Goal: Information Seeking & Learning: Get advice/opinions

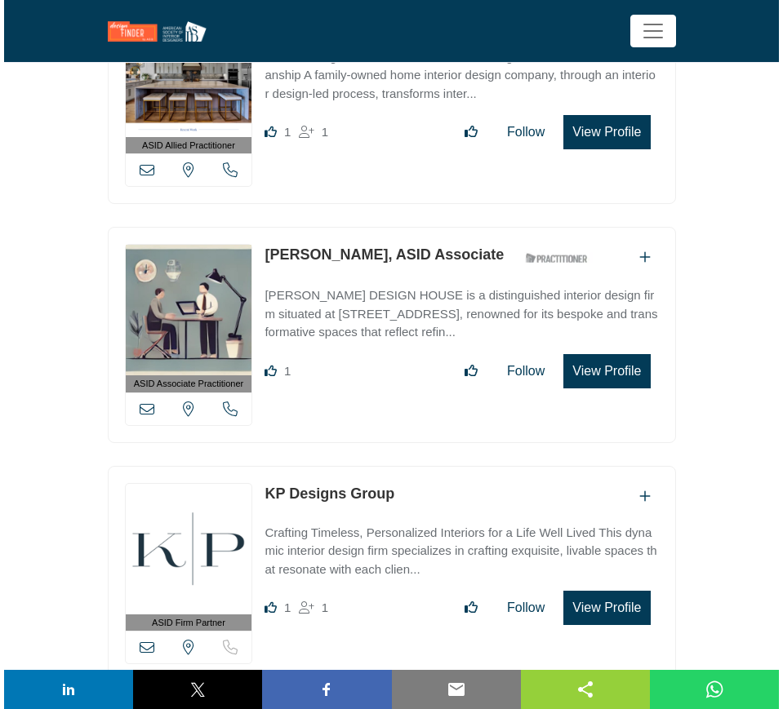
scroll to position [43955, 0]
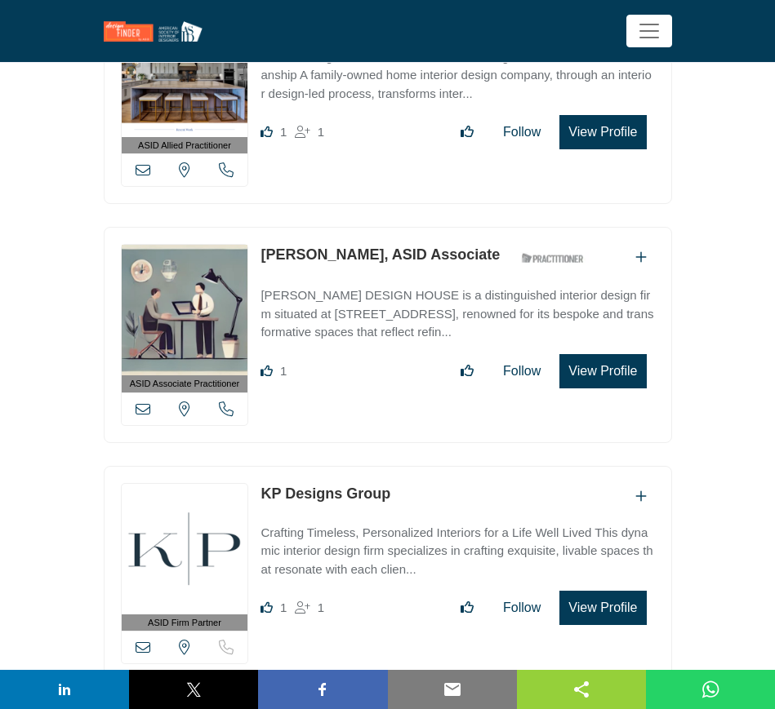
drag, startPoint x: 401, startPoint y: 345, endPoint x: 255, endPoint y: 356, distance: 146.5
click at [255, 466] on div "ASID Firm Partner ASID Firm Partners are design companies with ASID-qualified i…" at bounding box center [388, 574] width 568 height 216
copy link "KP Designs Group"
click at [598, 591] on button "View Profile" at bounding box center [602, 608] width 87 height 34
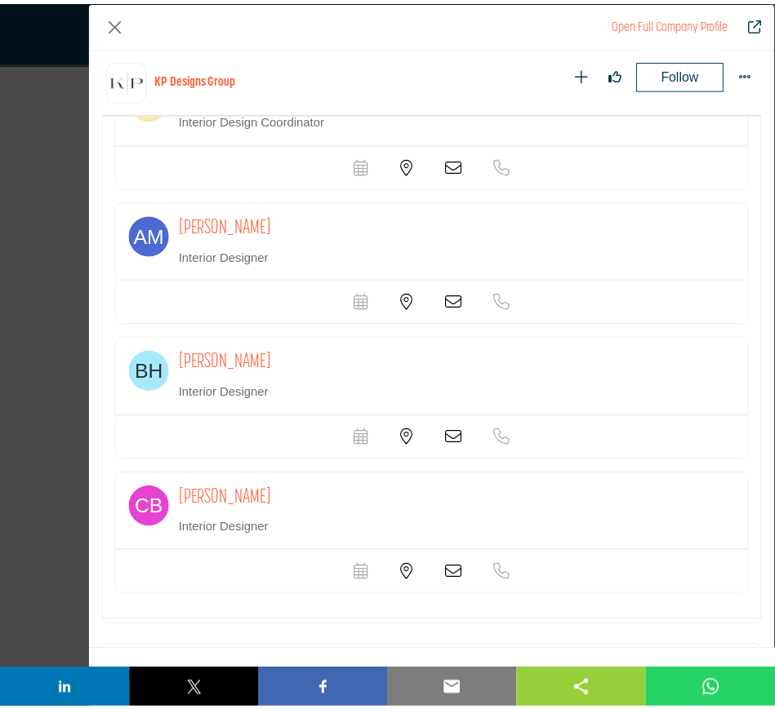
scroll to position [1699, 0]
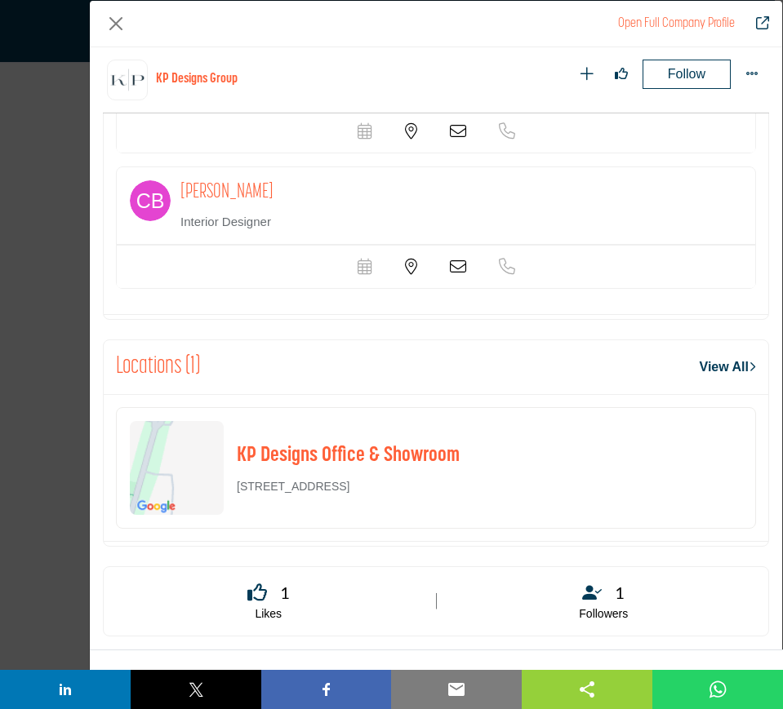
drag, startPoint x: 555, startPoint y: 489, endPoint x: 235, endPoint y: 487, distance: 320.0
click at [235, 487] on div "KP Designs Office & Showroom [STREET_ADDRESS]" at bounding box center [436, 468] width 640 height 122
copy p "[STREET_ADDRESS]"
drag, startPoint x: 111, startPoint y: 22, endPoint x: 146, endPoint y: 46, distance: 42.3
click at [111, 22] on button "Close" at bounding box center [116, 24] width 26 height 26
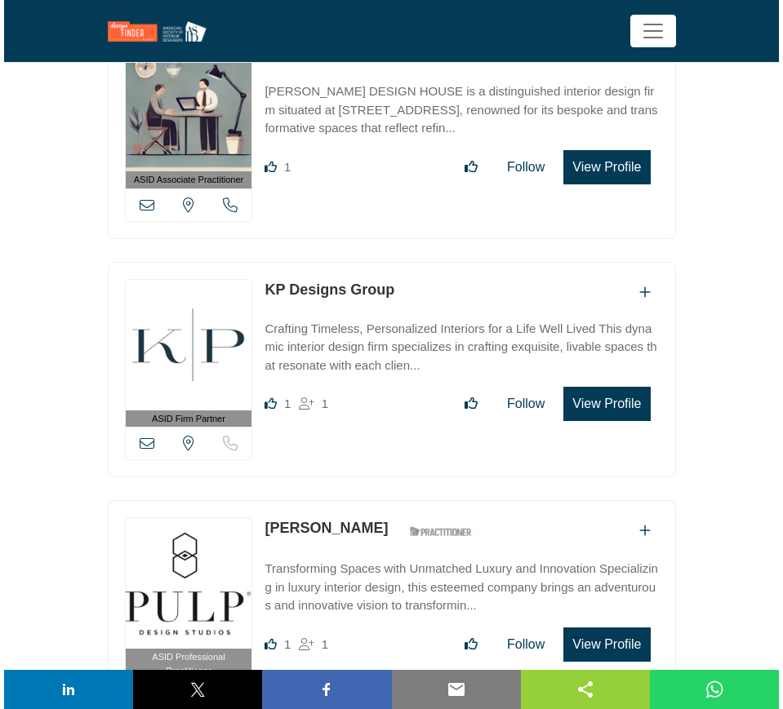
scroll to position [43853, 0]
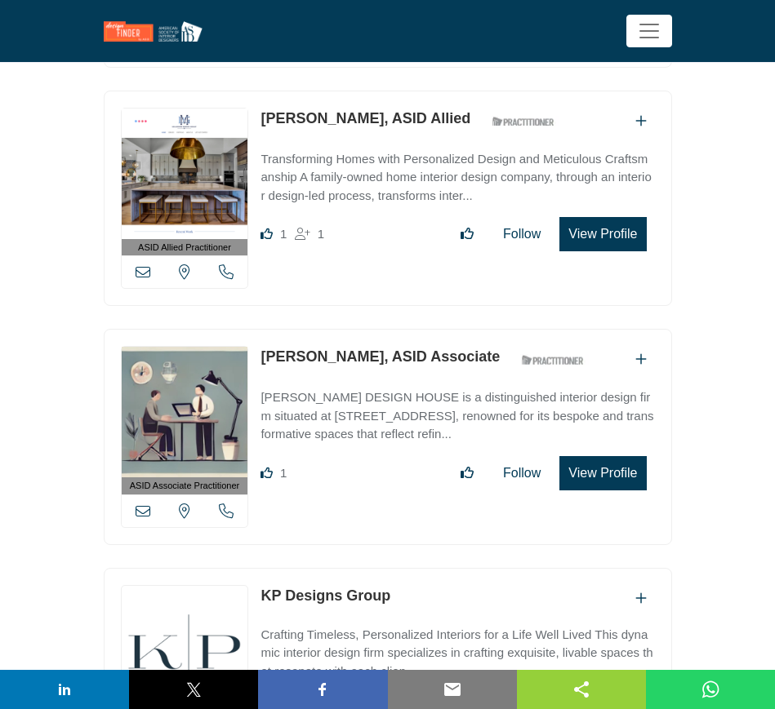
drag, startPoint x: 256, startPoint y: 212, endPoint x: 332, endPoint y: 214, distance: 75.9
click at [332, 329] on div "ASID Associate Practitioner ASID Associate Practitioners have a degree in any m…" at bounding box center [388, 437] width 568 height 216
copy link "[PERSON_NAME]"
click at [607, 456] on button "View Profile" at bounding box center [602, 473] width 87 height 34
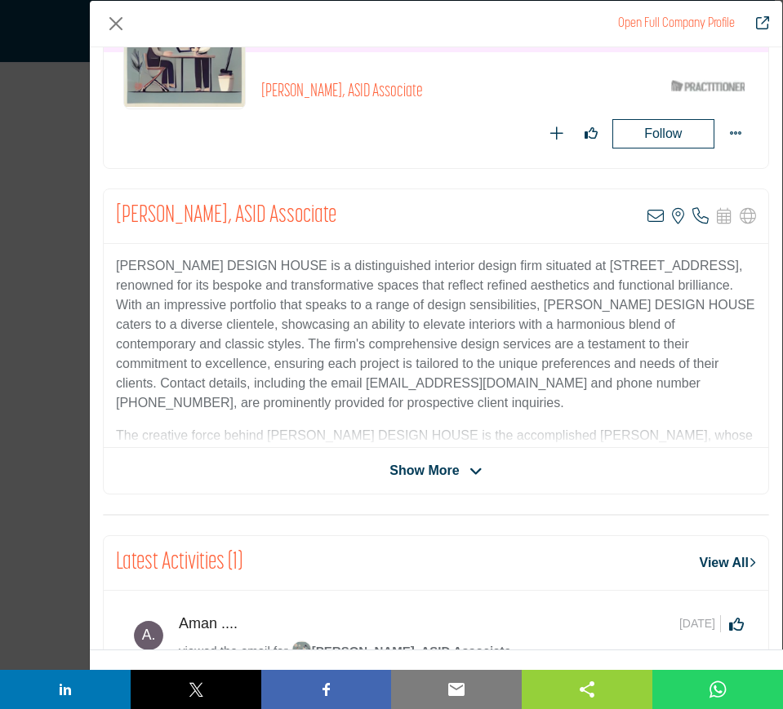
scroll to position [204, 0]
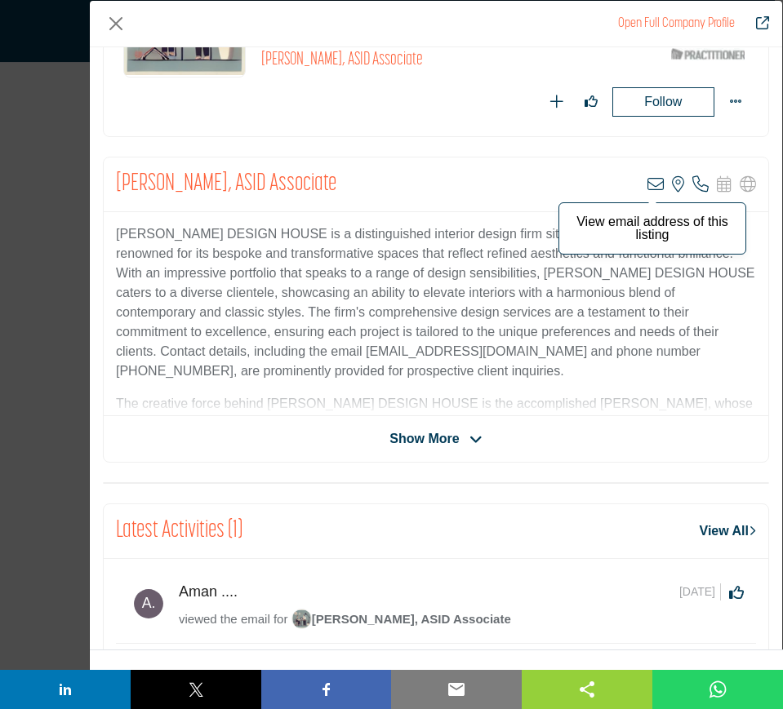
click at [648, 182] on icon "Company Data Modal" at bounding box center [655, 184] width 16 height 16
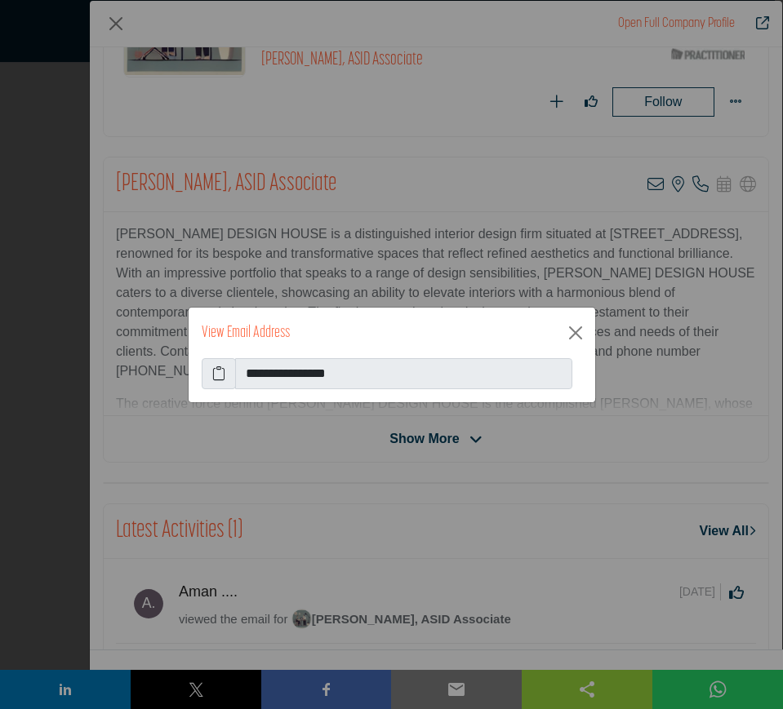
click at [216, 374] on icon at bounding box center [218, 374] width 13 height 20
click at [574, 331] on button "Close" at bounding box center [575, 333] width 26 height 26
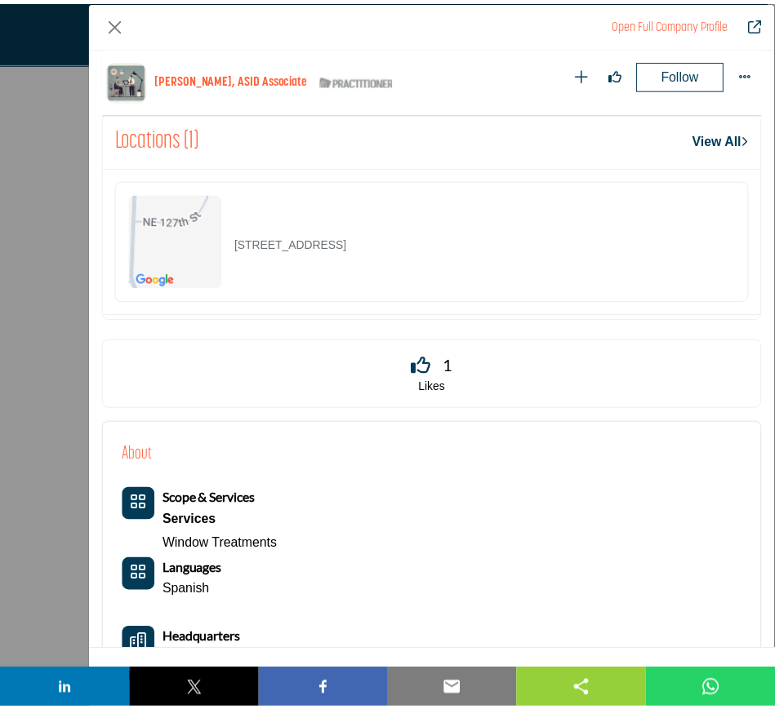
scroll to position [882, 0]
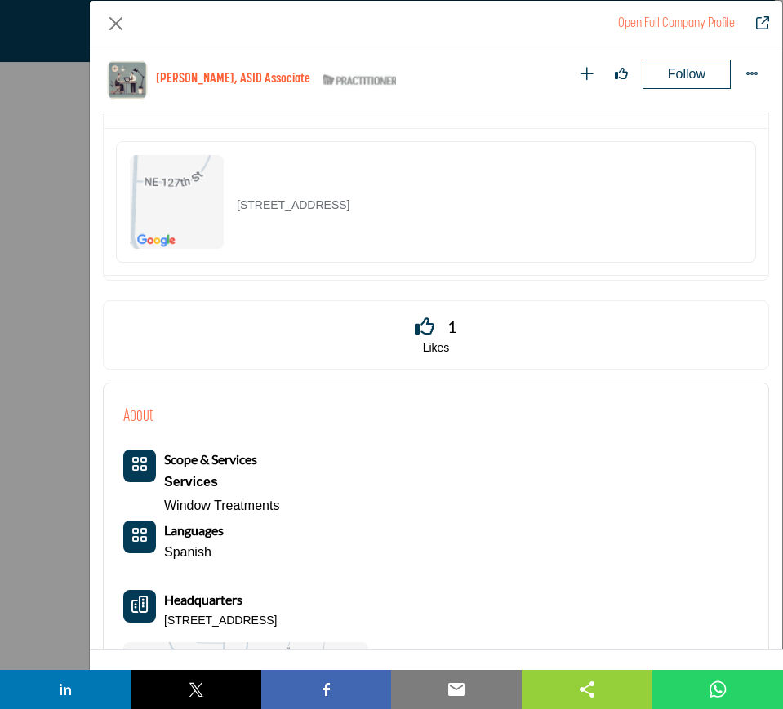
drag, startPoint x: 461, startPoint y: 216, endPoint x: 237, endPoint y: 207, distance: 224.7
click at [237, 207] on div "[STREET_ADDRESS]" at bounding box center [436, 202] width 640 height 122
copy p "[STREET_ADDRESS]"
click at [118, 24] on button "Close" at bounding box center [116, 24] width 26 height 26
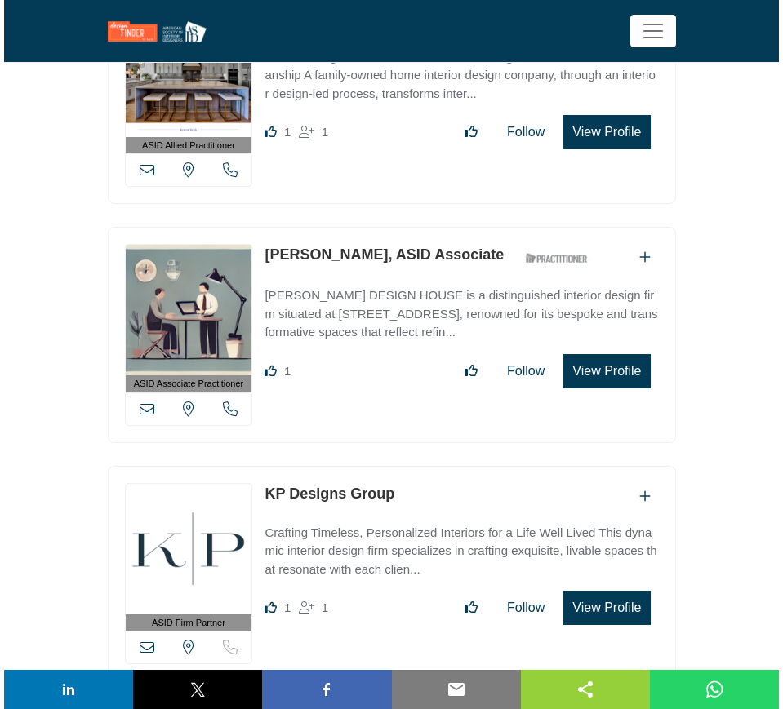
scroll to position [43649, 0]
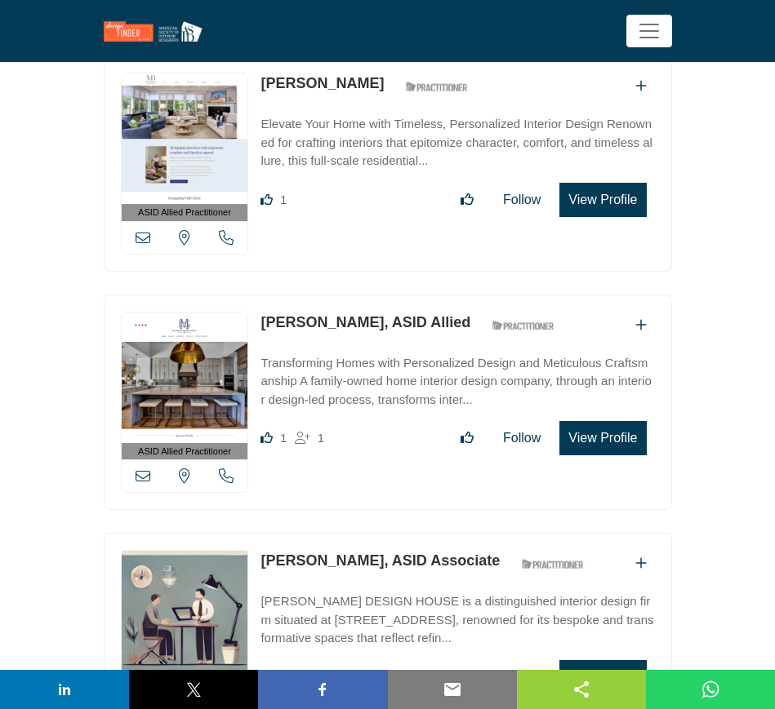
drag, startPoint x: 260, startPoint y: 176, endPoint x: 368, endPoint y: 183, distance: 108.8
click at [368, 295] on div "ASID Allied Practitioner ASID Allied Practitioners have successfully completed …" at bounding box center [388, 403] width 568 height 216
copy link "[PERSON_NAME]"
click at [607, 421] on button "View Profile" at bounding box center [602, 438] width 87 height 34
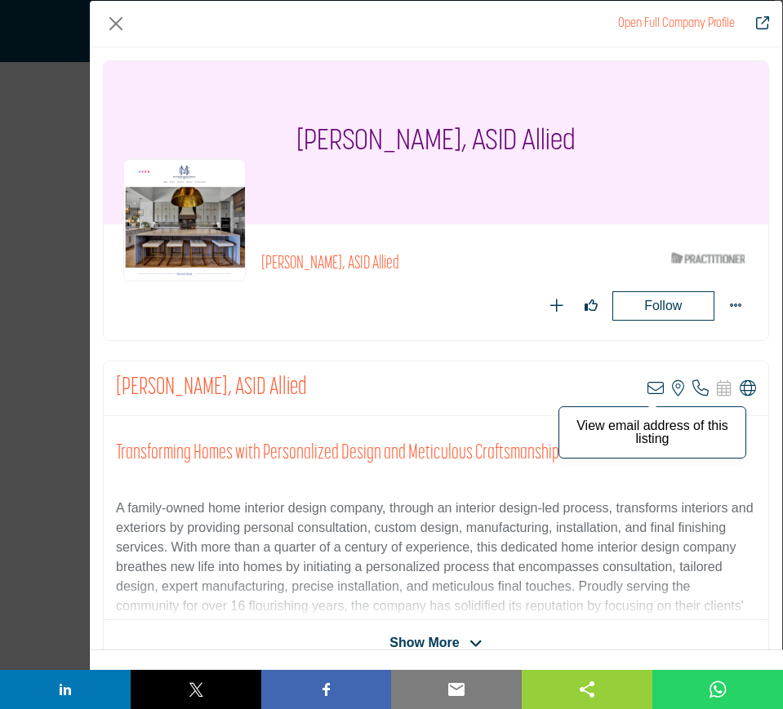
click at [648, 389] on icon "Company Data Modal" at bounding box center [655, 388] width 16 height 16
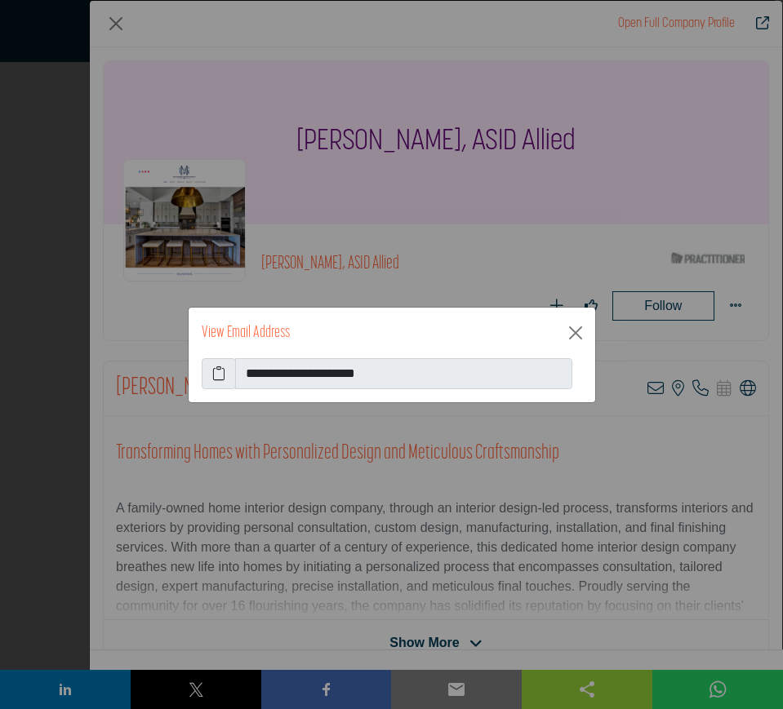
click at [214, 369] on icon at bounding box center [218, 374] width 13 height 20
click at [577, 336] on button "Close" at bounding box center [575, 333] width 26 height 26
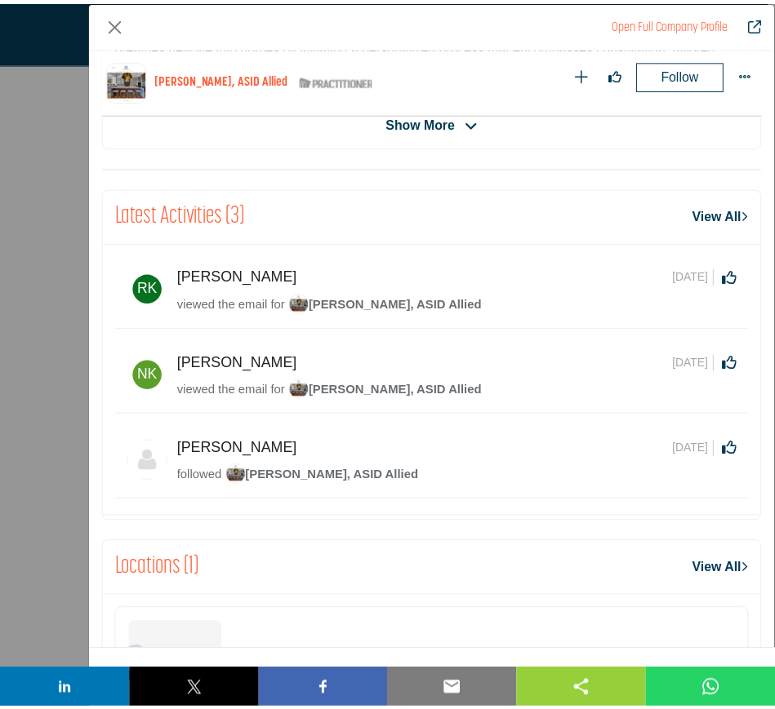
scroll to position [678, 0]
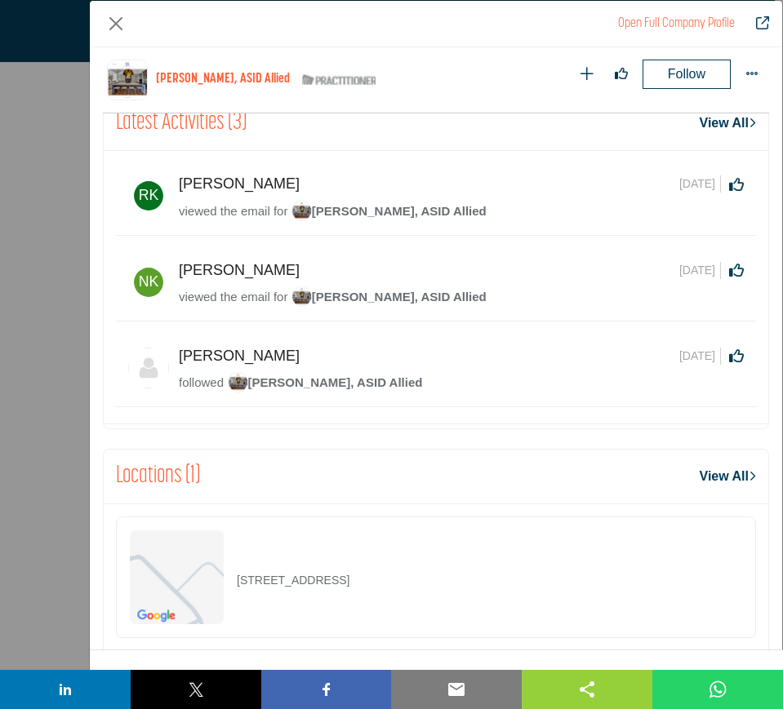
drag, startPoint x: 500, startPoint y: 586, endPoint x: 226, endPoint y: 588, distance: 273.5
click at [226, 588] on div "[STREET_ADDRESS]" at bounding box center [436, 578] width 640 height 122
copy div "[STREET_ADDRESS]"
drag, startPoint x: 119, startPoint y: 25, endPoint x: 174, endPoint y: 104, distance: 95.6
click at [119, 25] on button "Close" at bounding box center [116, 24] width 26 height 26
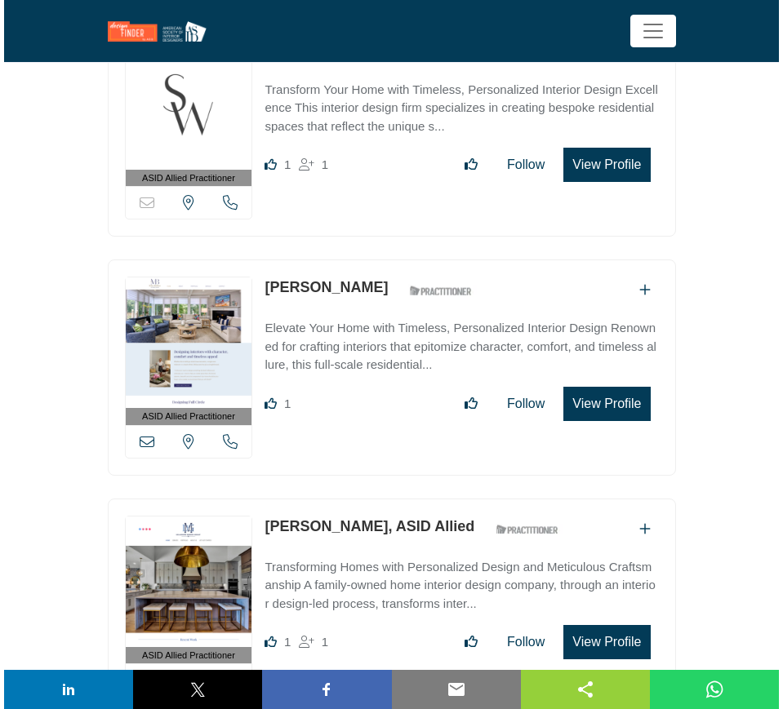
scroll to position [43343, 0]
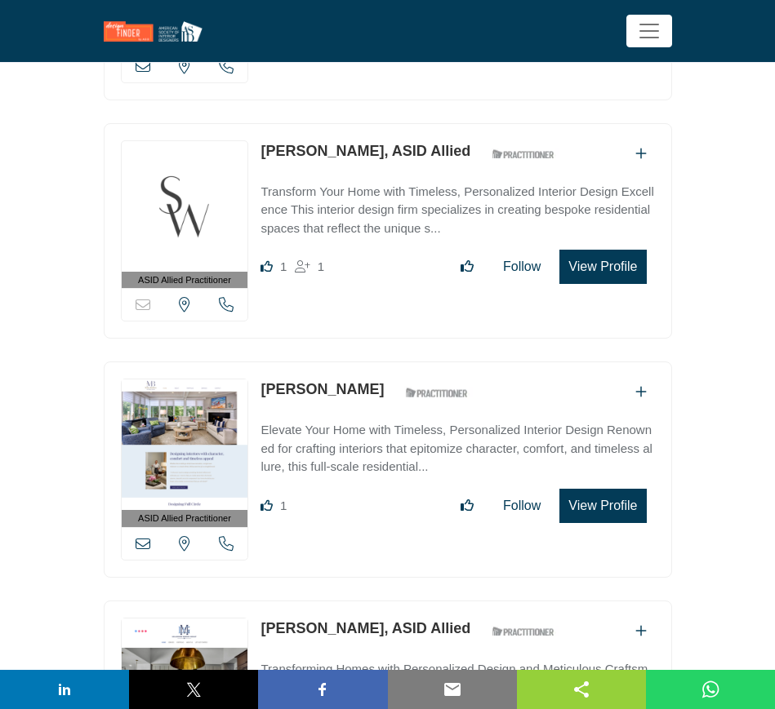
drag, startPoint x: 252, startPoint y: 242, endPoint x: 387, endPoint y: 252, distance: 135.1
click at [387, 362] on div "ASID Allied Practitioner ASID Allied Practitioners have successfully completed …" at bounding box center [388, 470] width 568 height 216
copy div "View email address of this listing View the location of this listing Call Numbe…"
click at [598, 489] on button "View Profile" at bounding box center [602, 506] width 87 height 34
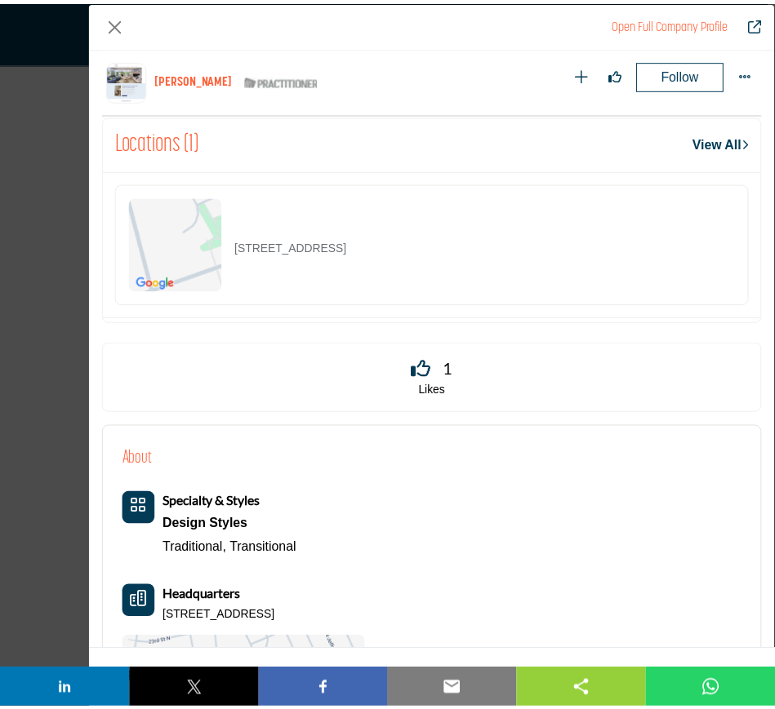
scroll to position [1393, 0]
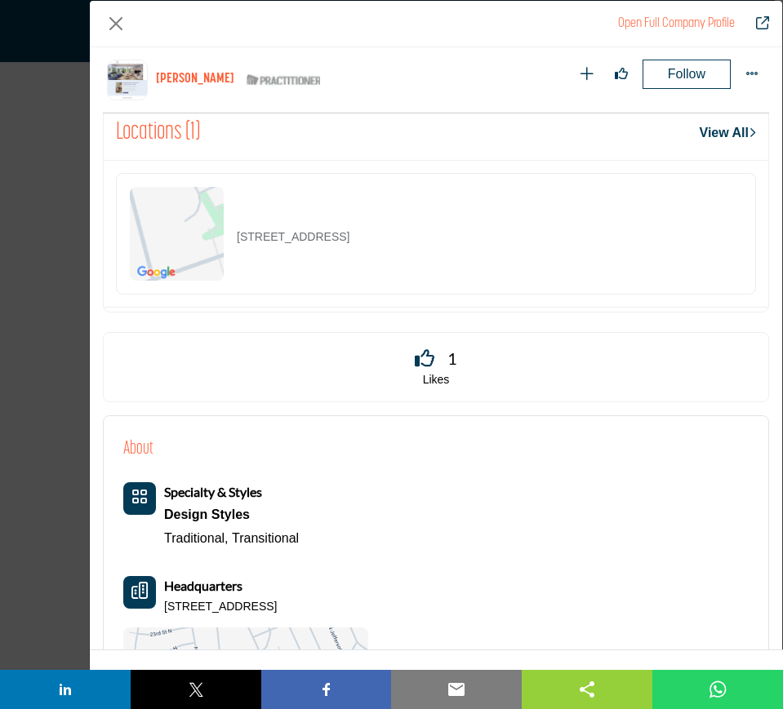
drag, startPoint x: 431, startPoint y: 239, endPoint x: 231, endPoint y: 238, distance: 200.0
click at [231, 238] on div "[STREET_ADDRESS]" at bounding box center [436, 234] width 640 height 122
copy p "[STREET_ADDRESS]"
click at [118, 26] on button "Close" at bounding box center [116, 24] width 26 height 26
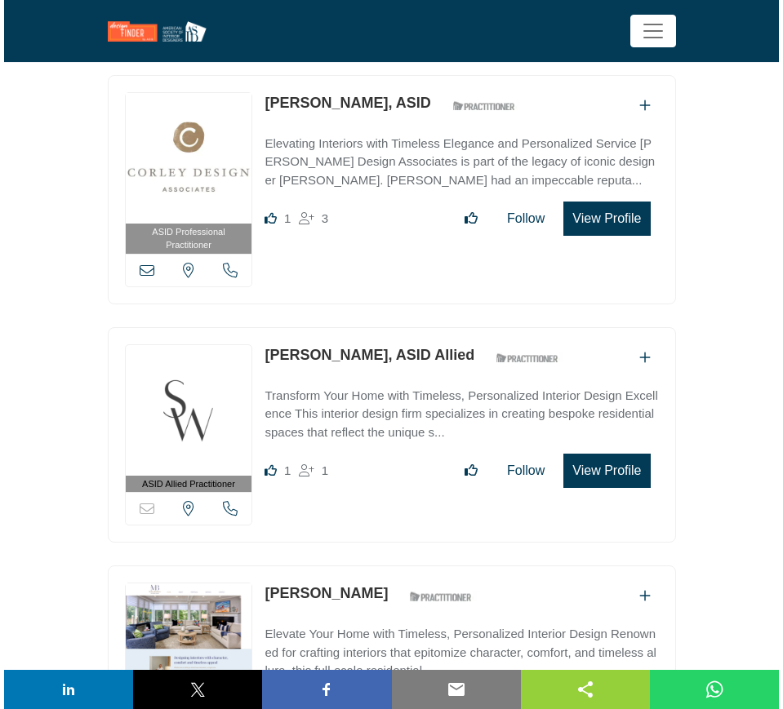
scroll to position [43037, 0]
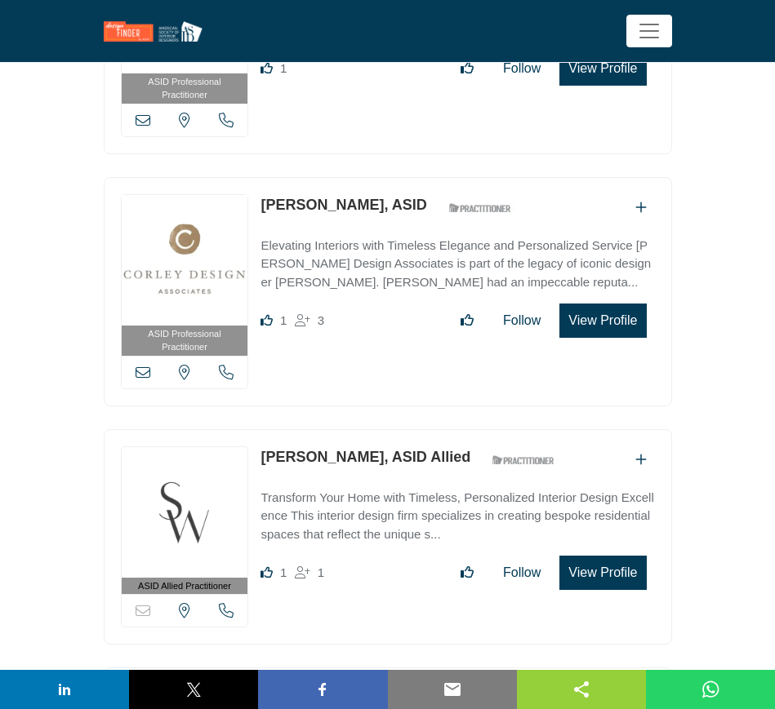
drag, startPoint x: 256, startPoint y: 315, endPoint x: 336, endPoint y: 314, distance: 80.0
click at [336, 429] on div "ASID Allied Practitioner ASID Allied Practitioners have successfully completed …" at bounding box center [388, 537] width 568 height 216
copy link "[PERSON_NAME]"
drag, startPoint x: 603, startPoint y: 432, endPoint x: 296, endPoint y: 385, distance: 310.6
click at [603, 556] on button "View Profile" at bounding box center [602, 573] width 87 height 34
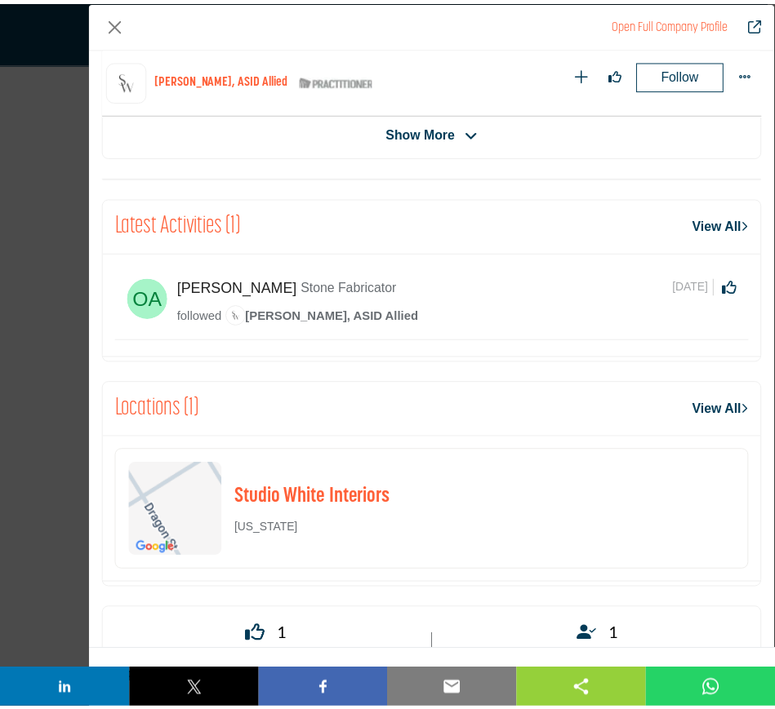
scroll to position [678, 0]
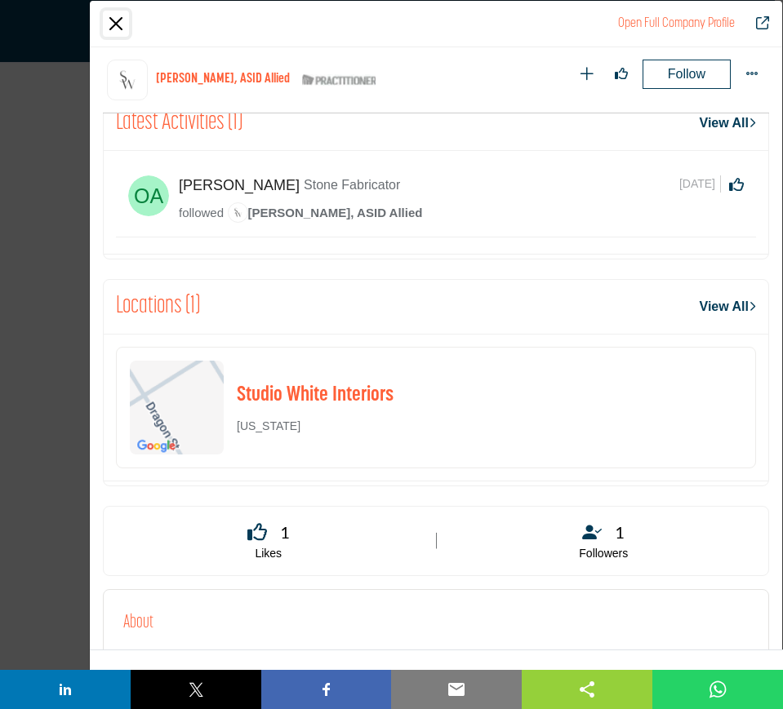
click at [113, 25] on button "Close" at bounding box center [116, 24] width 26 height 26
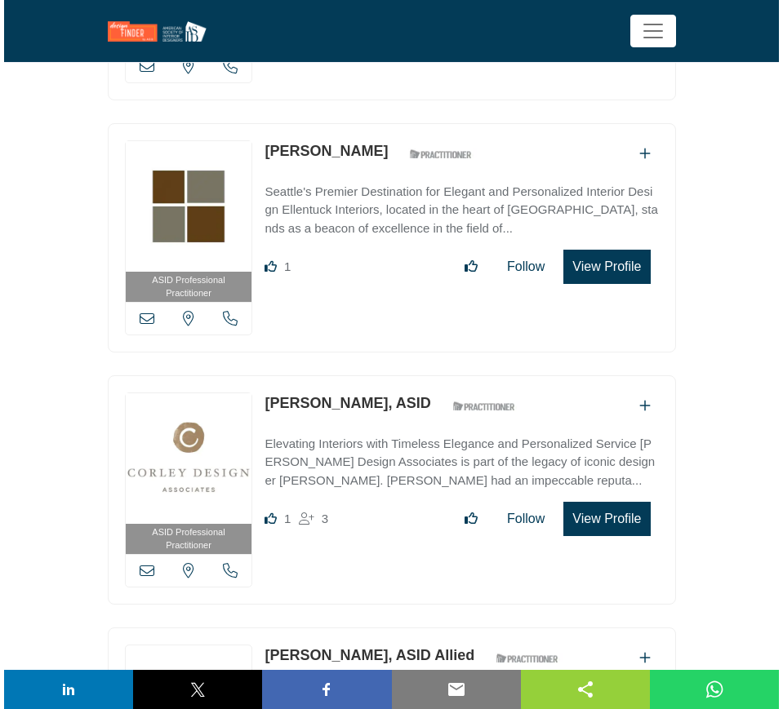
scroll to position [42832, 0]
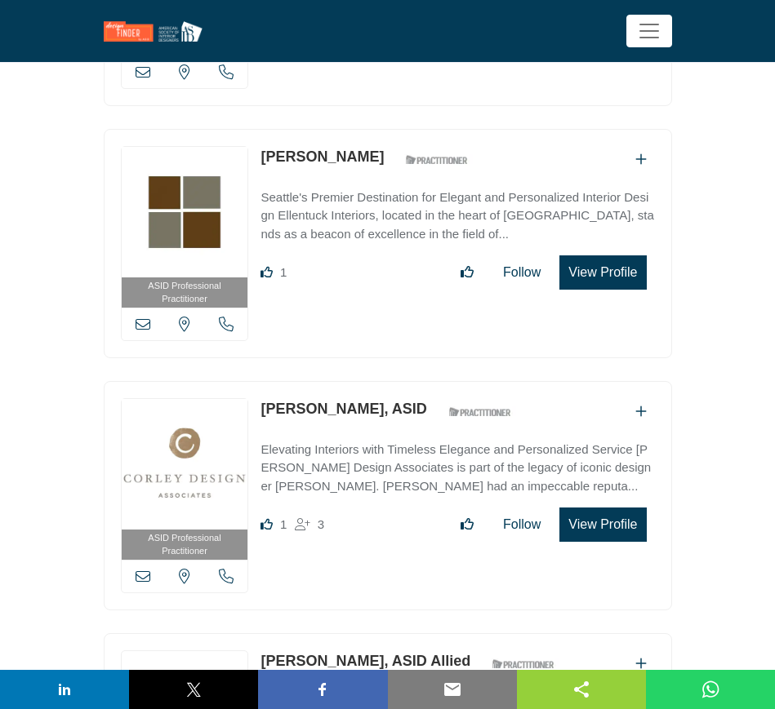
drag, startPoint x: 254, startPoint y: 268, endPoint x: 353, endPoint y: 267, distance: 99.6
click at [353, 381] on div "ASID Professional Practitioner ASID Professional Practitioners have successfull…" at bounding box center [388, 495] width 568 height 229
copy div "View email address of this listing View the location of this listing Call Numbe…"
drag, startPoint x: 600, startPoint y: 372, endPoint x: 529, endPoint y: 352, distance: 73.9
click at [600, 508] on button "View Profile" at bounding box center [602, 525] width 87 height 34
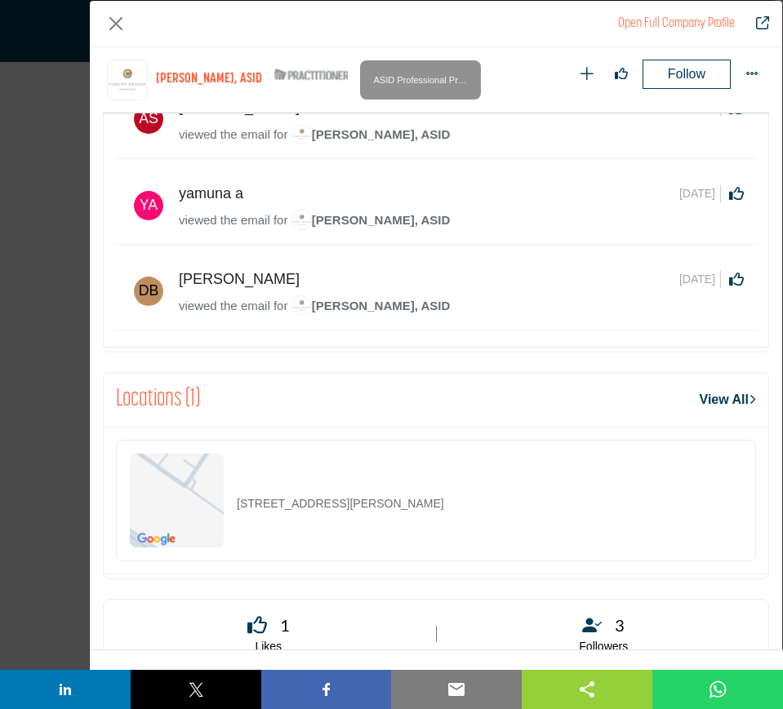
scroll to position [1291, 0]
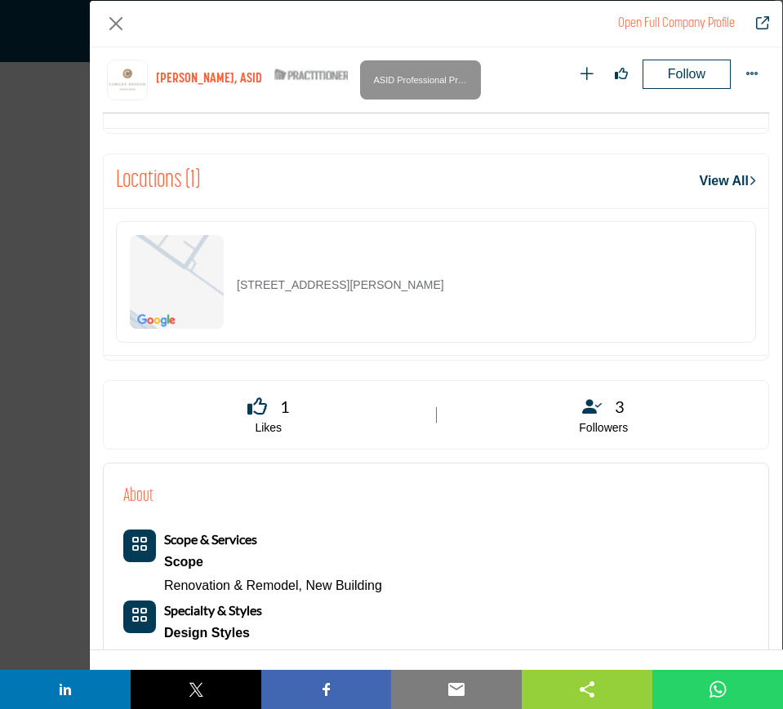
click at [232, 296] on div "[STREET_ADDRESS][PERSON_NAME]" at bounding box center [436, 282] width 640 height 122
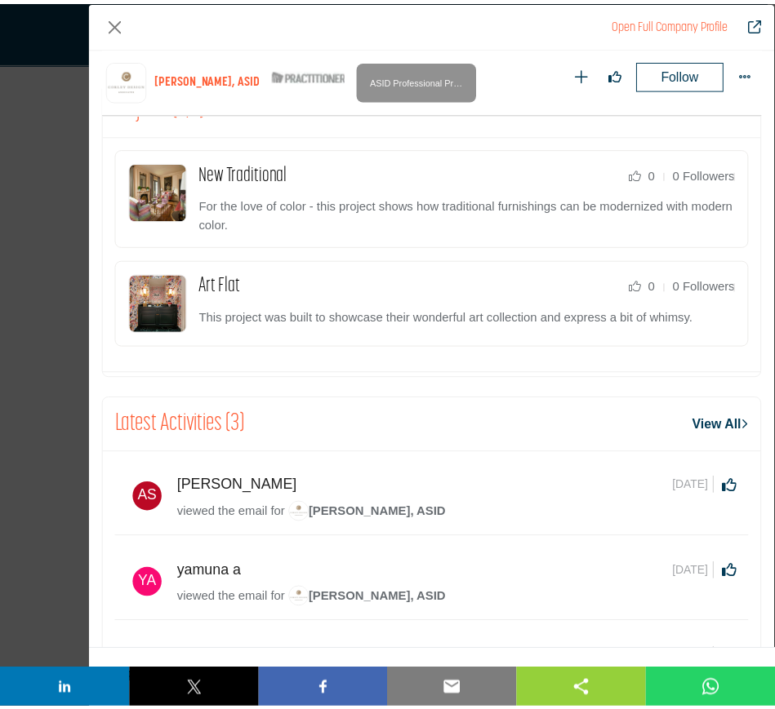
scroll to position [678, 0]
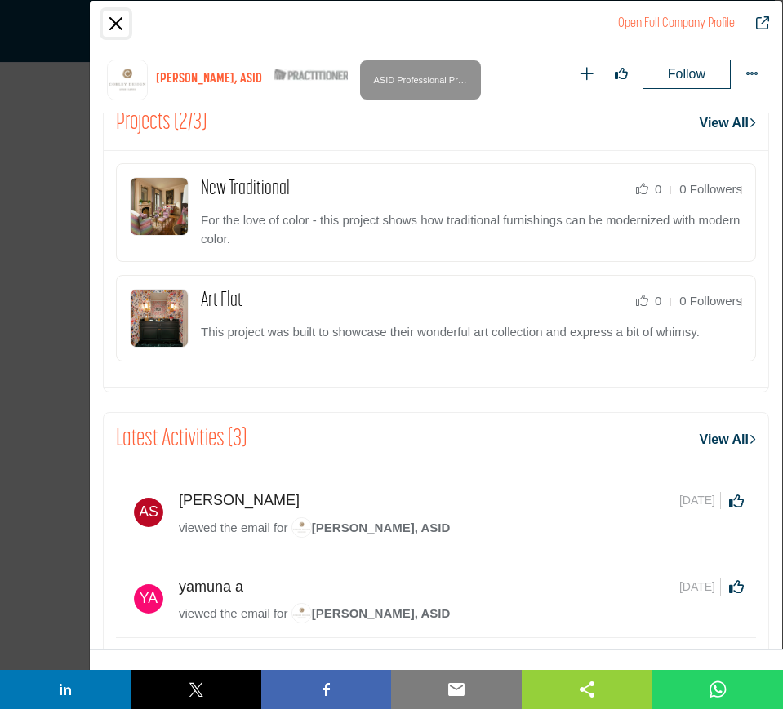
click at [118, 21] on button "Close" at bounding box center [116, 24] width 26 height 26
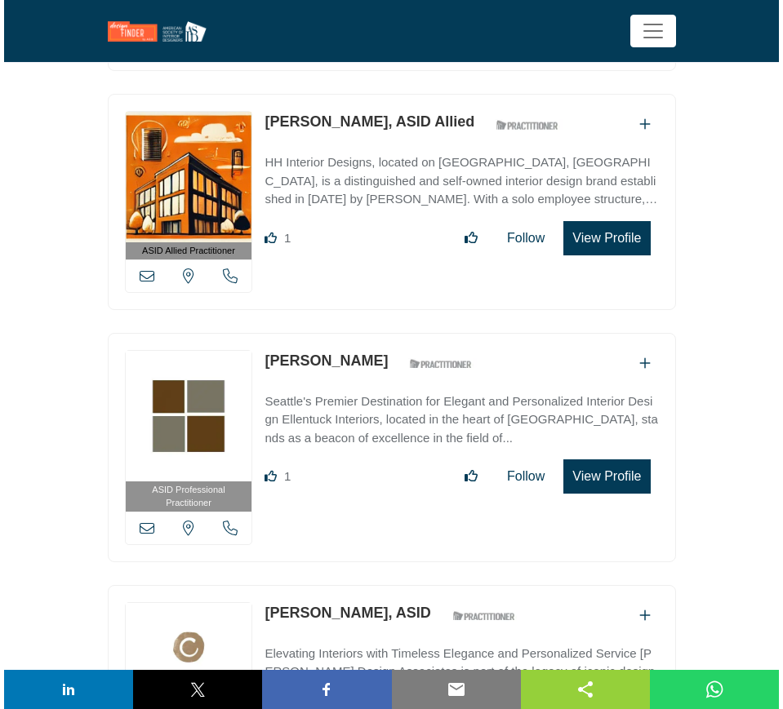
scroll to position [42526, 0]
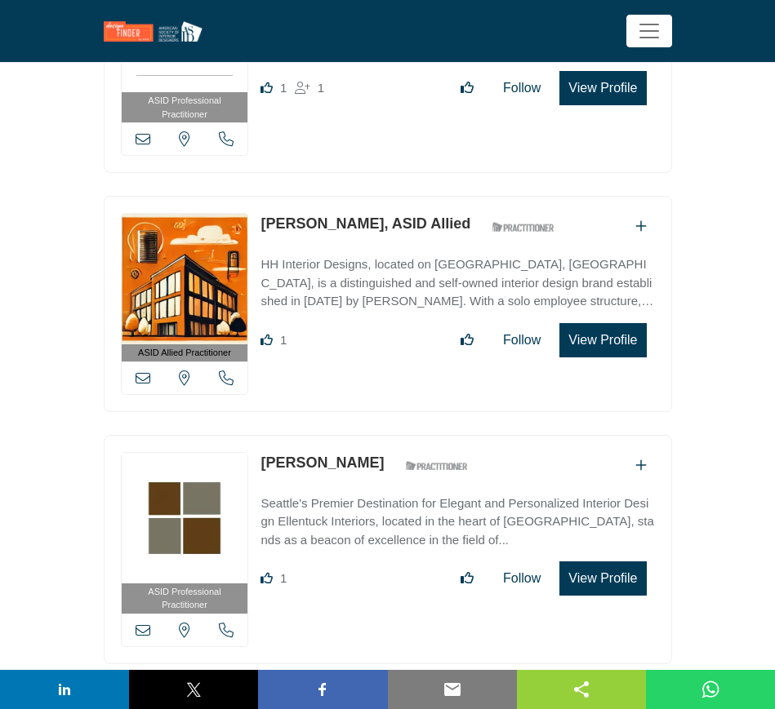
drag, startPoint x: 254, startPoint y: 319, endPoint x: 371, endPoint y: 319, distance: 116.7
click at [371, 435] on div "ASID Professional Practitioner ASID Professional Practitioners have successfull…" at bounding box center [388, 549] width 568 height 229
click at [599, 562] on button "View Profile" at bounding box center [602, 579] width 87 height 34
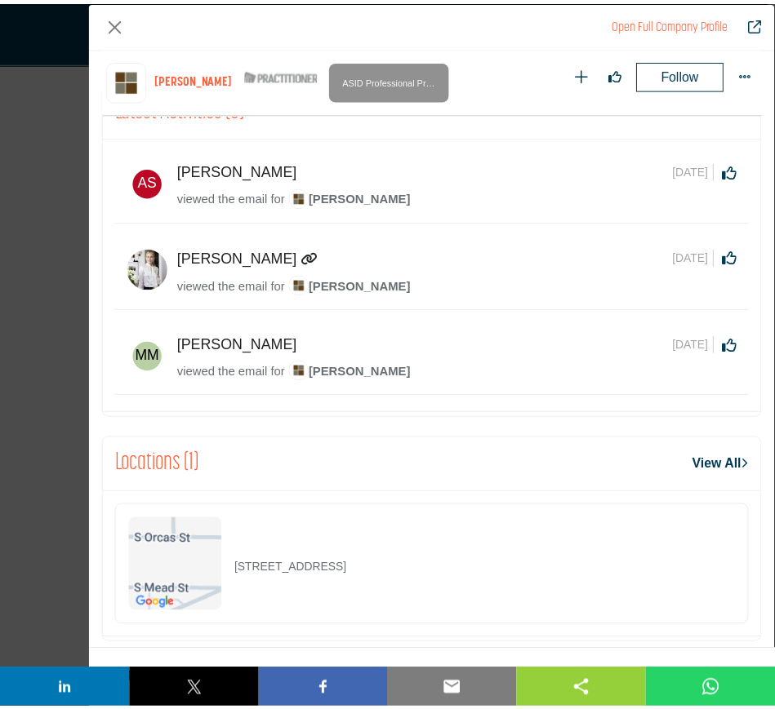
scroll to position [780, 0]
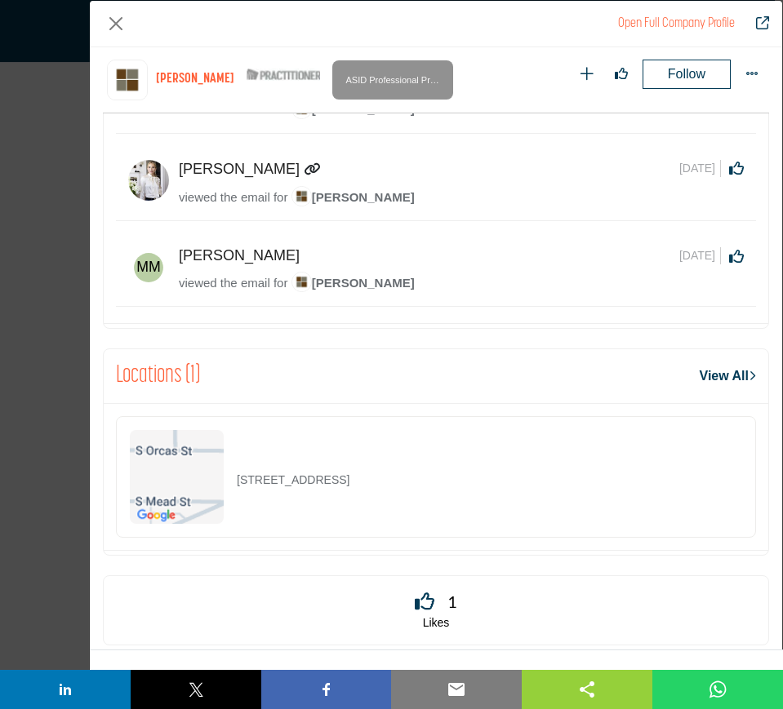
drag, startPoint x: 472, startPoint y: 483, endPoint x: 233, endPoint y: 480, distance: 238.4
click at [233, 480] on div "[STREET_ADDRESS]" at bounding box center [436, 477] width 640 height 122
drag, startPoint x: 116, startPoint y: 19, endPoint x: 425, endPoint y: 342, distance: 447.5
click at [116, 19] on button "Close" at bounding box center [116, 24] width 26 height 26
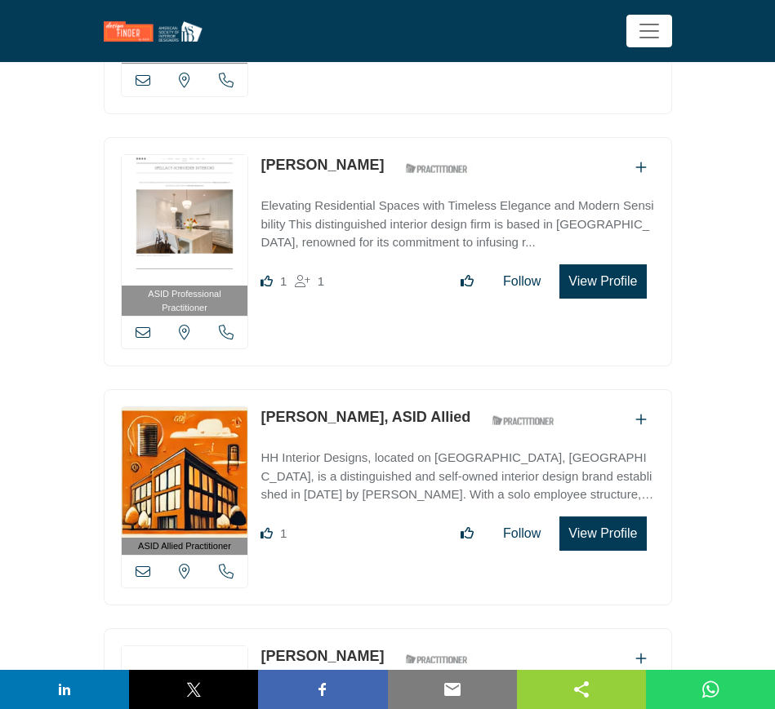
scroll to position [42220, 0]
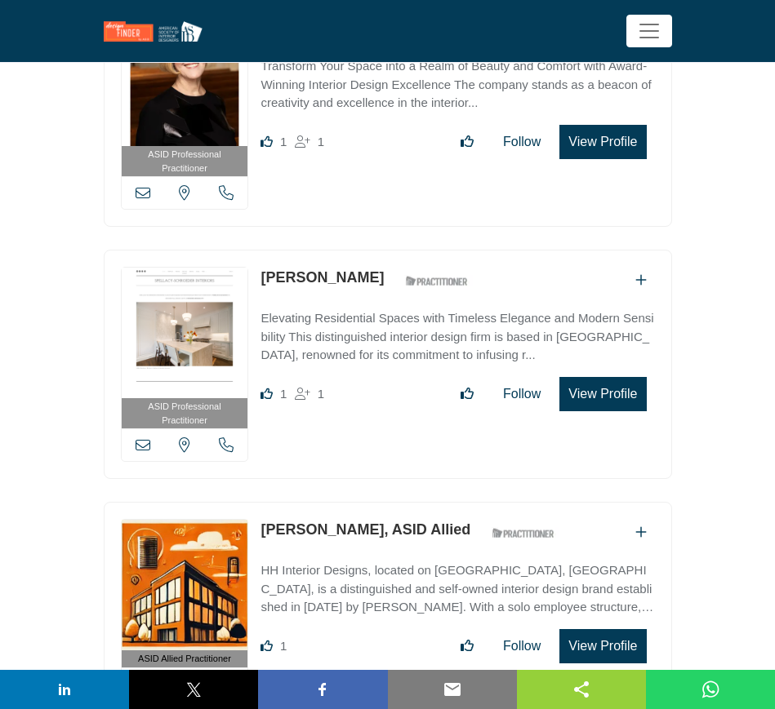
drag, startPoint x: 256, startPoint y: 393, endPoint x: 359, endPoint y: 387, distance: 103.8
click at [359, 502] on div "ASID Allied Practitioner ASID Allied Practitioners have successfully completed …" at bounding box center [388, 610] width 568 height 216
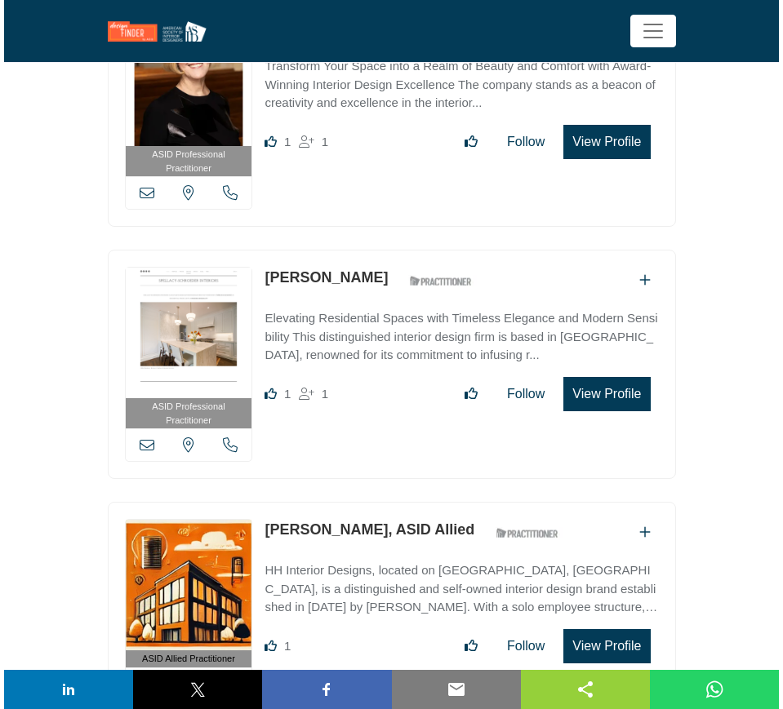
scroll to position [42322, 0]
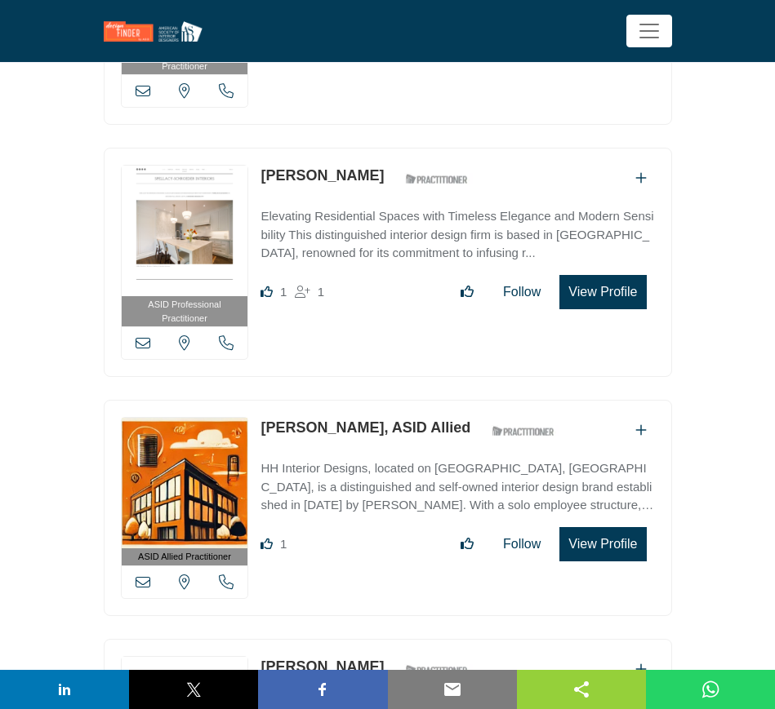
click at [596, 527] on button "View Profile" at bounding box center [602, 544] width 87 height 34
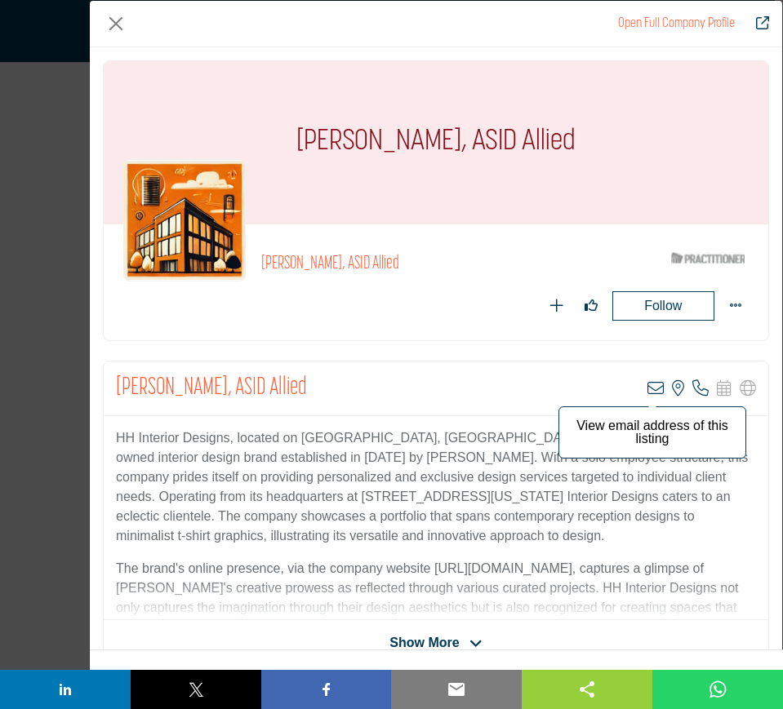
click at [648, 390] on icon "Company Data Modal" at bounding box center [655, 388] width 16 height 16
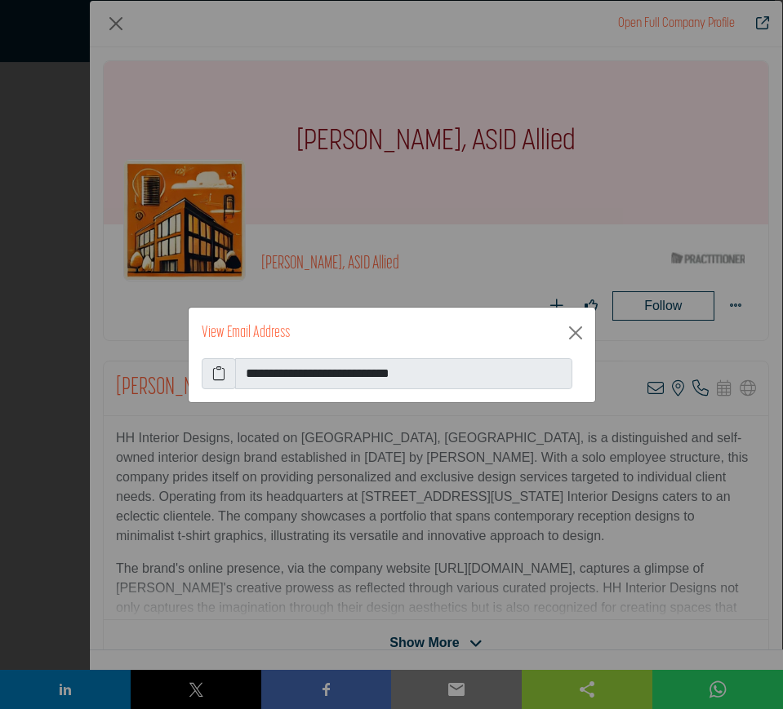
click at [216, 374] on icon at bounding box center [218, 374] width 13 height 20
click at [580, 335] on button "Close" at bounding box center [575, 333] width 26 height 26
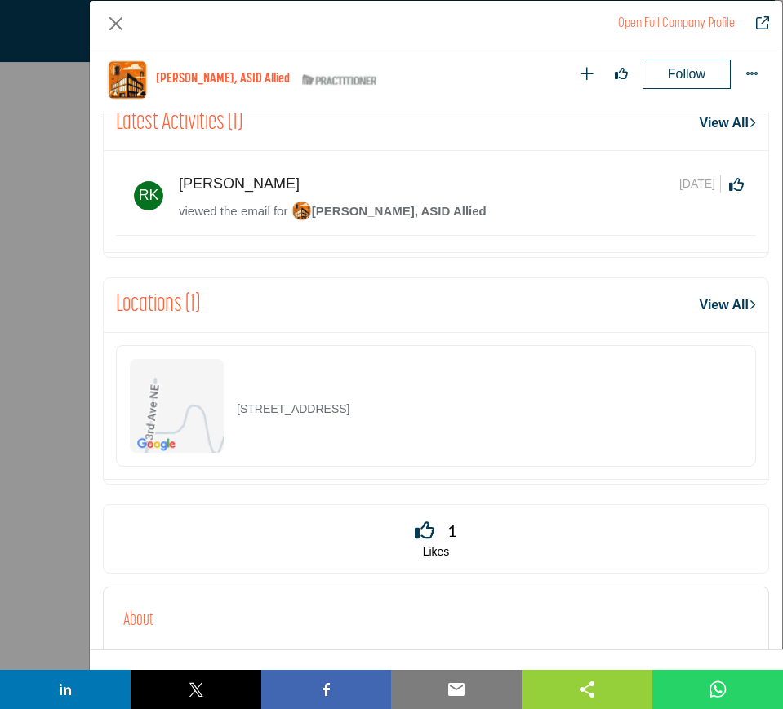
scroll to position [882, 0]
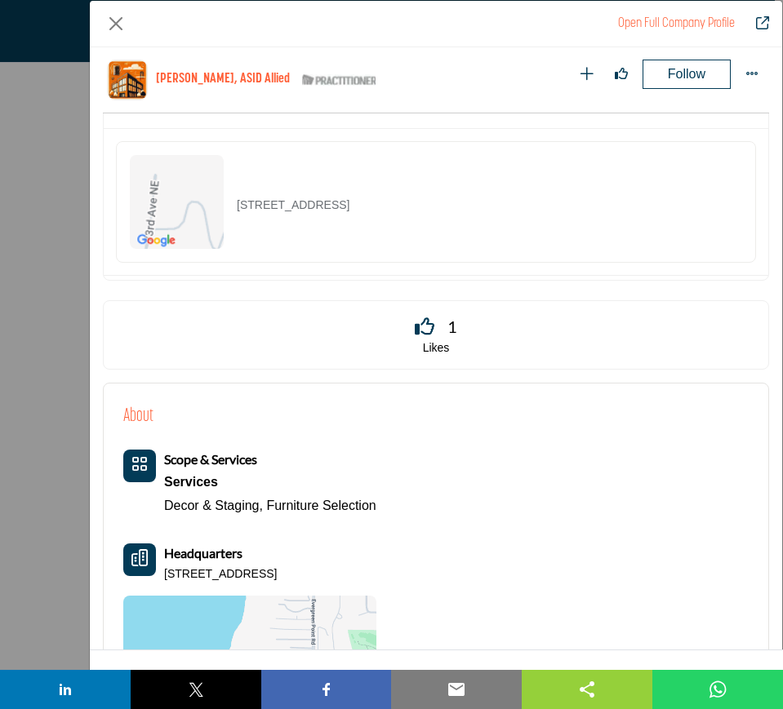
drag, startPoint x: 460, startPoint y: 202, endPoint x: 223, endPoint y: 207, distance: 237.6
click at [223, 207] on div "[STREET_ADDRESS]" at bounding box center [436, 202] width 640 height 122
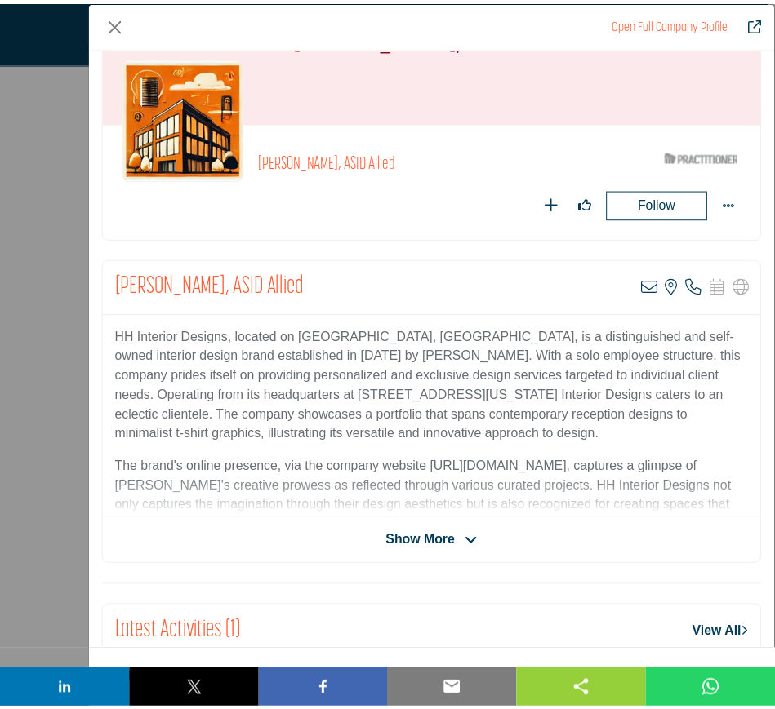
scroll to position [0, 0]
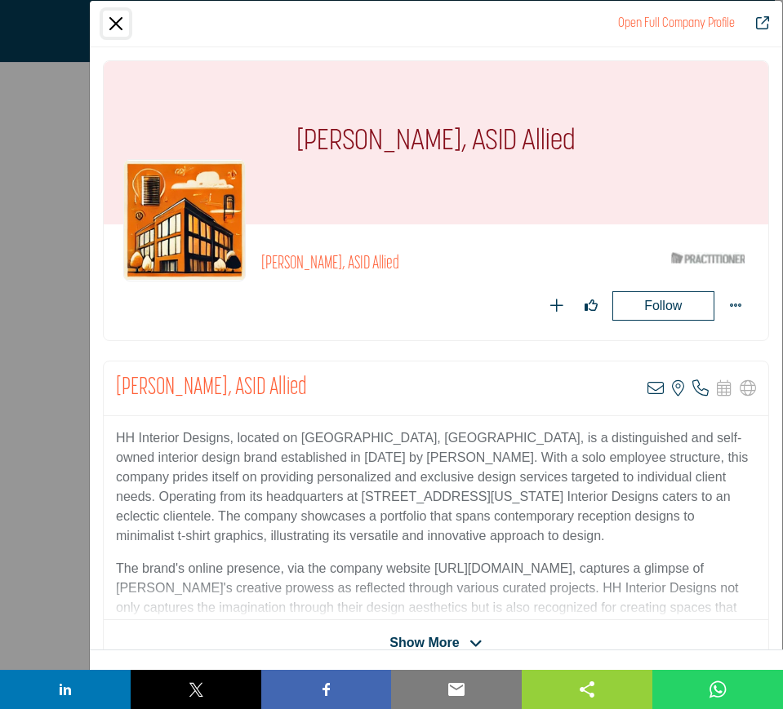
drag, startPoint x: 112, startPoint y: 20, endPoint x: 309, endPoint y: 154, distance: 239.1
click at [112, 20] on button "Close" at bounding box center [116, 24] width 26 height 26
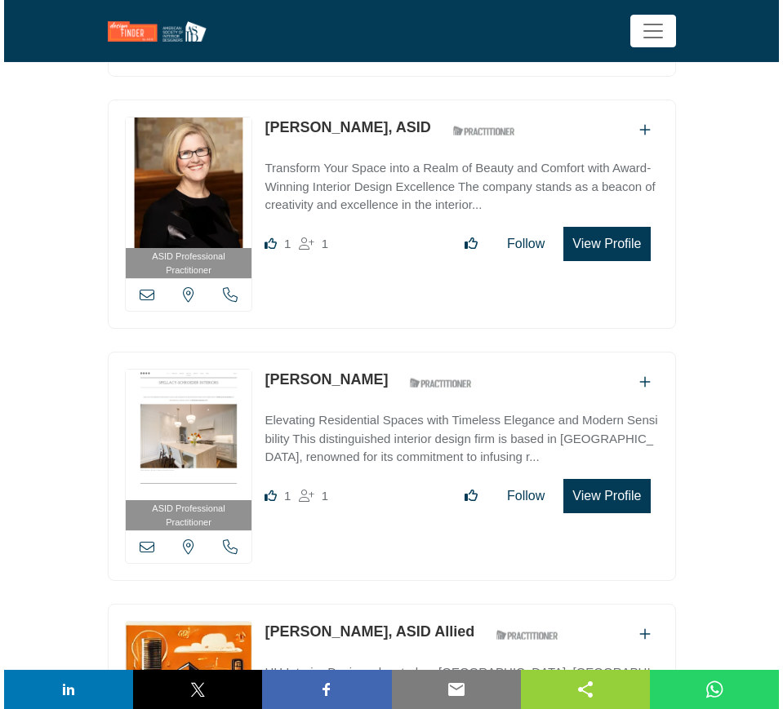
scroll to position [42016, 0]
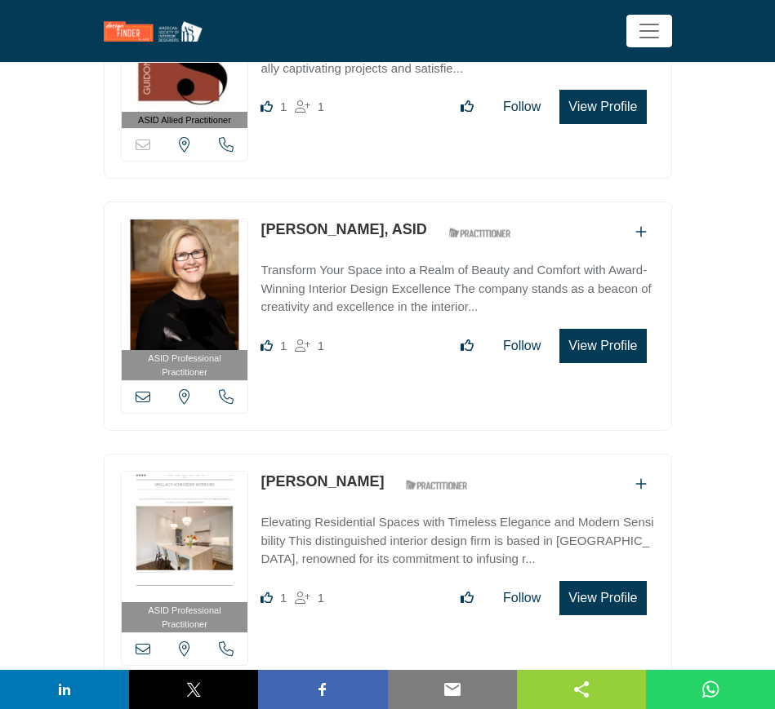
drag, startPoint x: 259, startPoint y: 340, endPoint x: 402, endPoint y: 338, distance: 143.7
click at [402, 454] on div "ASID Professional Practitioner ASID Professional Practitioners have successfull…" at bounding box center [388, 568] width 568 height 229
click at [614, 581] on button "View Profile" at bounding box center [602, 598] width 87 height 34
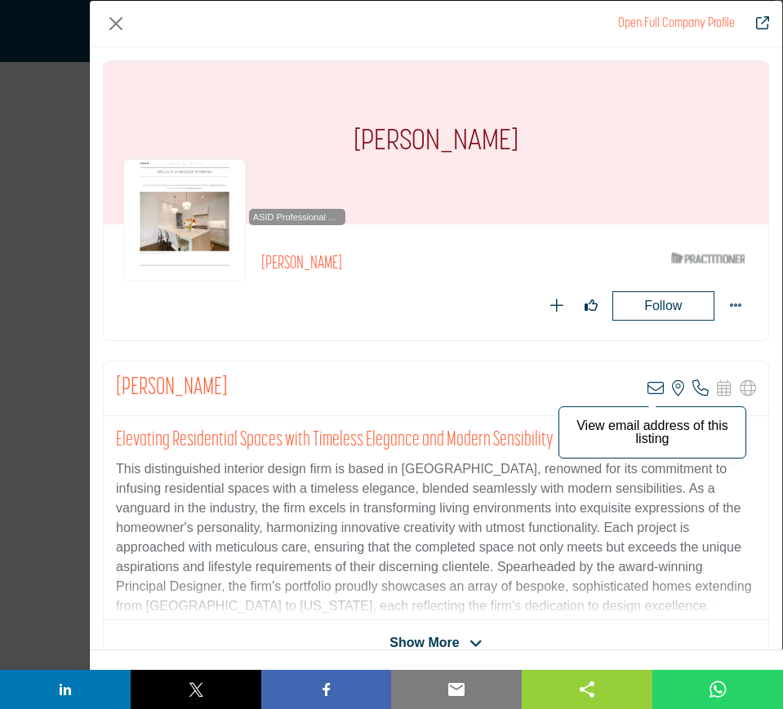
scroll to position [204, 0]
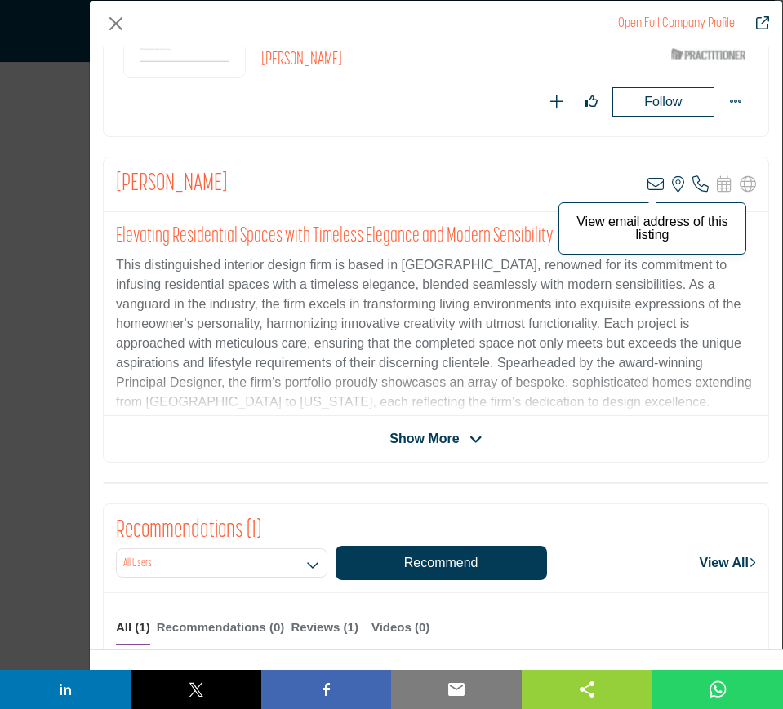
click at [649, 184] on icon "Company Data Modal" at bounding box center [655, 184] width 16 height 16
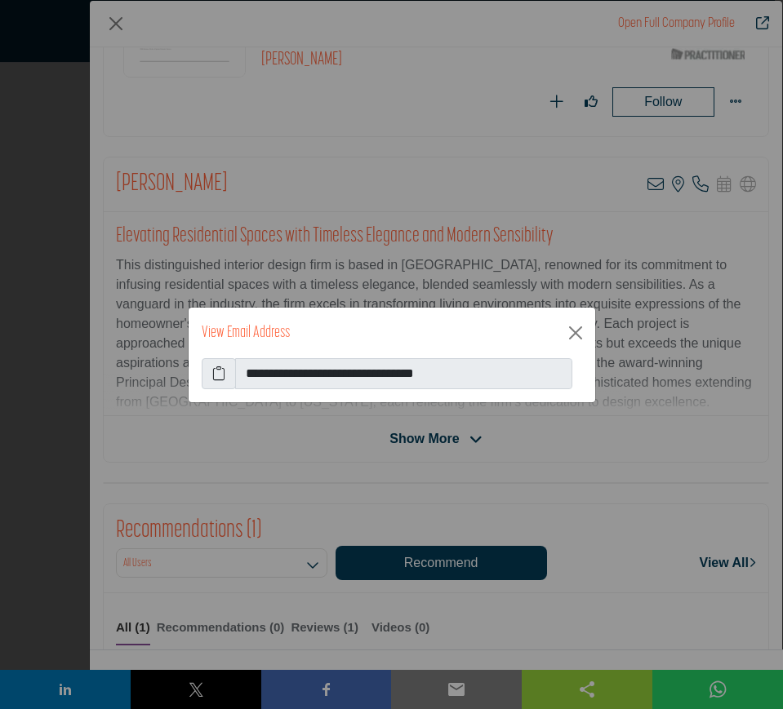
click at [220, 376] on icon at bounding box center [218, 374] width 13 height 20
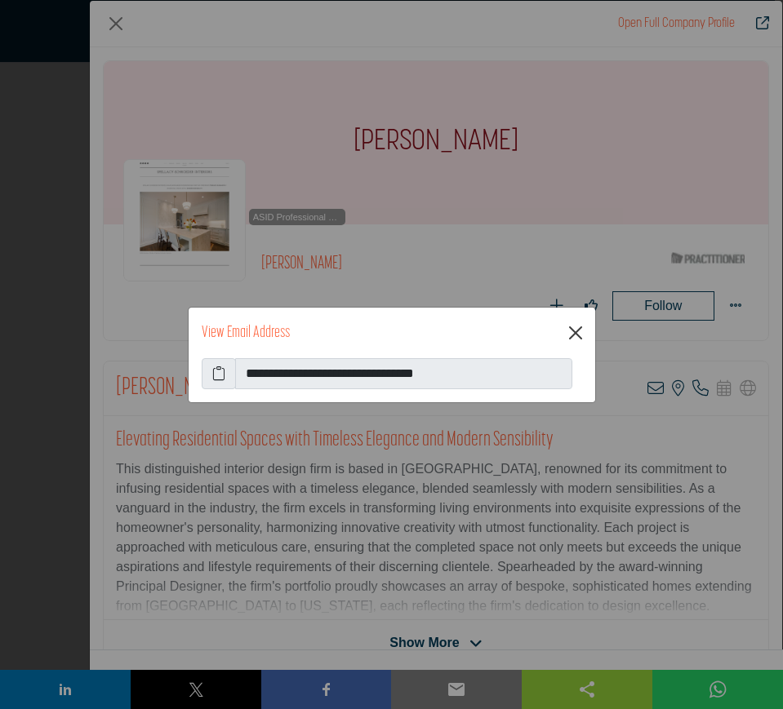
scroll to position [204, 0]
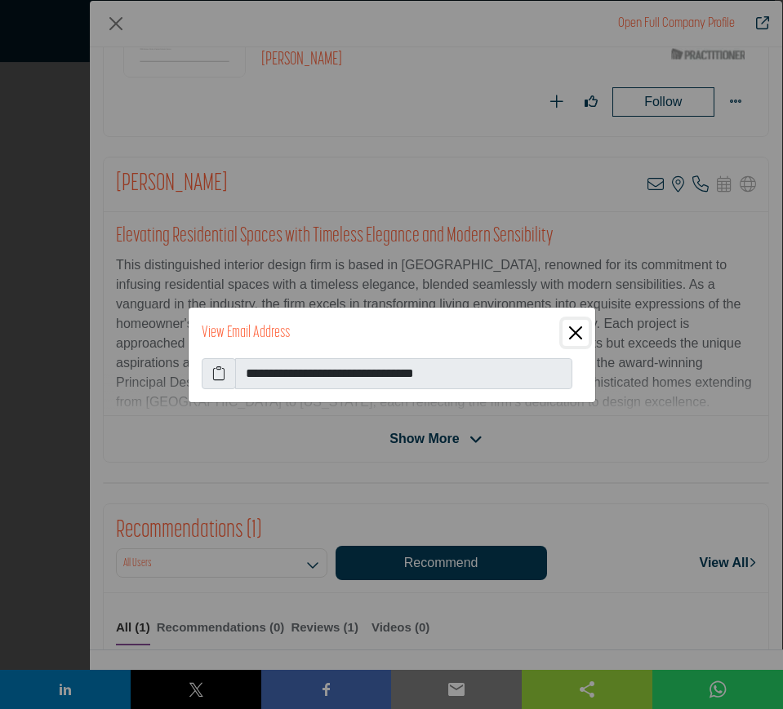
click at [577, 333] on button "Close" at bounding box center [575, 333] width 26 height 26
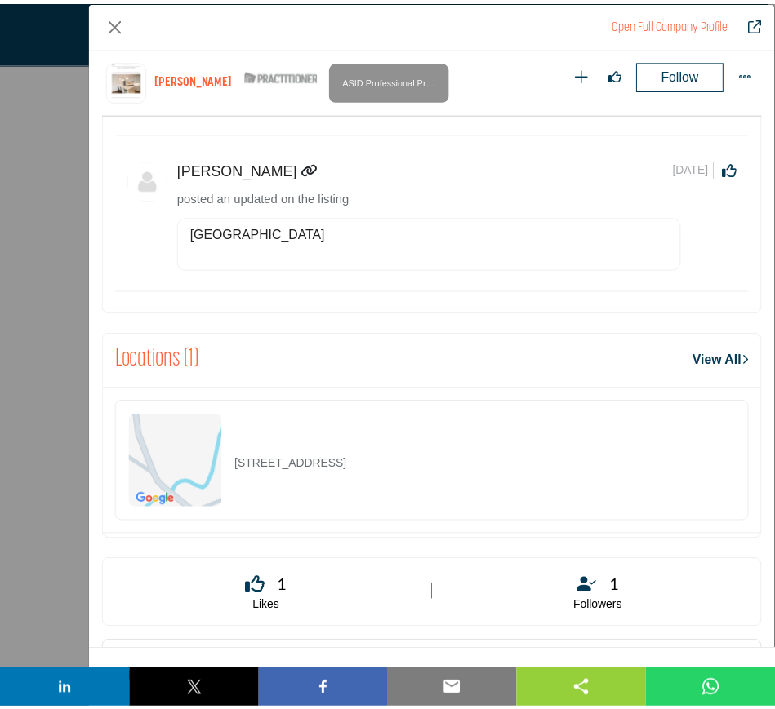
scroll to position [1495, 0]
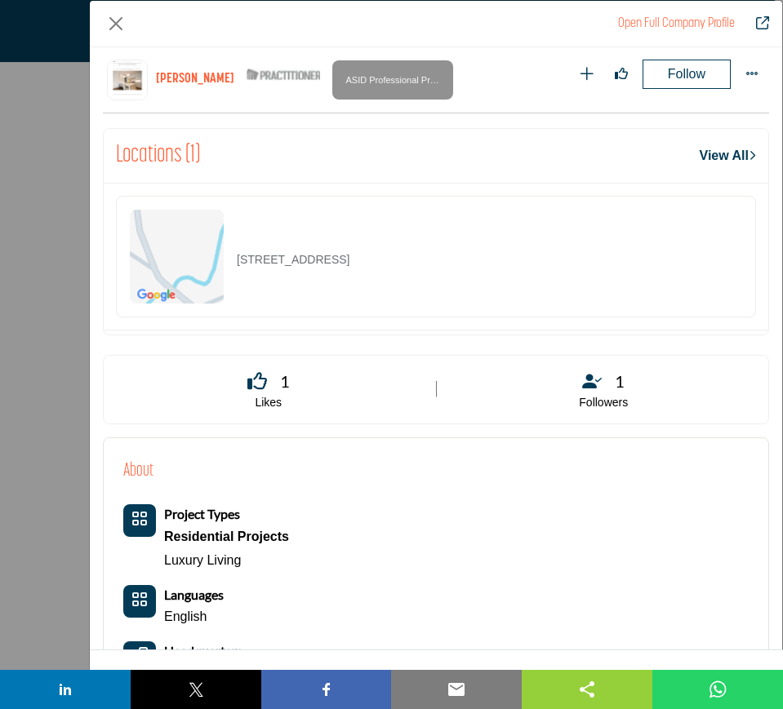
drag, startPoint x: 518, startPoint y: 273, endPoint x: 189, endPoint y: 270, distance: 329.8
click at [189, 270] on div "[STREET_ADDRESS]" at bounding box center [436, 257] width 640 height 122
copy div "[STREET_ADDRESS]"
click at [111, 24] on button "Close" at bounding box center [116, 24] width 26 height 26
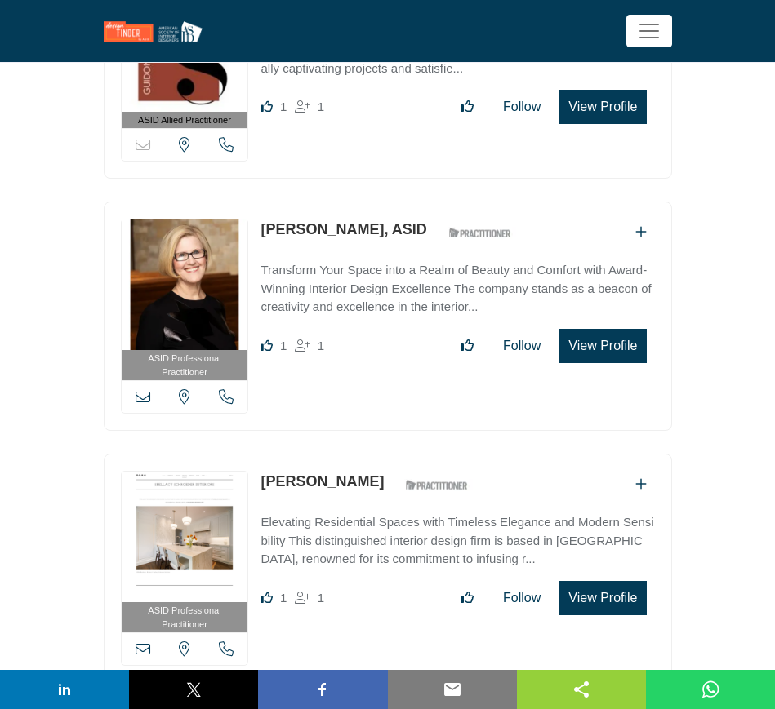
scroll to position [41812, 0]
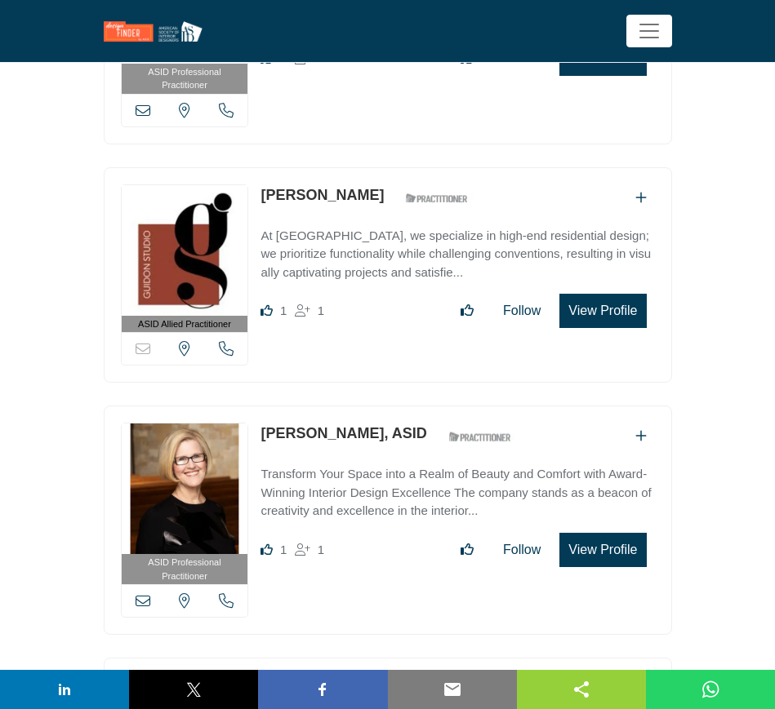
drag, startPoint x: 256, startPoint y: 294, endPoint x: 383, endPoint y: 305, distance: 127.9
click at [383, 406] on div "ASID Professional Practitioner ASID Professional Practitioners have successfull…" at bounding box center [388, 520] width 568 height 229
copy link "Mary Anne Smiley"
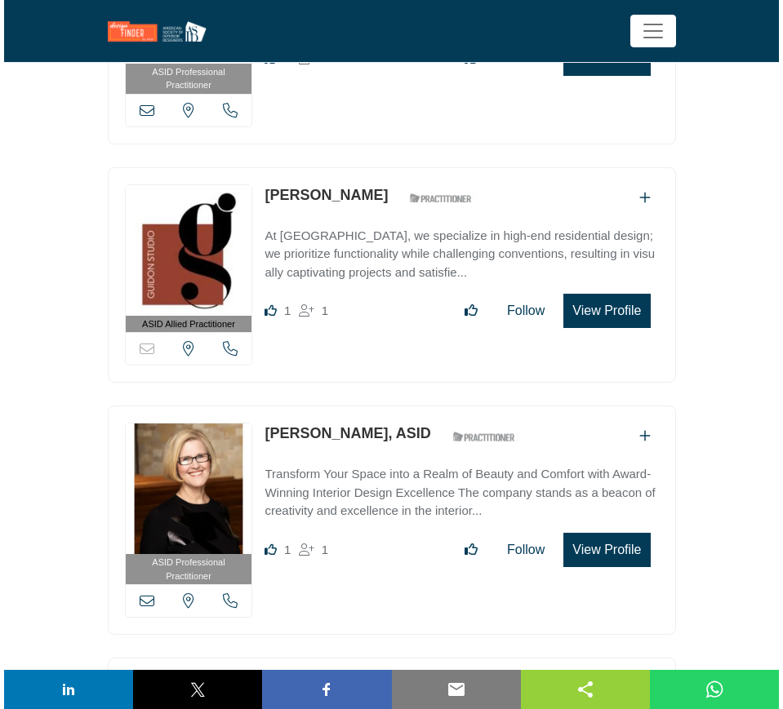
scroll to position [41506, 0]
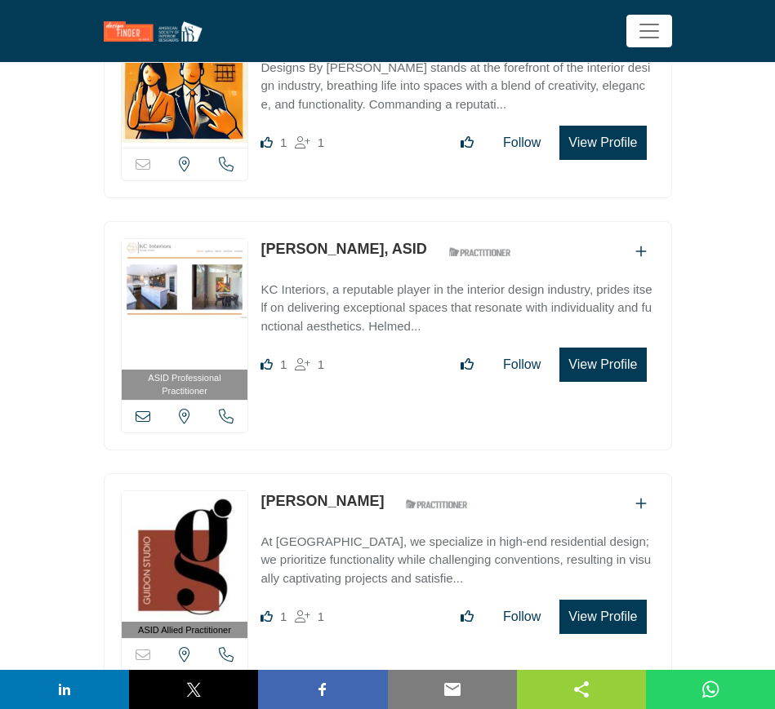
drag, startPoint x: 253, startPoint y: 358, endPoint x: 347, endPoint y: 362, distance: 94.0
click at [347, 473] on div "ASID Allied Practitioner ASID Allied Practitioners have successfully completed …" at bounding box center [388, 581] width 568 height 216
copy div "Sorry, but this listing is on a subscription plan which does not allow users to…"
click at [616, 600] on button "View Profile" at bounding box center [602, 617] width 87 height 34
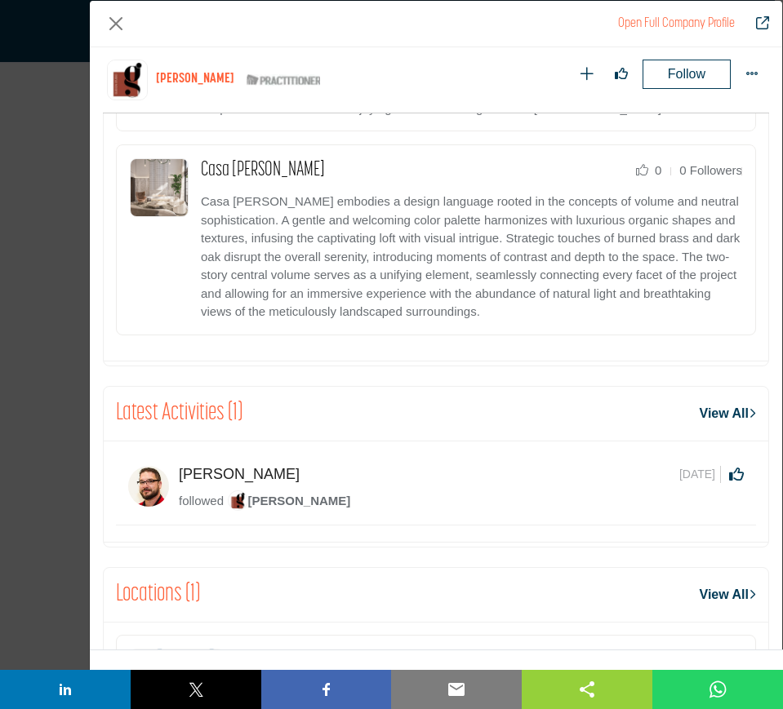
scroll to position [1087, 0]
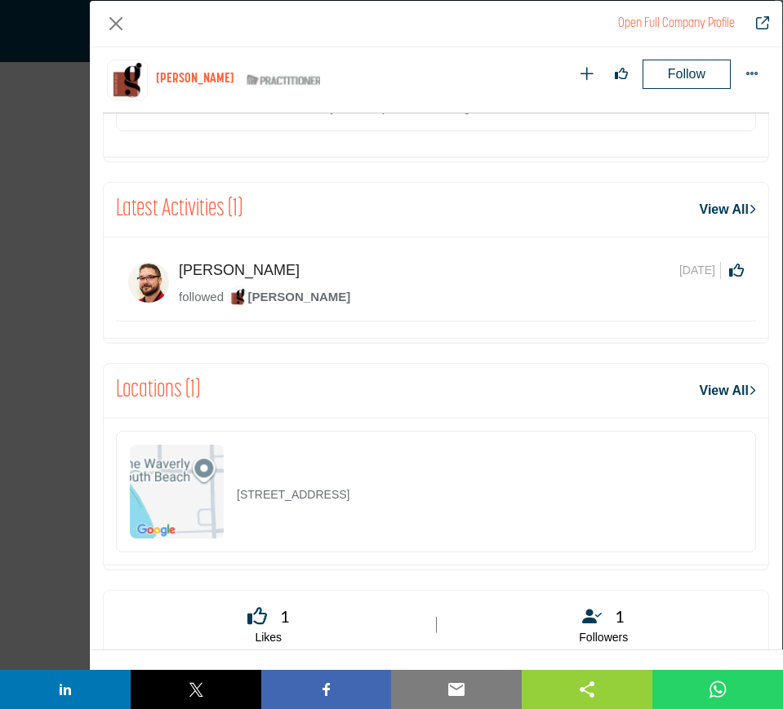
drag, startPoint x: 252, startPoint y: 497, endPoint x: 232, endPoint y: 500, distance: 20.7
click at [232, 500] on div "1330 West Ave Apt 502, 33139-0901, USA" at bounding box center [436, 492] width 640 height 122
copy p "1330 West Ave Apt 502, 33139-0901, USA"
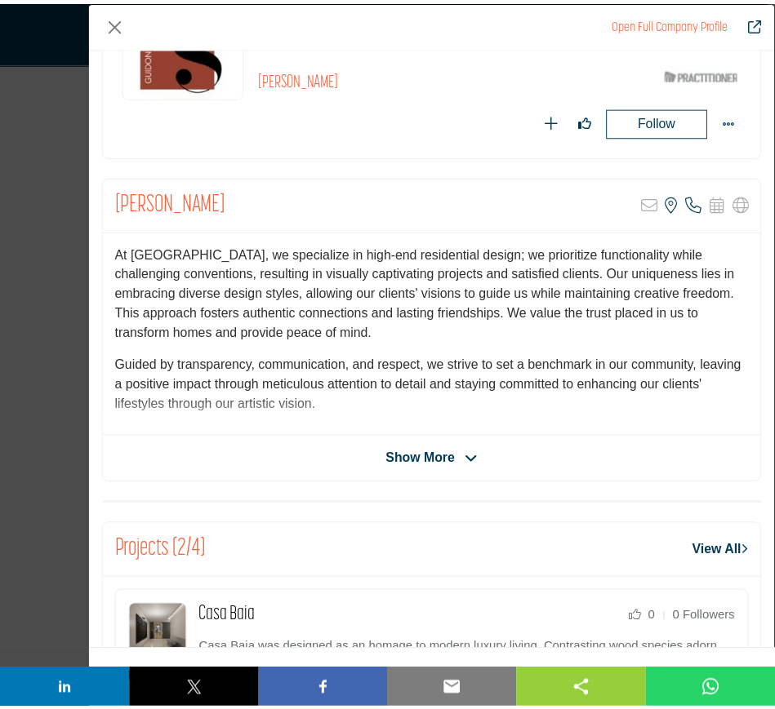
scroll to position [0, 0]
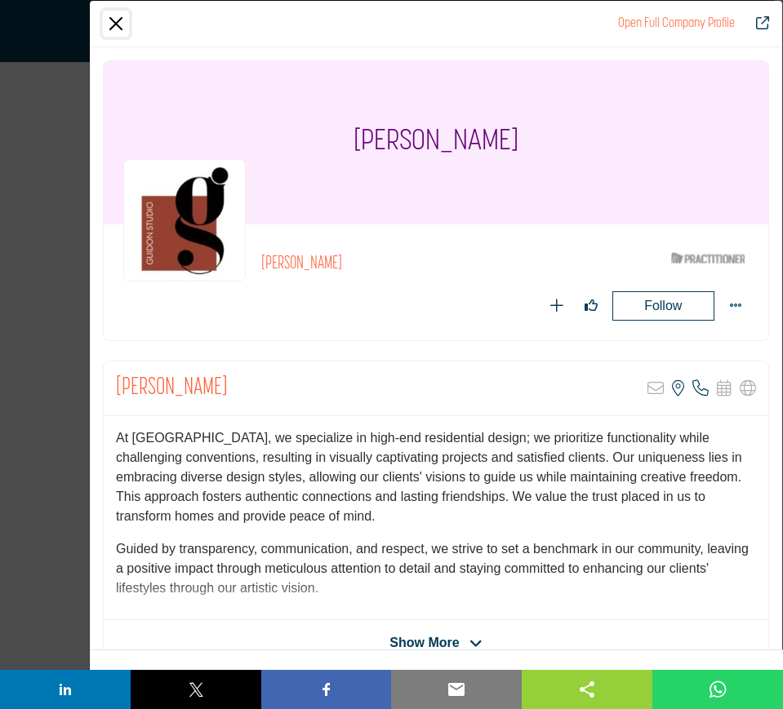
click at [118, 24] on button "Close" at bounding box center [116, 24] width 26 height 26
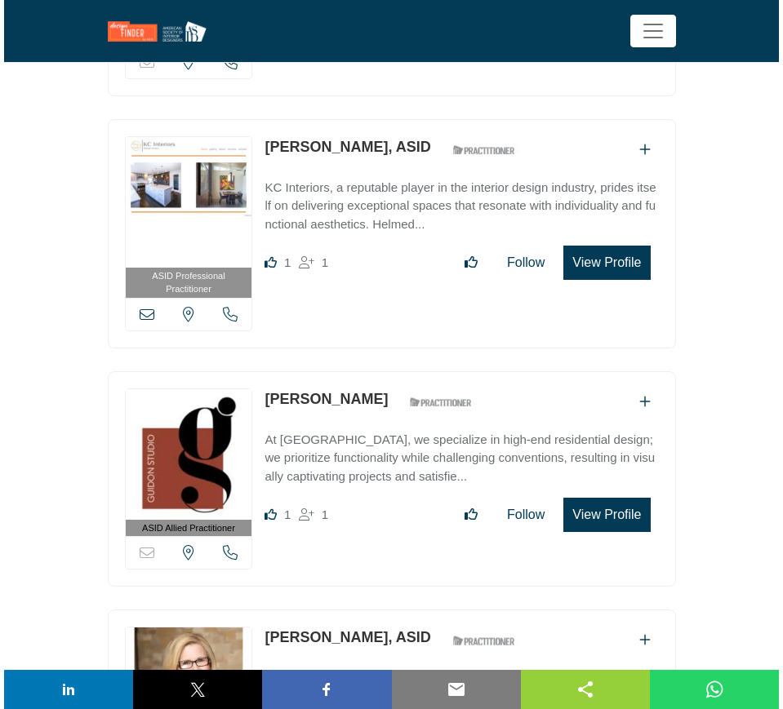
scroll to position [41404, 0]
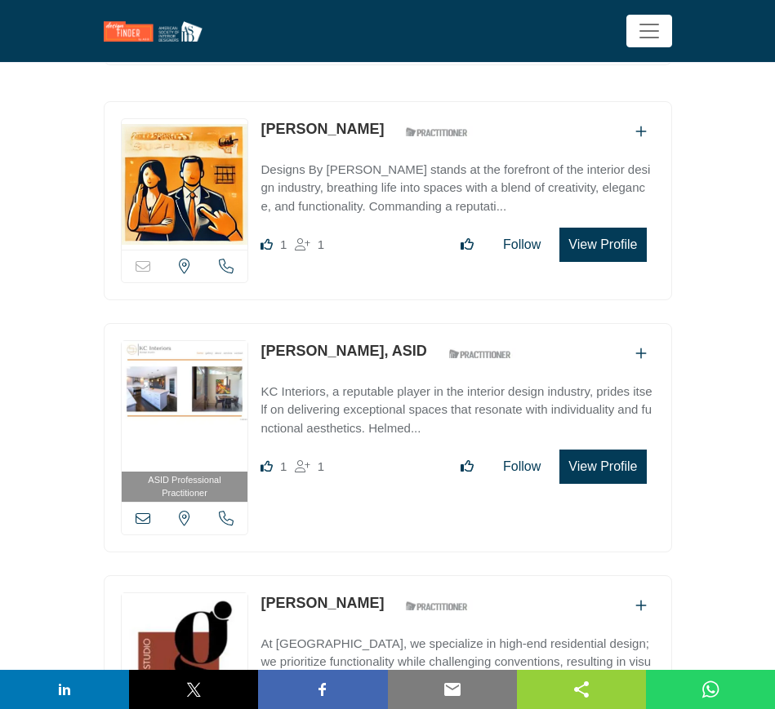
drag, startPoint x: 254, startPoint y: 213, endPoint x: 367, endPoint y: 215, distance: 113.5
click at [367, 323] on div "ASID Professional Practitioner ASID Professional Practitioners have successfull…" at bounding box center [388, 437] width 568 height 229
copy div "View email address of this listing View the location of this listing Call Numbe…"
click at [613, 450] on button "View Profile" at bounding box center [602, 467] width 87 height 34
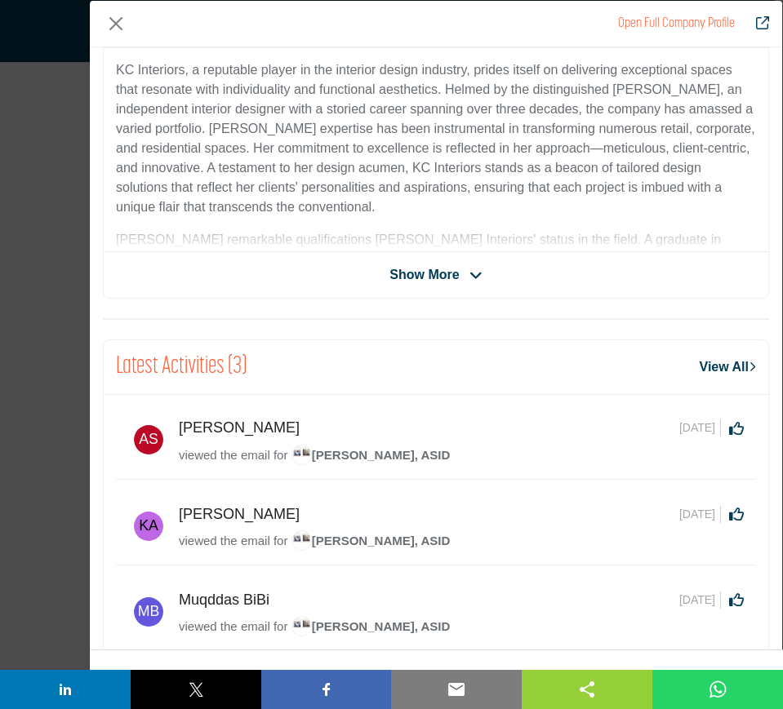
scroll to position [0, 0]
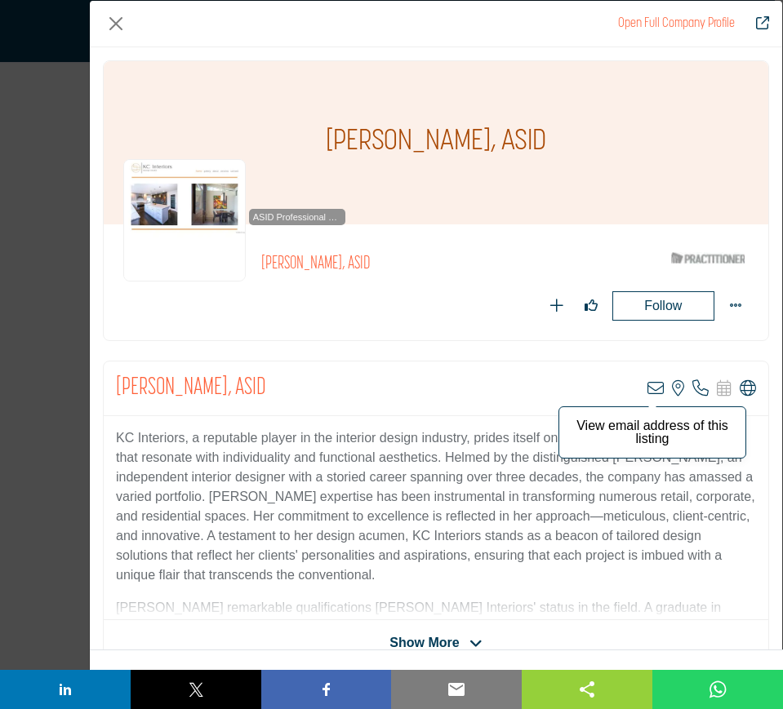
click at [650, 389] on icon "Company Data Modal" at bounding box center [655, 388] width 16 height 16
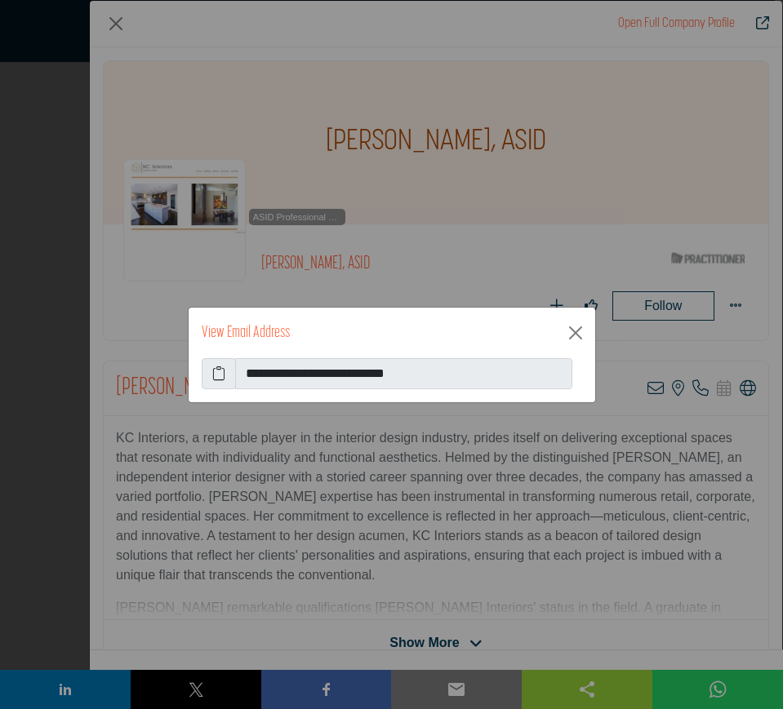
click at [218, 374] on icon at bounding box center [218, 374] width 13 height 20
click at [576, 332] on button "Close" at bounding box center [575, 333] width 26 height 26
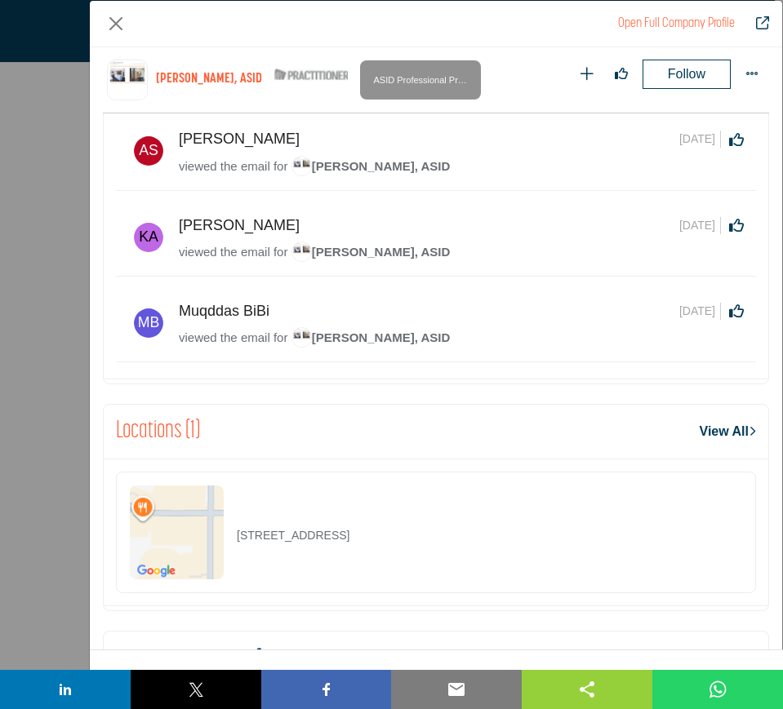
scroll to position [780, 0]
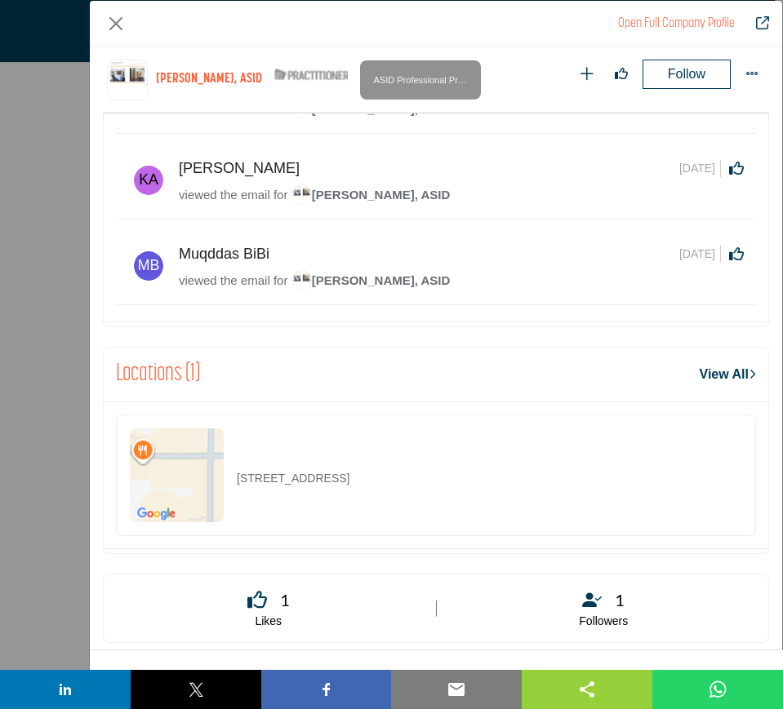
drag, startPoint x: 488, startPoint y: 489, endPoint x: 234, endPoint y: 491, distance: 253.9
click at [234, 491] on div "7683 SE 27th St # 307, 98040-2804, USA" at bounding box center [436, 476] width 640 height 122
copy p "7683 SE 27th St # 307, 98040-2804, USA"
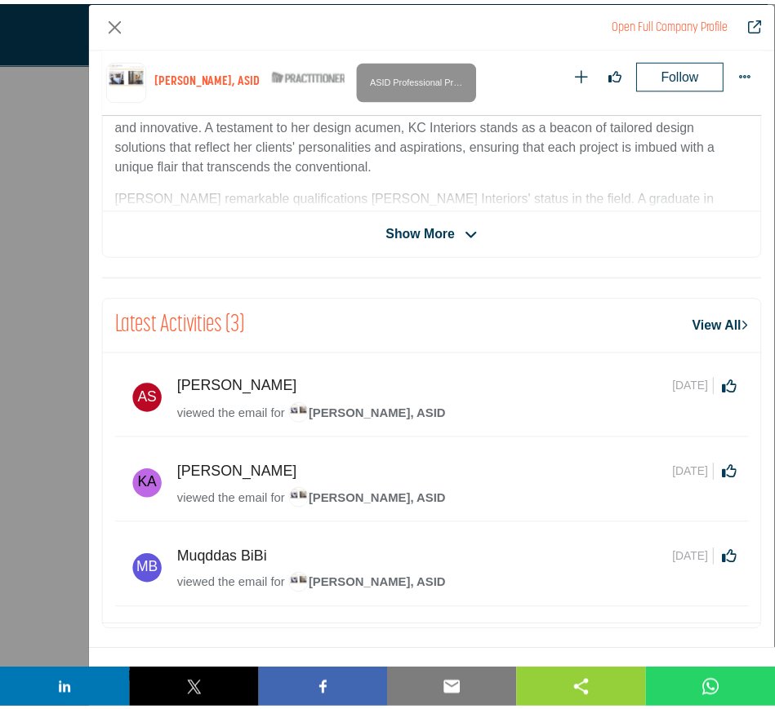
scroll to position [474, 0]
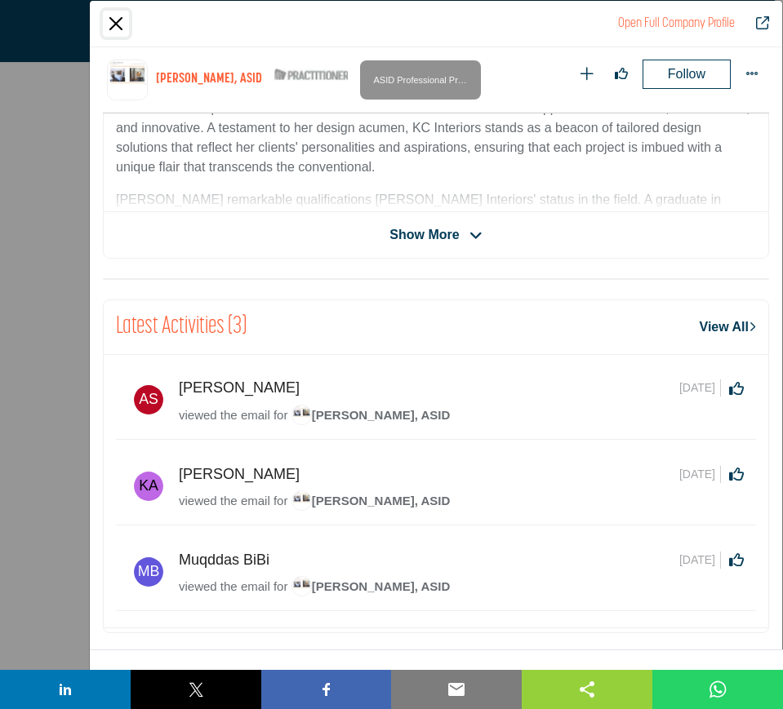
drag, startPoint x: 115, startPoint y: 29, endPoint x: 116, endPoint y: 44, distance: 15.5
click at [115, 29] on button "Close" at bounding box center [116, 24] width 26 height 26
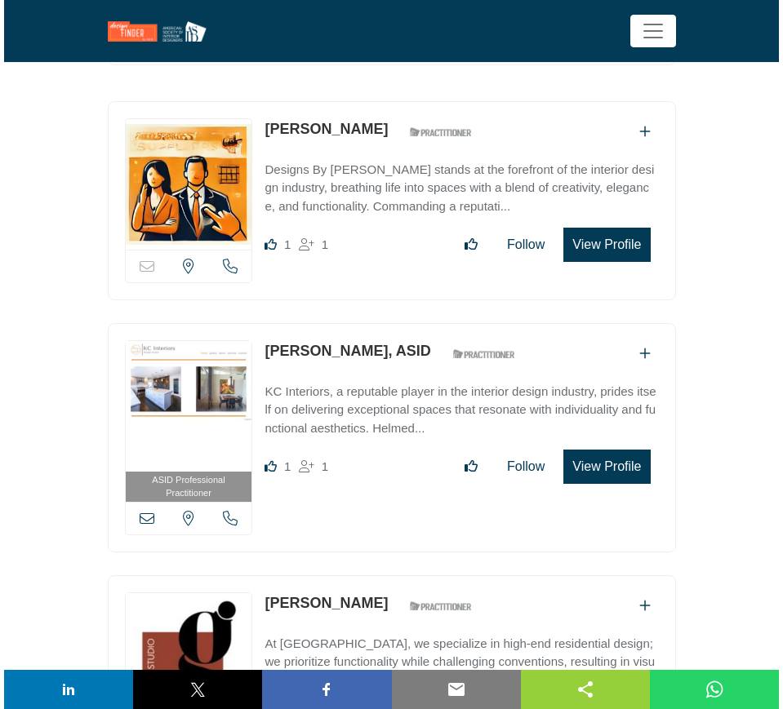
scroll to position [41200, 0]
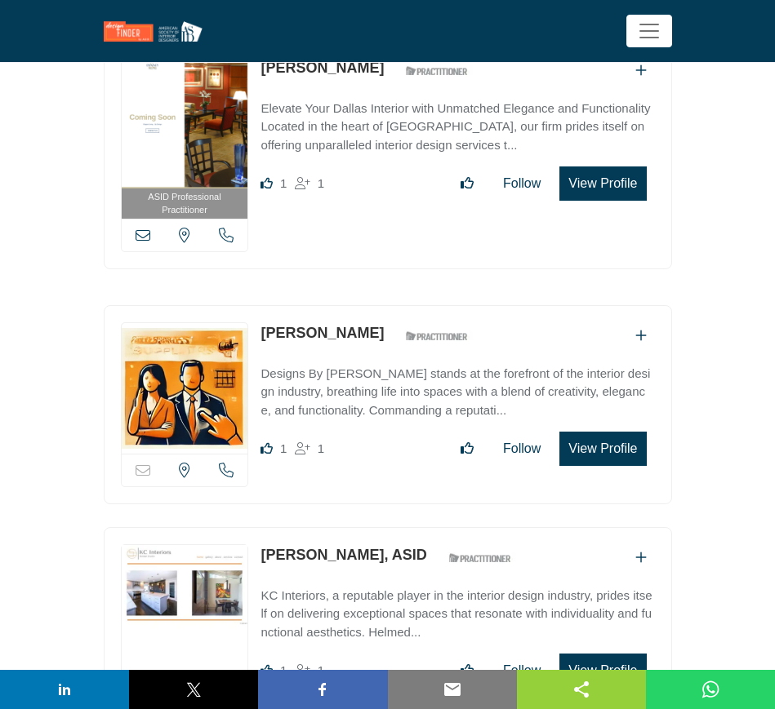
drag, startPoint x: 384, startPoint y: 198, endPoint x: 256, endPoint y: 198, distance: 127.4
click at [256, 305] on div "Sorry, but this listing is on a subscription plan which does not allow users to…" at bounding box center [388, 404] width 568 height 199
copy link "[PERSON_NAME]"
click at [611, 432] on button "View Profile" at bounding box center [602, 449] width 87 height 34
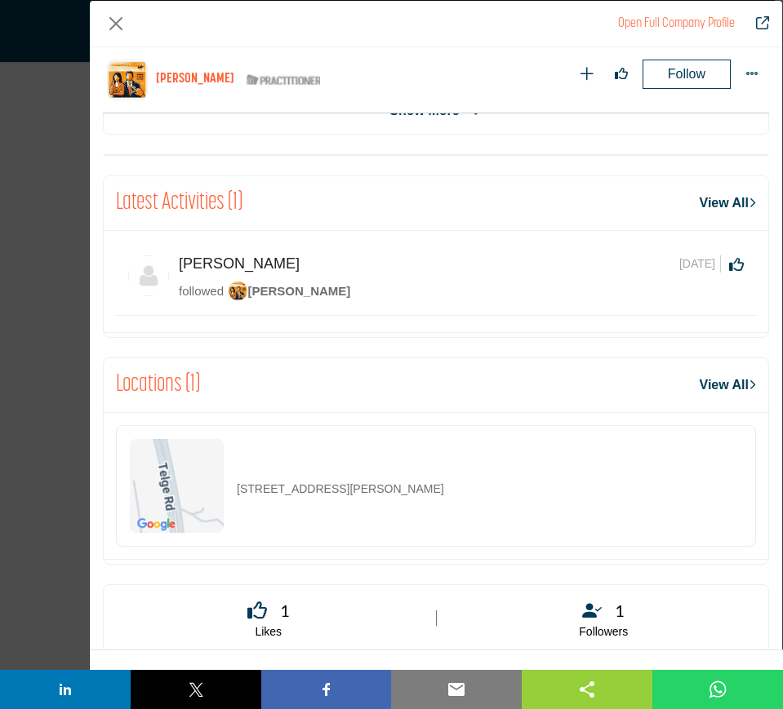
scroll to position [678, 0]
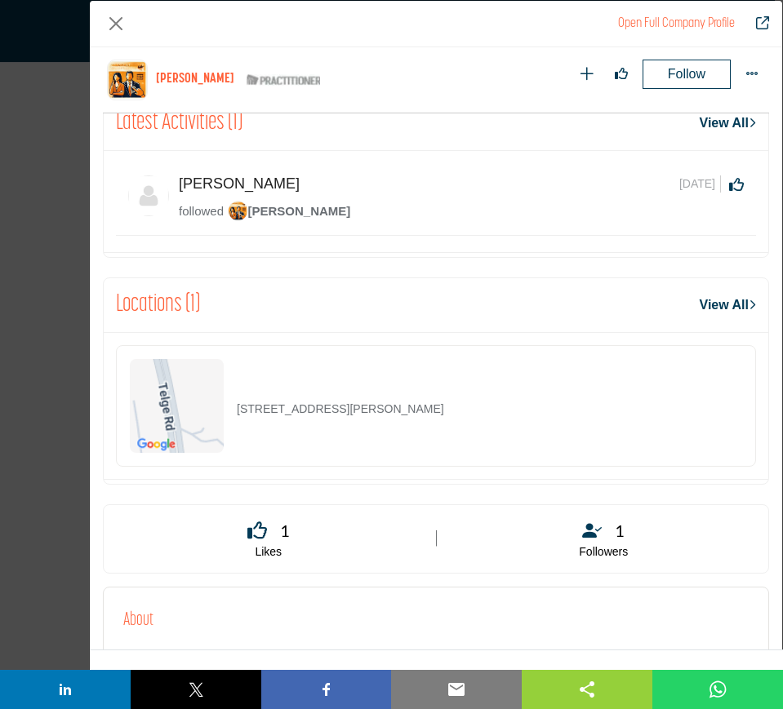
drag, startPoint x: 487, startPoint y: 402, endPoint x: 238, endPoint y: 411, distance: 249.1
click at [238, 411] on div "13310 Telge Rd Ste 106, 77429-1425, USA" at bounding box center [436, 406] width 640 height 122
copy p "13310 Telge Rd Ste 106, 77429-1425, USA"
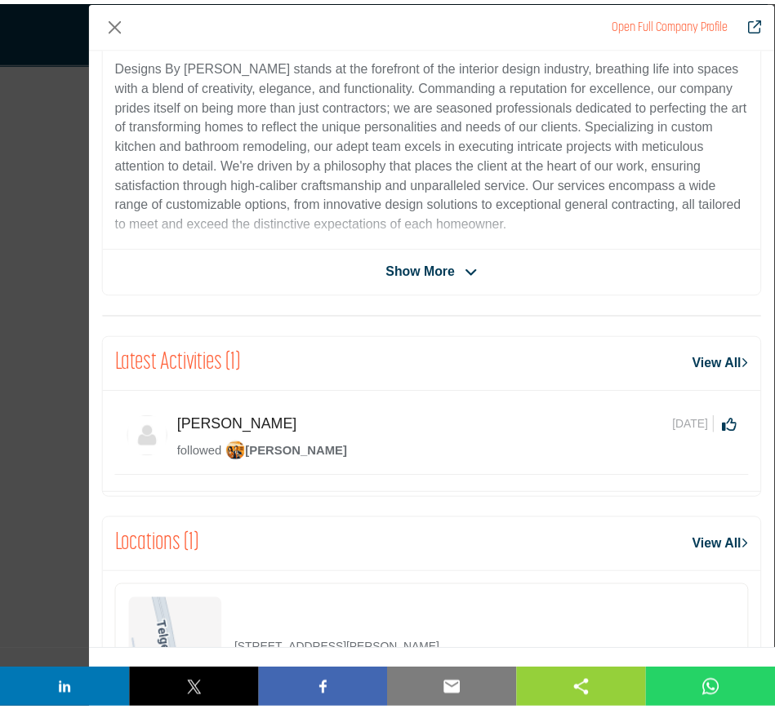
scroll to position [102, 0]
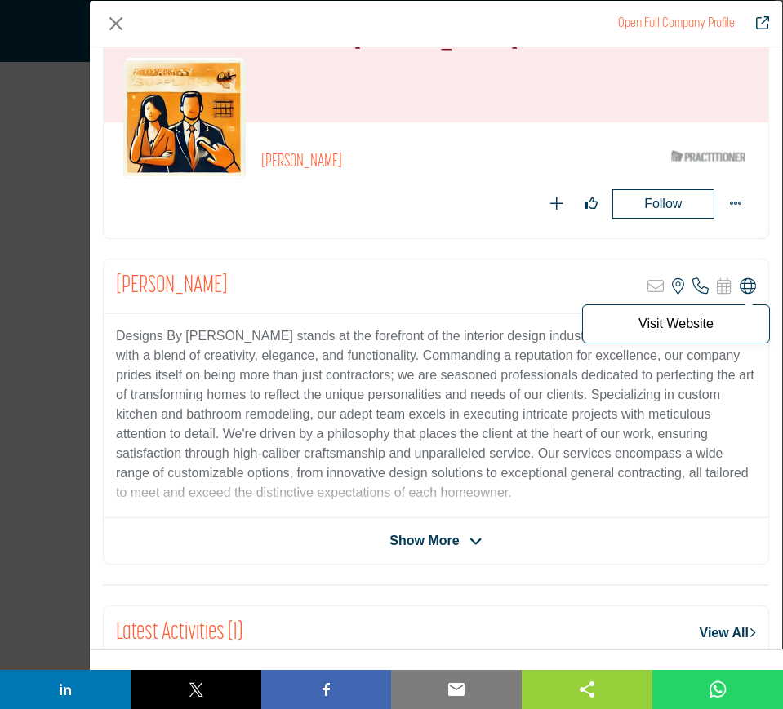
click at [740, 290] on icon "Company Data Modal" at bounding box center [748, 286] width 16 height 16
click at [110, 21] on button "Close" at bounding box center [116, 24] width 26 height 26
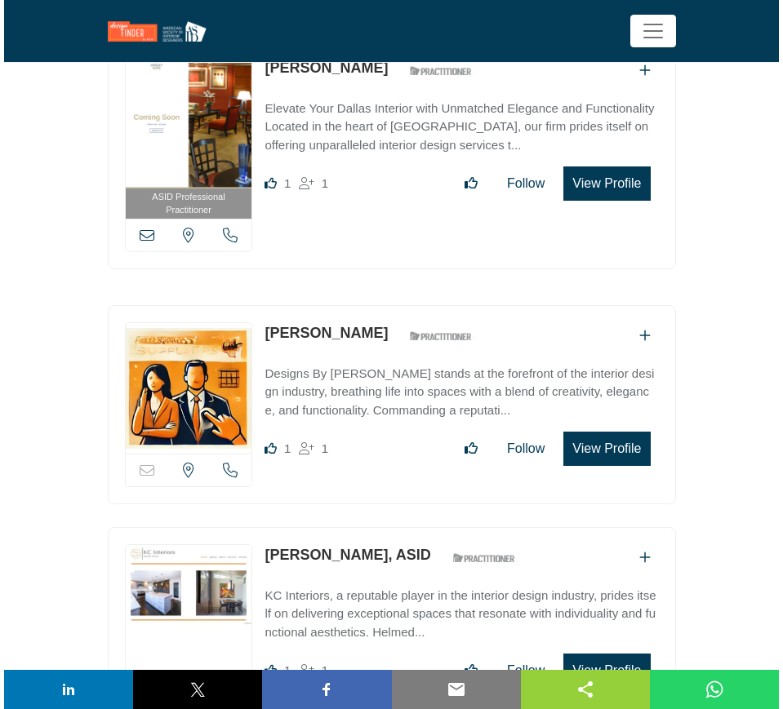
scroll to position [40894, 0]
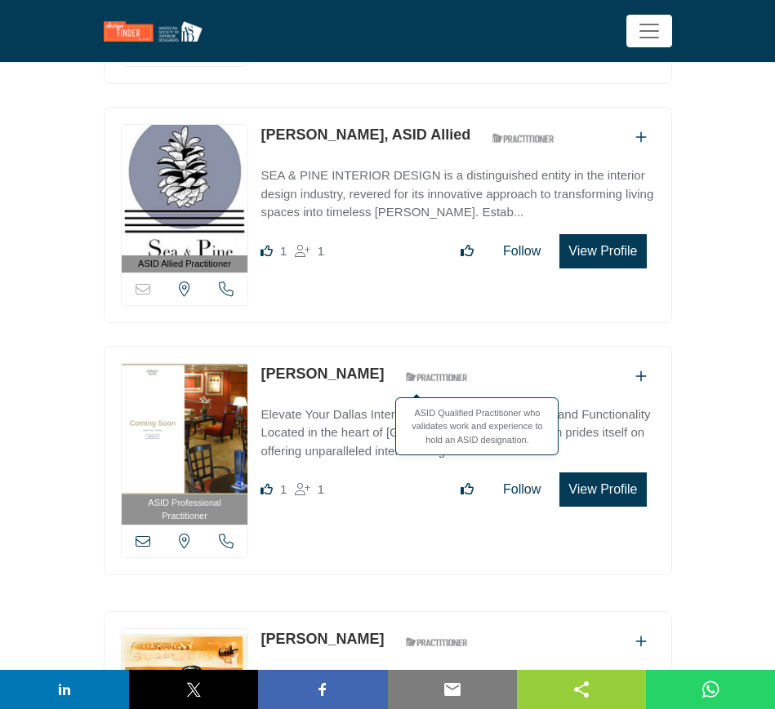
drag, startPoint x: 259, startPoint y: 231, endPoint x: 388, endPoint y: 240, distance: 129.3
click at [388, 346] on div "ASID Professional Practitioner ASID Professional Practitioners have successfull…" at bounding box center [388, 460] width 568 height 229
copy div "[PERSON_NAME]"
click at [604, 473] on button "View Profile" at bounding box center [602, 490] width 87 height 34
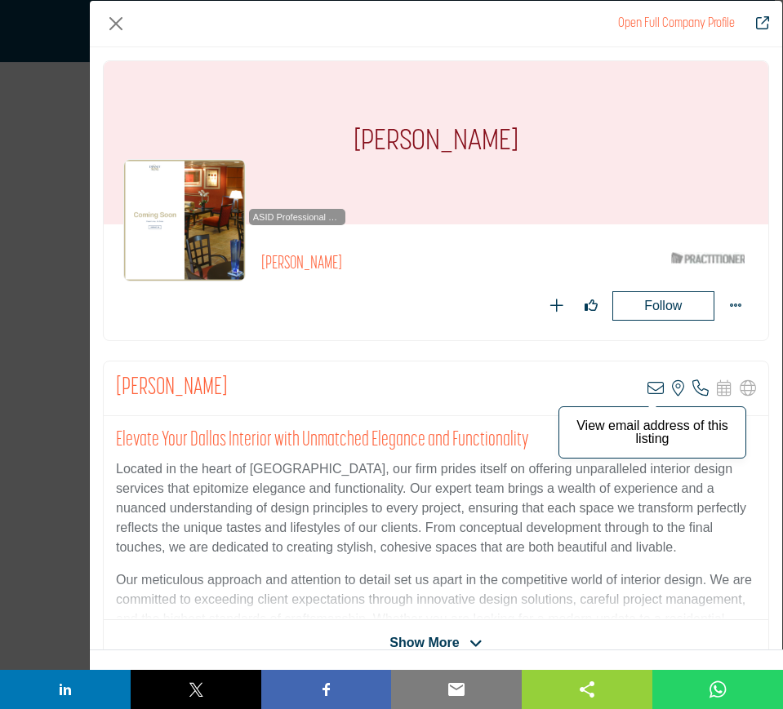
click at [647, 385] on icon "Company Data Modal" at bounding box center [655, 388] width 16 height 16
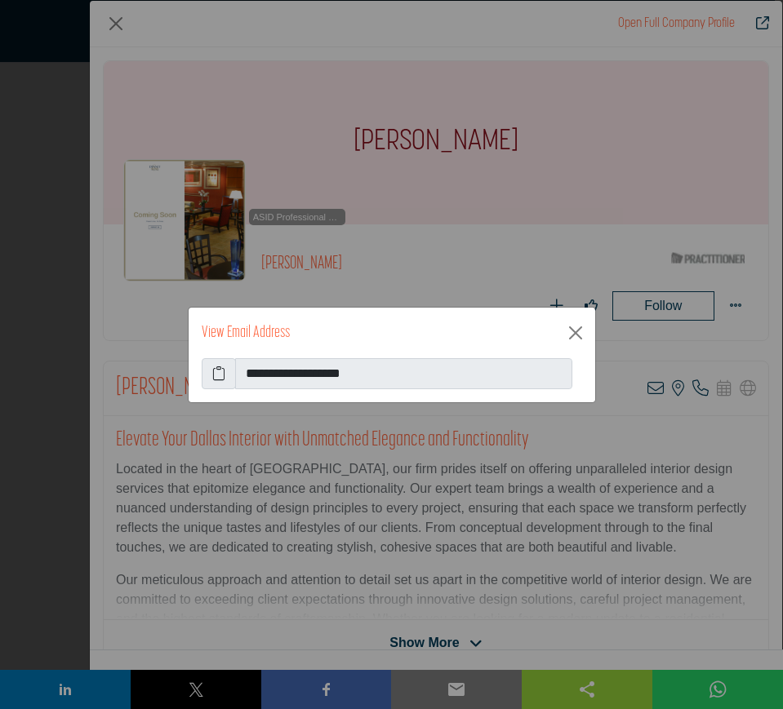
click at [218, 371] on icon at bounding box center [218, 374] width 13 height 20
click at [573, 334] on button "Close" at bounding box center [575, 333] width 26 height 26
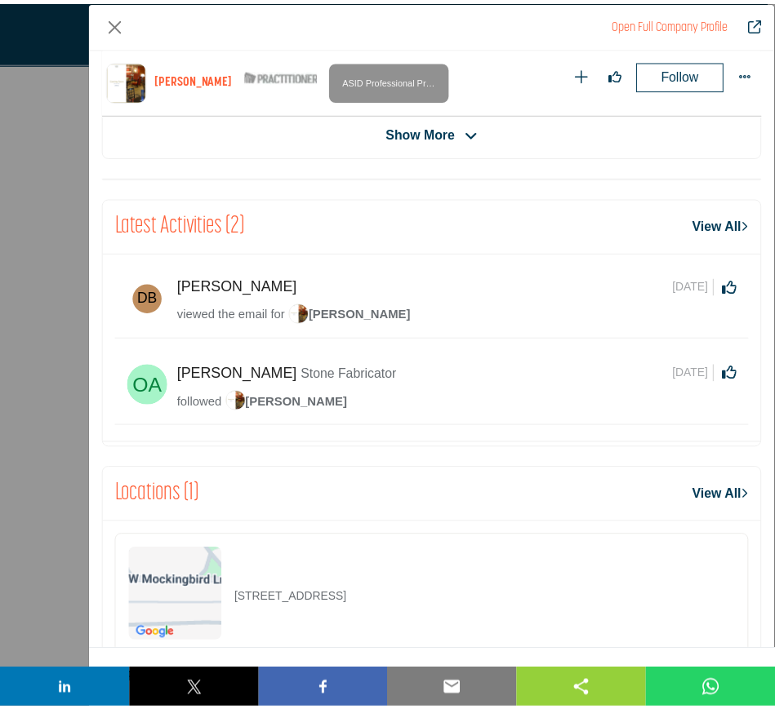
scroll to position [780, 0]
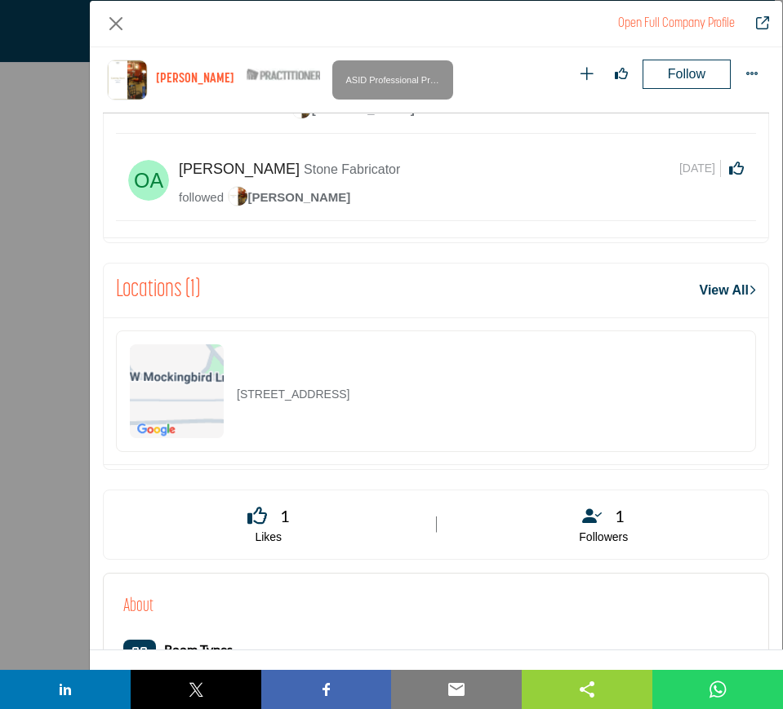
drag, startPoint x: 463, startPoint y: 396, endPoint x: 231, endPoint y: 402, distance: 231.9
click at [231, 402] on div "4645 Mockingbird Ln, 75209-5626, USA" at bounding box center [436, 392] width 640 height 122
copy p "4645 Mockingbird Ln, 75209-5626, USA"
click at [113, 20] on button "Close" at bounding box center [116, 24] width 26 height 26
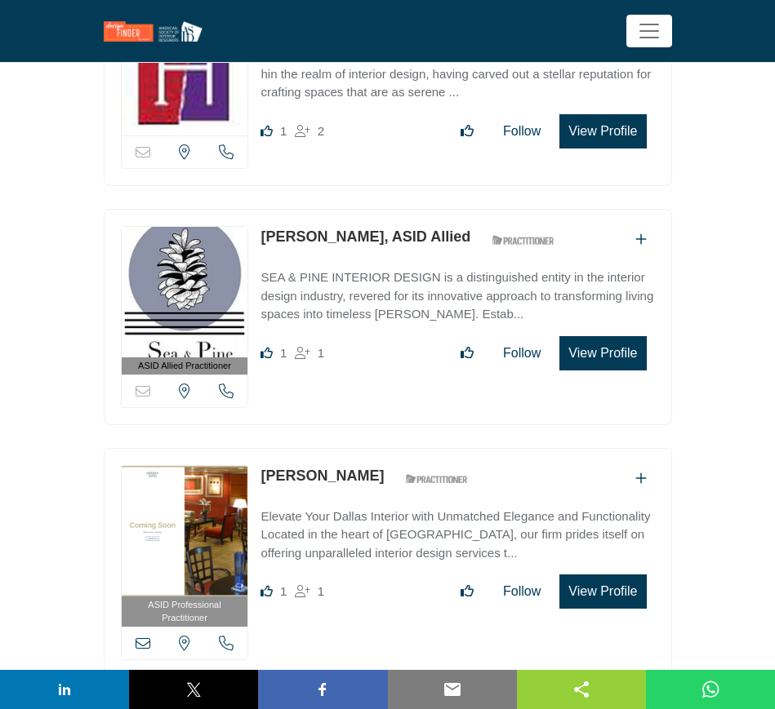
scroll to position [40485, 0]
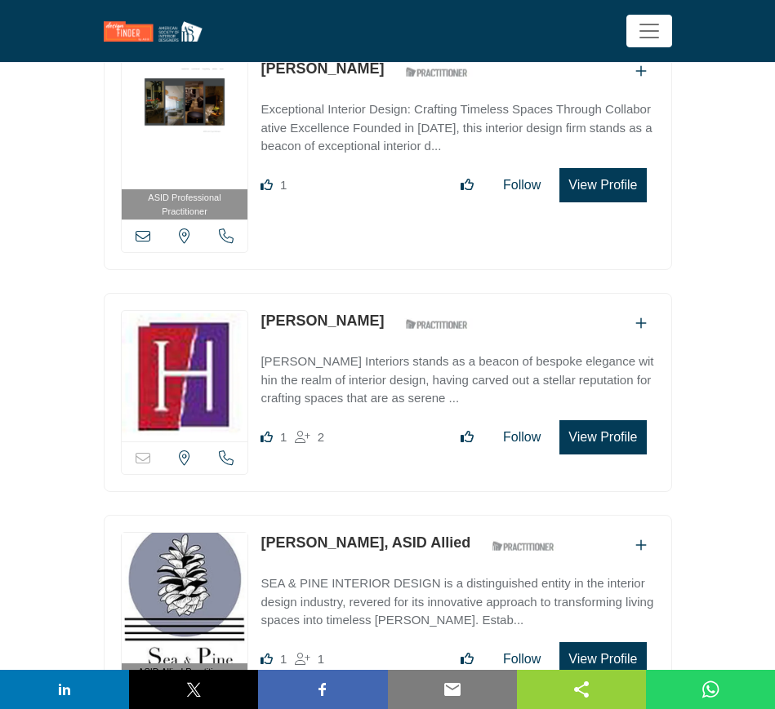
drag, startPoint x: 256, startPoint y: 402, endPoint x: 356, endPoint y: 405, distance: 100.4
click at [356, 515] on div "ASID Allied Practitioner ASID Allied Practitioners have successfully completed …" at bounding box center [388, 623] width 568 height 216
click at [610, 642] on button "View Profile" at bounding box center [602, 659] width 87 height 34
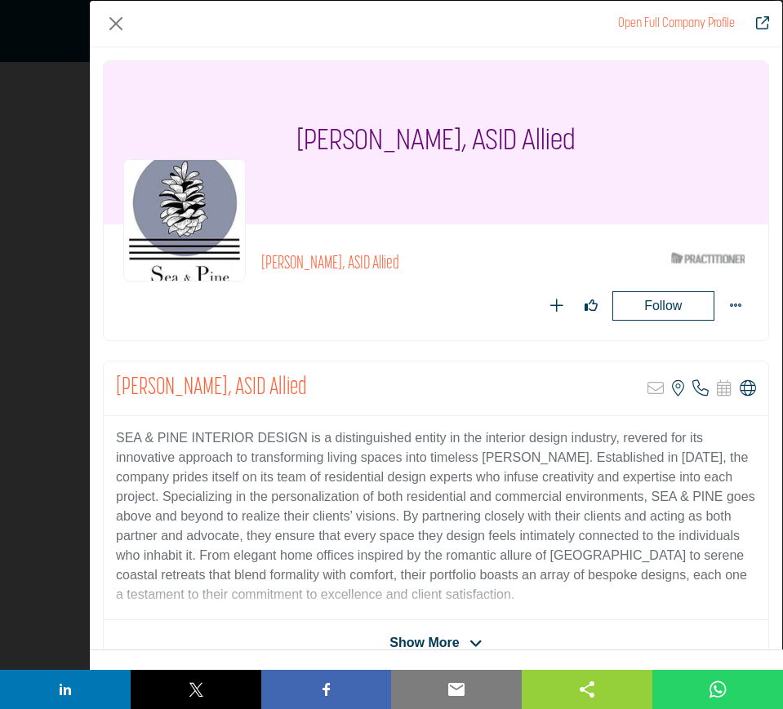
click at [481, 277] on div "[PERSON_NAME], ASID Allied" at bounding box center [460, 268] width 398 height 29
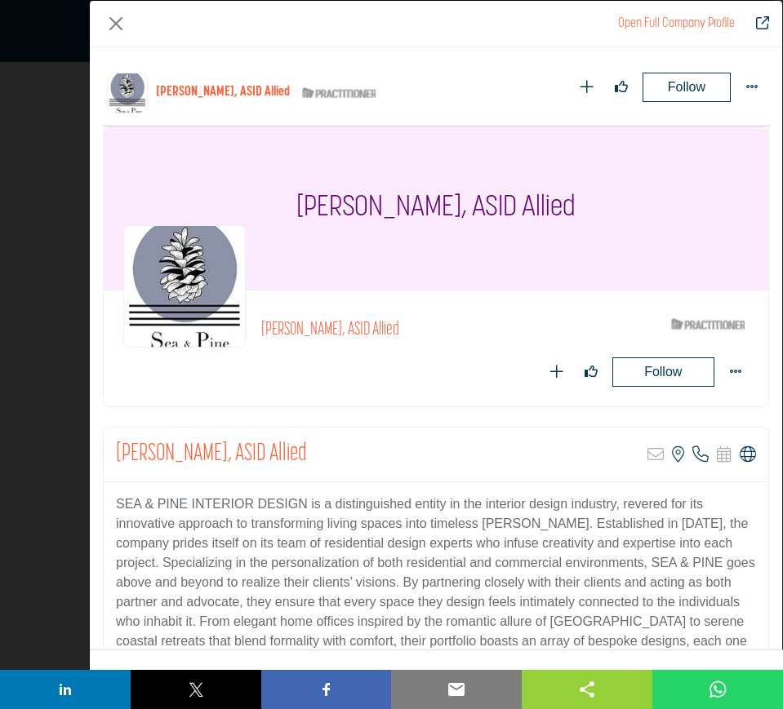
click at [441, 78] on div "Dasha Hervey, ASID Allied ASID Qualified Practitioner who validates work and ex…" at bounding box center [436, 93] width 666 height 66
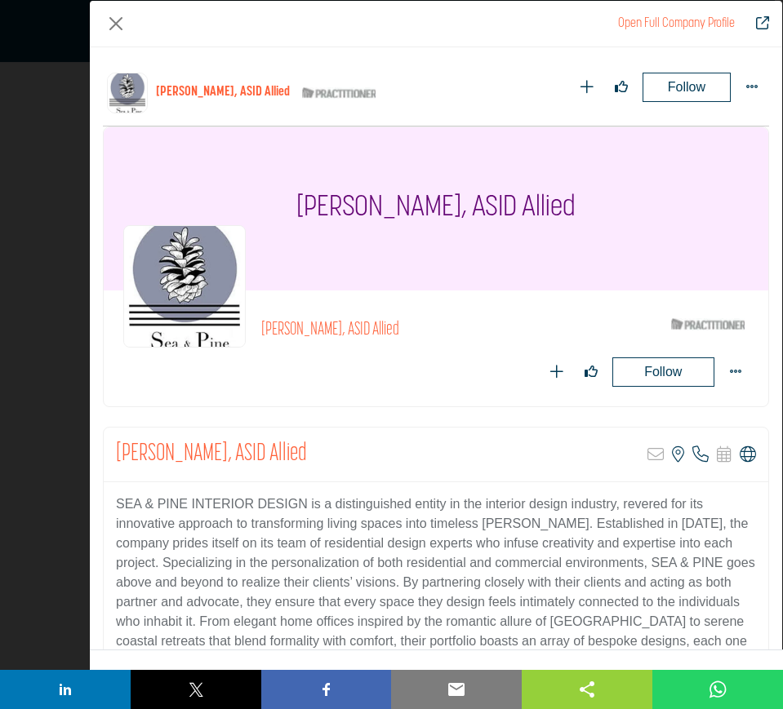
click at [112, 23] on button "Close" at bounding box center [116, 24] width 26 height 26
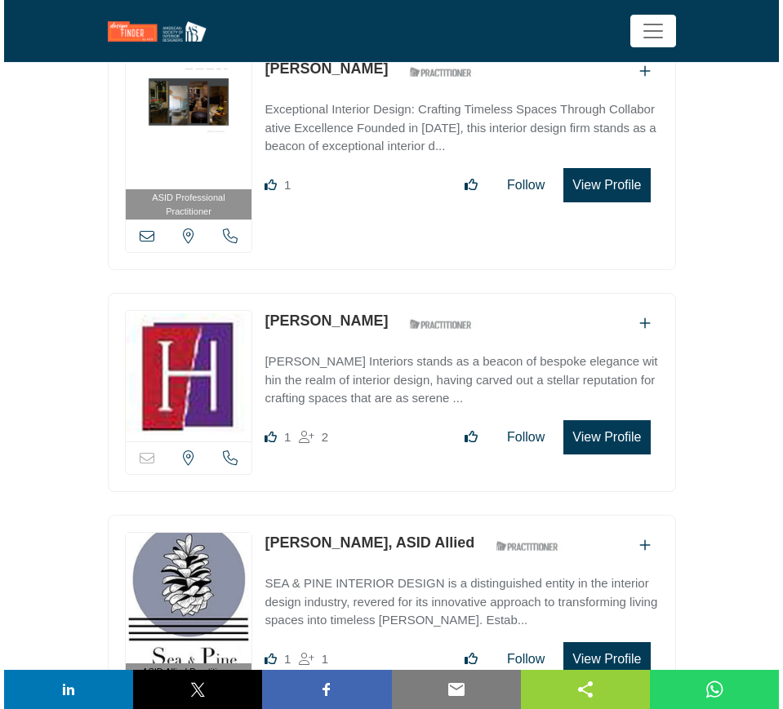
scroll to position [40587, 0]
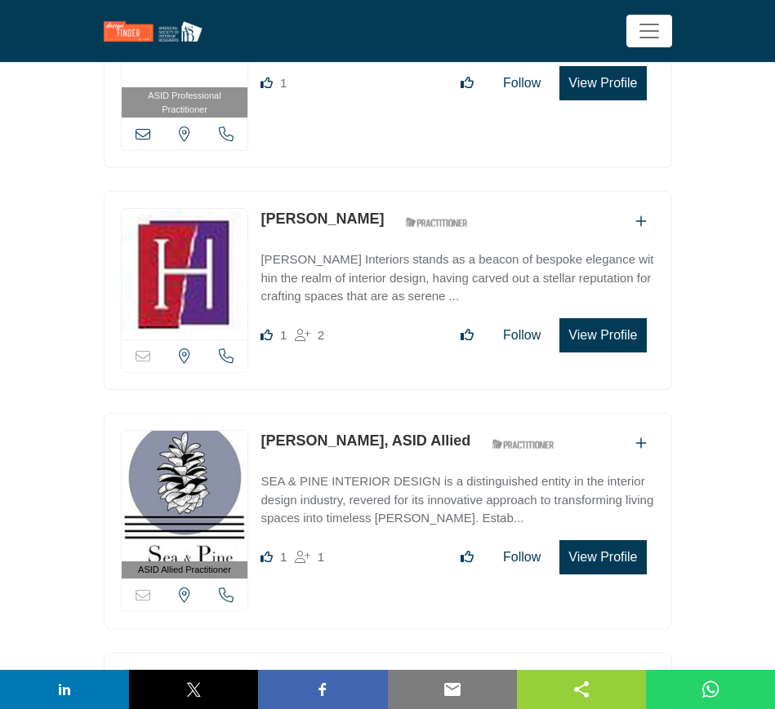
click at [604, 540] on button "View Profile" at bounding box center [602, 557] width 87 height 34
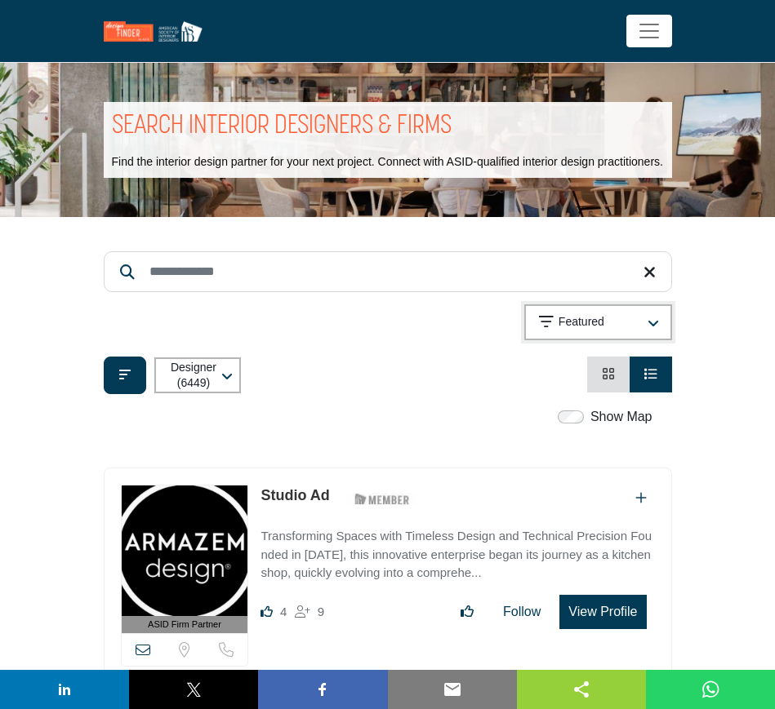
click at [589, 320] on p "Featured" at bounding box center [581, 322] width 46 height 16
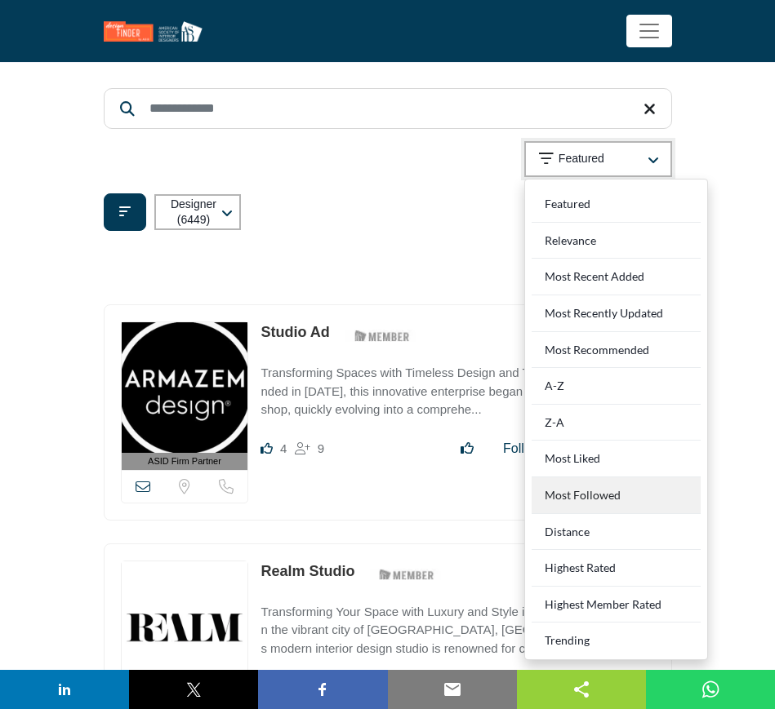
scroll to position [204, 0]
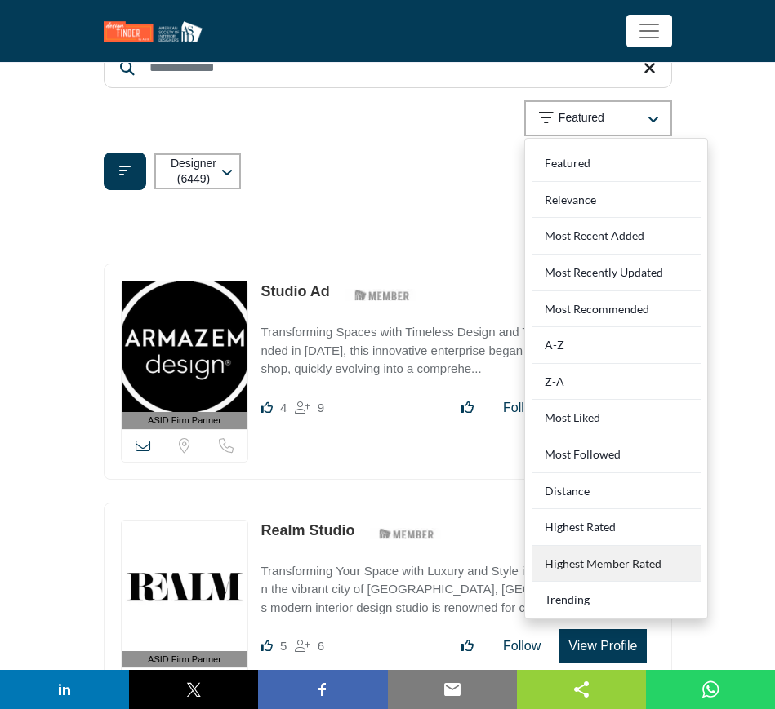
click at [679, 567] on Rated "Highest Member Rated" at bounding box center [615, 564] width 169 height 37
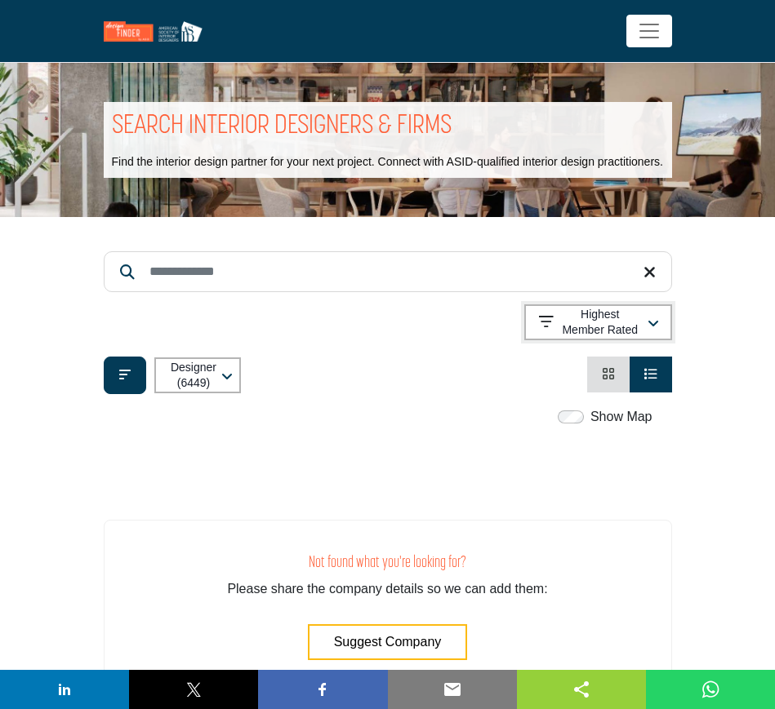
click at [651, 316] on div "button" at bounding box center [652, 322] width 10 height 15
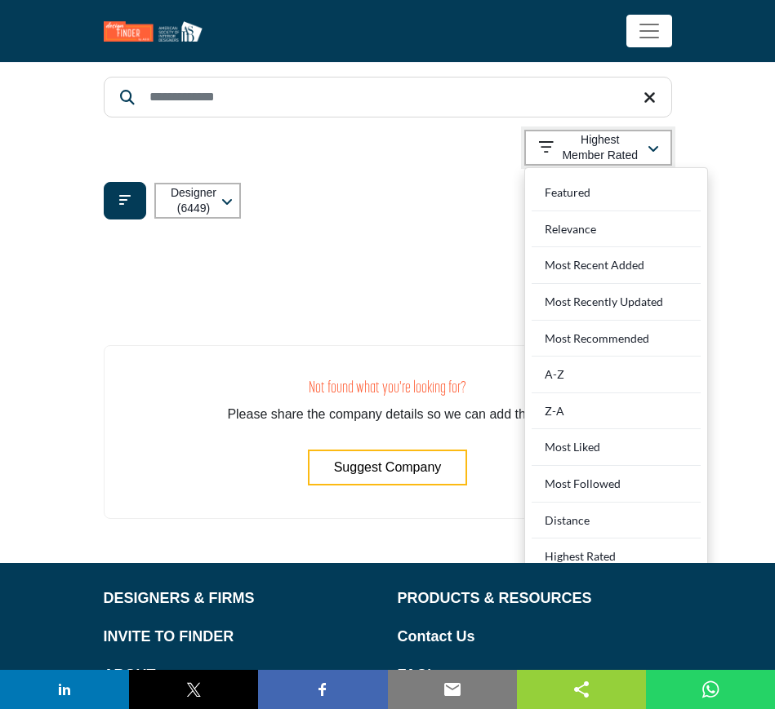
scroll to position [204, 0]
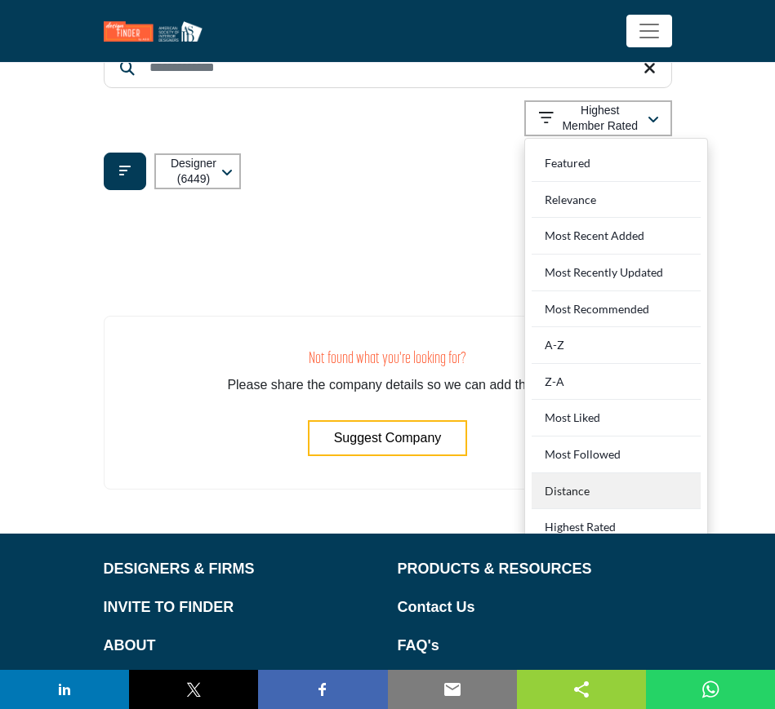
click at [607, 488] on div "Distance" at bounding box center [615, 491] width 169 height 37
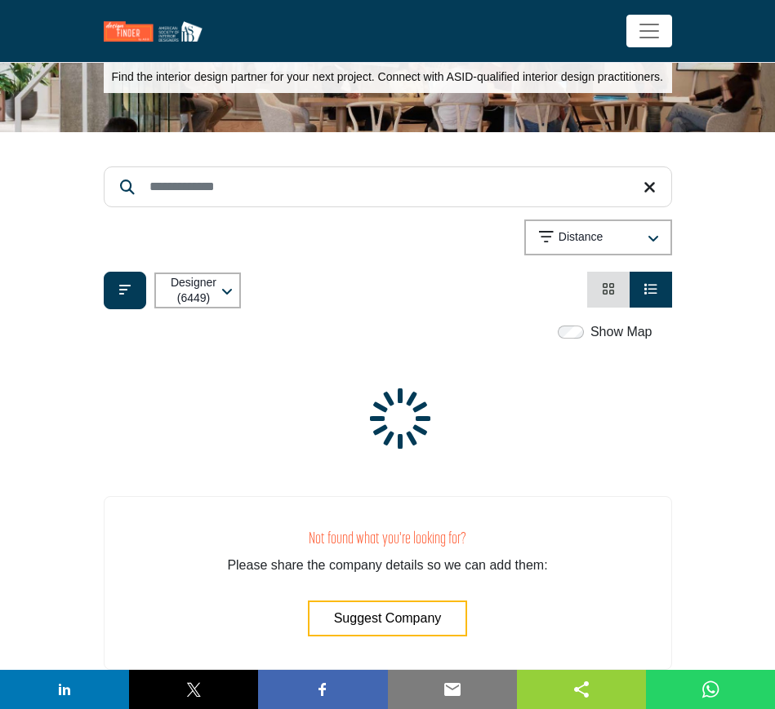
scroll to position [0, 0]
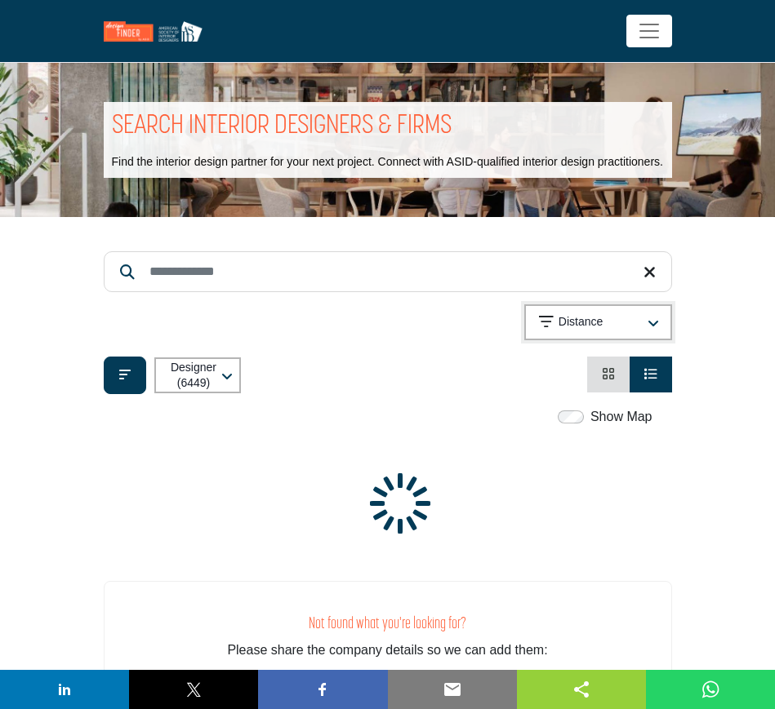
click at [653, 321] on icon "button" at bounding box center [652, 324] width 11 height 13
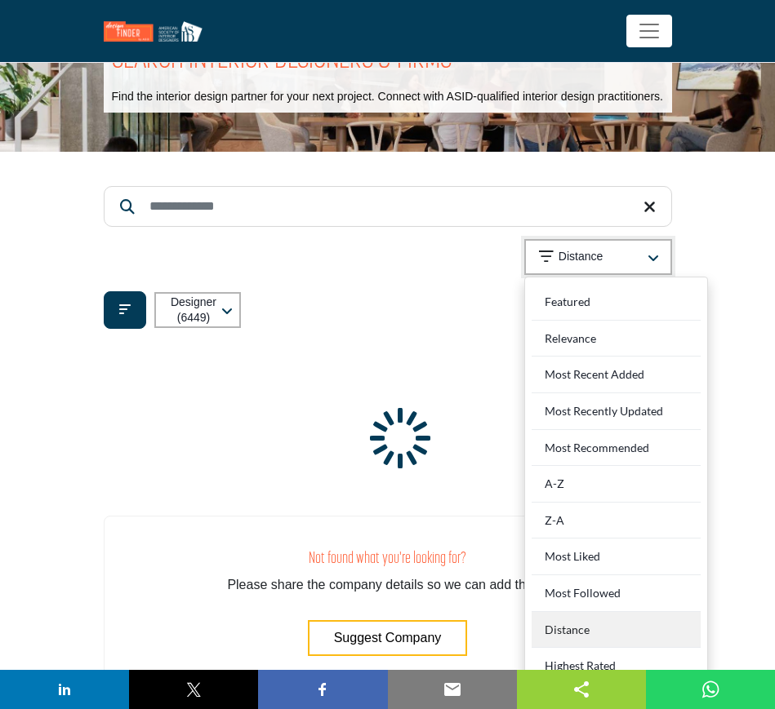
scroll to position [408, 0]
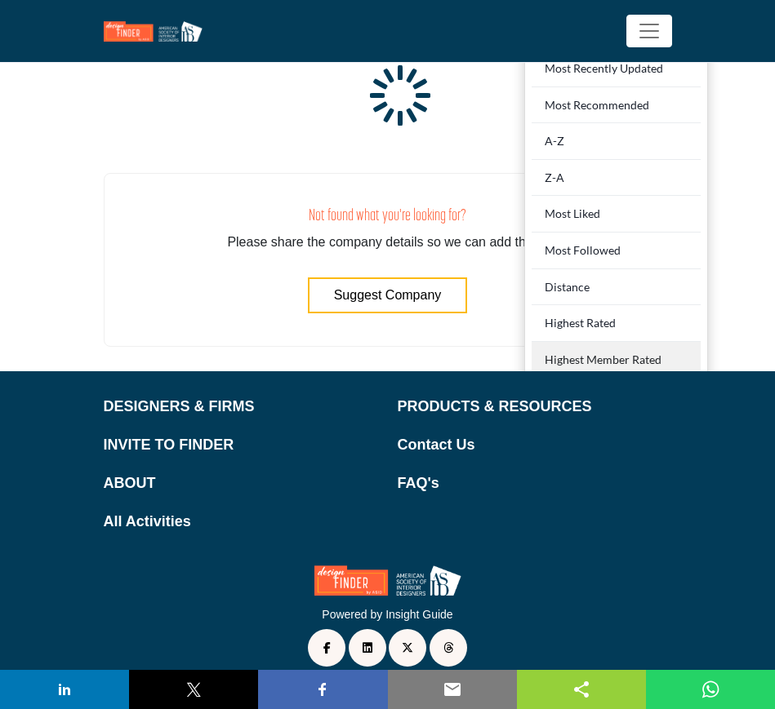
click at [598, 359] on Rated "Highest Member Rated" at bounding box center [615, 360] width 169 height 37
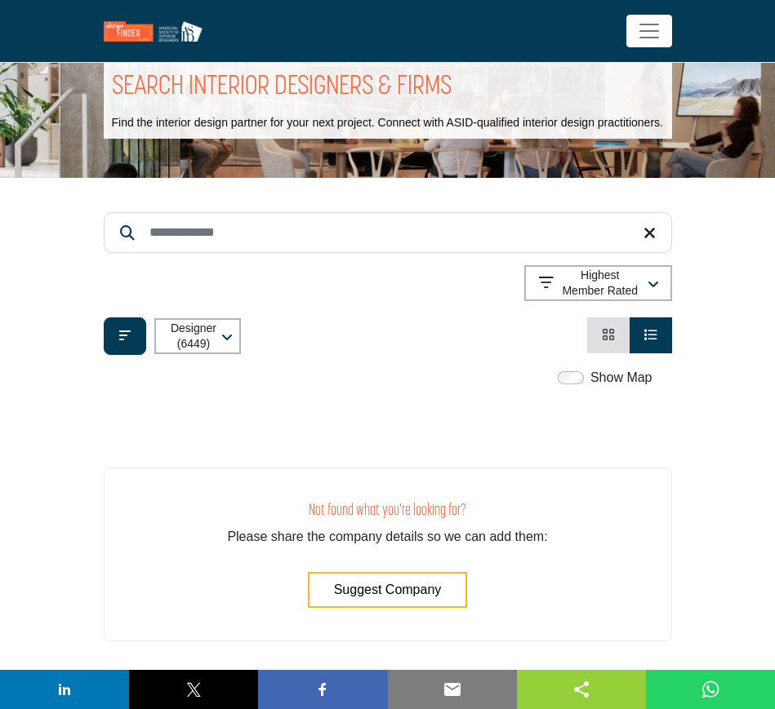
scroll to position [0, 0]
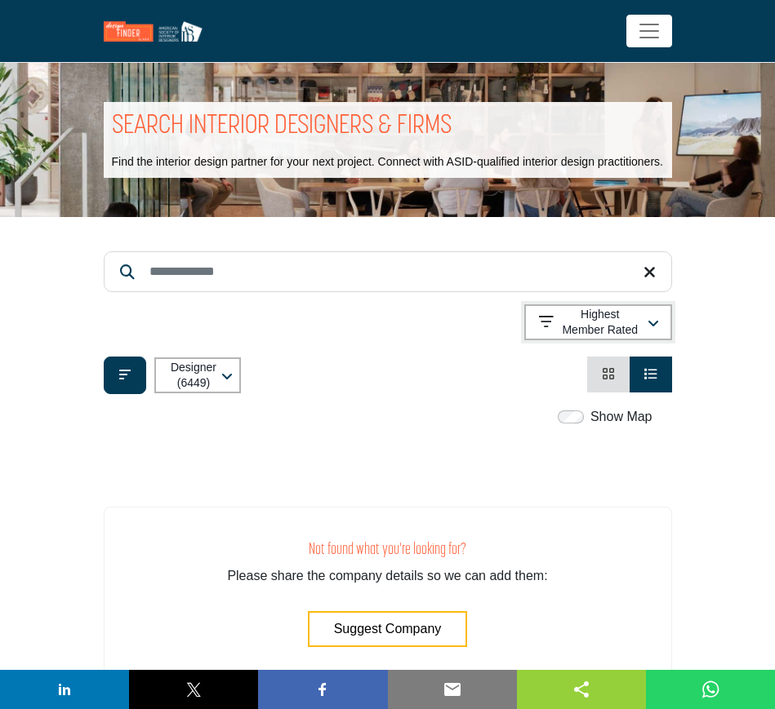
click at [649, 318] on icon "button" at bounding box center [652, 324] width 11 height 13
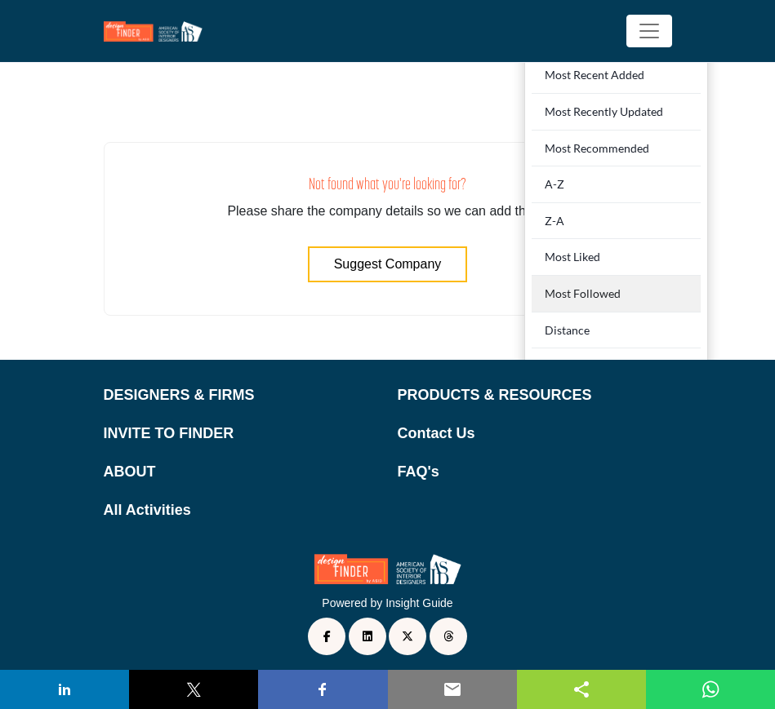
scroll to position [372, 0]
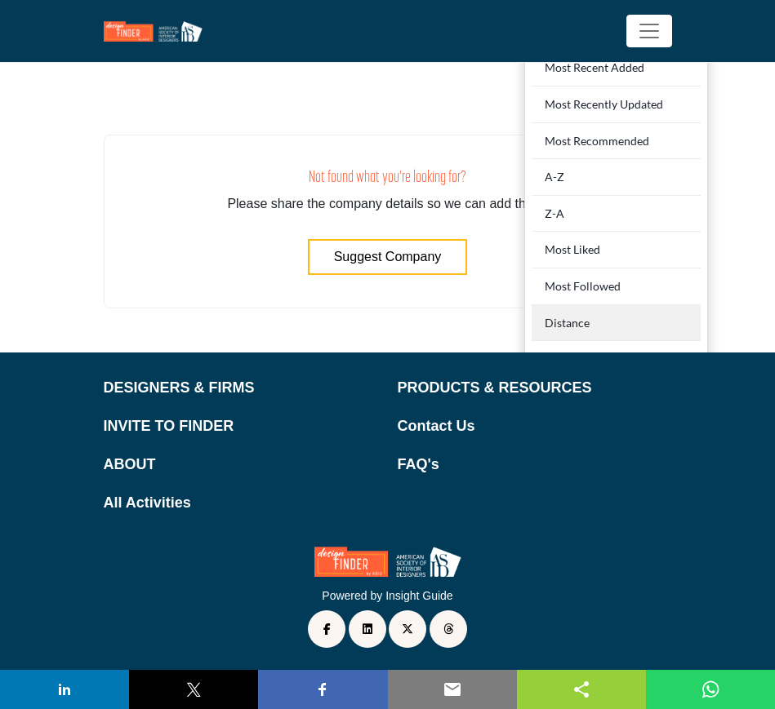
click at [617, 327] on div "Distance" at bounding box center [615, 323] width 169 height 37
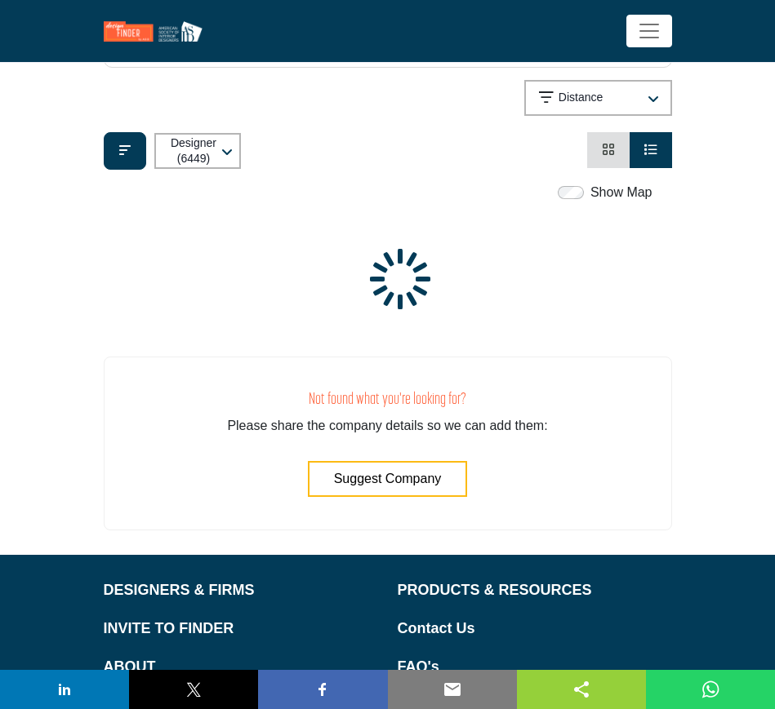
scroll to position [168, 0]
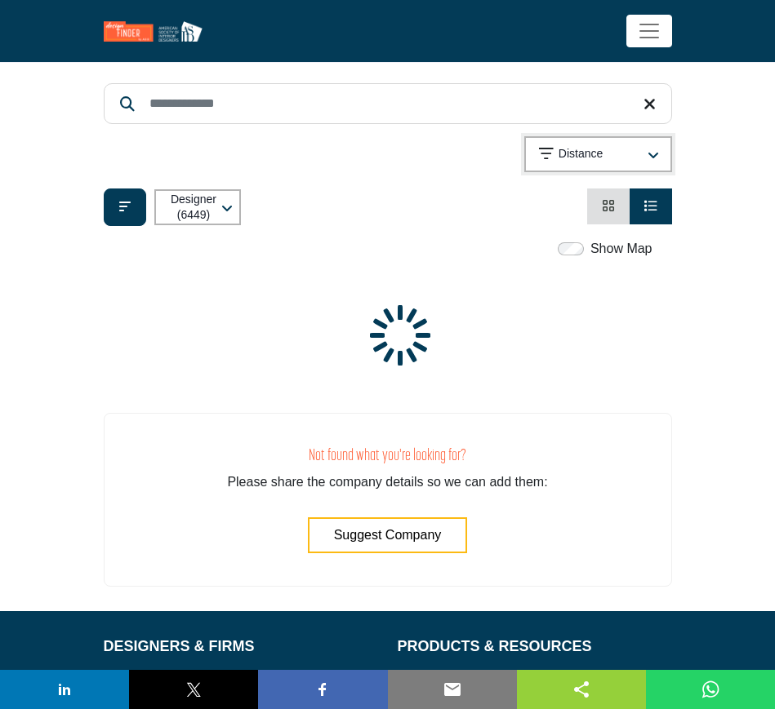
click at [656, 149] on icon "button" at bounding box center [652, 155] width 11 height 13
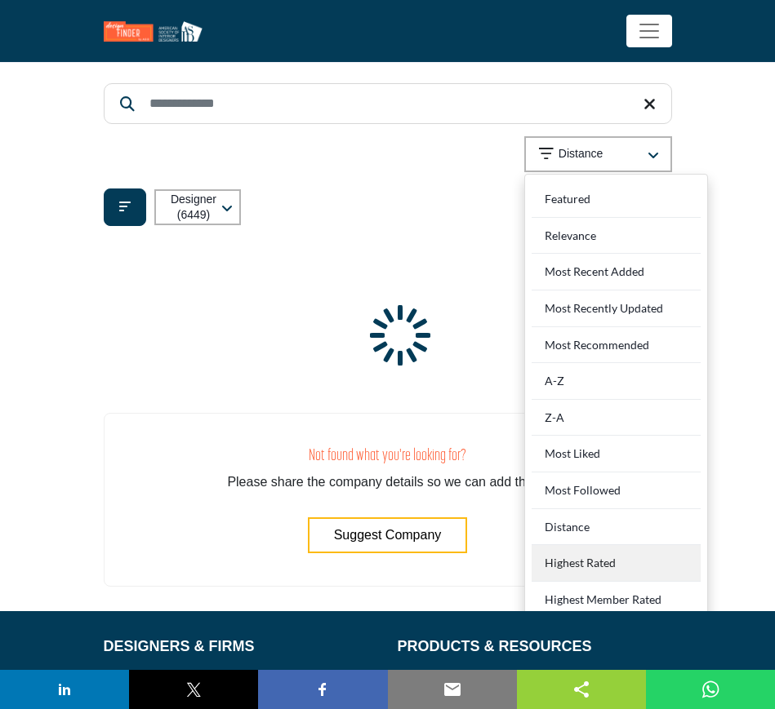
click at [642, 559] on Rated "Highest Rated" at bounding box center [615, 563] width 169 height 37
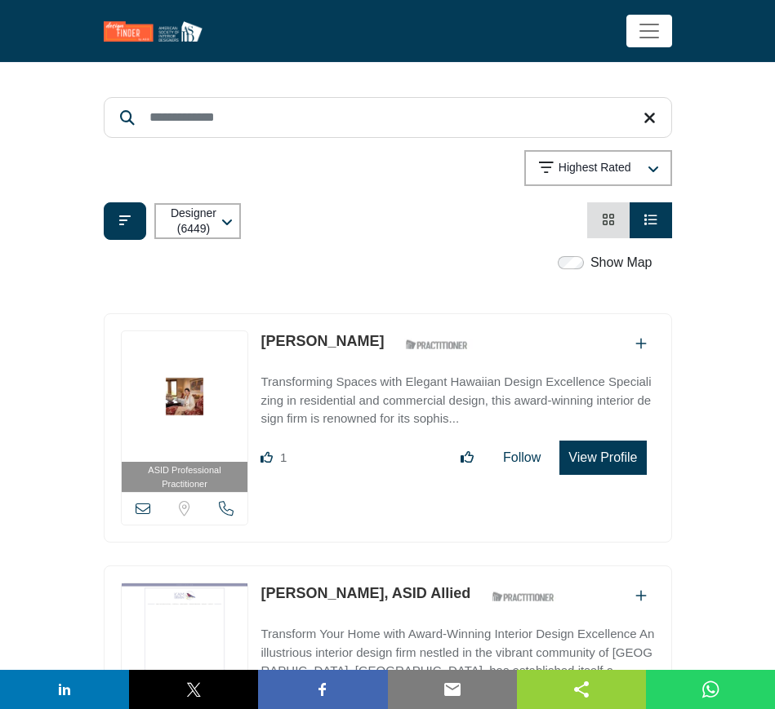
scroll to position [204, 0]
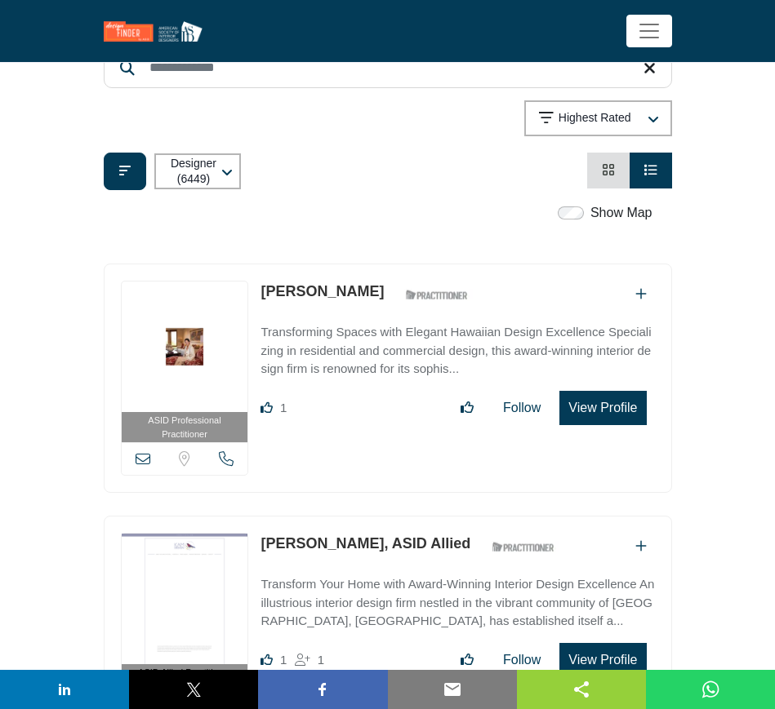
drag, startPoint x: 254, startPoint y: 291, endPoint x: 363, endPoint y: 294, distance: 109.4
click at [363, 294] on div "ASID Professional Practitioner ASID Professional Practitioners have successfull…" at bounding box center [388, 378] width 568 height 229
copy div "View email address of this listing Sorry, but we don't have a location for this…"
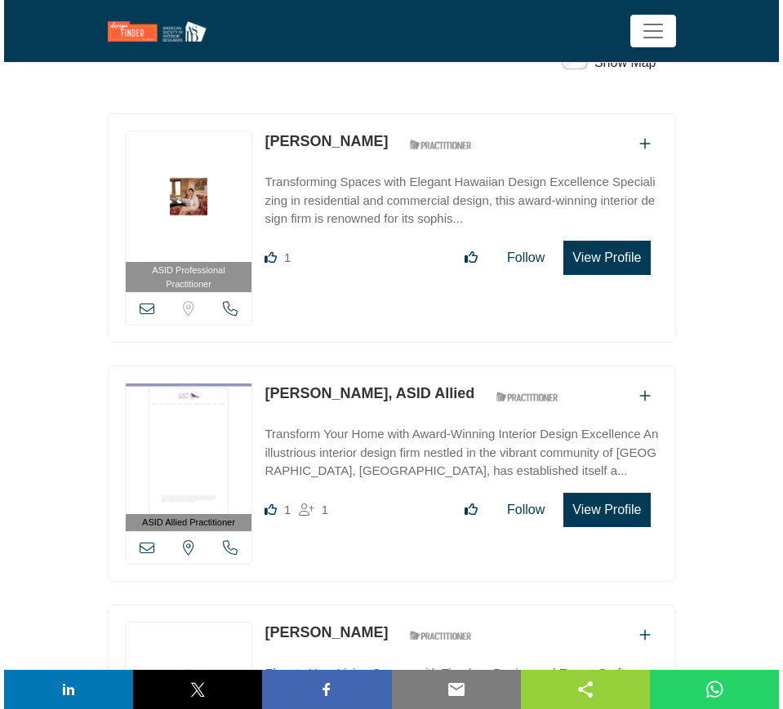
scroll to position [408, 0]
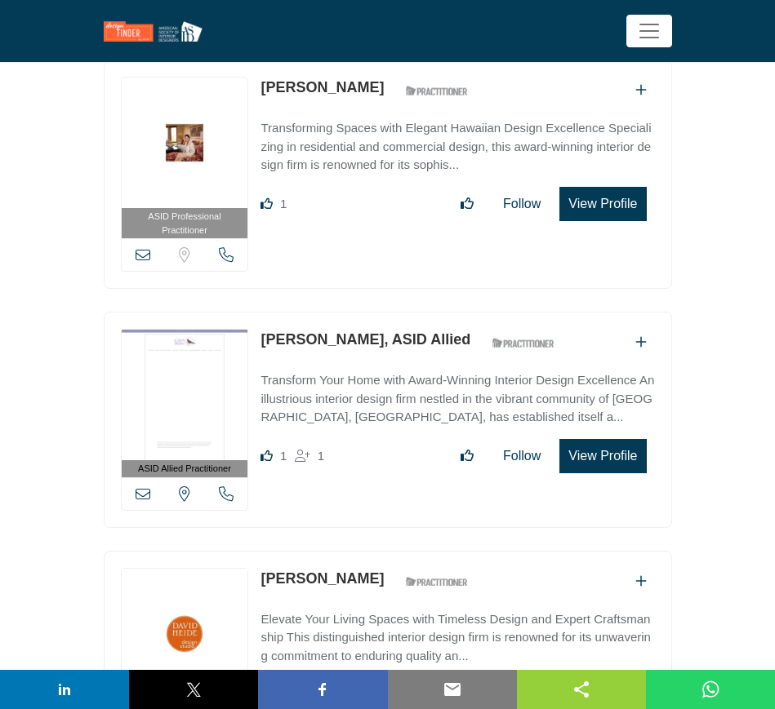
drag, startPoint x: 260, startPoint y: 339, endPoint x: 365, endPoint y: 339, distance: 105.3
click at [365, 339] on div "ASID Allied Practitioner ASID Allied Practitioners have successfully completed …" at bounding box center [388, 420] width 568 height 216
copy link "Kim A. Mitchell"
click at [611, 456] on button "View Profile" at bounding box center [602, 456] width 87 height 34
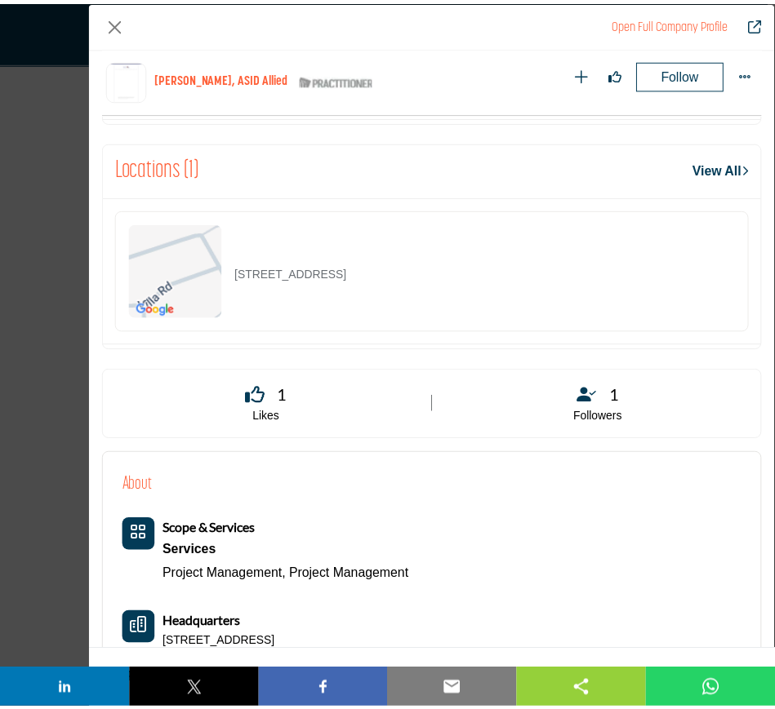
scroll to position [1291, 0]
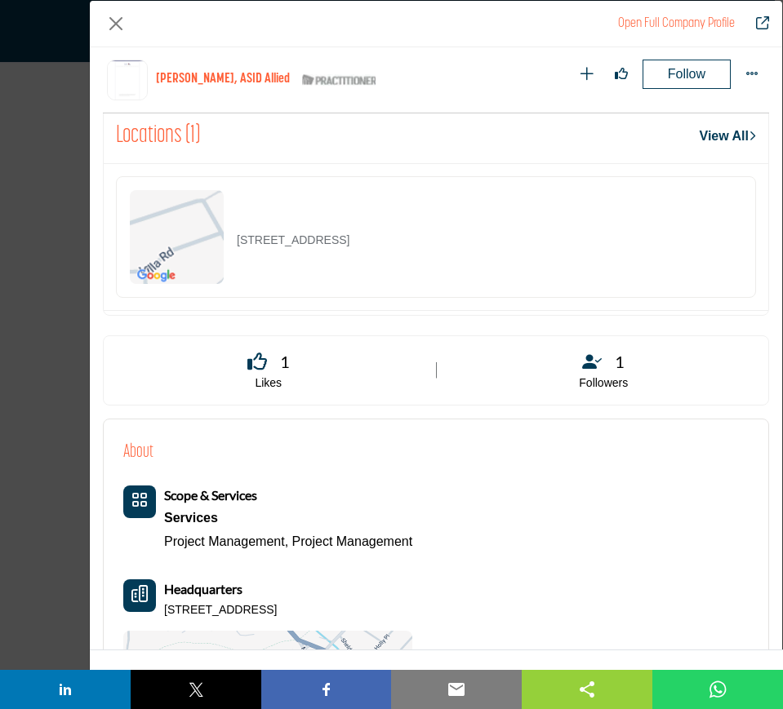
drag, startPoint x: 412, startPoint y: 247, endPoint x: 229, endPoint y: 243, distance: 183.7
click at [233, 242] on div "22 Villa Rd, 10538-1246, USA" at bounding box center [436, 237] width 640 height 122
copy p "22 Villa Rd, 10538-1246, USA"
click at [118, 25] on button "Close" at bounding box center [116, 24] width 26 height 26
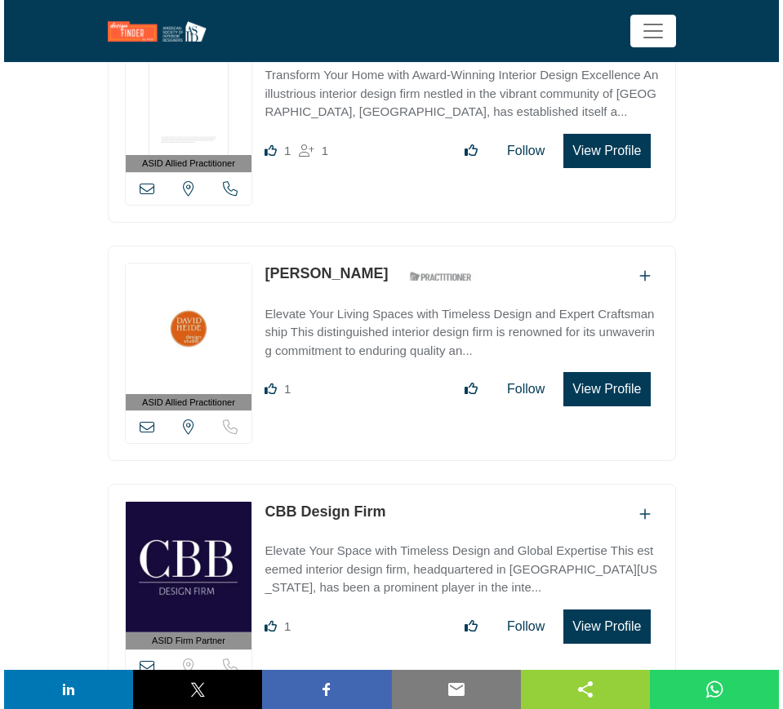
scroll to position [714, 0]
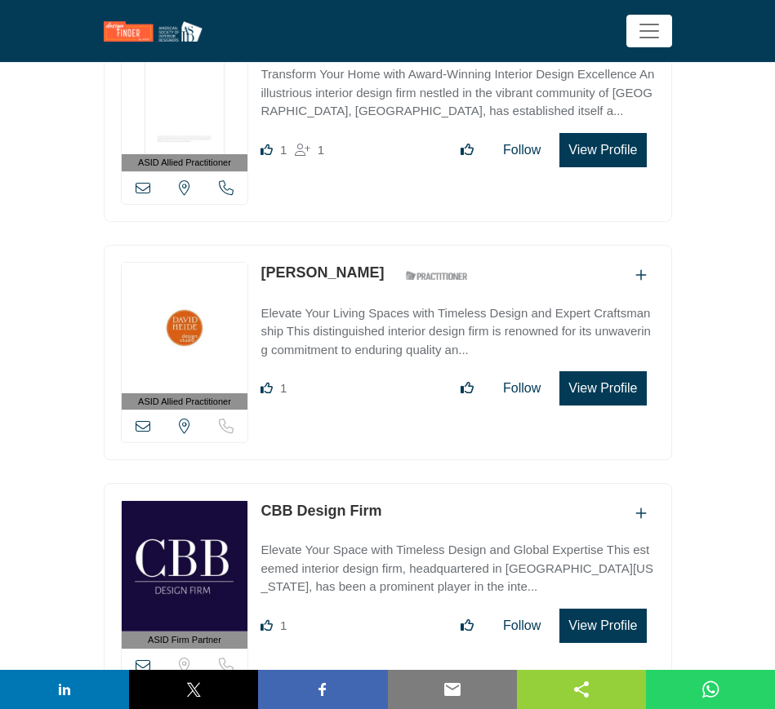
drag, startPoint x: 358, startPoint y: 274, endPoint x: 262, endPoint y: 274, distance: 96.3
click at [262, 274] on div "Michael Crull ASID Qualified Practitioner who validates work and experience to …" at bounding box center [368, 276] width 216 height 29
copy div "[PERSON_NAME]"
click at [597, 385] on button "View Profile" at bounding box center [602, 388] width 87 height 34
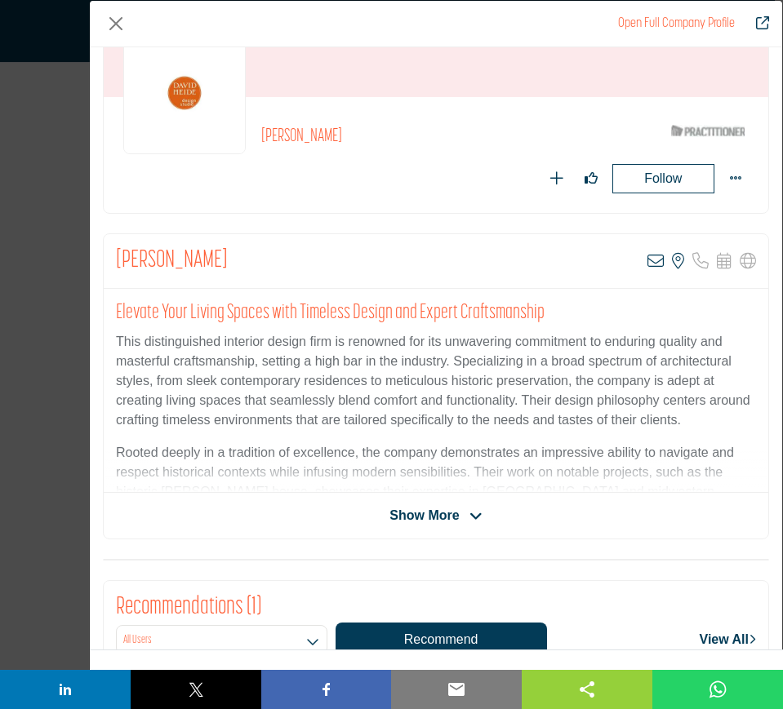
scroll to position [102, 0]
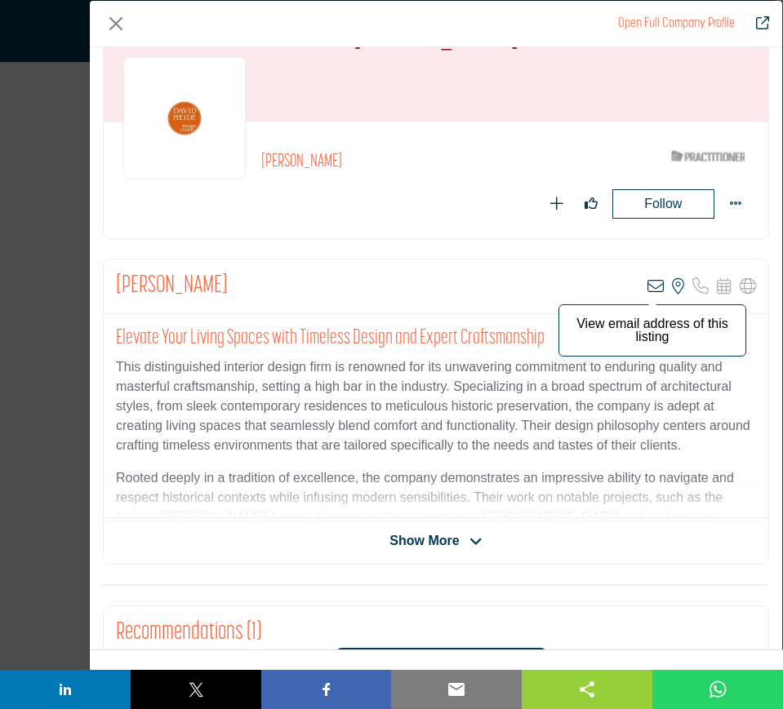
click at [647, 282] on icon "Company Data Modal" at bounding box center [655, 286] width 16 height 16
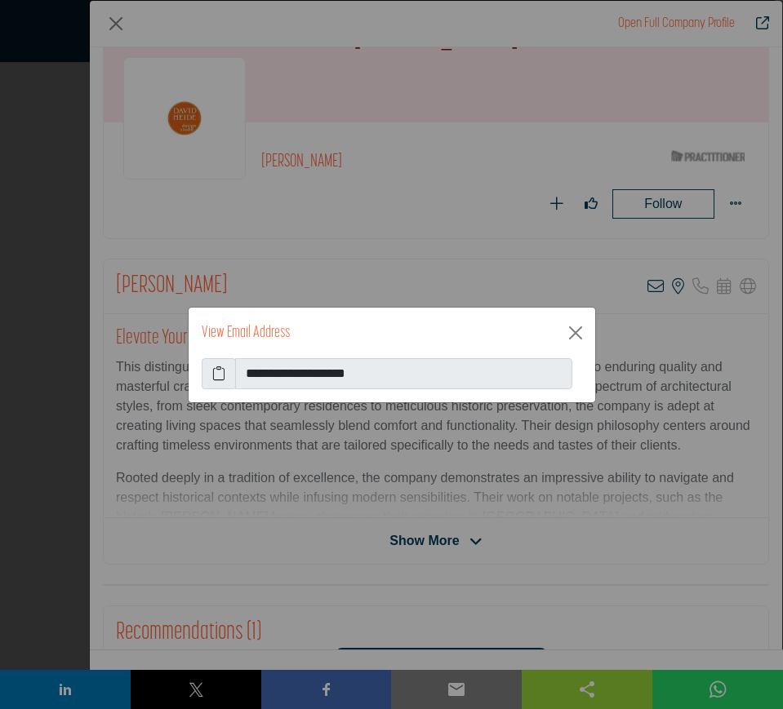
click at [218, 371] on icon at bounding box center [218, 374] width 13 height 20
click at [576, 333] on button "Close" at bounding box center [575, 333] width 26 height 26
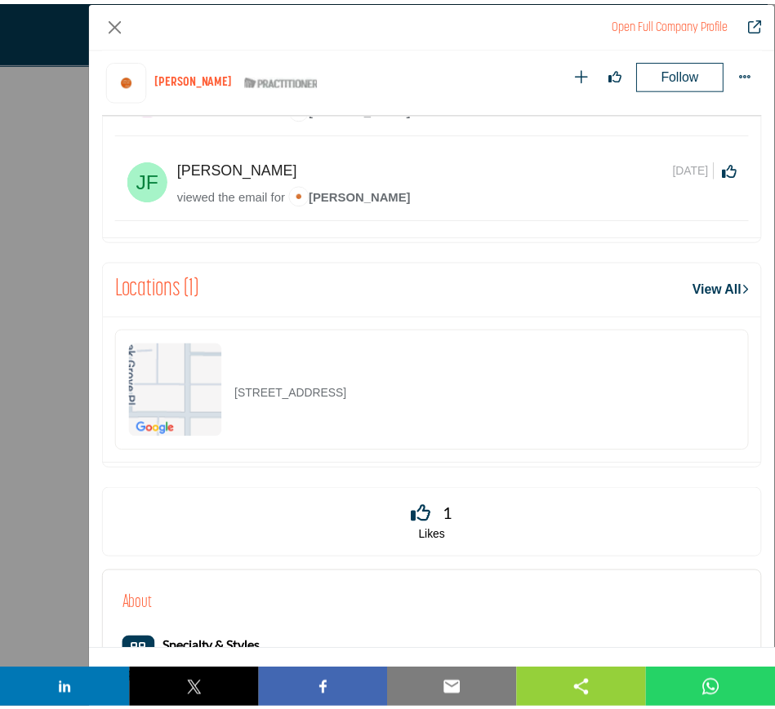
scroll to position [1291, 0]
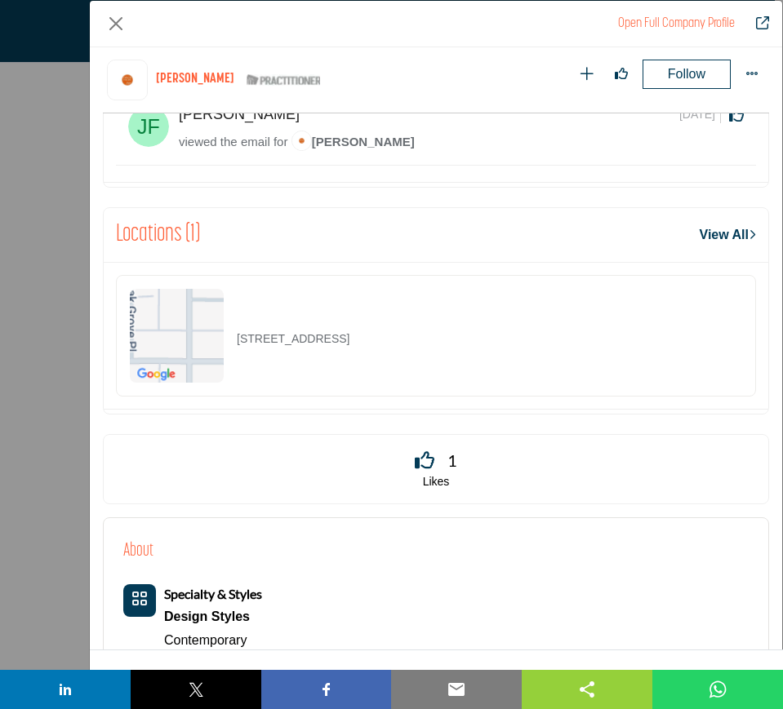
drag, startPoint x: 488, startPoint y: 336, endPoint x: 233, endPoint y: 355, distance: 256.3
click at [233, 355] on div "235 Lexington Pkwy S, 55105-2757, USA" at bounding box center [436, 336] width 640 height 122
copy p "235 Lexington Pkwy S, 55105-2757, USA"
click at [115, 22] on button "Close" at bounding box center [116, 24] width 26 height 26
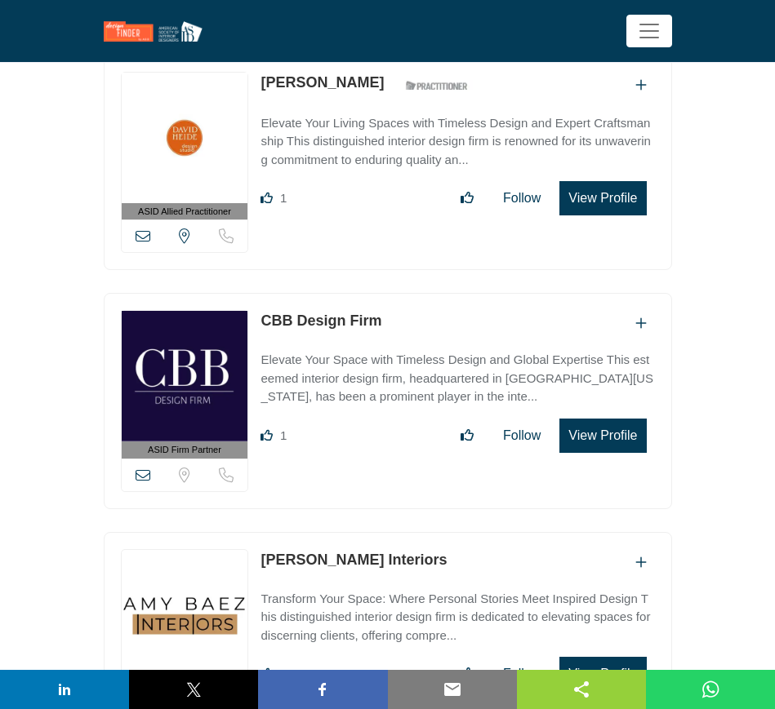
scroll to position [918, 0]
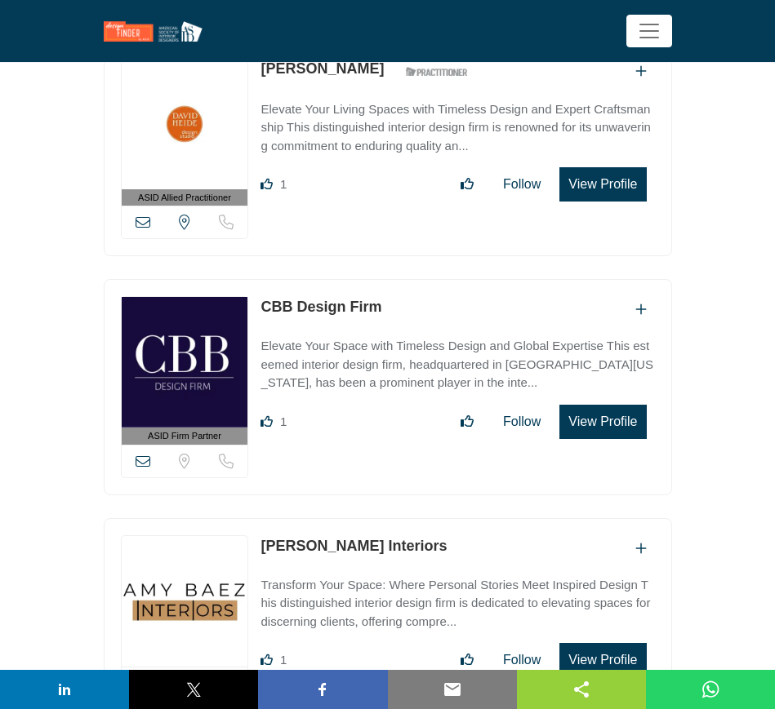
drag, startPoint x: 390, startPoint y: 306, endPoint x: 258, endPoint y: 300, distance: 132.4
click at [256, 300] on div "ASID Firm Partner ASID Firm Partners are design companies with ASID-qualified i…" at bounding box center [388, 387] width 568 height 216
copy link "CBB Design Firm"
click at [599, 420] on button "View Profile" at bounding box center [602, 422] width 87 height 34
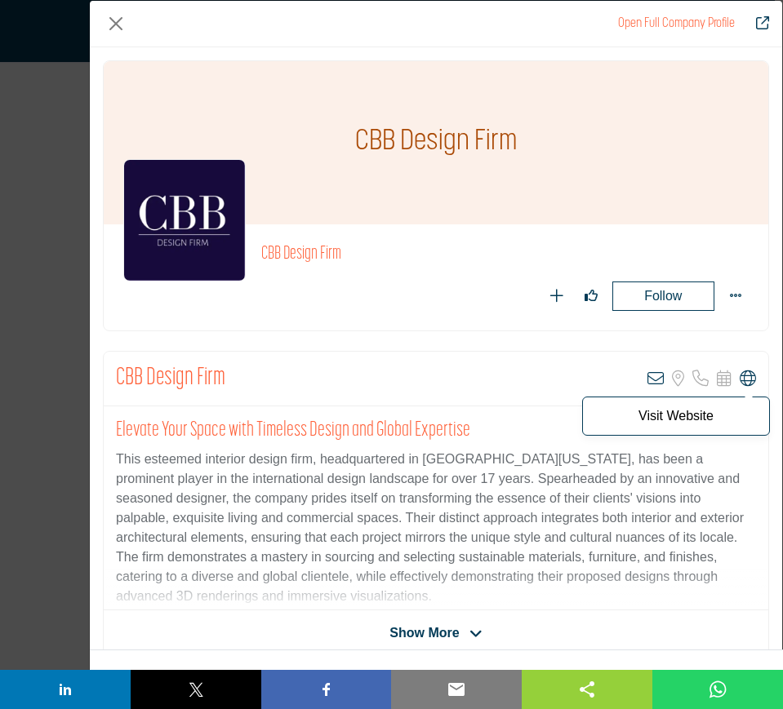
click at [740, 377] on icon "Company Data Modal" at bounding box center [748, 379] width 16 height 16
click at [111, 23] on button "Close" at bounding box center [116, 24] width 26 height 26
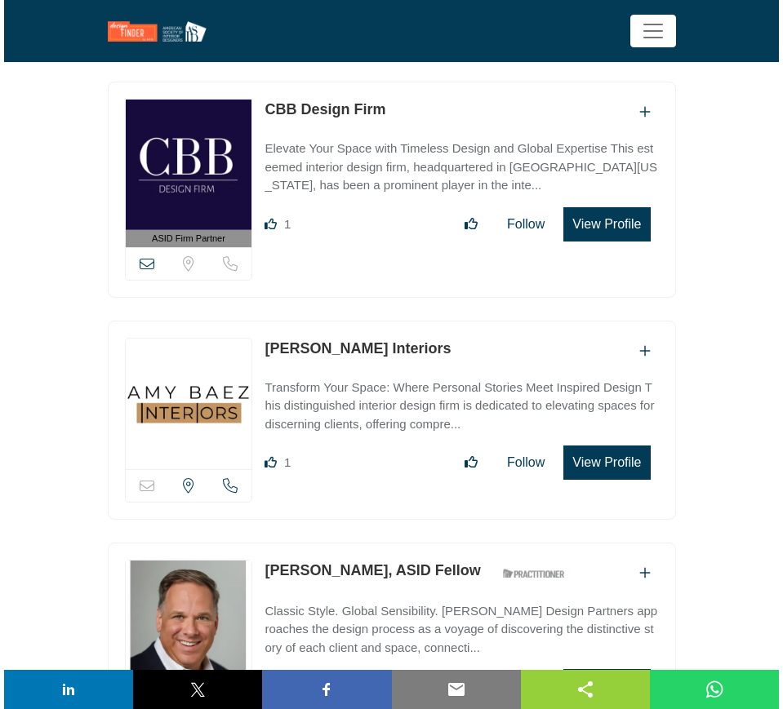
scroll to position [1122, 0]
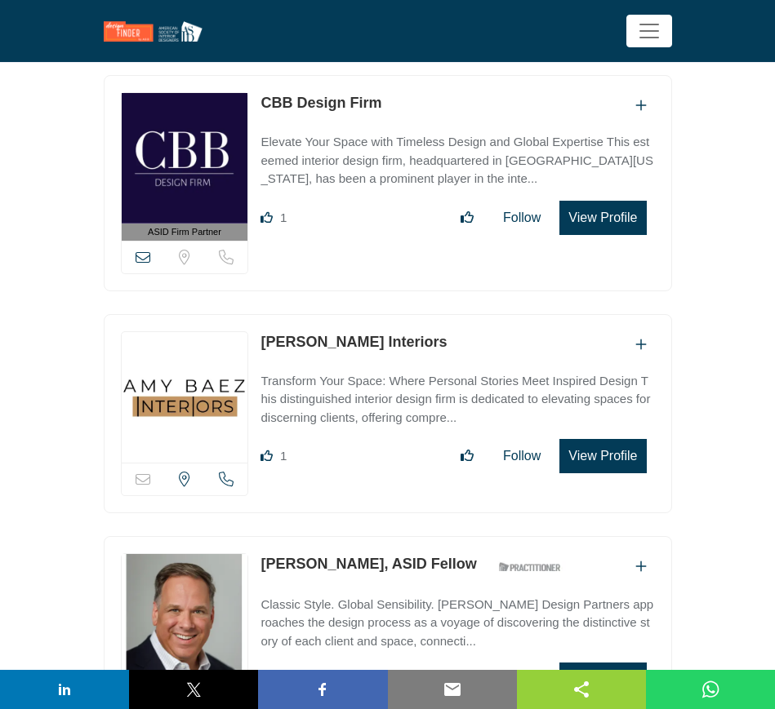
drag, startPoint x: 406, startPoint y: 342, endPoint x: 244, endPoint y: 340, distance: 161.6
click at [244, 340] on div "Sorry, but this listing is on a subscription plan which does not allow users to…" at bounding box center [388, 413] width 568 height 199
copy div "Sorry, but this listing is on a subscription plan which does not allow users to…"
click at [598, 454] on button "View Profile" at bounding box center [602, 456] width 87 height 34
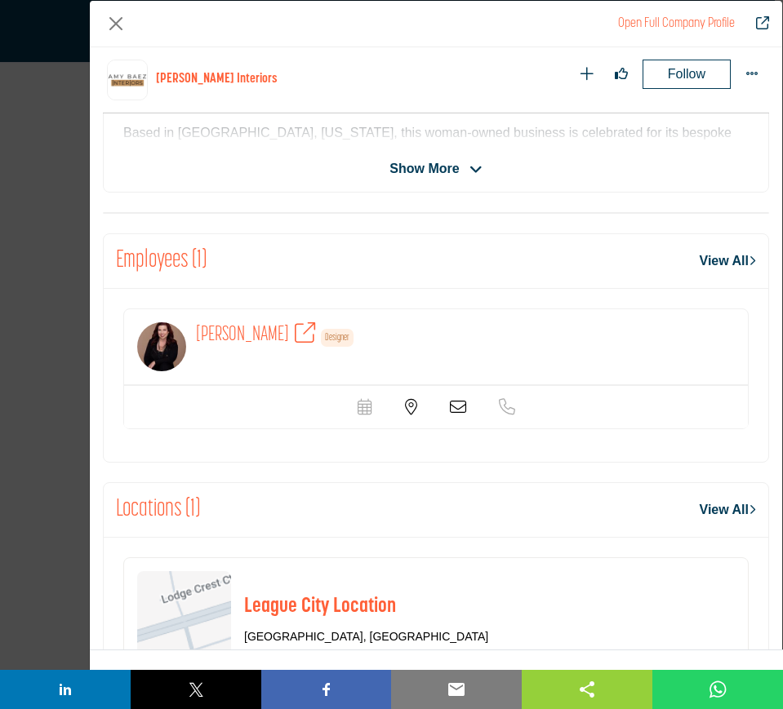
scroll to position [576, 0]
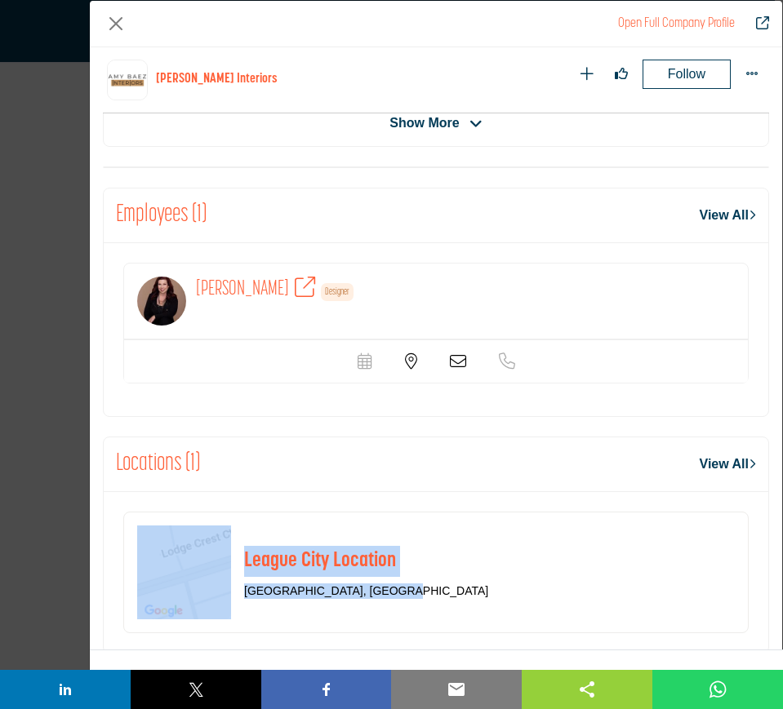
drag, startPoint x: 400, startPoint y: 589, endPoint x: 232, endPoint y: 581, distance: 168.4
click at [232, 581] on div "League City Location League City, TX 77573, USA" at bounding box center [435, 573] width 625 height 122
click at [413, 593] on div "League City Location League City, TX 77573, USA" at bounding box center [435, 573] width 625 height 122
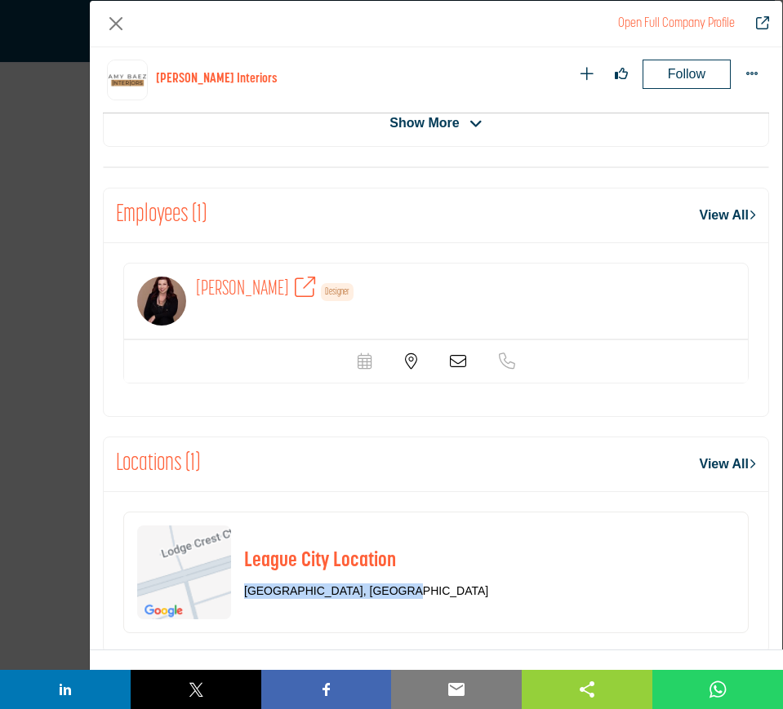
drag, startPoint x: 401, startPoint y: 594, endPoint x: 238, endPoint y: 591, distance: 162.5
click at [239, 591] on div "League City Location League City, TX 77573, USA" at bounding box center [435, 573] width 625 height 122
copy p "League City, TX 77573, USA"
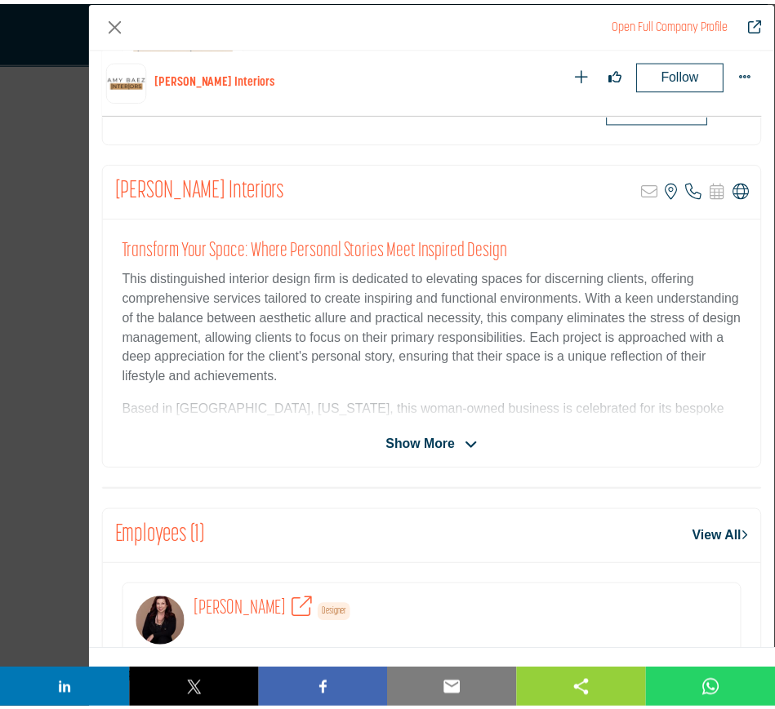
scroll to position [204, 0]
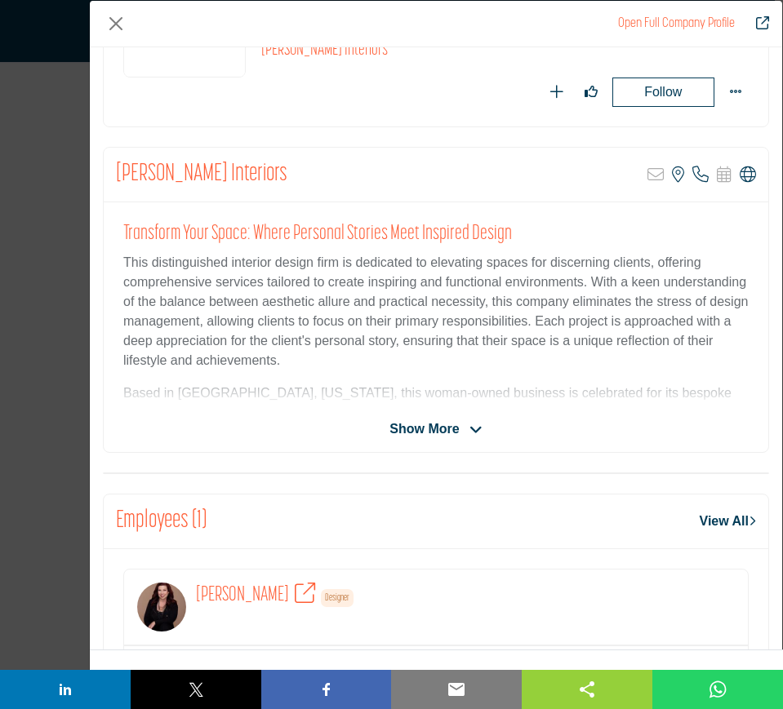
drag, startPoint x: 739, startPoint y: 171, endPoint x: 755, endPoint y: 168, distance: 16.5
click at [740, 171] on icon "Company Data Modal" at bounding box center [748, 175] width 16 height 16
click at [114, 21] on button "Close" at bounding box center [116, 24] width 26 height 26
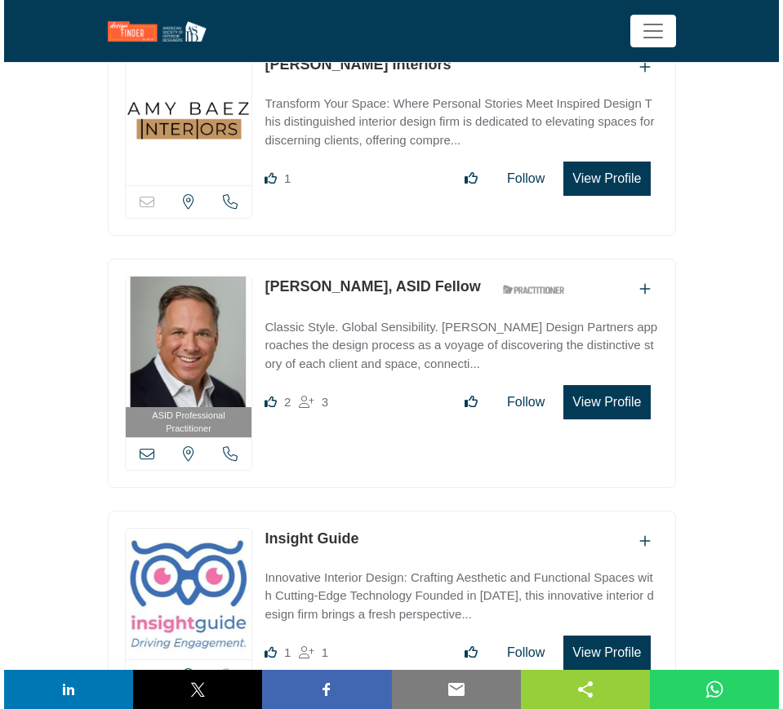
scroll to position [1429, 0]
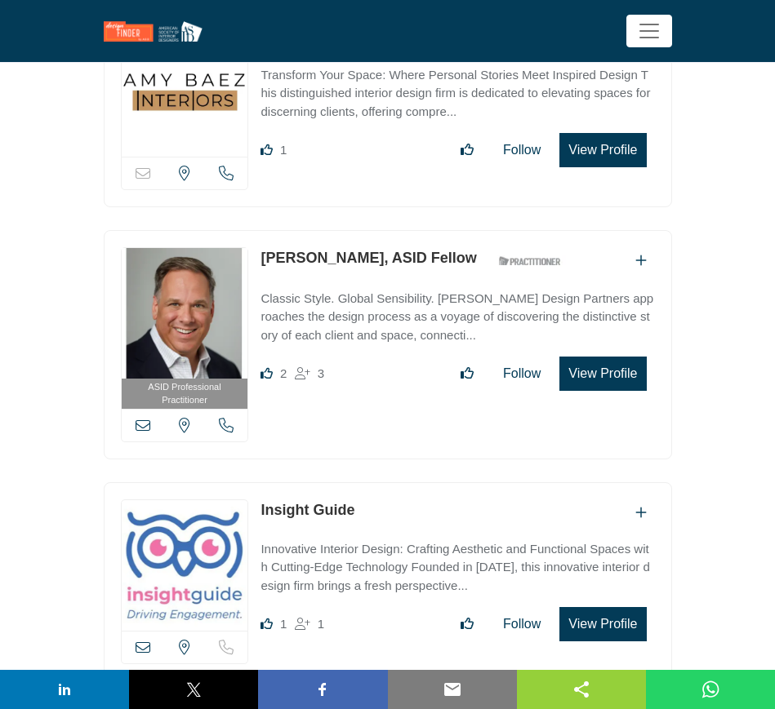
drag, startPoint x: 260, startPoint y: 255, endPoint x: 352, endPoint y: 256, distance: 92.3
click at [352, 256] on div "ASID Professional Practitioner ASID Professional Practitioners have successfull…" at bounding box center [388, 344] width 568 height 229
copy link "John Cialone"
click at [617, 371] on button "View Profile" at bounding box center [602, 374] width 87 height 34
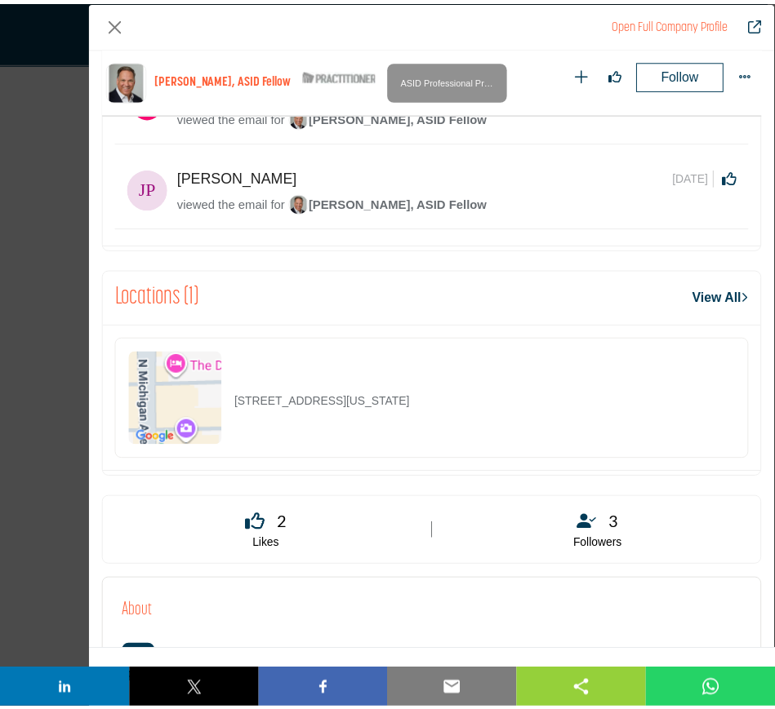
scroll to position [1393, 0]
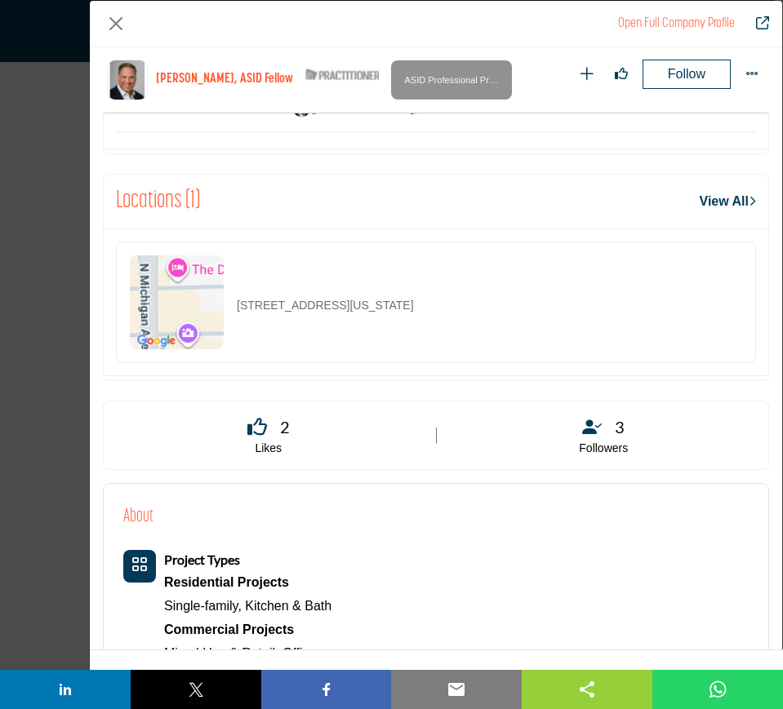
drag, startPoint x: 497, startPoint y: 310, endPoint x: 231, endPoint y: 318, distance: 266.2
click at [231, 318] on div "919 N Michigan Ave Ste 320, 60611-1606, USA" at bounding box center [436, 303] width 640 height 122
copy p "919 N Michigan Ave Ste 320, 60611-1606, USA"
click at [115, 22] on button "Close" at bounding box center [116, 24] width 26 height 26
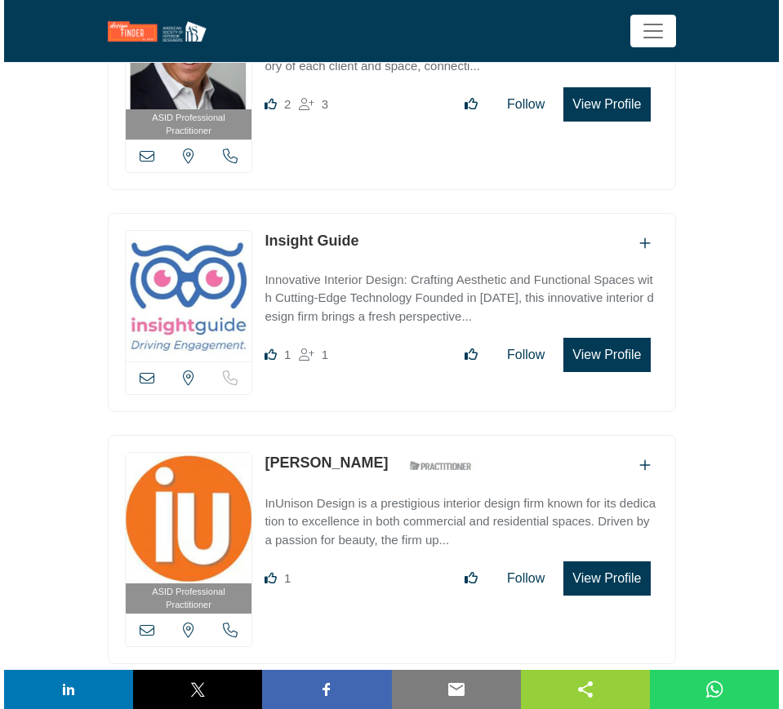
scroll to position [1735, 0]
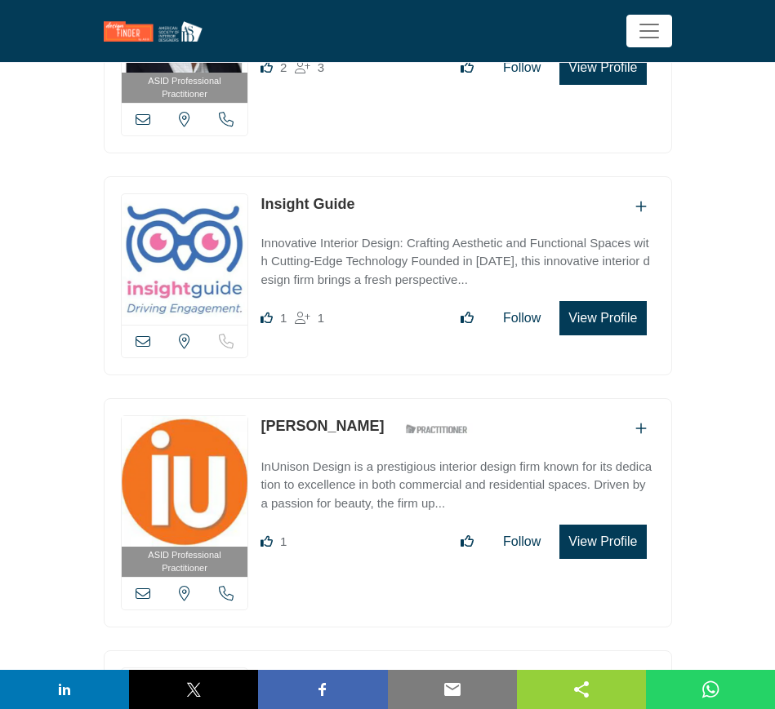
drag, startPoint x: 367, startPoint y: 198, endPoint x: 255, endPoint y: 200, distance: 111.9
click at [256, 200] on div "View email address of this listing View the location of this listing Like 1 1" at bounding box center [388, 275] width 568 height 199
click at [589, 315] on button "View Profile" at bounding box center [602, 318] width 87 height 34
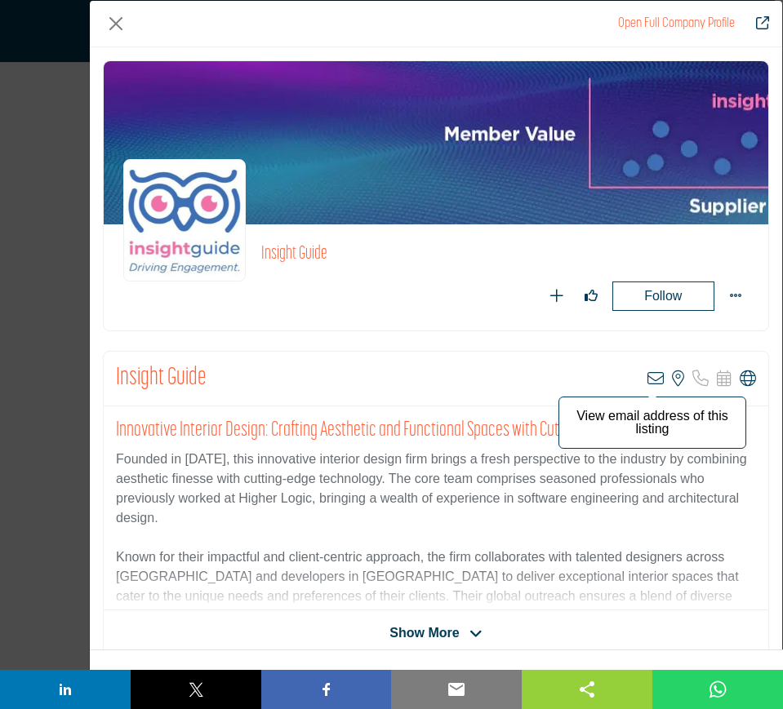
click at [647, 380] on icon "Company Data Modal" at bounding box center [655, 379] width 16 height 16
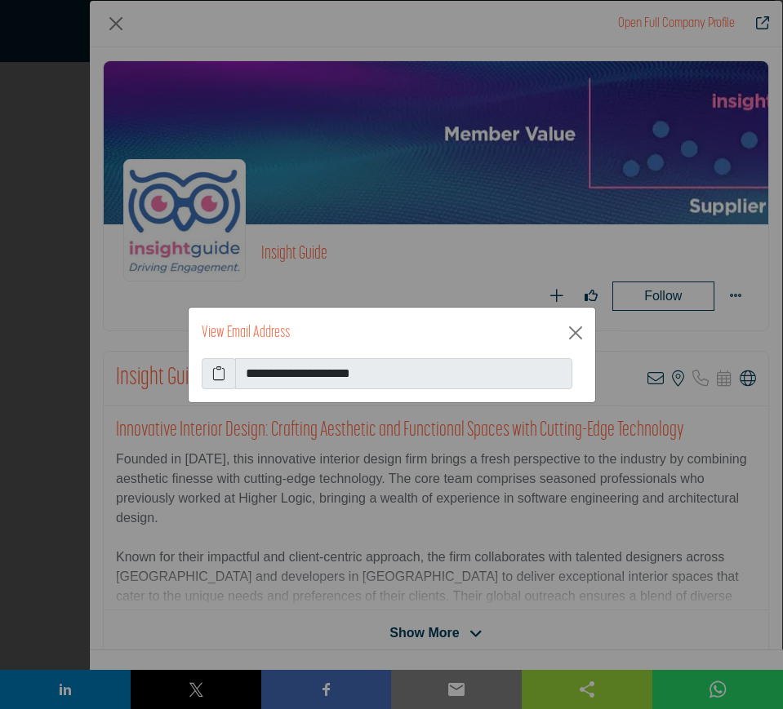
click at [218, 373] on icon at bounding box center [218, 374] width 13 height 20
drag, startPoint x: 577, startPoint y: 335, endPoint x: 545, endPoint y: 371, distance: 49.2
click at [577, 335] on button "Close" at bounding box center [575, 333] width 26 height 26
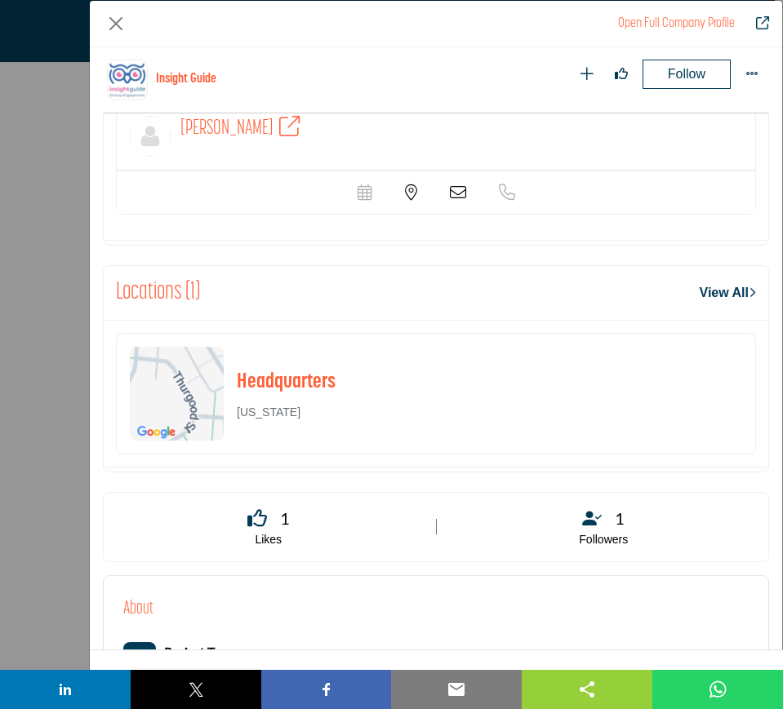
scroll to position [2923, 0]
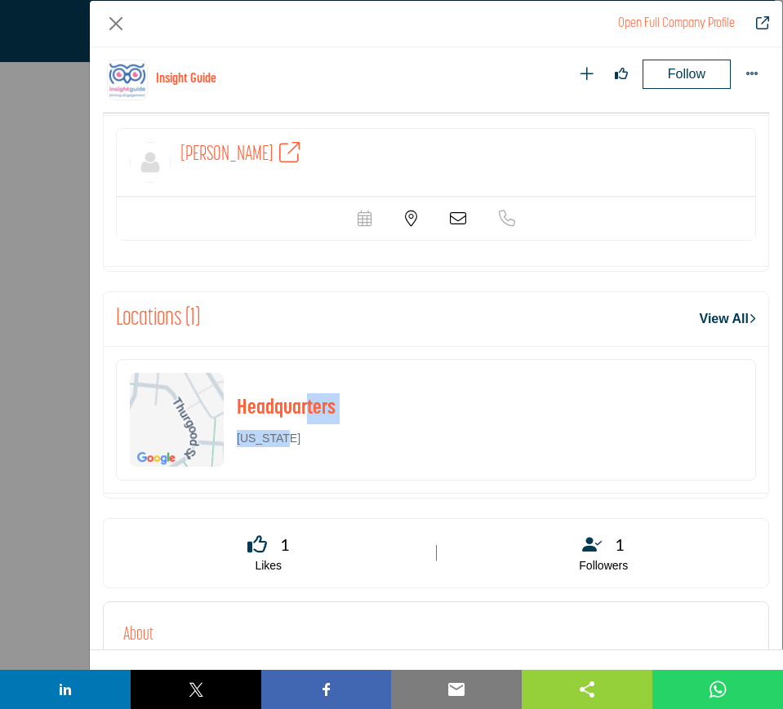
click at [287, 442] on div "Headquarters Maryland" at bounding box center [286, 420] width 99 height 55
click at [307, 435] on div "Headquarters Maryland" at bounding box center [286, 420] width 99 height 55
drag, startPoint x: 291, startPoint y: 437, endPoint x: 237, endPoint y: 437, distance: 53.9
click at [237, 438] on div "Headquarters Maryland" at bounding box center [286, 420] width 99 height 55
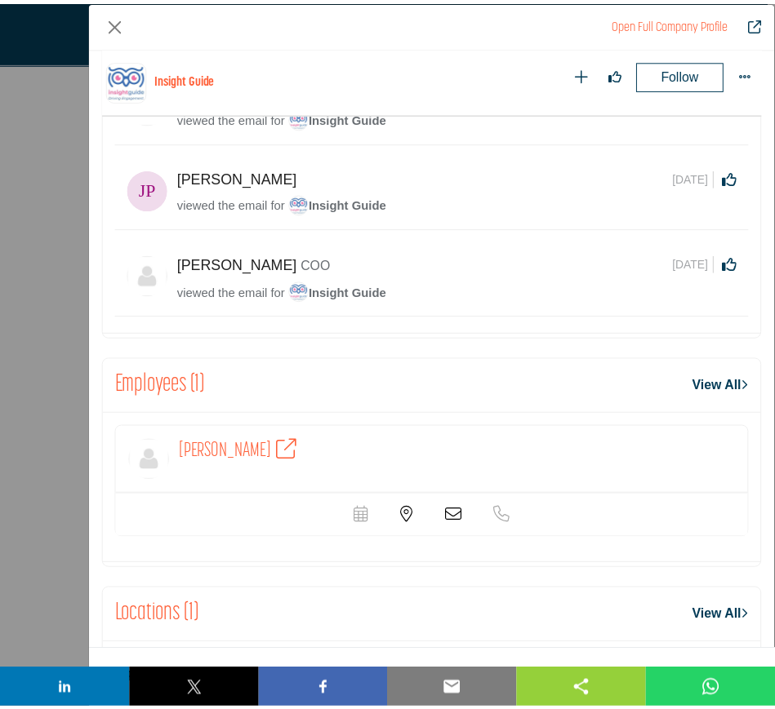
scroll to position [2617, 0]
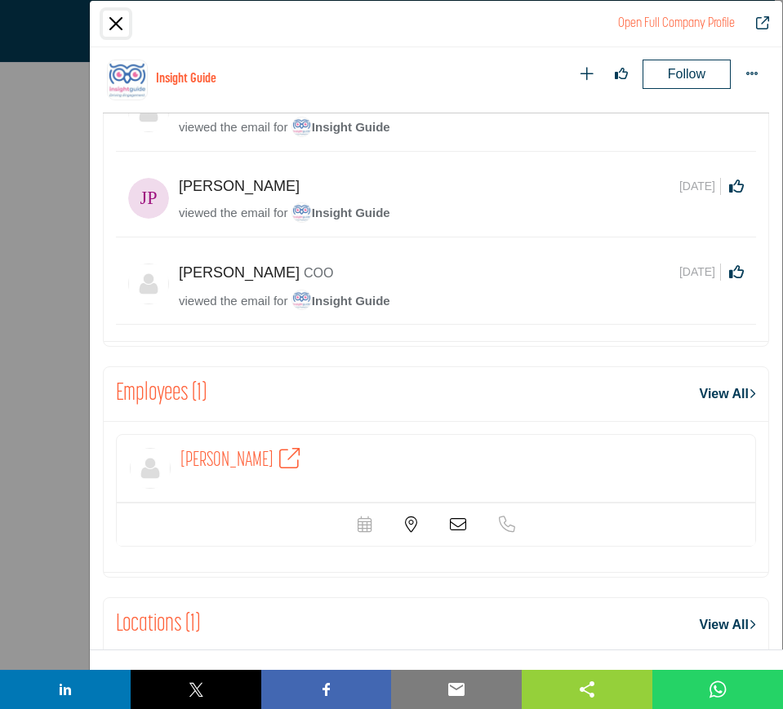
click at [113, 25] on button "Close" at bounding box center [116, 24] width 26 height 26
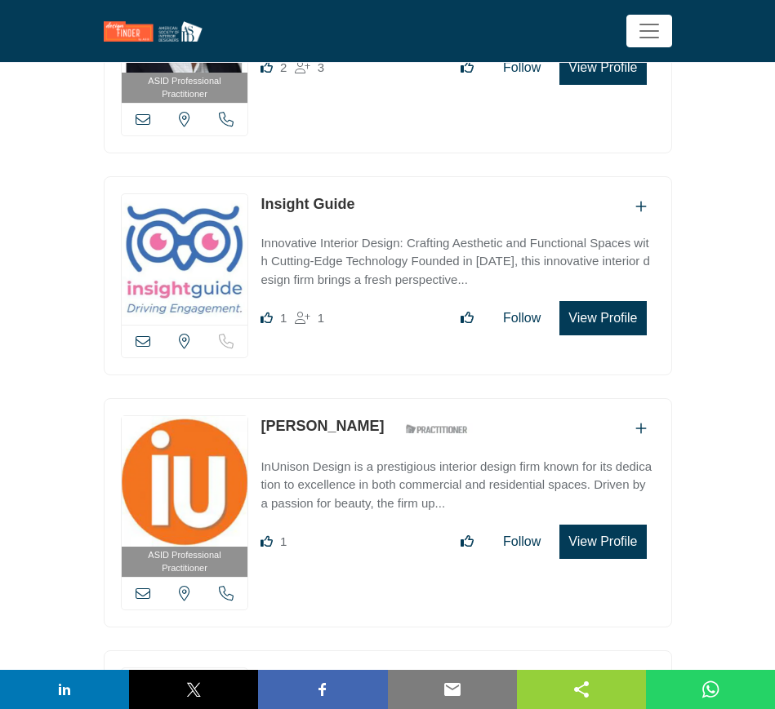
drag, startPoint x: 367, startPoint y: 423, endPoint x: 262, endPoint y: 420, distance: 104.5
click at [262, 420] on div "Christine Frisk ASID Qualified Practitioner who validates work and experience t…" at bounding box center [368, 430] width 216 height 29
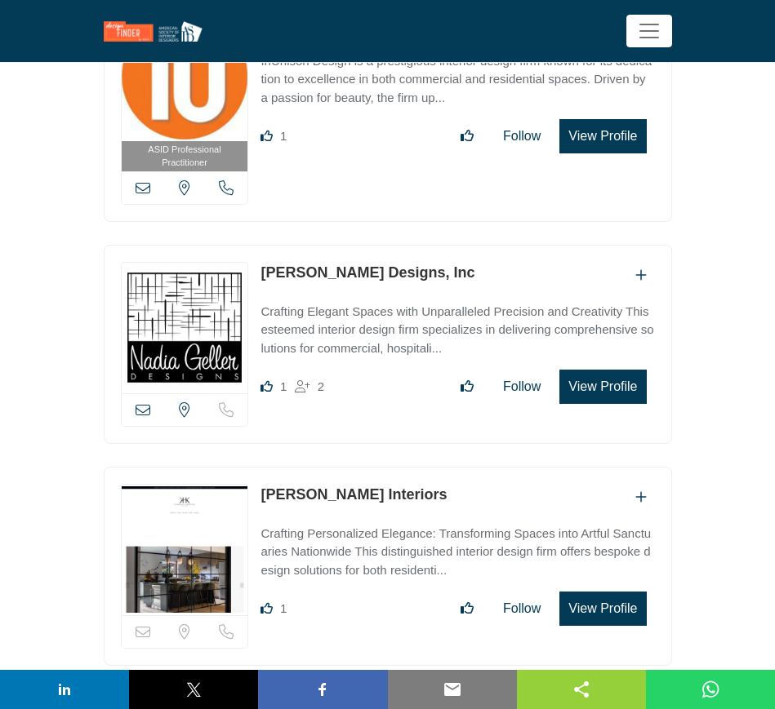
scroll to position [2143, 0]
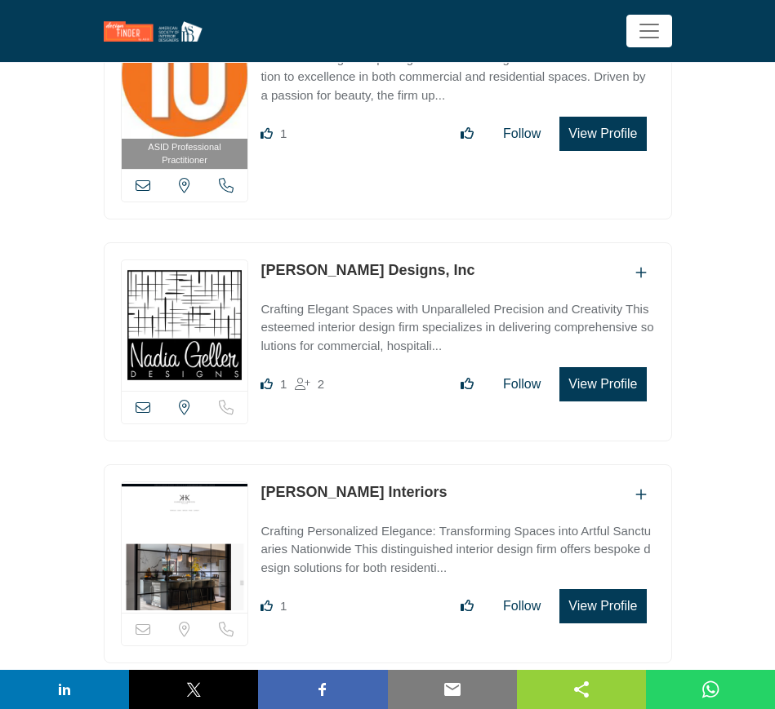
drag, startPoint x: 252, startPoint y: 264, endPoint x: 406, endPoint y: 263, distance: 153.5
click at [406, 263] on div "View email address of this listing View the location of this listing Like 1 2" at bounding box center [388, 341] width 568 height 199
drag, startPoint x: 465, startPoint y: 487, endPoint x: 262, endPoint y: 487, distance: 203.3
click at [262, 487] on div "[PERSON_NAME] Interiors" at bounding box center [456, 495] width 393 height 27
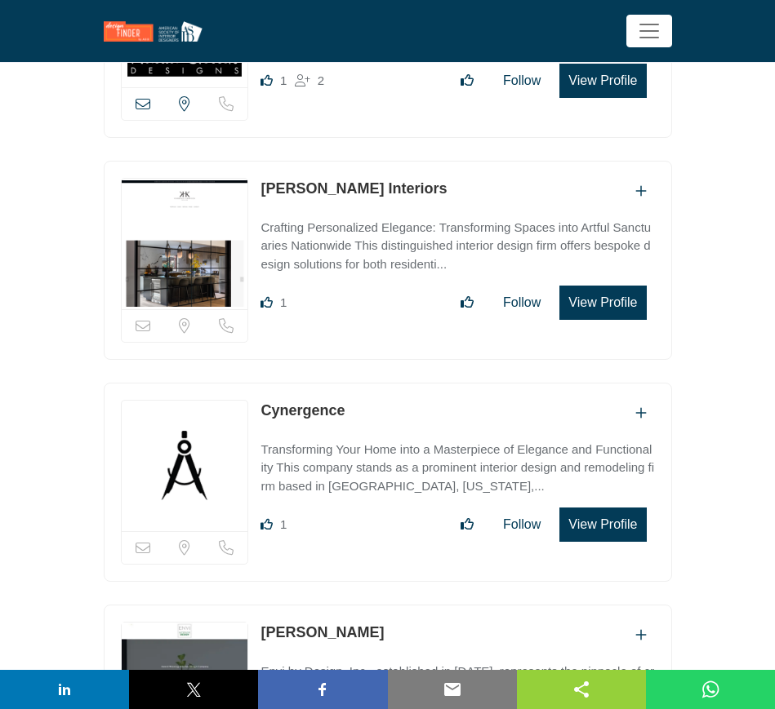
scroll to position [2449, 0]
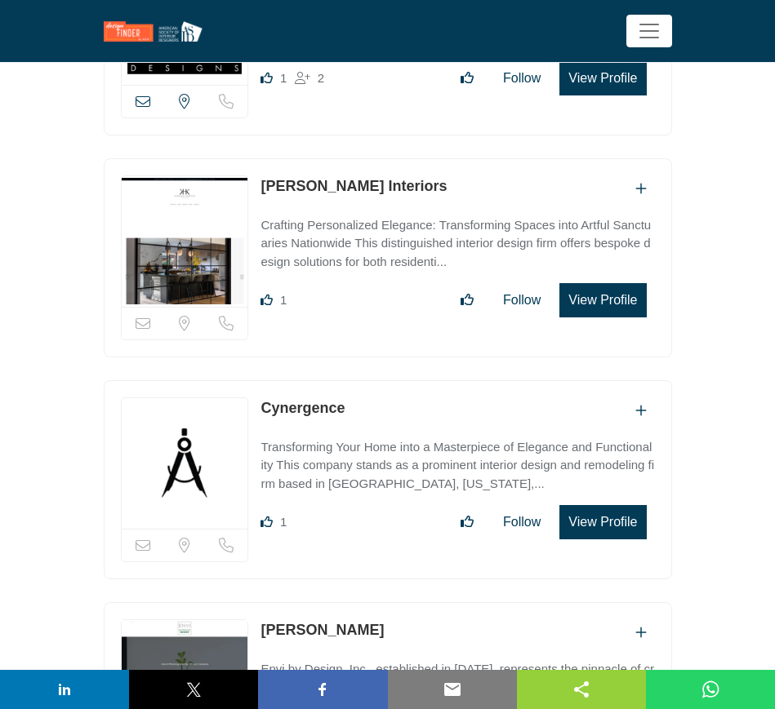
drag, startPoint x: 350, startPoint y: 402, endPoint x: 263, endPoint y: 401, distance: 87.4
click at [263, 401] on div "Cynergence" at bounding box center [456, 411] width 393 height 27
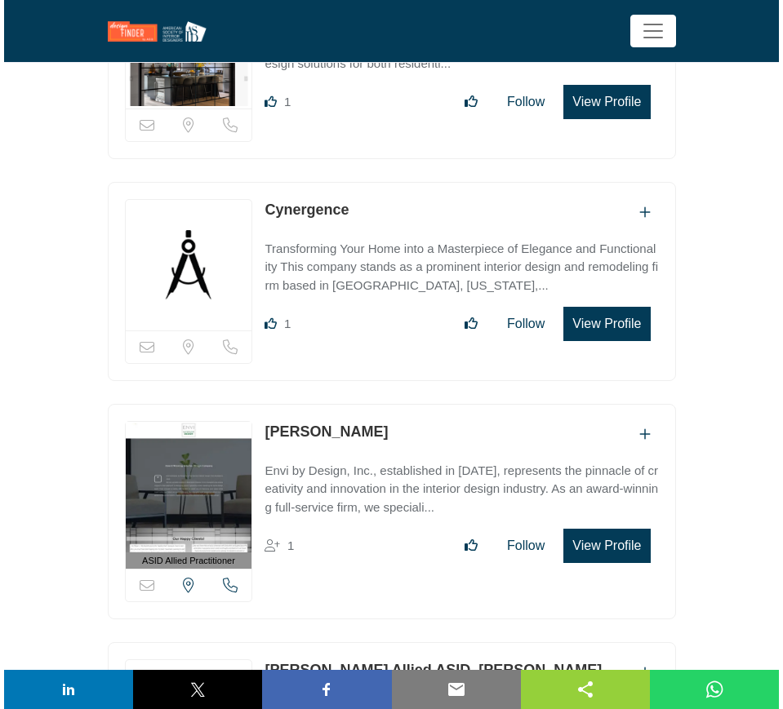
scroll to position [2653, 0]
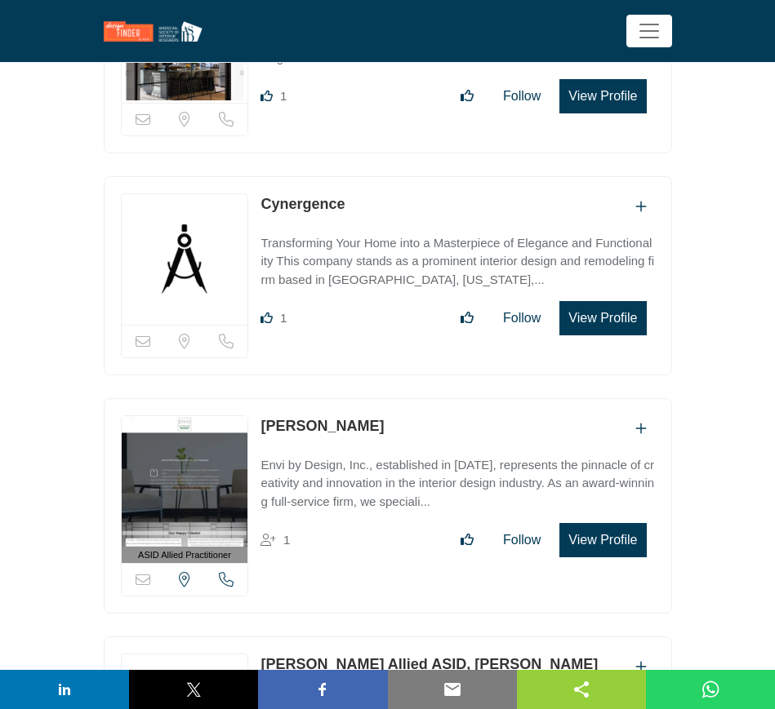
drag, startPoint x: 349, startPoint y: 417, endPoint x: 261, endPoint y: 417, distance: 88.2
click at [261, 417] on div "Gloria Van Dusen" at bounding box center [456, 429] width 393 height 27
drag, startPoint x: 395, startPoint y: 416, endPoint x: 247, endPoint y: 416, distance: 147.8
click at [247, 416] on div "ASID Allied Practitioner ASID Allied Practitioners have successfully completed …" at bounding box center [388, 506] width 568 height 216
click at [612, 531] on button "View Profile" at bounding box center [602, 540] width 87 height 34
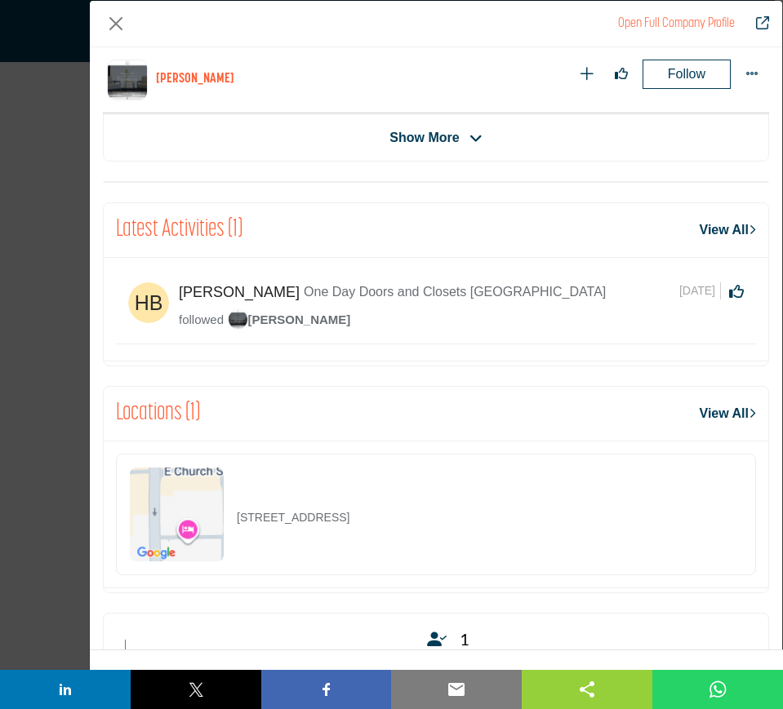
scroll to position [576, 0]
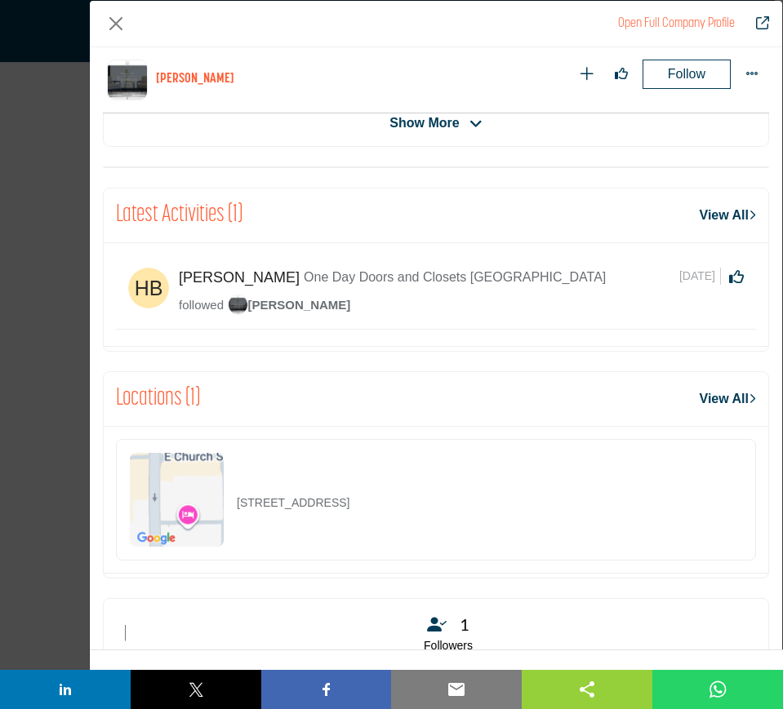
drag, startPoint x: 497, startPoint y: 497, endPoint x: 232, endPoint y: 509, distance: 265.6
click at [232, 509] on div "255 S Orange Ave Ste 1240, 32801-3407, USA" at bounding box center [436, 500] width 640 height 122
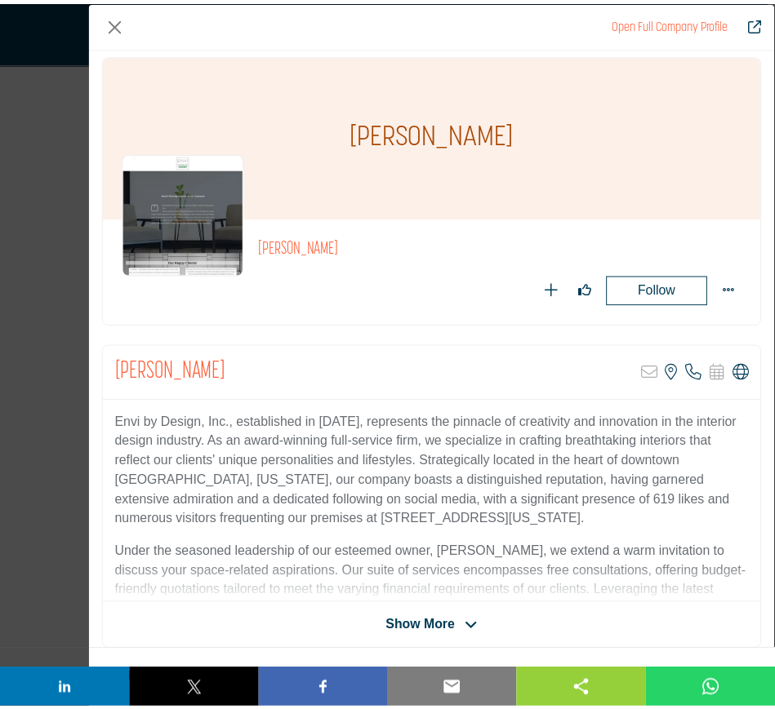
scroll to position [0, 0]
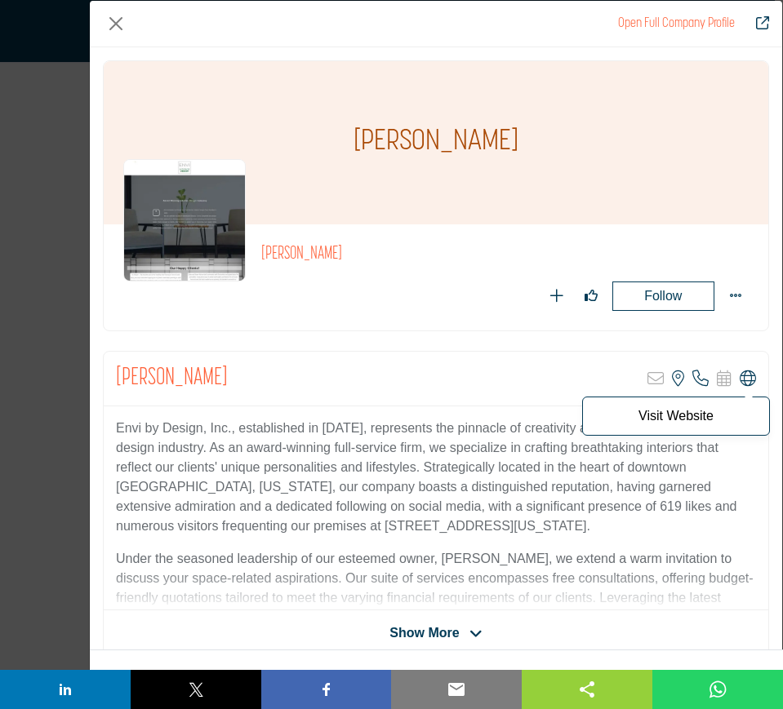
click at [740, 377] on icon "Company Data Modal" at bounding box center [748, 379] width 16 height 16
click at [740, 379] on icon "Company Data Modal" at bounding box center [748, 379] width 16 height 16
click at [113, 20] on button "Close" at bounding box center [116, 24] width 26 height 26
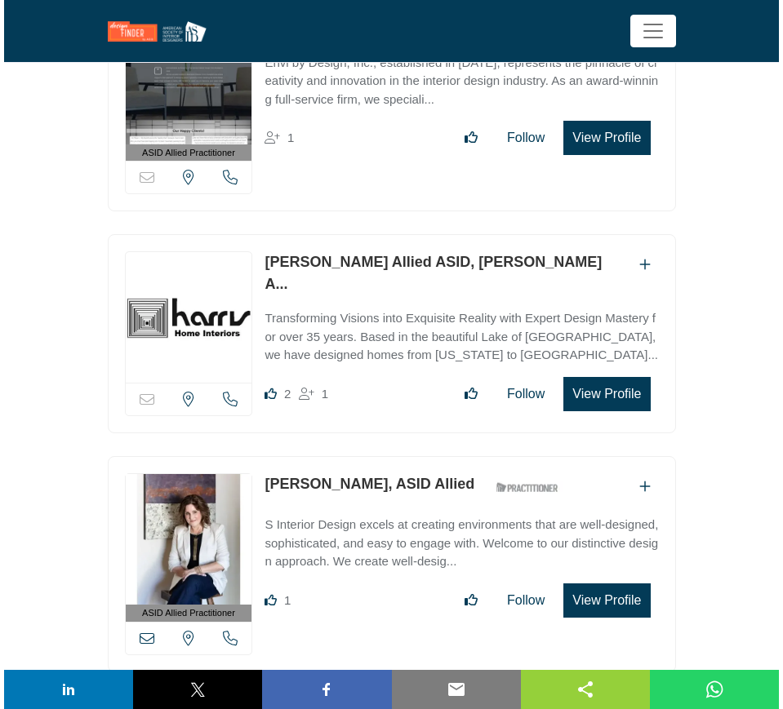
scroll to position [3061, 0]
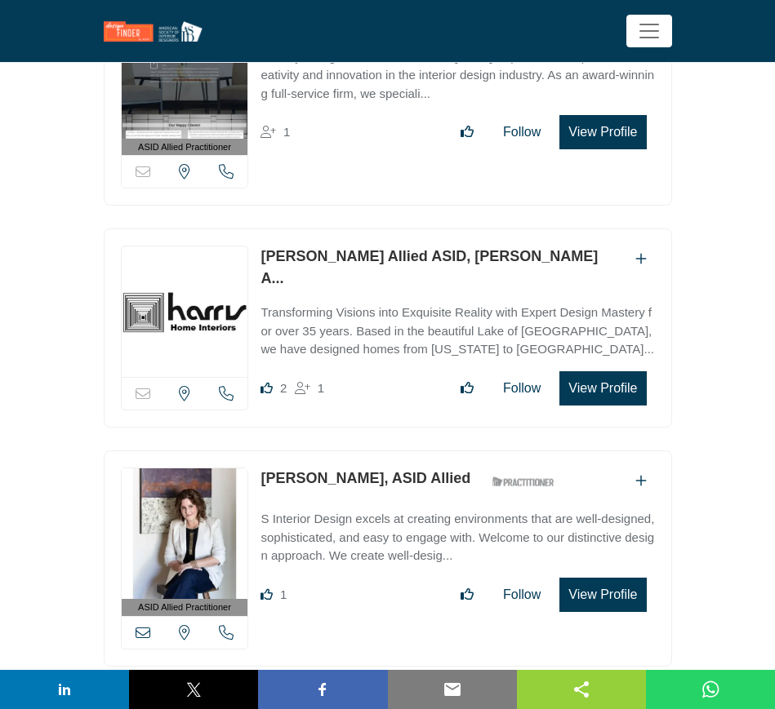
drag, startPoint x: 256, startPoint y: 246, endPoint x: 368, endPoint y: 242, distance: 111.9
click at [368, 242] on div "Sorry, but this listing is on a subscription plan which does not allow users to…" at bounding box center [388, 328] width 568 height 199
drag, startPoint x: 67, startPoint y: 207, endPoint x: 122, endPoint y: 191, distance: 57.9
click at [67, 207] on section "ASID QUALIFIED DESIGNERS & MEMBERS Find Interior Designers, firms, suppliers, a…" at bounding box center [387, 627] width 775 height 6942
drag, startPoint x: 251, startPoint y: 247, endPoint x: 367, endPoint y: 247, distance: 115.9
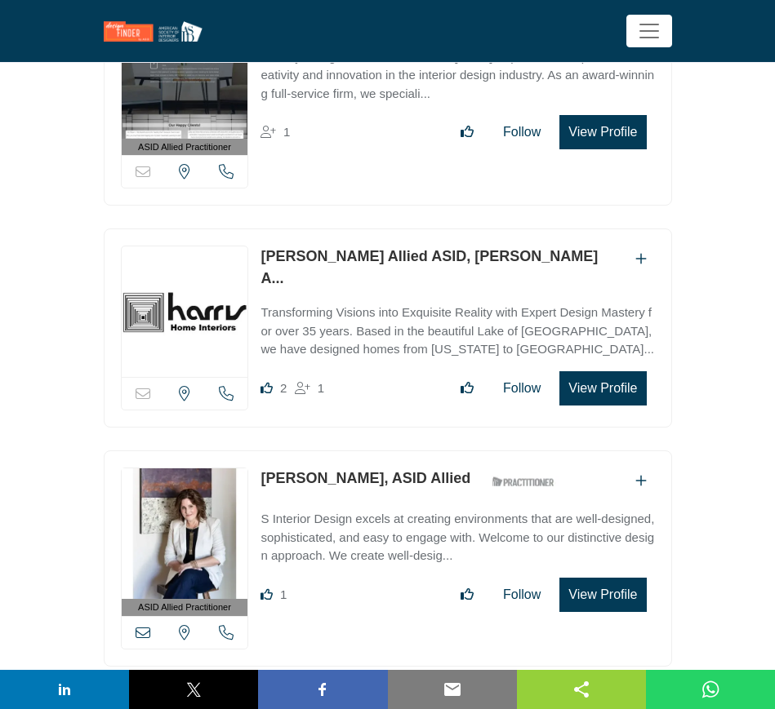
click at [367, 247] on div "Sorry, but this listing is on a subscription plan which does not allow users to…" at bounding box center [388, 328] width 568 height 199
click at [618, 371] on button "View Profile" at bounding box center [602, 388] width 87 height 34
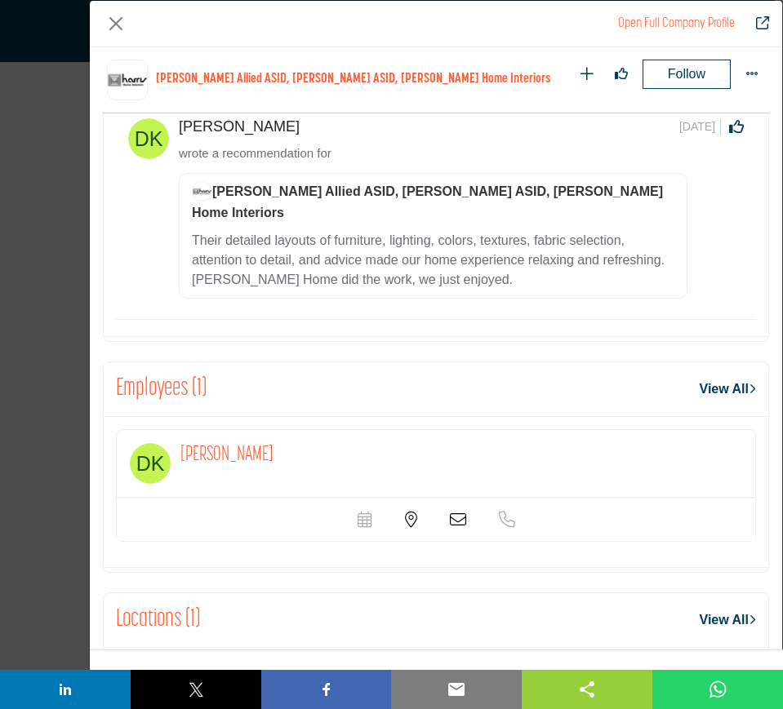
scroll to position [1393, 0]
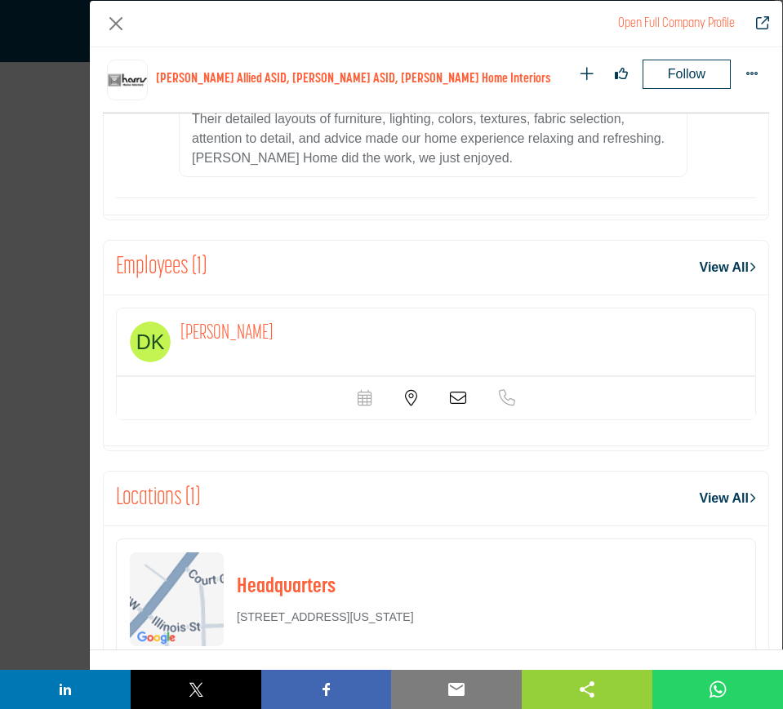
drag, startPoint x: 661, startPoint y: 554, endPoint x: 242, endPoint y: 554, distance: 419.6
click at [239, 556] on div "Headquarters 120 W US Highway 54, Camdenton, Camden County, Missouri, 65020 694…" at bounding box center [436, 600] width 640 height 122
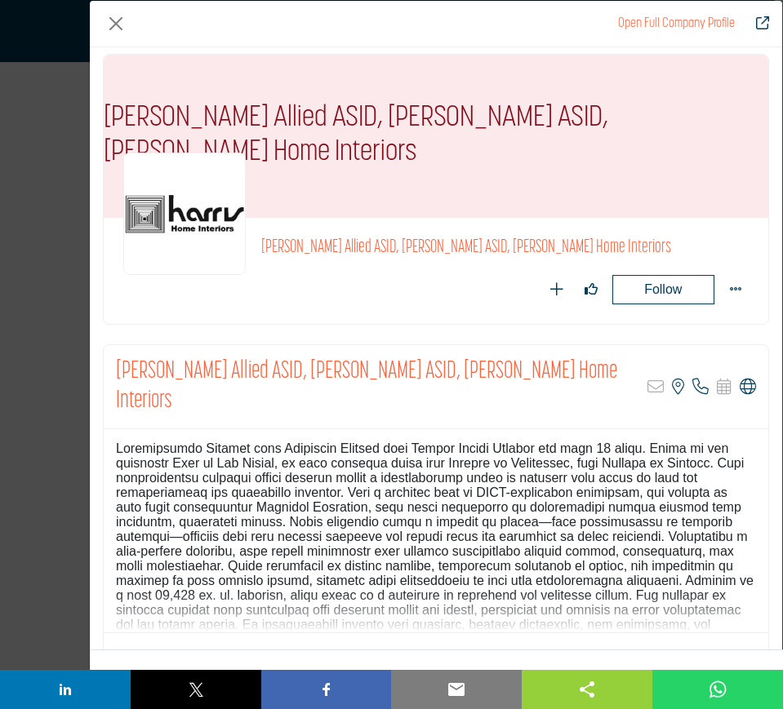
scroll to position [0, 0]
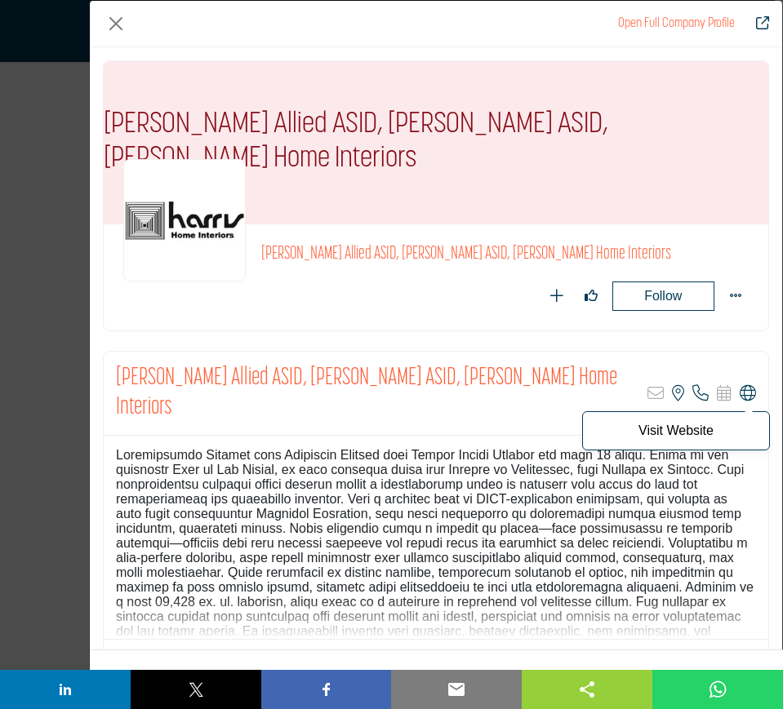
click at [740, 385] on icon "Company Data Modal" at bounding box center [748, 393] width 16 height 16
click at [113, 20] on button "Close" at bounding box center [116, 24] width 26 height 26
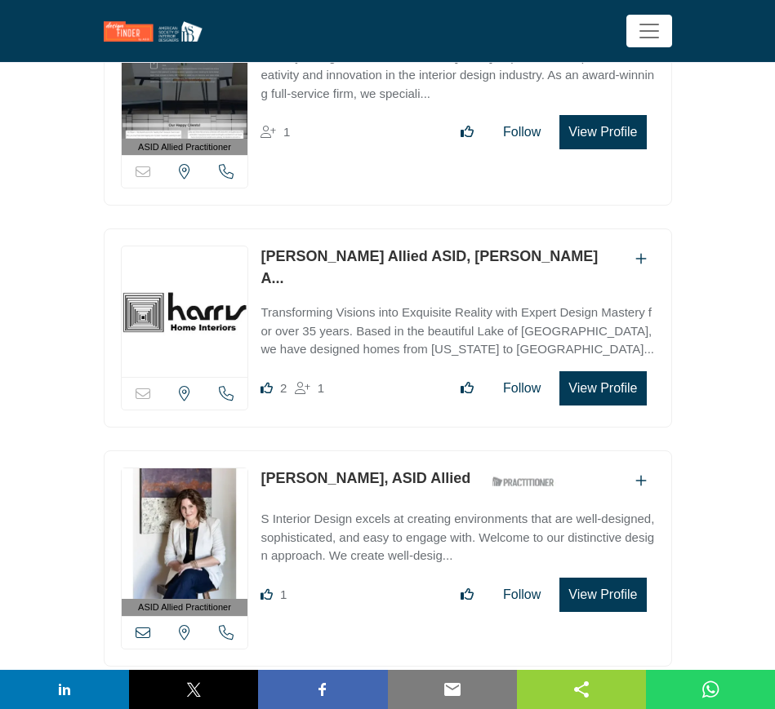
drag, startPoint x: 254, startPoint y: 469, endPoint x: 363, endPoint y: 472, distance: 109.4
click at [363, 472] on div "ASID Allied Practitioner ASID Allied Practitioners have successfully completed …" at bounding box center [388, 559] width 568 height 216
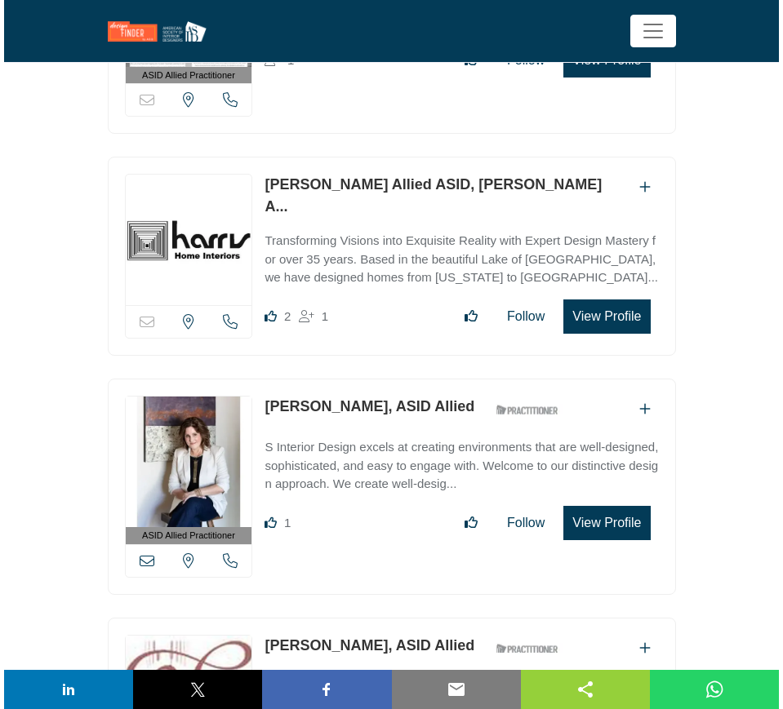
scroll to position [3265, 0]
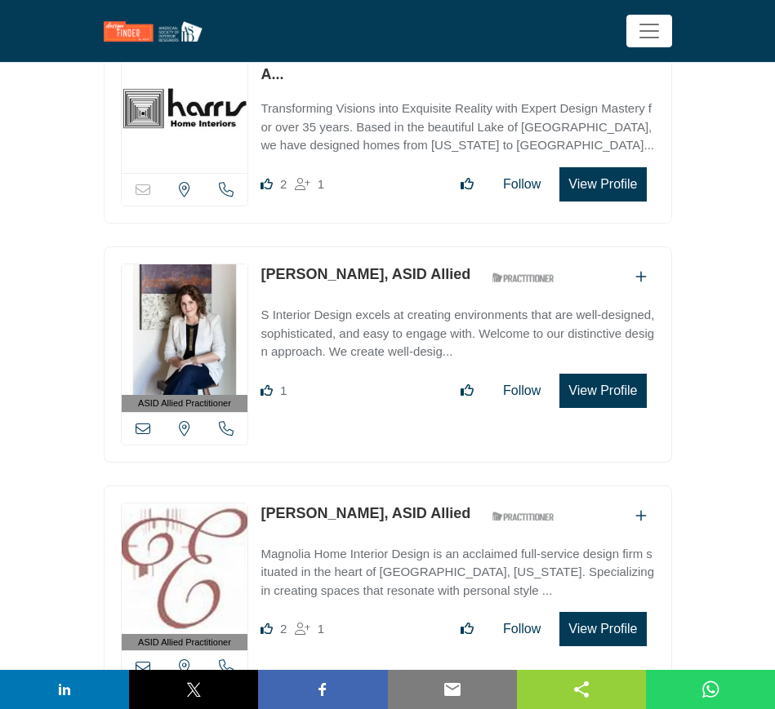
click at [605, 383] on button "View Profile" at bounding box center [602, 391] width 87 height 34
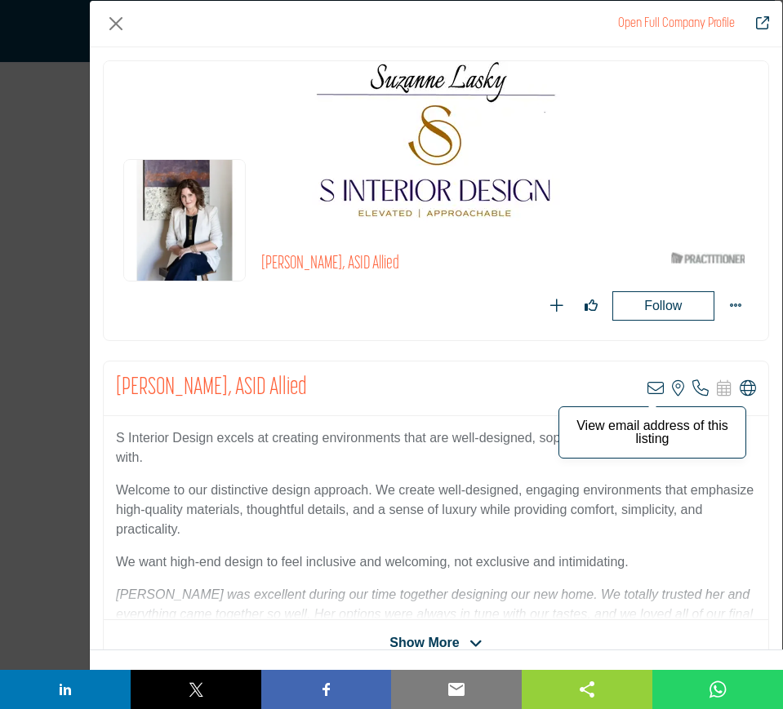
click at [647, 389] on icon "Company Data Modal" at bounding box center [655, 388] width 16 height 16
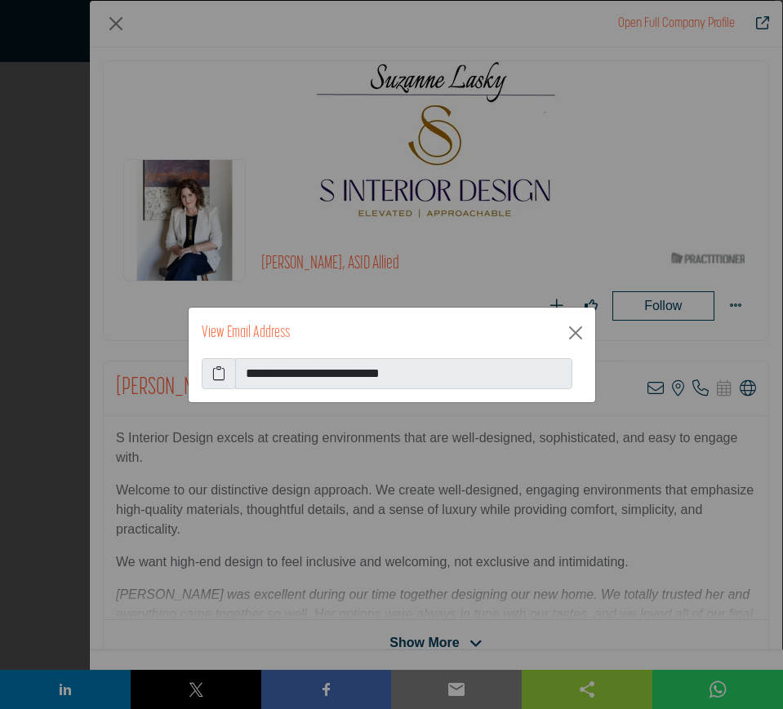
click at [218, 373] on icon at bounding box center [218, 374] width 13 height 20
click at [576, 329] on button "Close" at bounding box center [575, 333] width 26 height 26
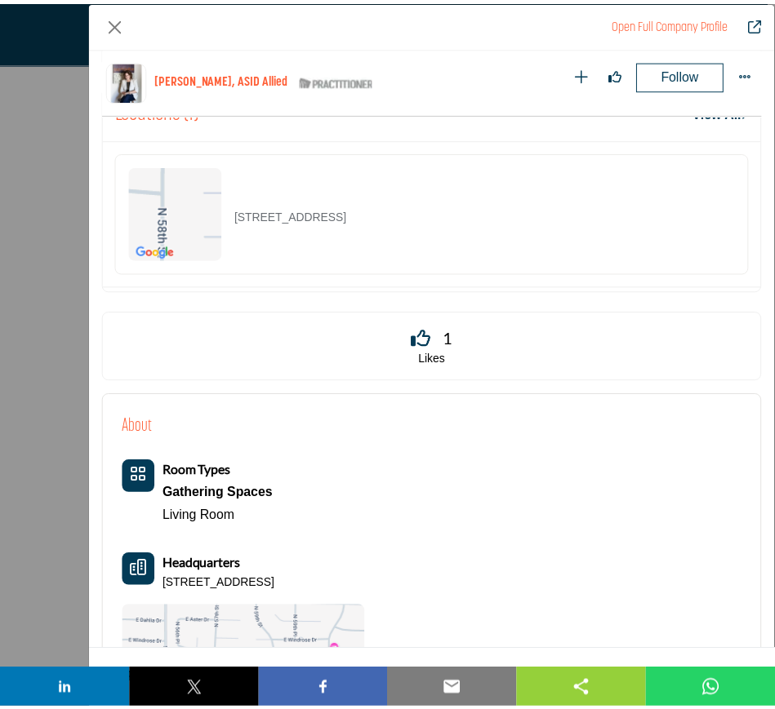
scroll to position [882, 0]
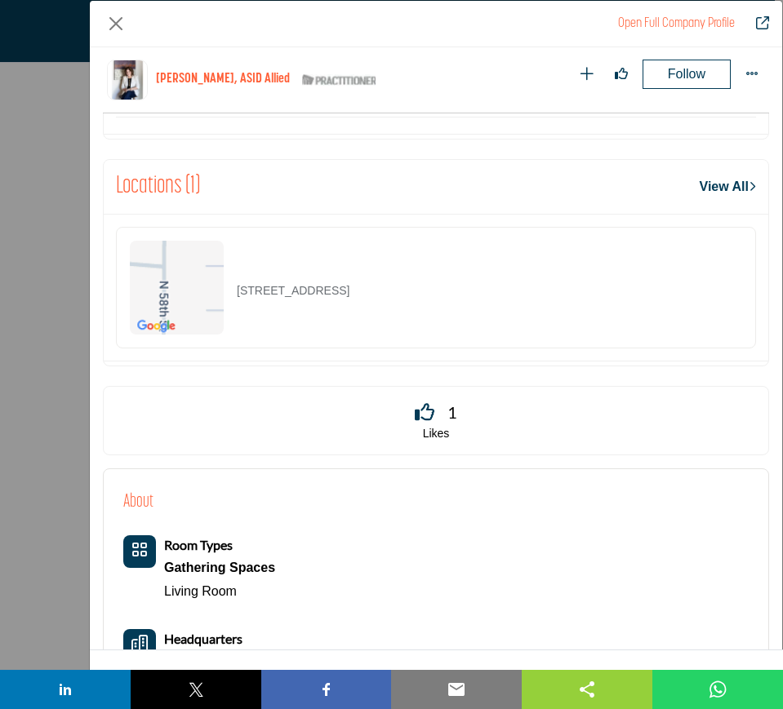
drag, startPoint x: 505, startPoint y: 295, endPoint x: 237, endPoint y: 302, distance: 267.9
click at [228, 300] on div "12429 N 58th St, 85254-4333, USA" at bounding box center [436, 288] width 640 height 122
drag, startPoint x: 115, startPoint y: 28, endPoint x: 133, endPoint y: 51, distance: 29.1
click at [114, 28] on button "Close" at bounding box center [116, 24] width 26 height 26
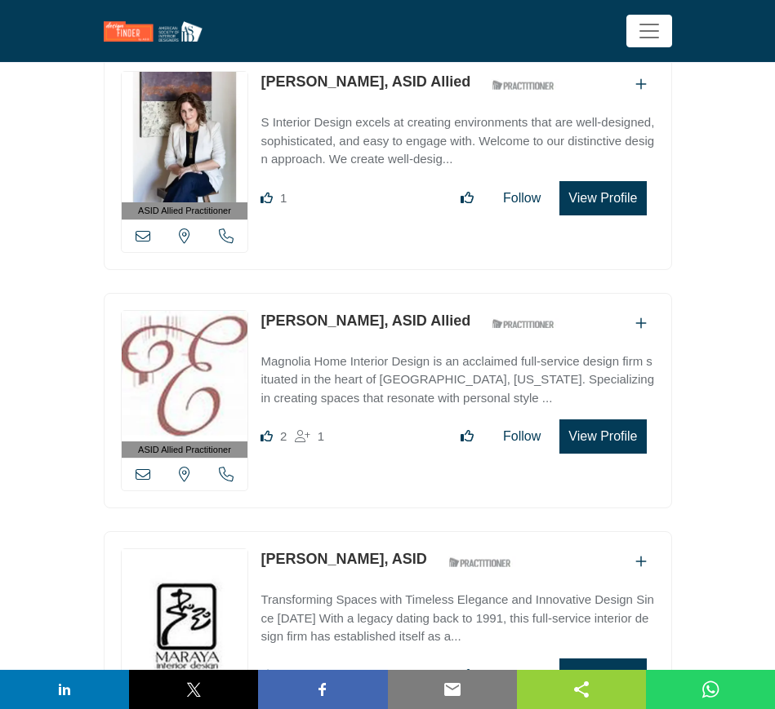
scroll to position [3470, 0]
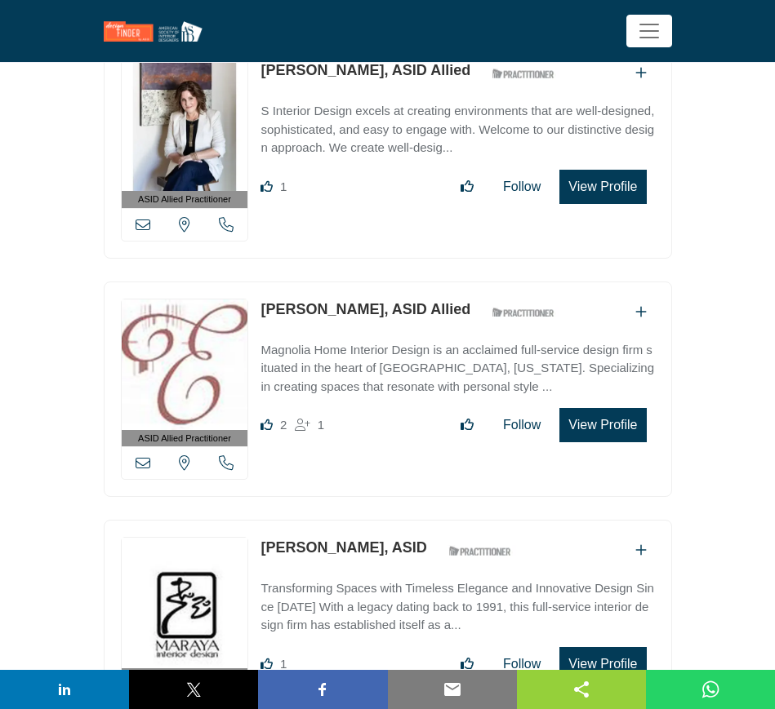
drag, startPoint x: 252, startPoint y: 296, endPoint x: 398, endPoint y: 300, distance: 146.2
click at [398, 300] on div "ASID Allied Practitioner ASID Allied Practitioners have successfully completed …" at bounding box center [388, 390] width 568 height 216
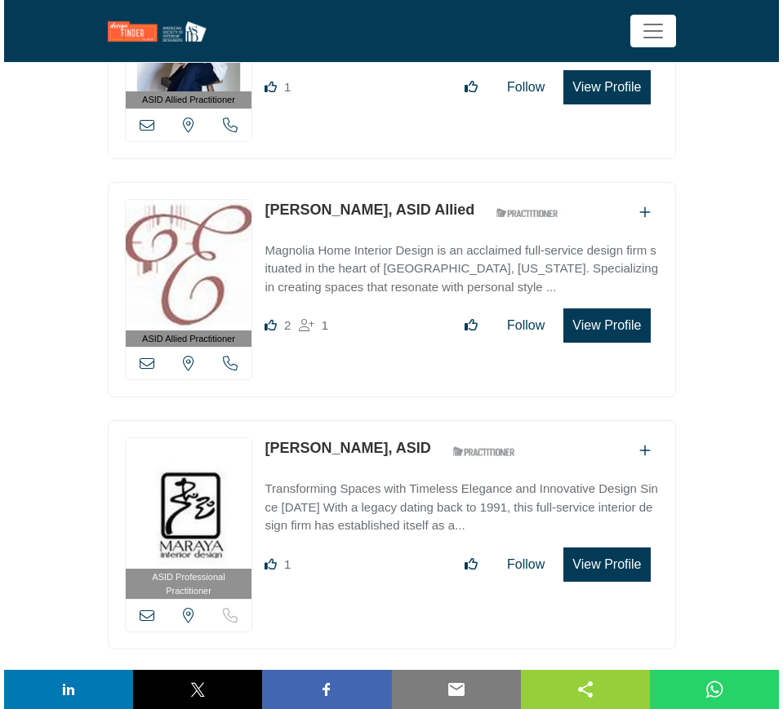
scroll to position [3572, 0]
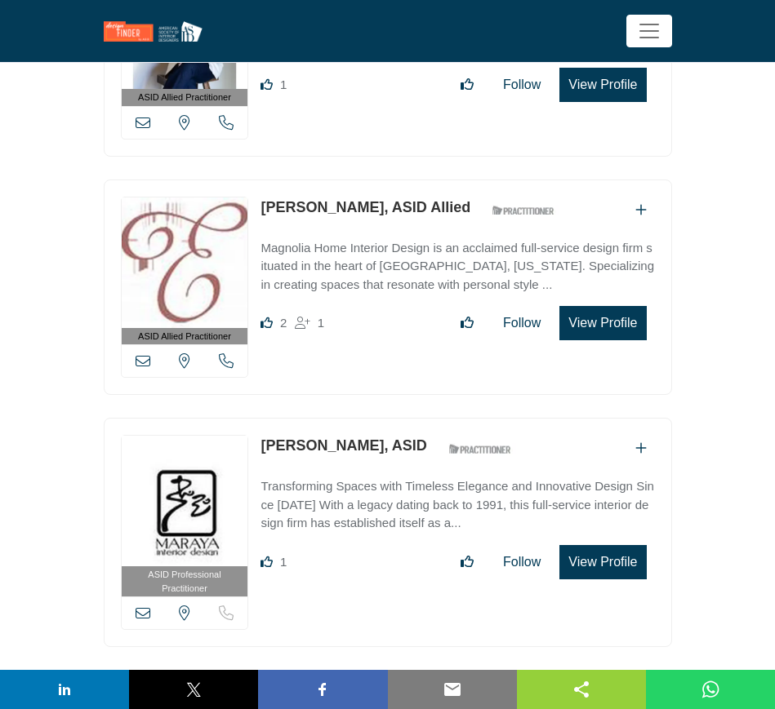
drag, startPoint x: 254, startPoint y: 433, endPoint x: 366, endPoint y: 433, distance: 111.8
click at [366, 433] on div "ASID Professional Practitioner ASID Professional Practitioners have successfull…" at bounding box center [388, 532] width 568 height 229
click at [602, 553] on button "View Profile" at bounding box center [602, 562] width 87 height 34
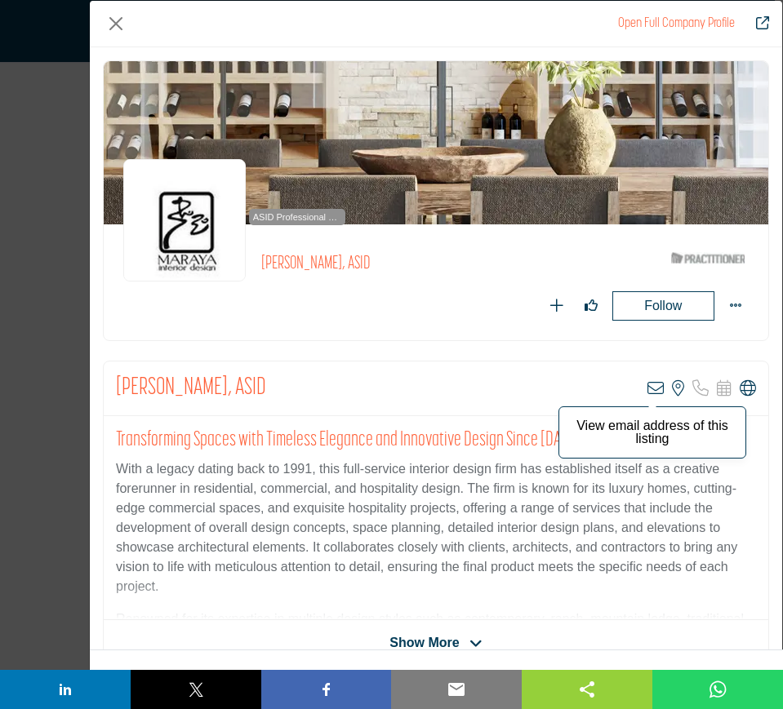
click at [647, 387] on icon "Company Data Modal" at bounding box center [655, 388] width 16 height 16
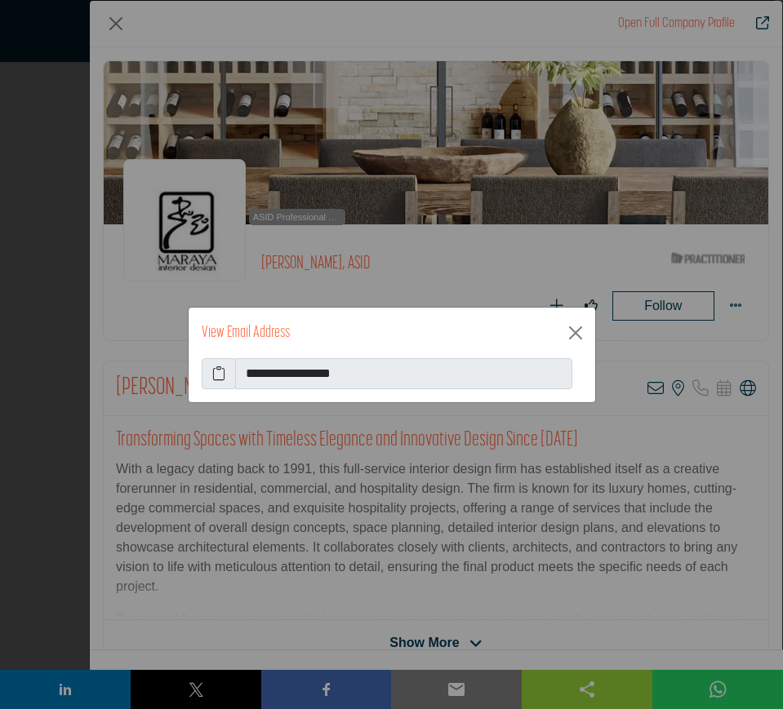
click at [218, 366] on icon at bounding box center [218, 374] width 13 height 20
drag, startPoint x: 575, startPoint y: 333, endPoint x: 566, endPoint y: 390, distance: 57.8
click at [575, 334] on button "Close" at bounding box center [575, 333] width 26 height 26
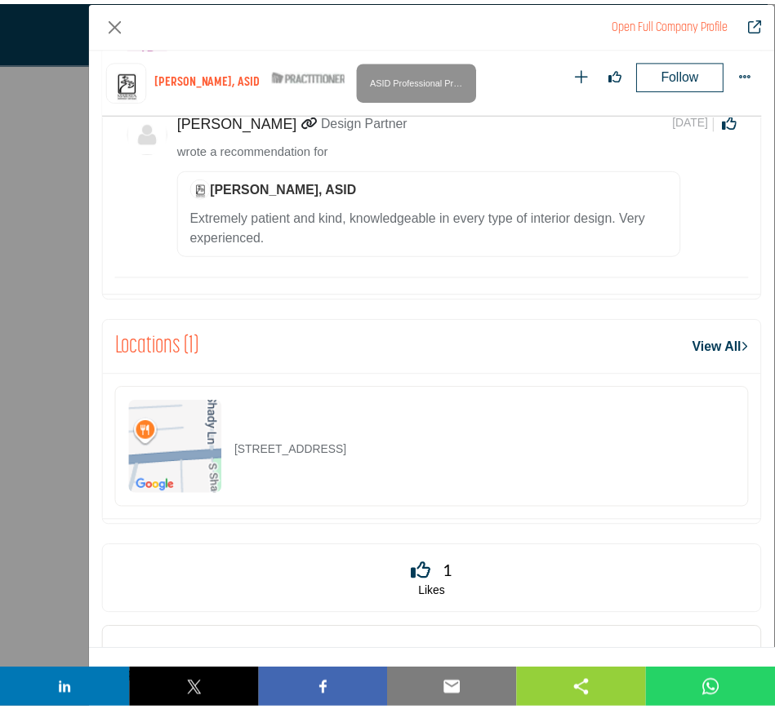
scroll to position [1291, 0]
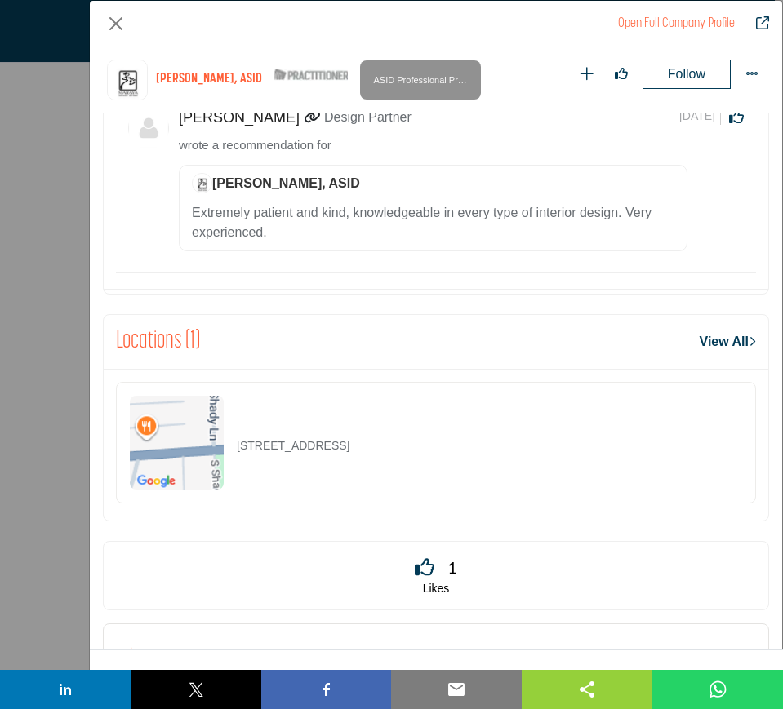
drag, startPoint x: 478, startPoint y: 449, endPoint x: 224, endPoint y: 460, distance: 254.1
click at [224, 462] on div "960 E Ojai Ave Ste 106, 93023-2901, USA" at bounding box center [436, 443] width 640 height 122
click at [111, 24] on button "Close" at bounding box center [116, 24] width 26 height 26
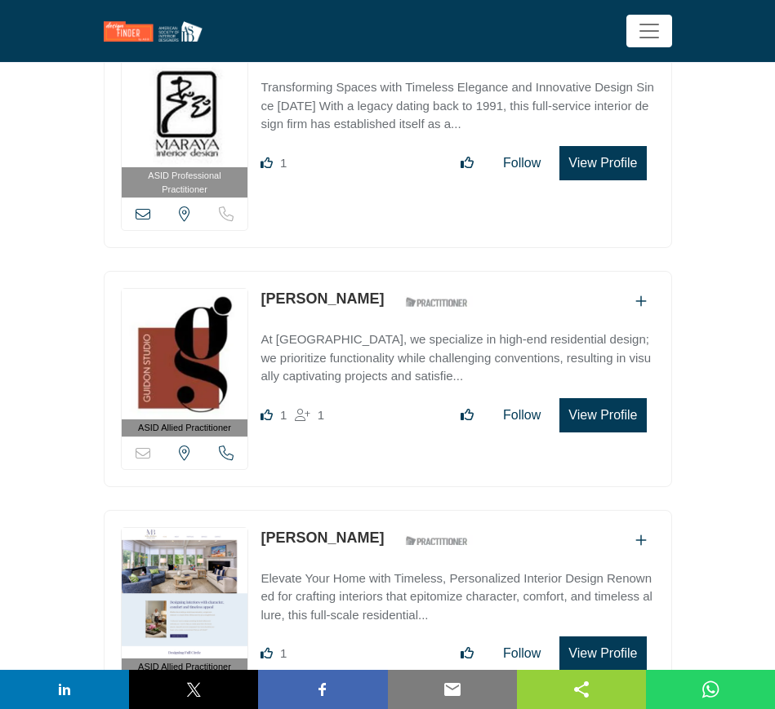
scroll to position [3980, 0]
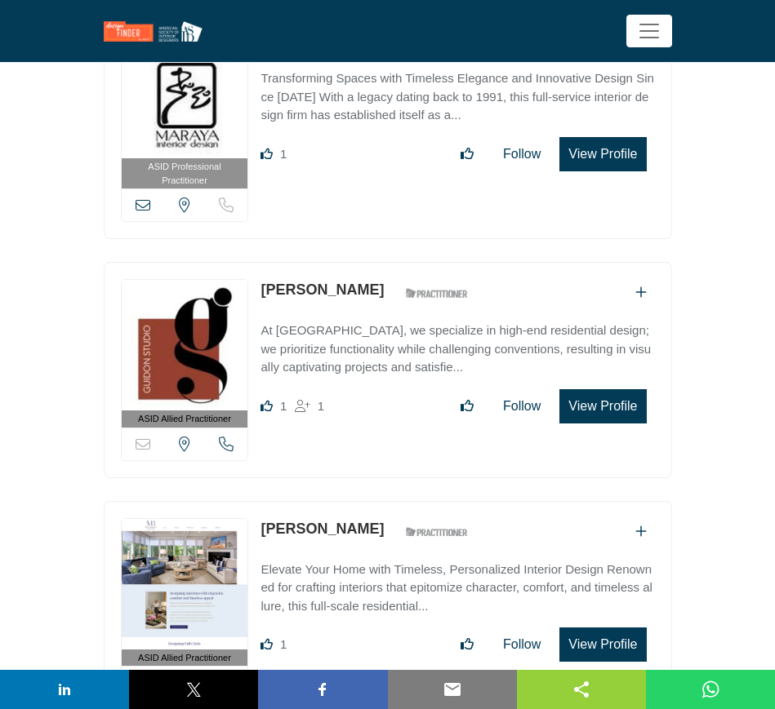
drag, startPoint x: 348, startPoint y: 276, endPoint x: 260, endPoint y: 279, distance: 88.2
click at [260, 279] on div "ASID Allied Practitioner ASID Allied Practitioners have successfully completed …" at bounding box center [388, 370] width 568 height 216
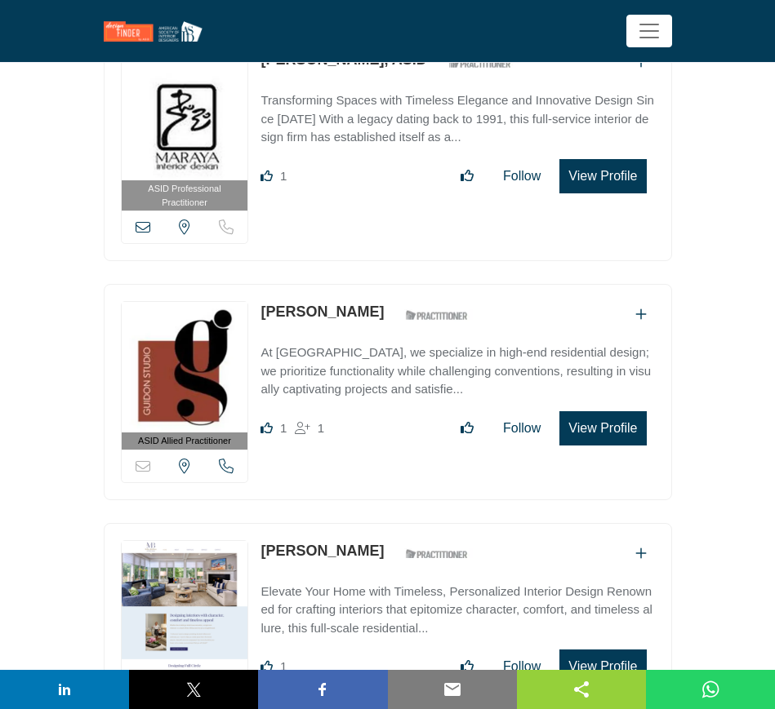
scroll to position [4082, 0]
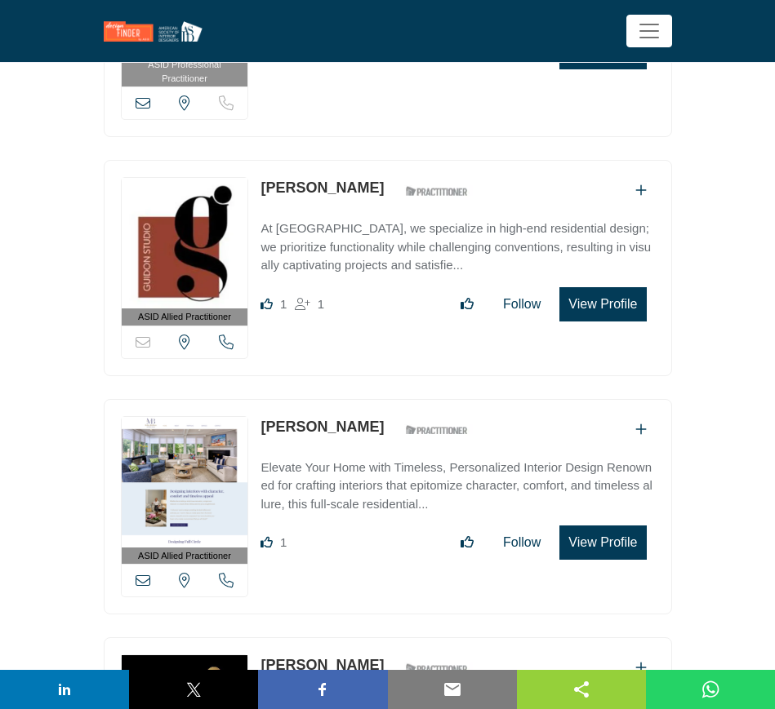
drag, startPoint x: 256, startPoint y: 411, endPoint x: 385, endPoint y: 416, distance: 129.1
click at [385, 416] on div "ASID Allied Practitioner ASID Allied Practitioners have successfully completed …" at bounding box center [388, 507] width 568 height 216
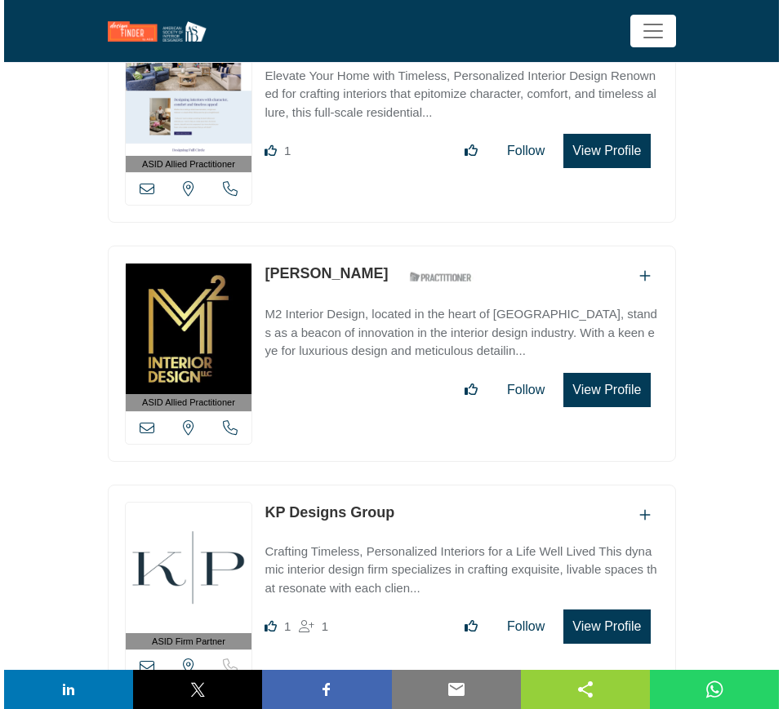
scroll to position [4490, 0]
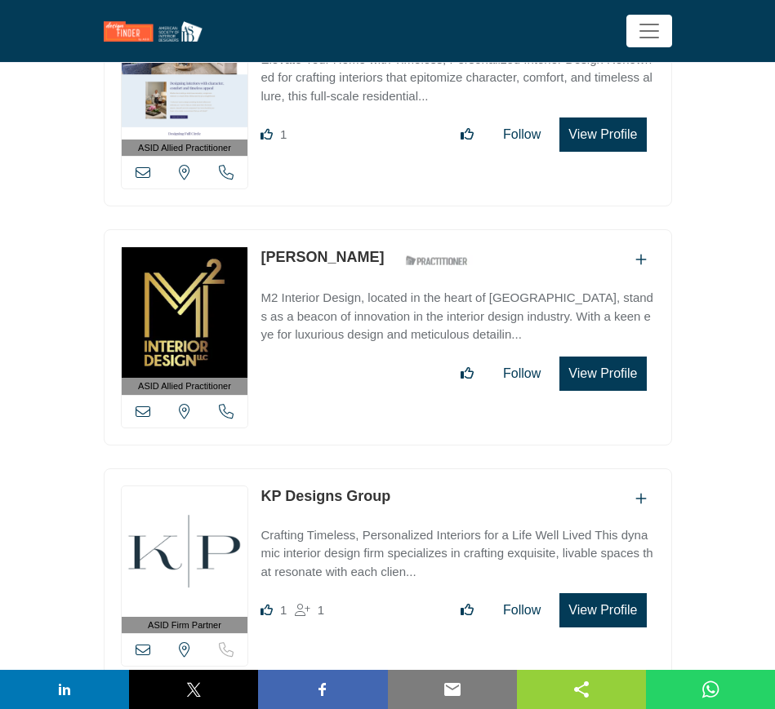
drag, startPoint x: 258, startPoint y: 242, endPoint x: 389, endPoint y: 243, distance: 131.4
click at [389, 243] on div "ASID Allied Practitioner ASID Allied Practitioners have successfully completed …" at bounding box center [388, 337] width 568 height 216
click at [606, 365] on button "View Profile" at bounding box center [602, 374] width 87 height 34
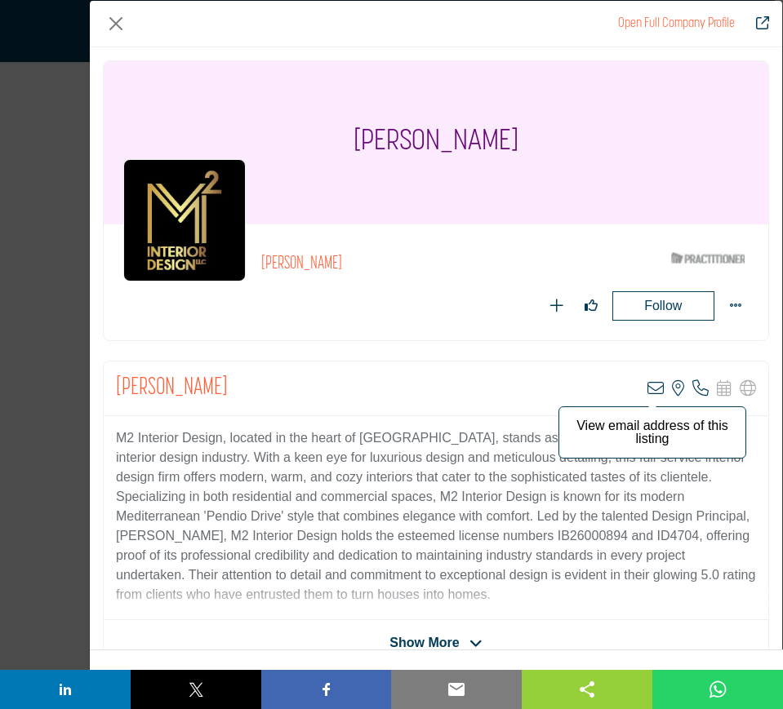
click at [648, 389] on icon "Company Data Modal" at bounding box center [655, 388] width 16 height 16
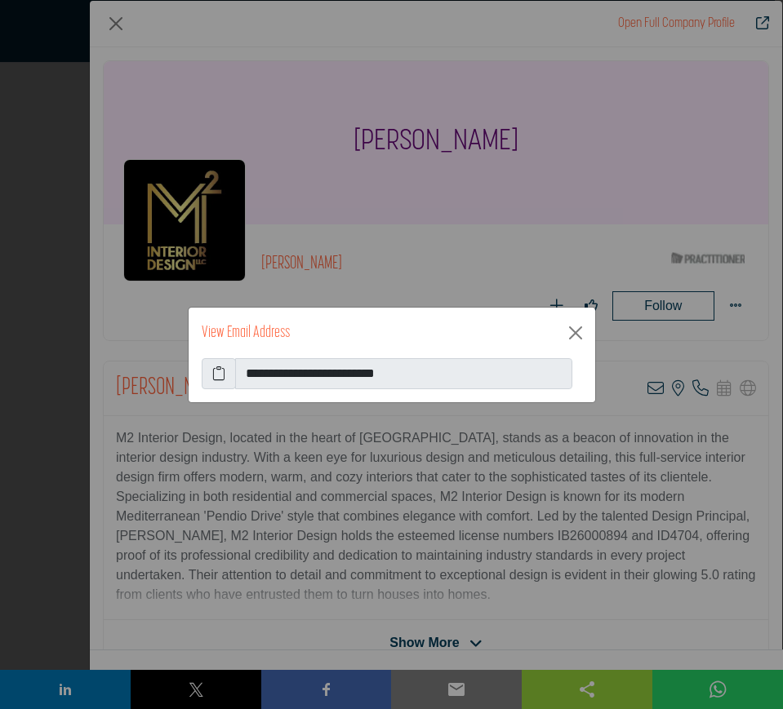
click at [215, 373] on icon at bounding box center [218, 374] width 13 height 20
click at [581, 336] on button "Close" at bounding box center [575, 333] width 26 height 26
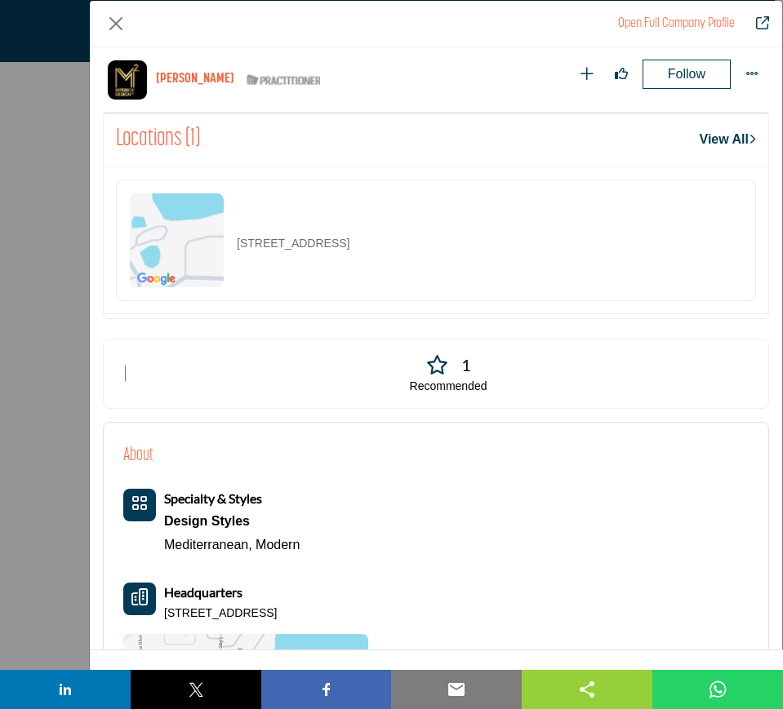
scroll to position [1291, 0]
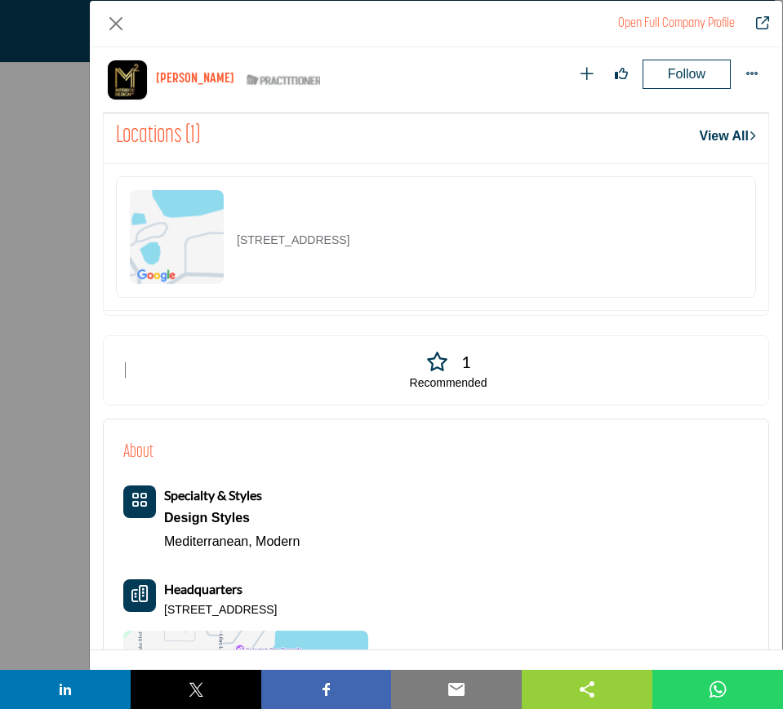
drag, startPoint x: 453, startPoint y: 247, endPoint x: 235, endPoint y: 256, distance: 218.2
click at [235, 256] on div "511 Arvern Ct, 32701-6224, USA" at bounding box center [436, 237] width 640 height 122
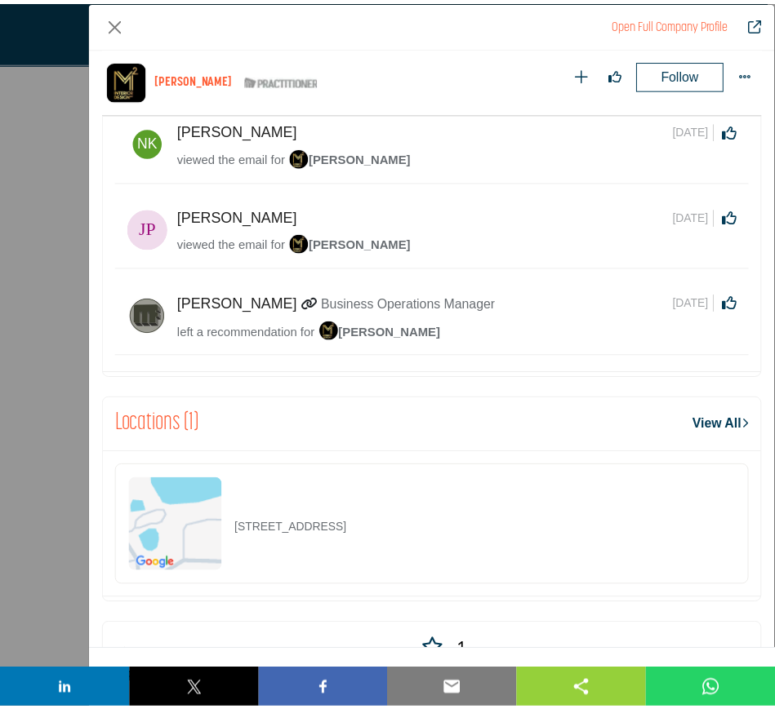
scroll to position [985, 0]
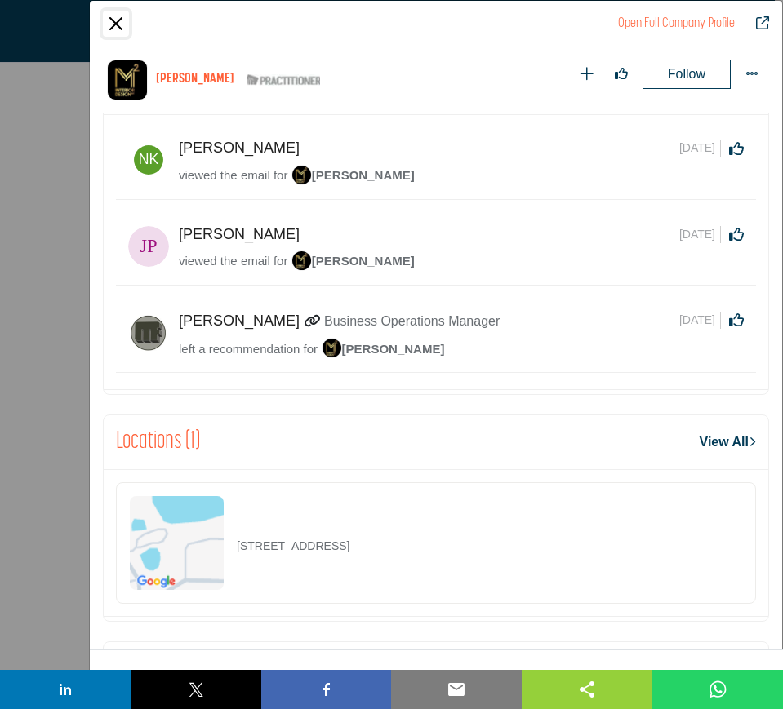
drag, startPoint x: 118, startPoint y: 24, endPoint x: 137, endPoint y: 100, distance: 78.2
click at [118, 24] on button "Close" at bounding box center [116, 24] width 26 height 26
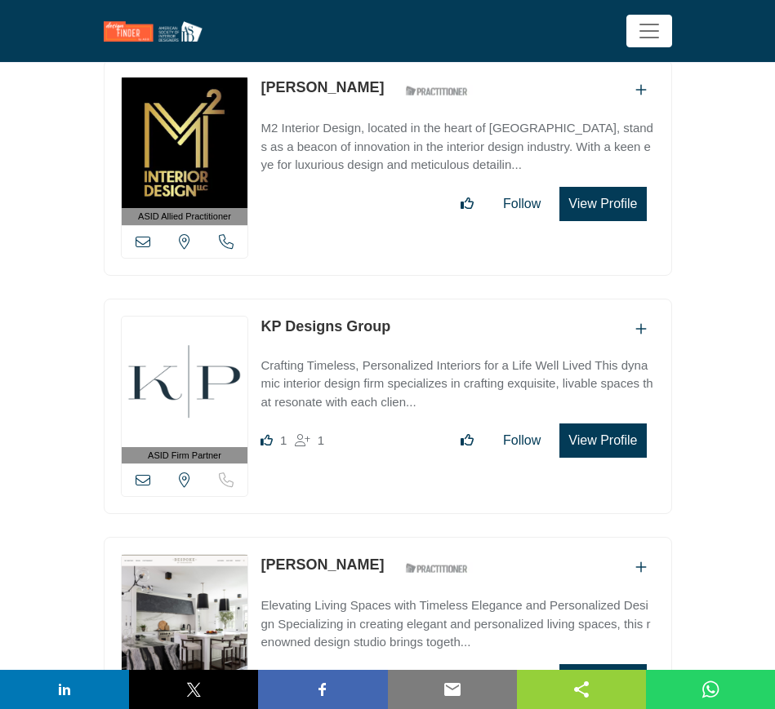
scroll to position [4694, 0]
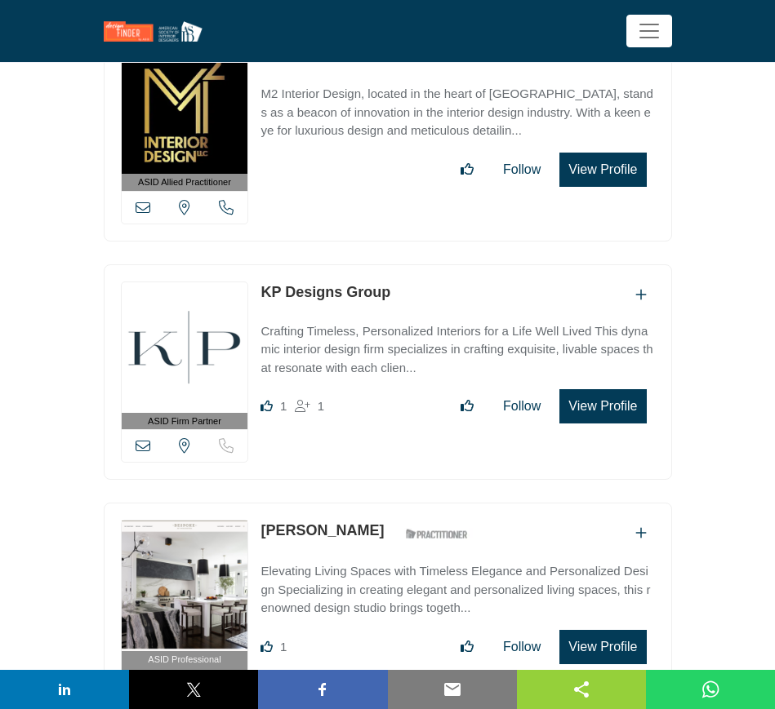
drag, startPoint x: 402, startPoint y: 279, endPoint x: 263, endPoint y: 278, distance: 139.6
click at [263, 282] on div "KP Designs Group" at bounding box center [456, 295] width 393 height 27
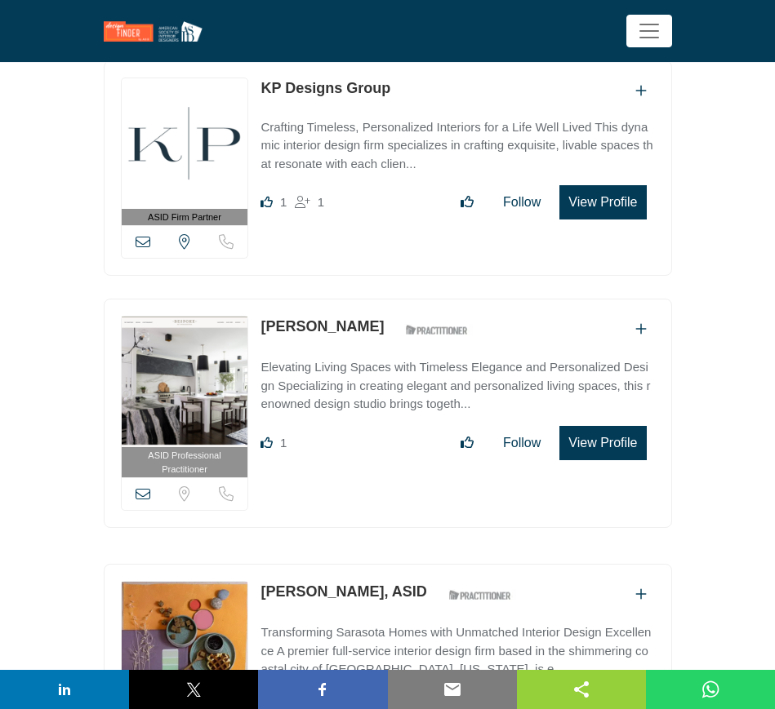
scroll to position [5000, 0]
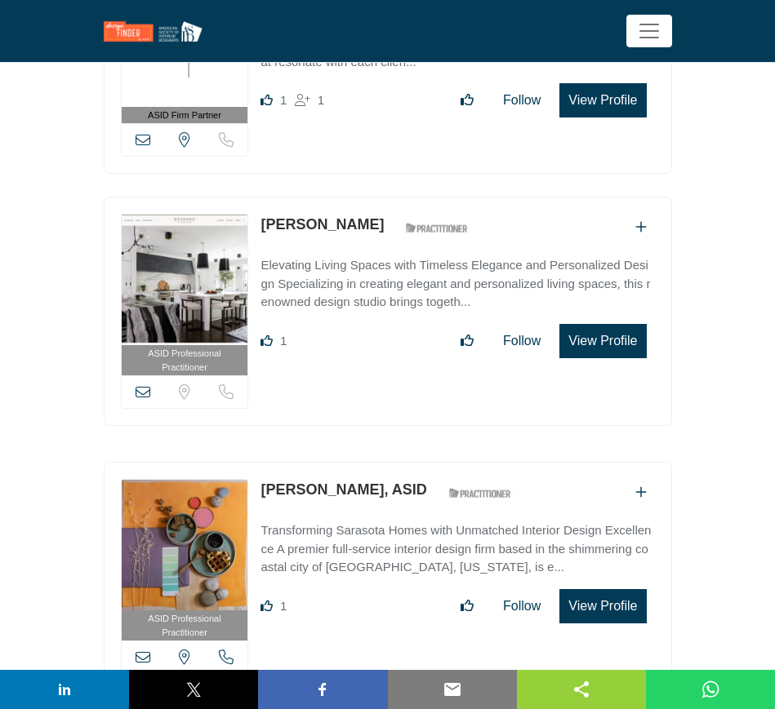
drag, startPoint x: 390, startPoint y: 209, endPoint x: 257, endPoint y: 209, distance: 133.1
click at [257, 209] on div "ASID Professional Practitioner ASID Professional Practitioners have successfull…" at bounding box center [388, 311] width 568 height 229
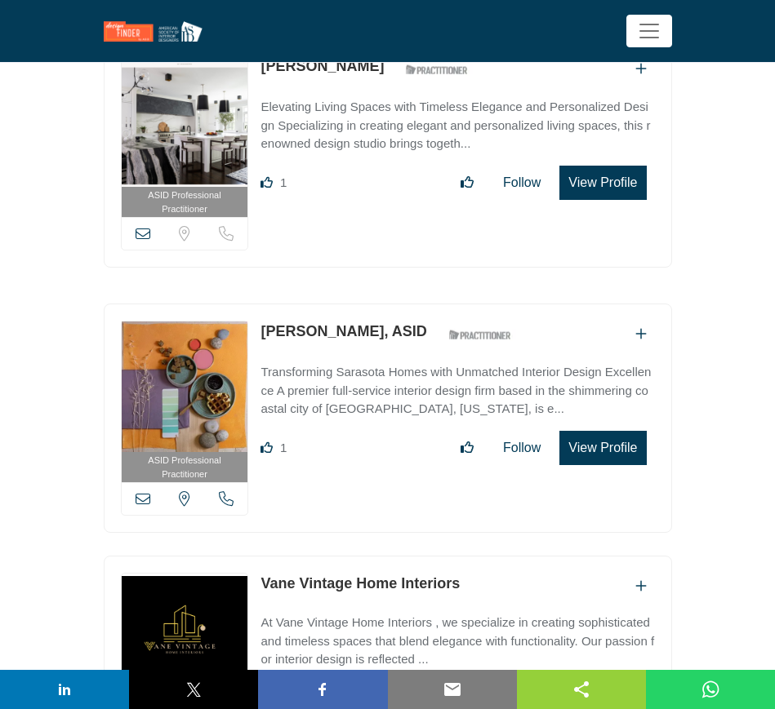
scroll to position [5204, 0]
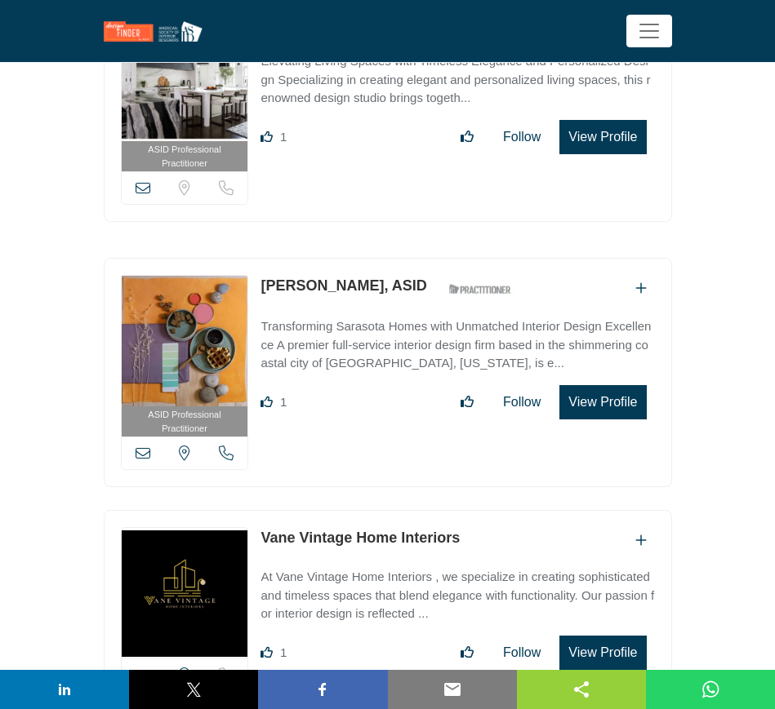
drag, startPoint x: 256, startPoint y: 269, endPoint x: 373, endPoint y: 272, distance: 116.8
click at [373, 272] on div "ASID Professional Practitioner ASID Professional Practitioners have successfull…" at bounding box center [388, 372] width 568 height 229
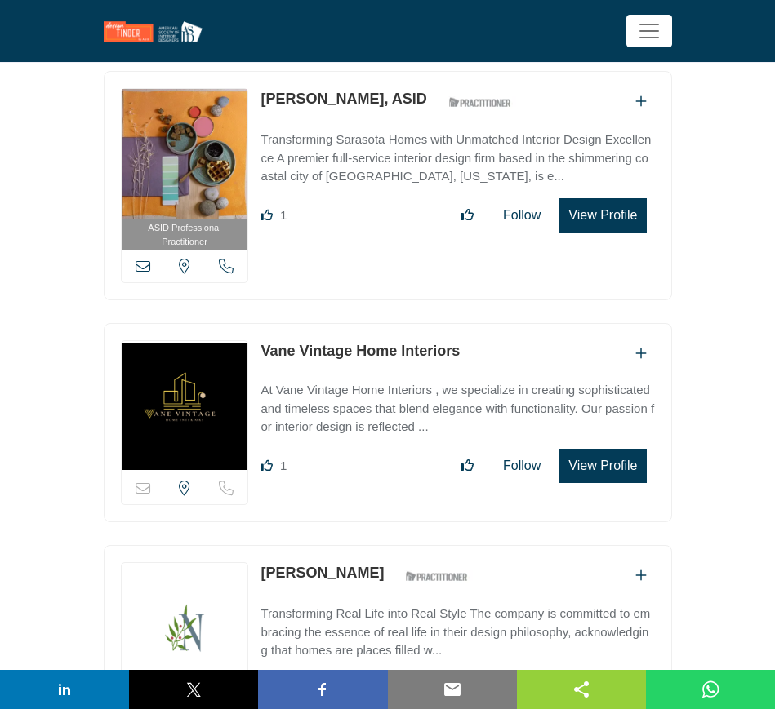
scroll to position [5408, 0]
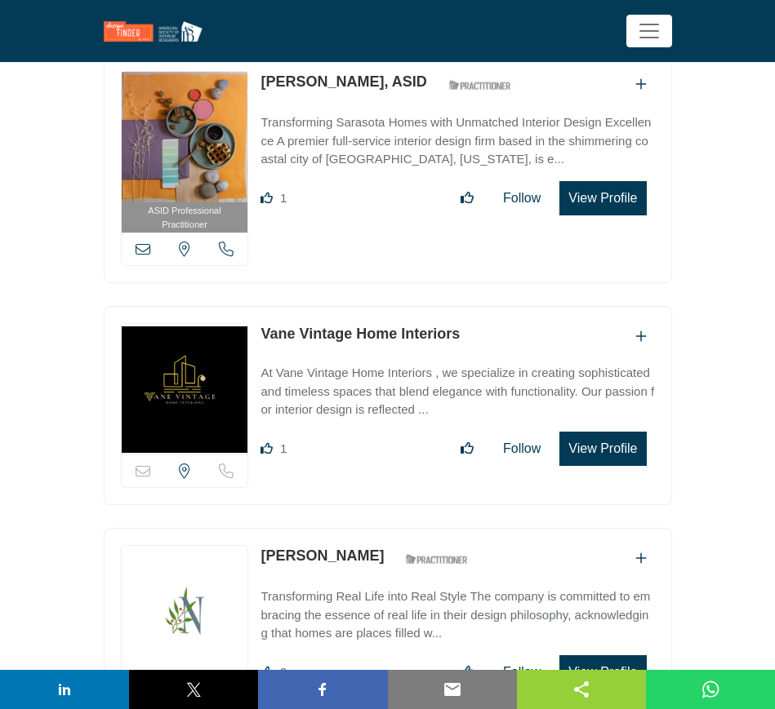
drag, startPoint x: 256, startPoint y: 313, endPoint x: 468, endPoint y: 313, distance: 212.3
click at [468, 313] on div "Sorry, but this listing is on a subscription plan which does not allow users to…" at bounding box center [388, 405] width 568 height 199
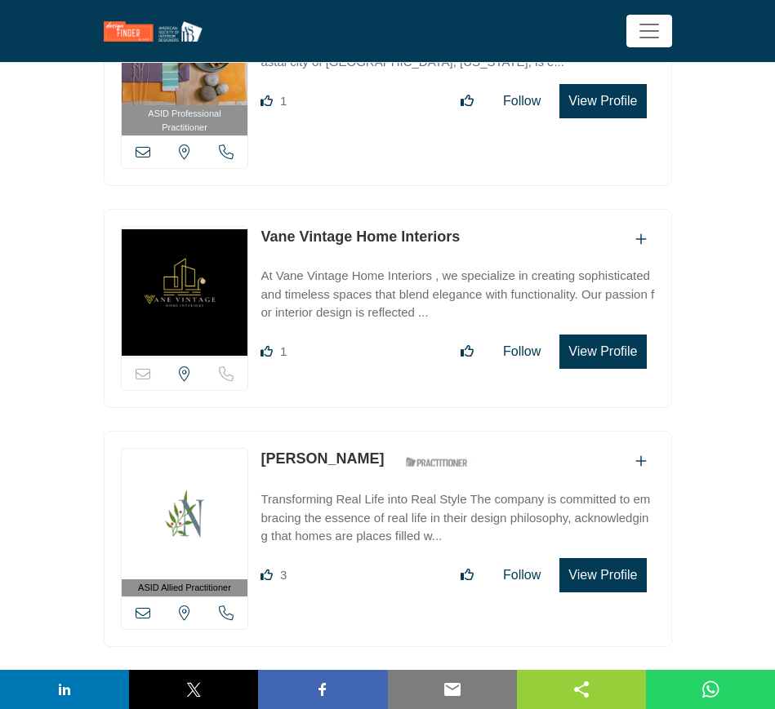
scroll to position [5510, 0]
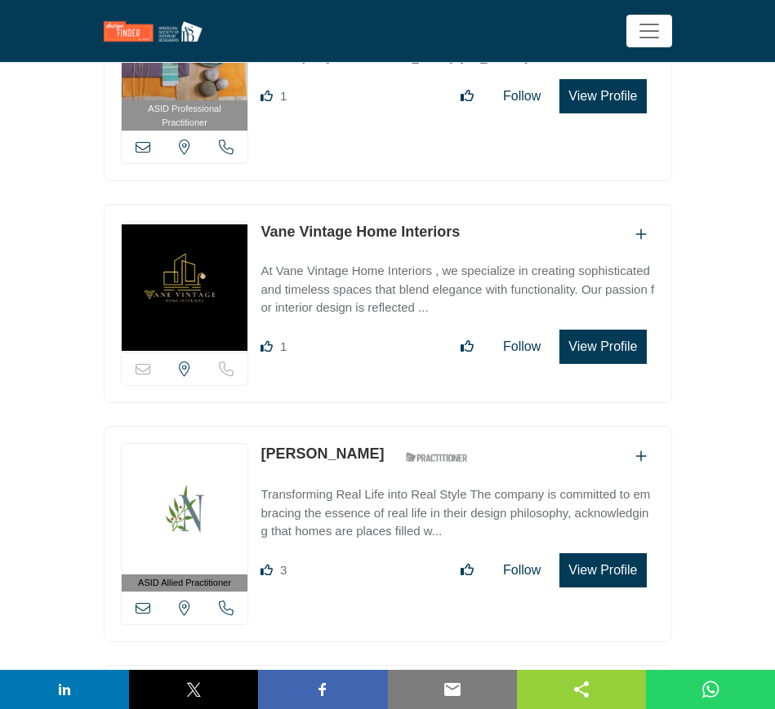
drag, startPoint x: 256, startPoint y: 436, endPoint x: 366, endPoint y: 432, distance: 110.3
click at [365, 433] on div "ASID Allied Practitioner ASID Allied Practitioners have successfully completed …" at bounding box center [388, 534] width 568 height 216
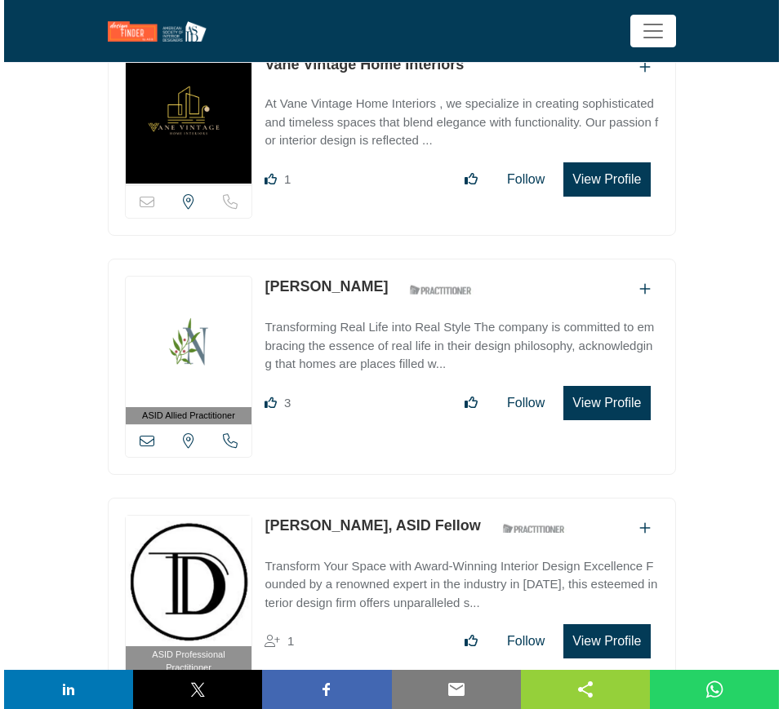
scroll to position [5714, 0]
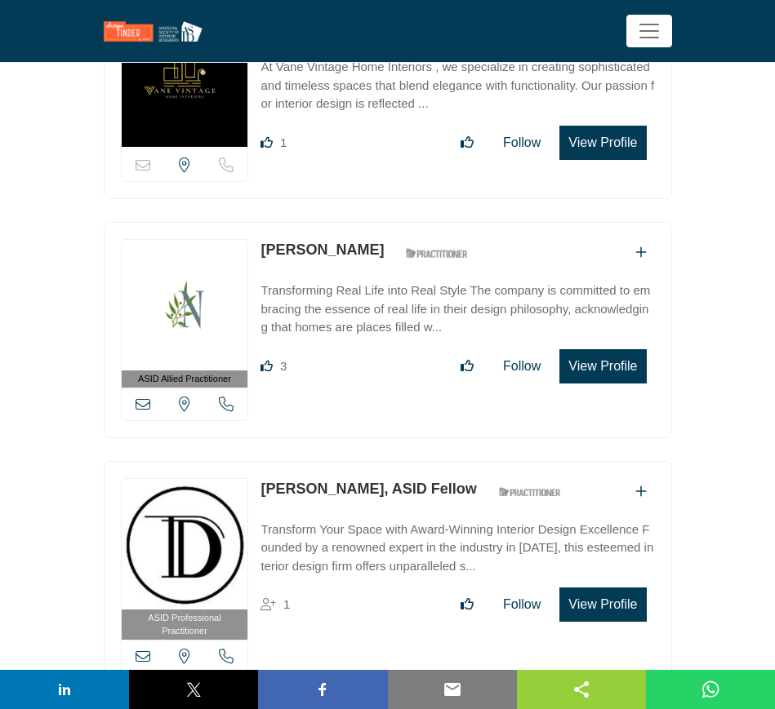
click at [614, 349] on button "View Profile" at bounding box center [602, 366] width 87 height 34
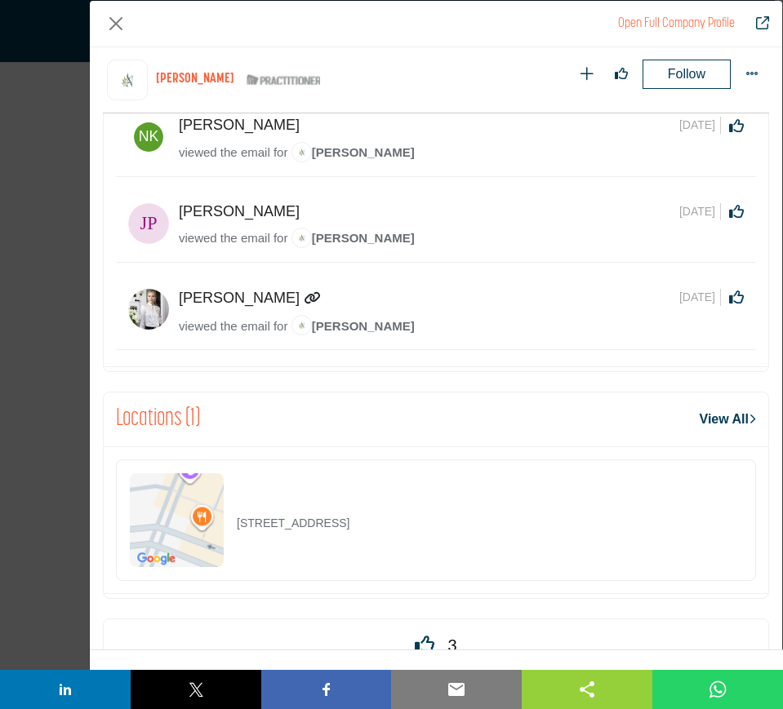
scroll to position [780, 0]
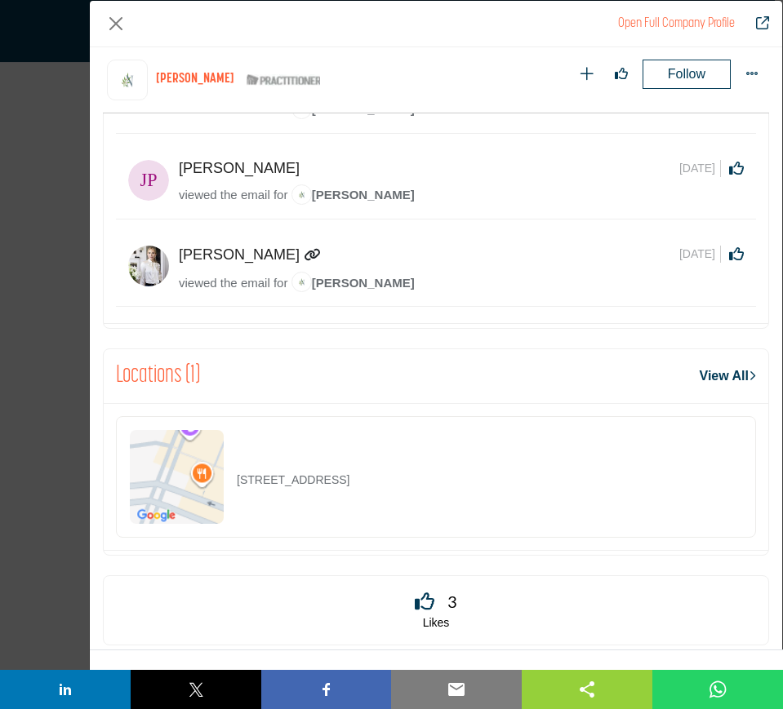
drag, startPoint x: 453, startPoint y: 477, endPoint x: 224, endPoint y: 465, distance: 229.7
click at [224, 465] on div "158 Laurens St SW, 29801-3848, USA" at bounding box center [436, 477] width 640 height 122
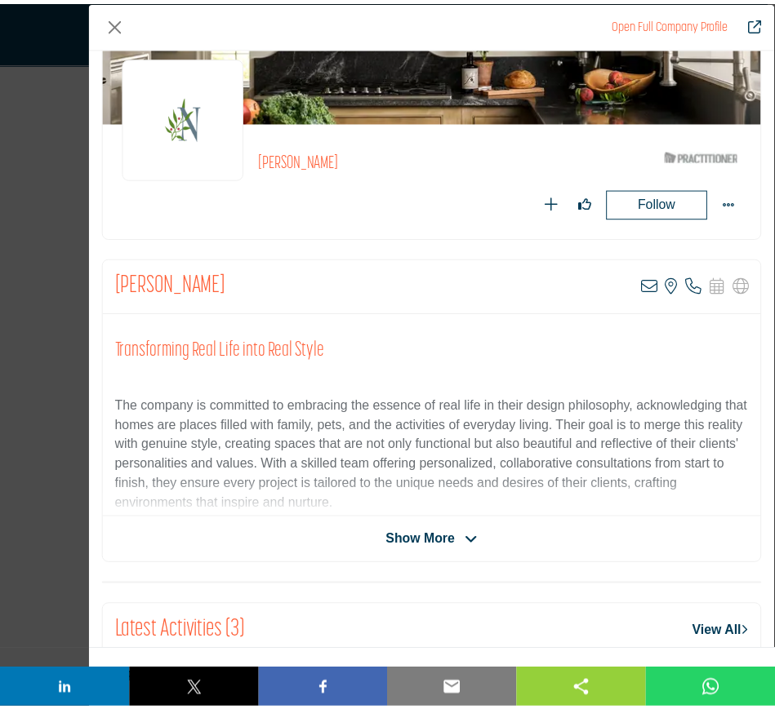
scroll to position [0, 0]
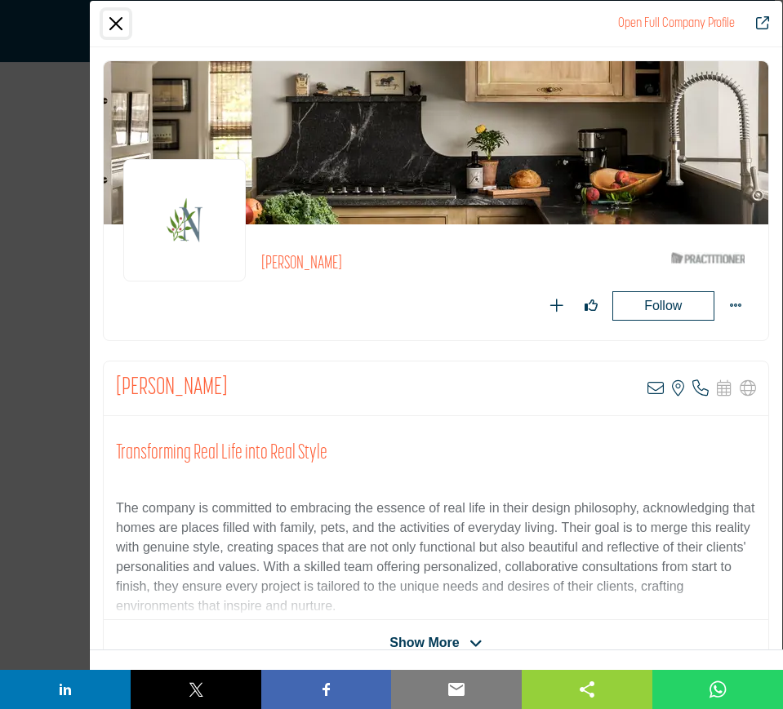
drag, startPoint x: 118, startPoint y: 22, endPoint x: 135, endPoint y: 51, distance: 33.6
click at [119, 22] on button "Close" at bounding box center [116, 24] width 26 height 26
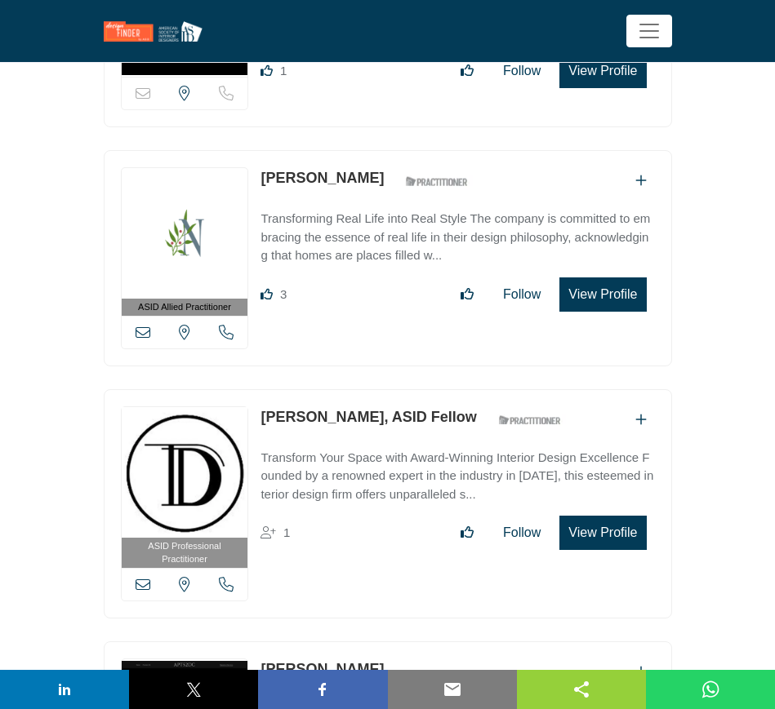
scroll to position [5817, 0]
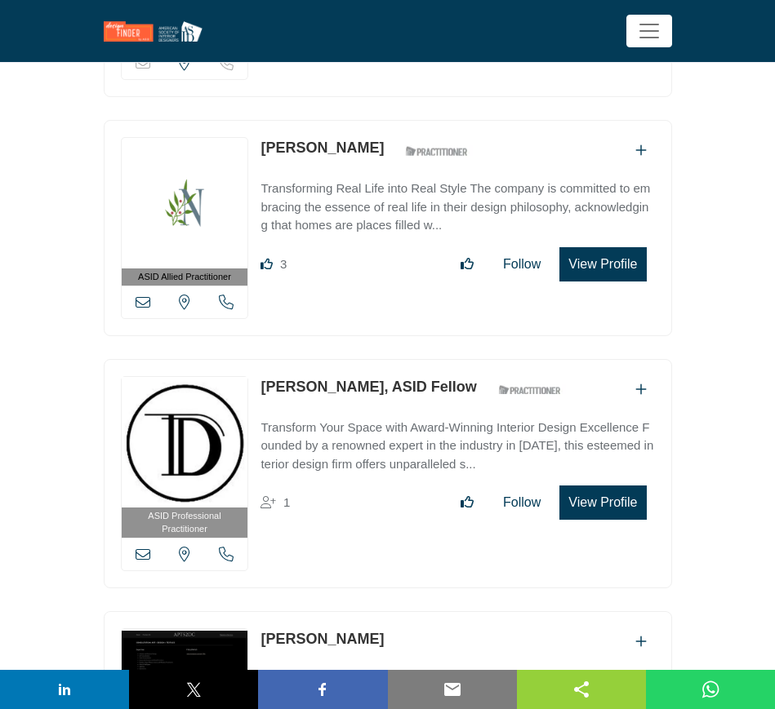
drag, startPoint x: 253, startPoint y: 363, endPoint x: 368, endPoint y: 380, distance: 116.4
click at [368, 380] on div "ASID Professional Practitioner ASID Professional Practitioners have successfull…" at bounding box center [388, 473] width 568 height 229
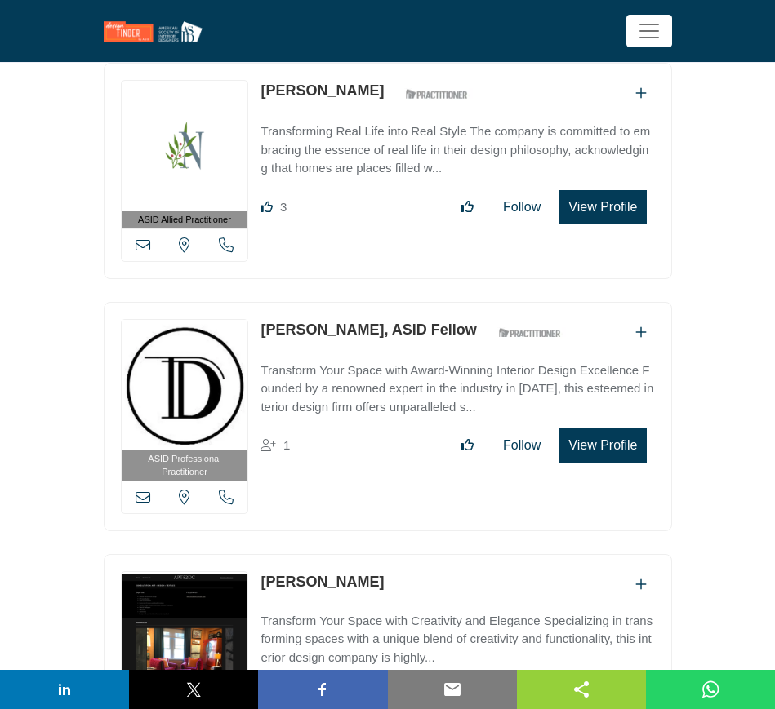
scroll to position [5919, 0]
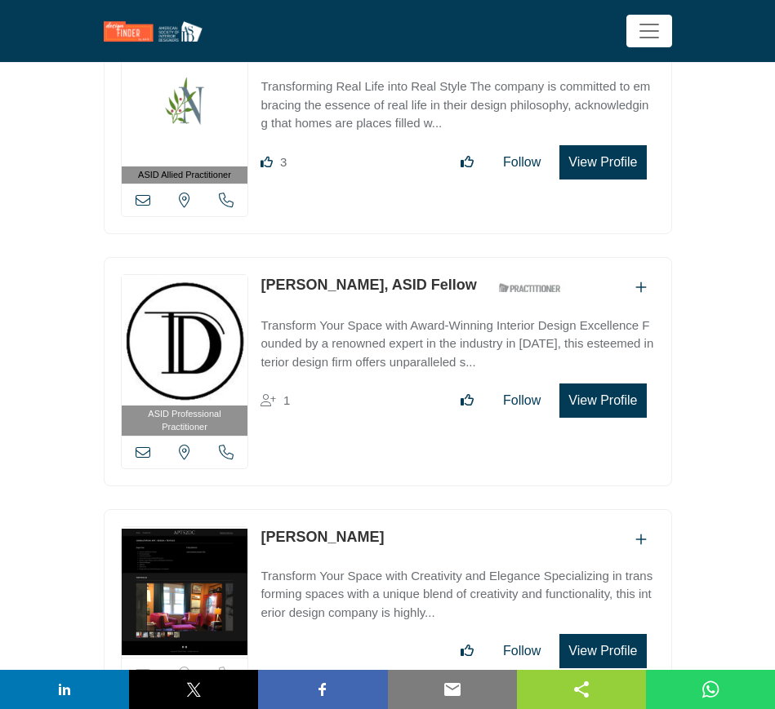
drag, startPoint x: 372, startPoint y: 527, endPoint x: 264, endPoint y: 524, distance: 107.8
click at [264, 527] on div "Kimberly Humphries" at bounding box center [456, 540] width 393 height 27
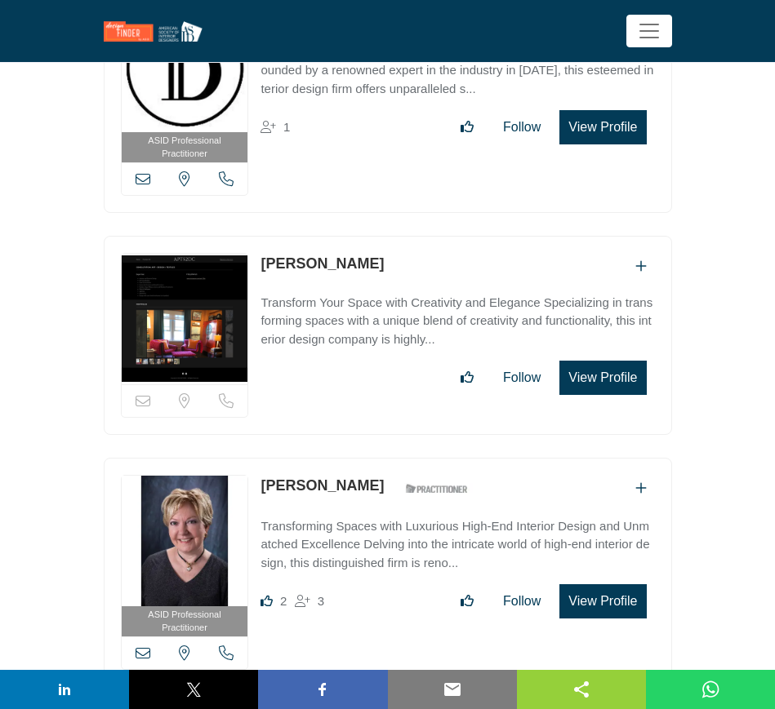
scroll to position [6225, 0]
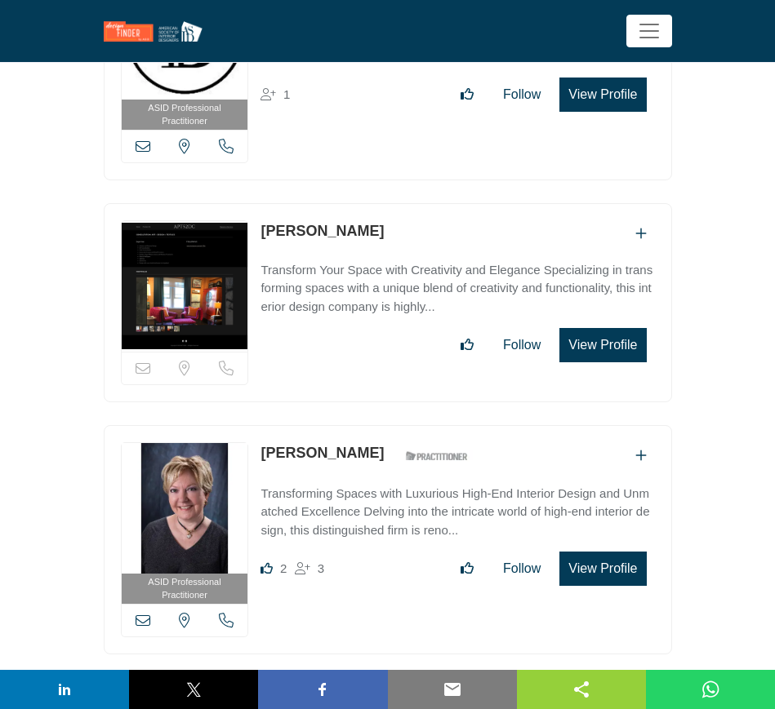
click at [598, 328] on button "View Profile" at bounding box center [602, 345] width 87 height 34
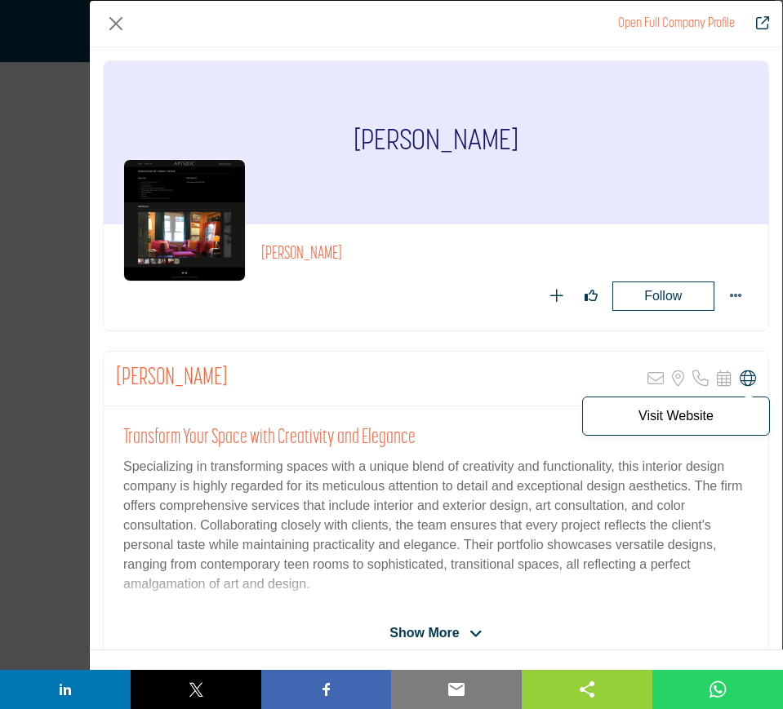
click at [740, 382] on icon "Company Data Modal" at bounding box center [748, 379] width 16 height 16
click at [117, 22] on button "Close" at bounding box center [116, 24] width 26 height 26
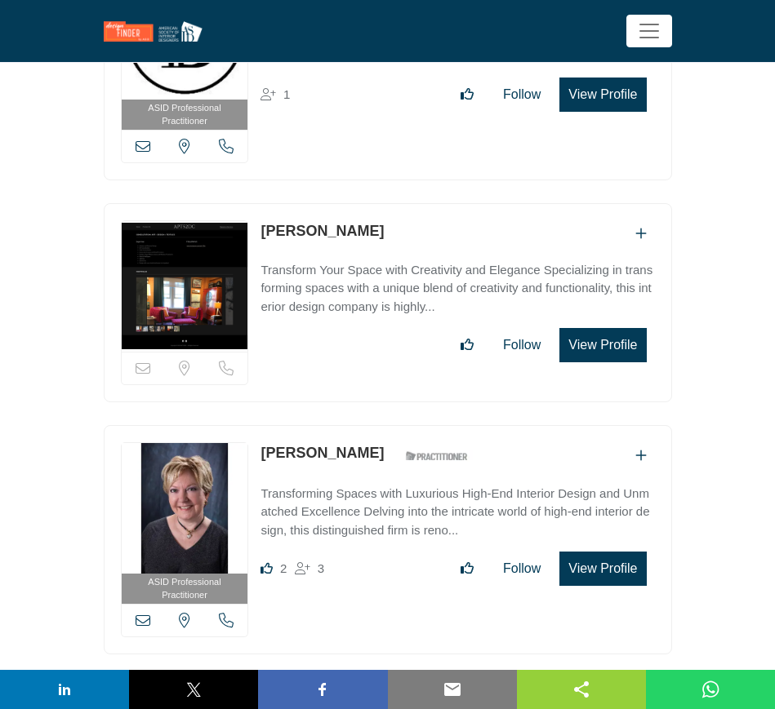
drag, startPoint x: 350, startPoint y: 431, endPoint x: 260, endPoint y: 431, distance: 90.6
click at [260, 431] on div "ASID Professional Practitioner ASID Professional Practitioners have successfull…" at bounding box center [388, 539] width 568 height 229
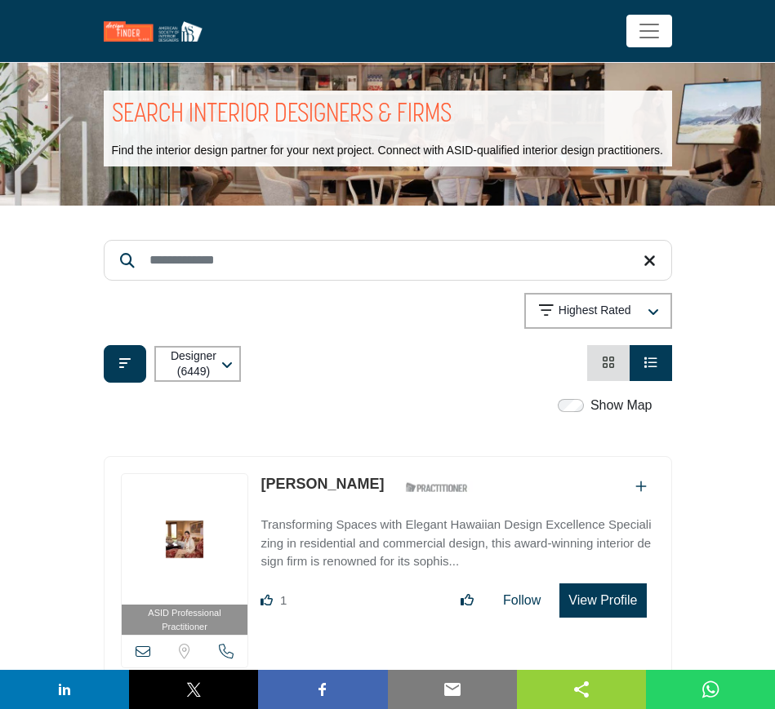
scroll to position [0, 0]
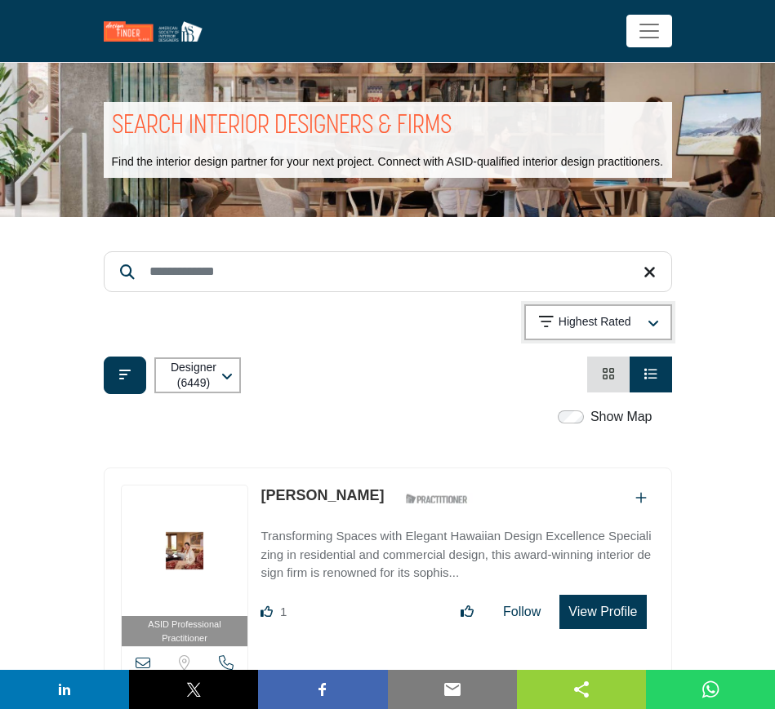
click at [657, 321] on icon "button" at bounding box center [652, 324] width 11 height 13
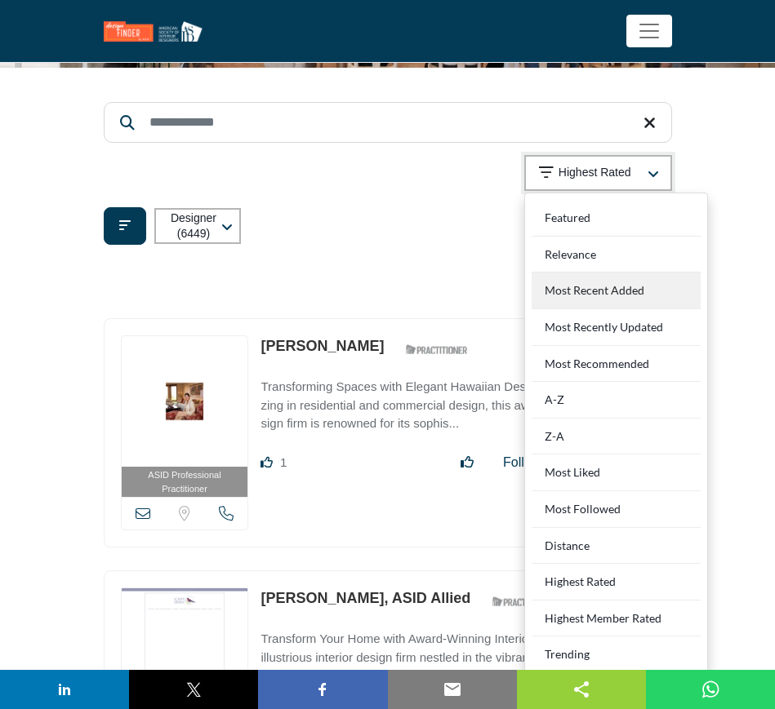
scroll to position [204, 0]
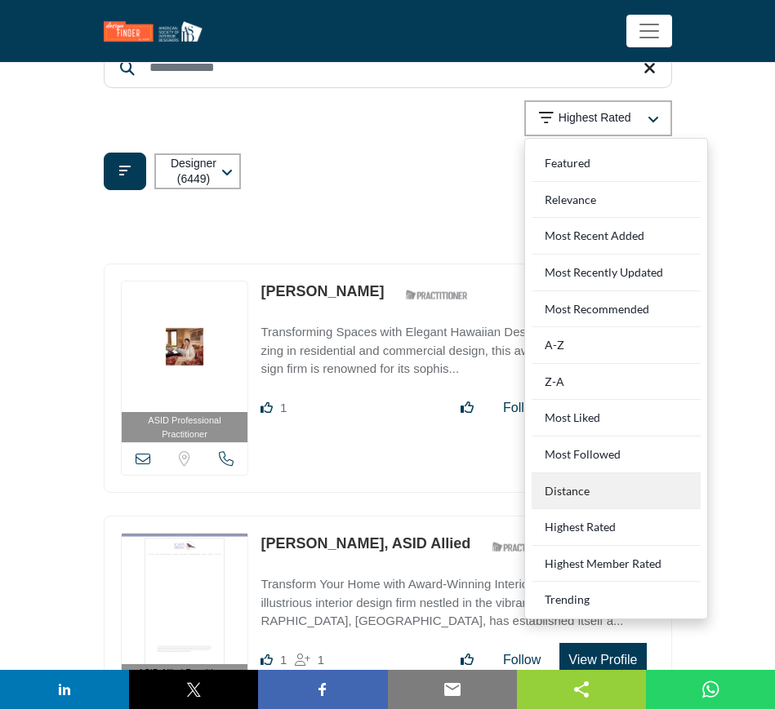
click at [633, 491] on div "Distance" at bounding box center [615, 491] width 169 height 37
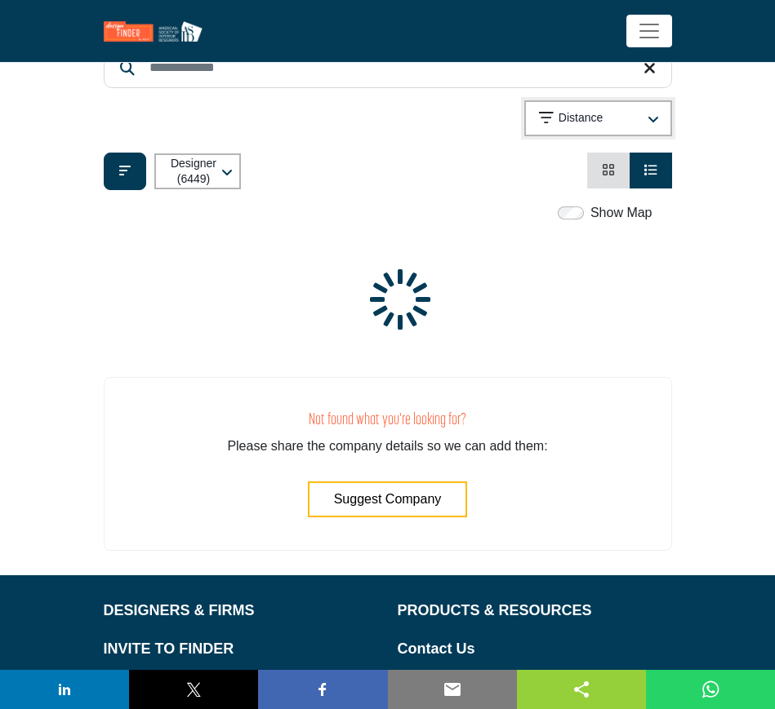
click at [648, 112] on div "button" at bounding box center [652, 118] width 10 height 15
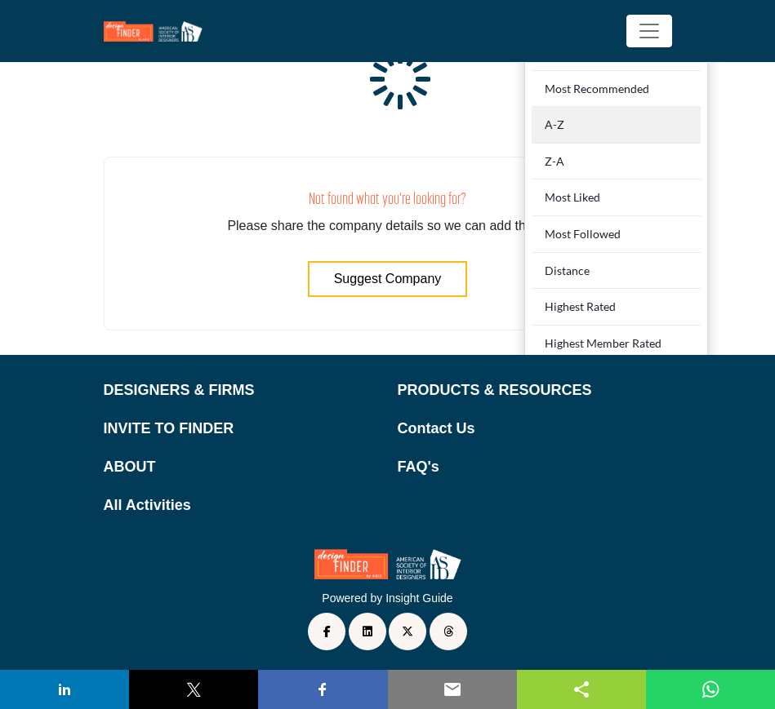
scroll to position [427, 0]
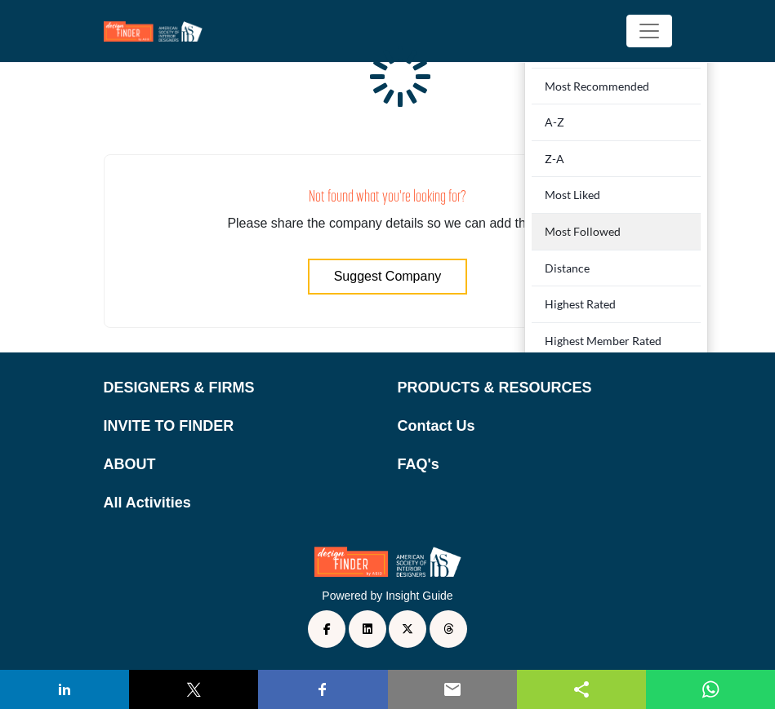
click at [653, 229] on Followed "Most Followed" at bounding box center [615, 232] width 169 height 37
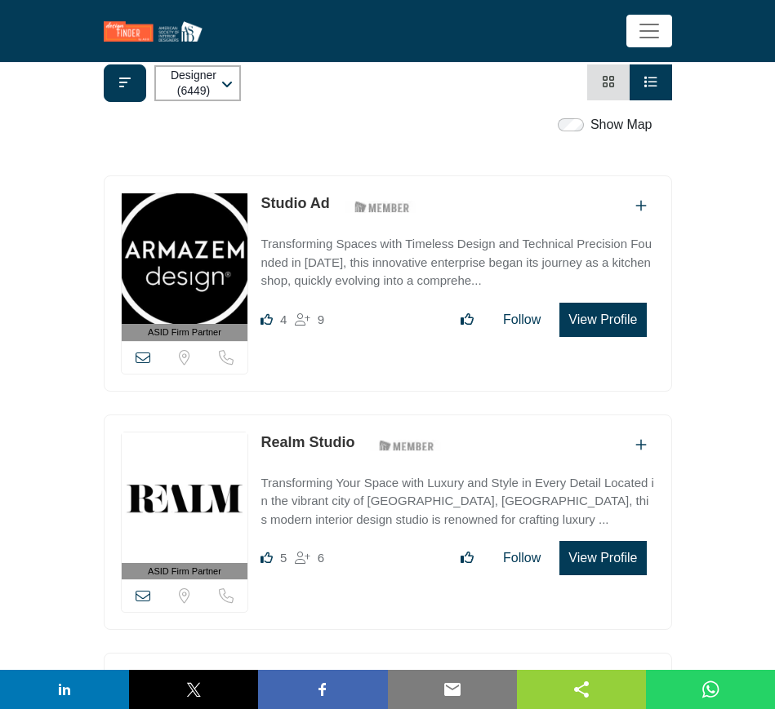
scroll to position [408, 0]
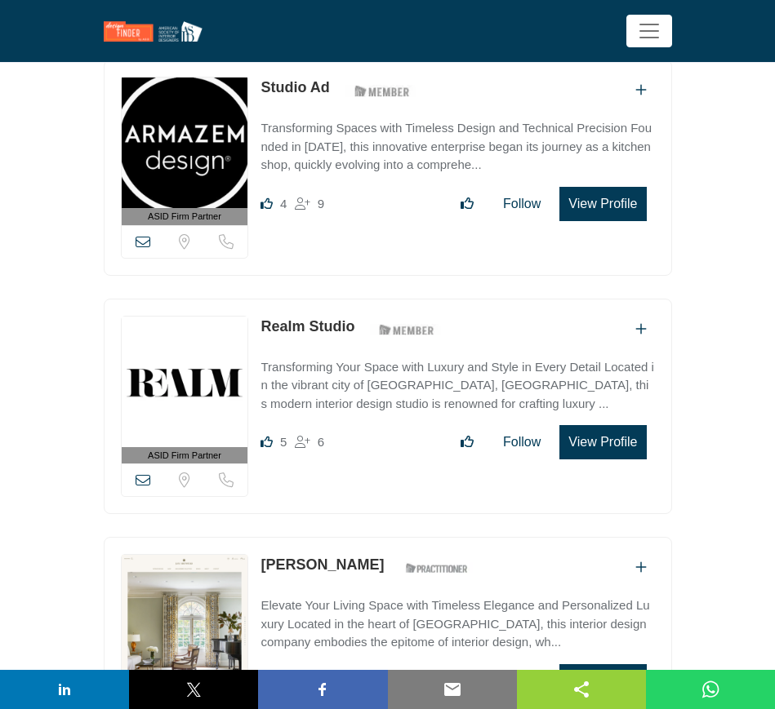
drag, startPoint x: 332, startPoint y: 86, endPoint x: 259, endPoint y: 95, distance: 74.0
click at [263, 95] on div "Studio Ad ASID Member who supports and impacts the Interior Design industry." at bounding box center [341, 91] width 162 height 29
drag, startPoint x: 358, startPoint y: 322, endPoint x: 263, endPoint y: 325, distance: 95.6
click at [263, 325] on div "Realm Studio ASID Member who supports and impacts the Interior Design industry." at bounding box center [353, 330] width 187 height 29
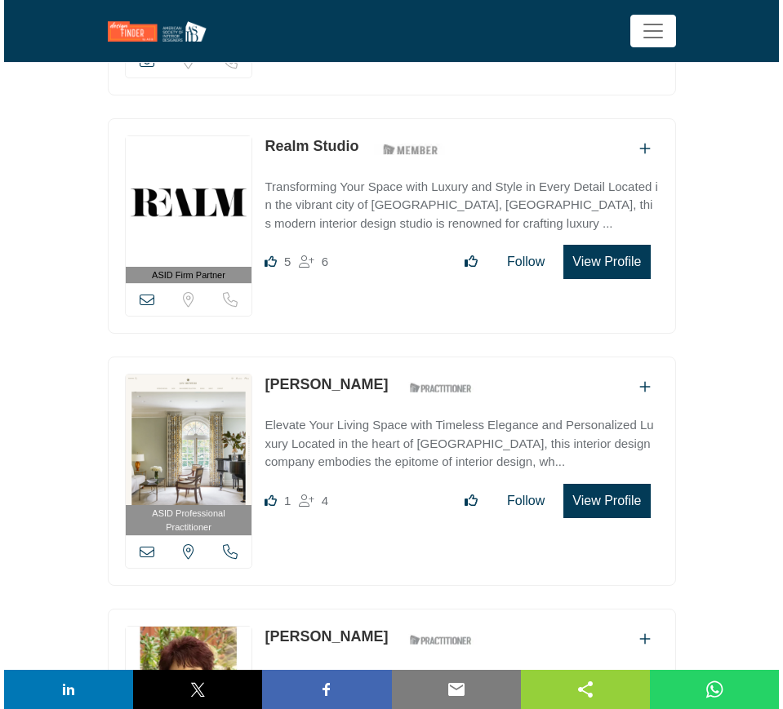
scroll to position [714, 0]
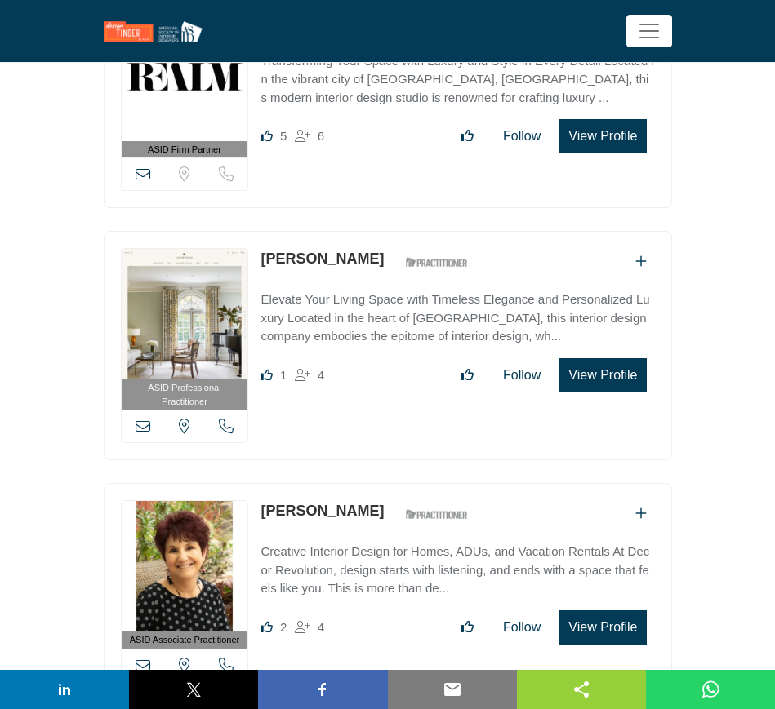
drag, startPoint x: 359, startPoint y: 263, endPoint x: 255, endPoint y: 260, distance: 104.5
click at [255, 260] on div "ASID Professional Practitioner ASID Professional Practitioners have successfull…" at bounding box center [388, 345] width 568 height 229
click at [592, 371] on button "View Profile" at bounding box center [602, 375] width 87 height 34
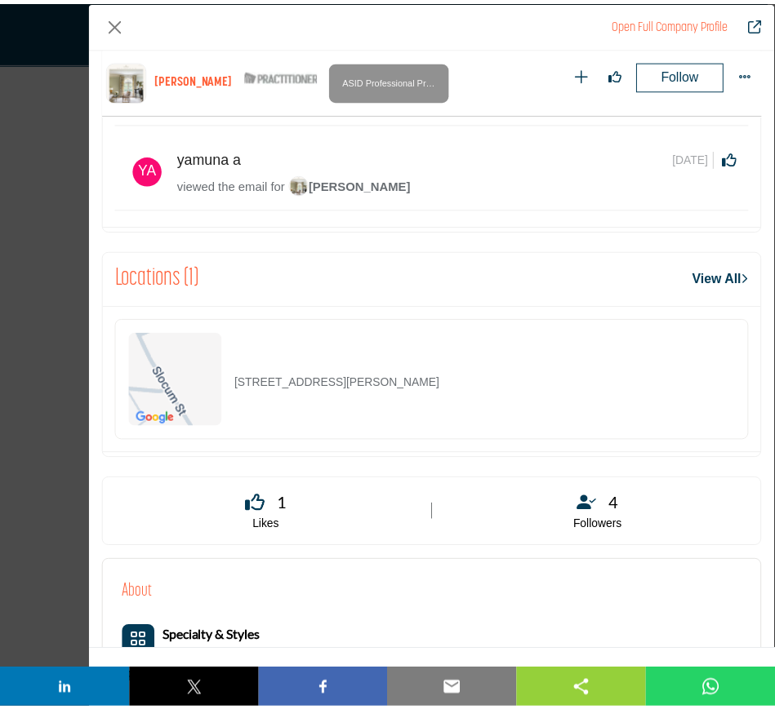
scroll to position [985, 0]
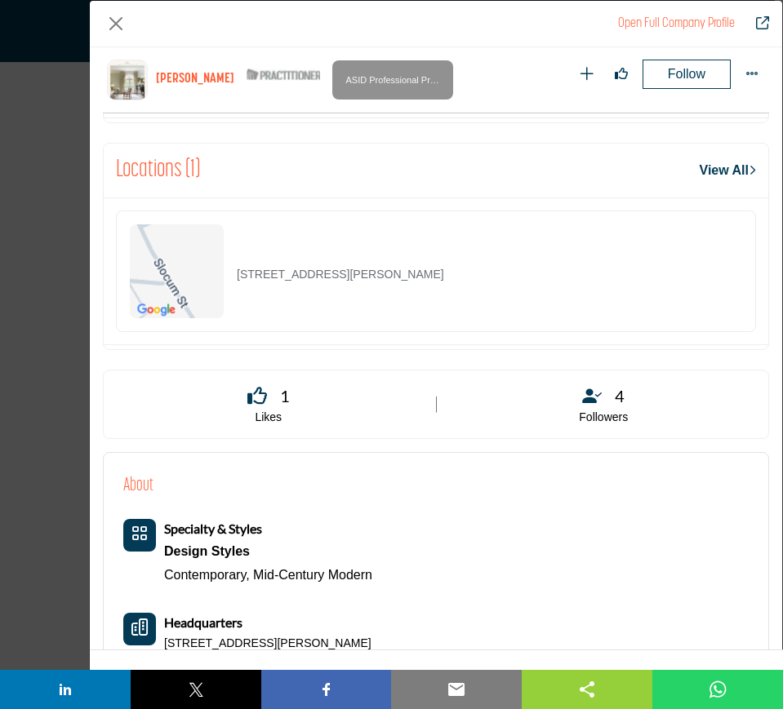
drag, startPoint x: 451, startPoint y: 279, endPoint x: 212, endPoint y: 289, distance: 239.4
click at [212, 289] on div "1308 Slocum St, 75207-3802, USA" at bounding box center [436, 272] width 640 height 122
click at [111, 22] on button "Close" at bounding box center [116, 24] width 26 height 26
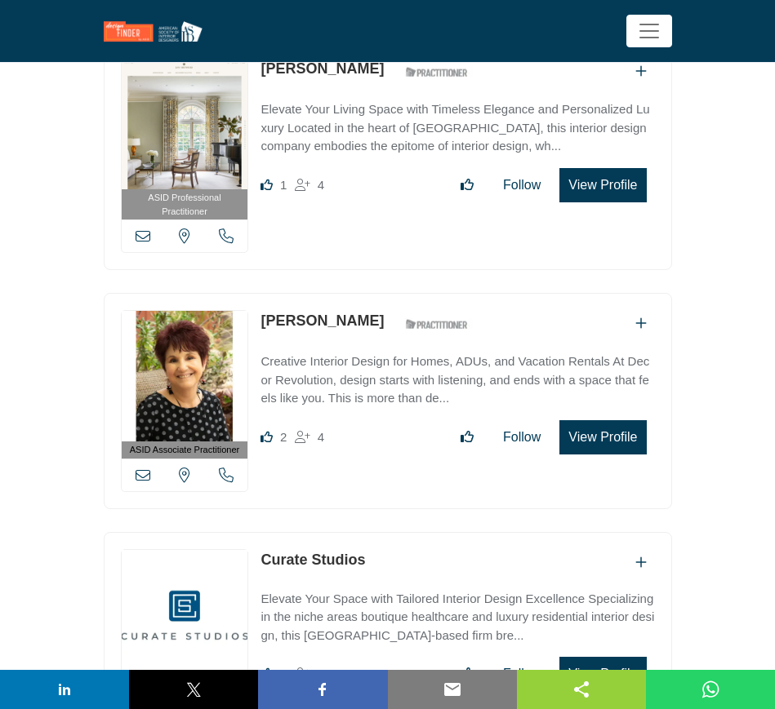
scroll to position [918, 0]
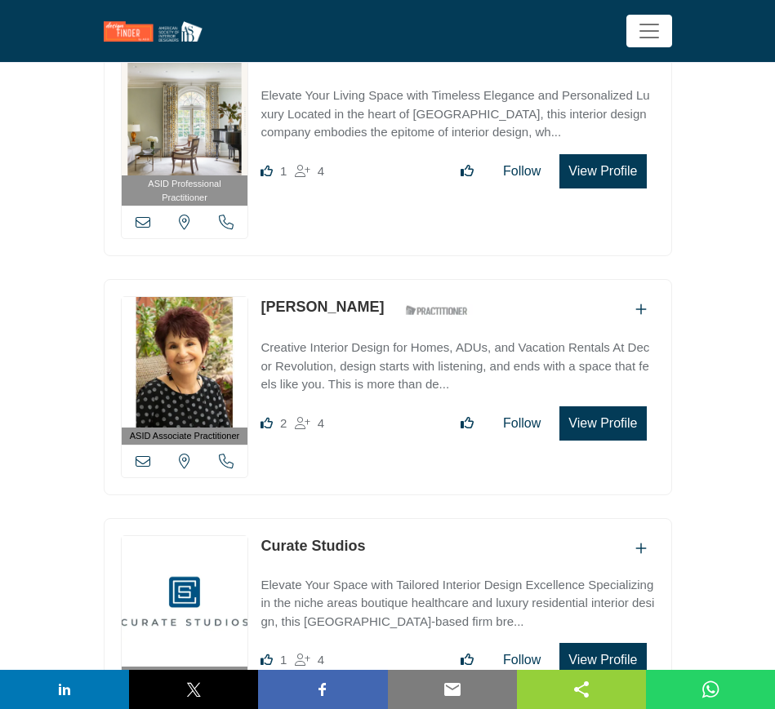
drag, startPoint x: 381, startPoint y: 306, endPoint x: 262, endPoint y: 309, distance: 119.2
click at [262, 309] on div "Karen Steinberg ASID Qualified Practitioner who validates work and experience t…" at bounding box center [368, 310] width 216 height 29
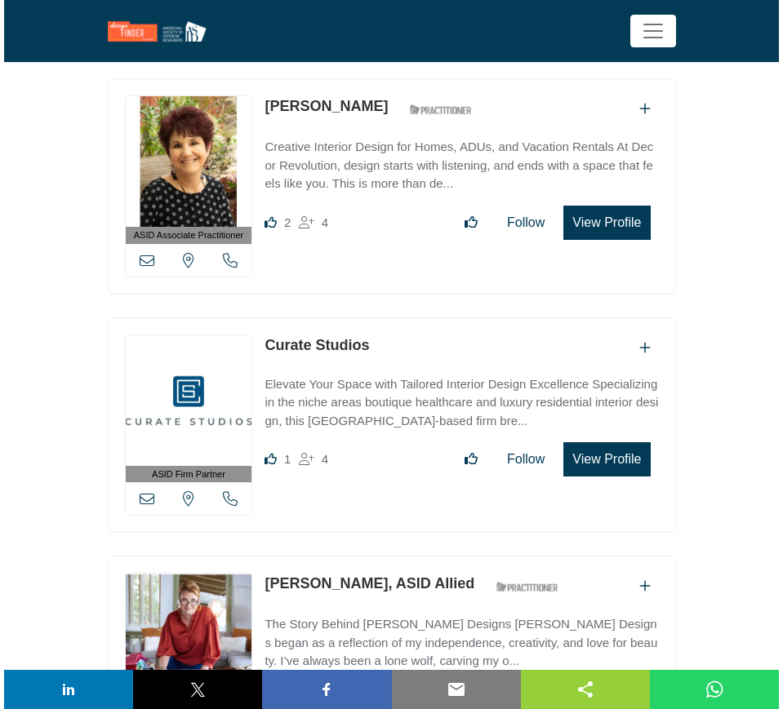
scroll to position [1122, 0]
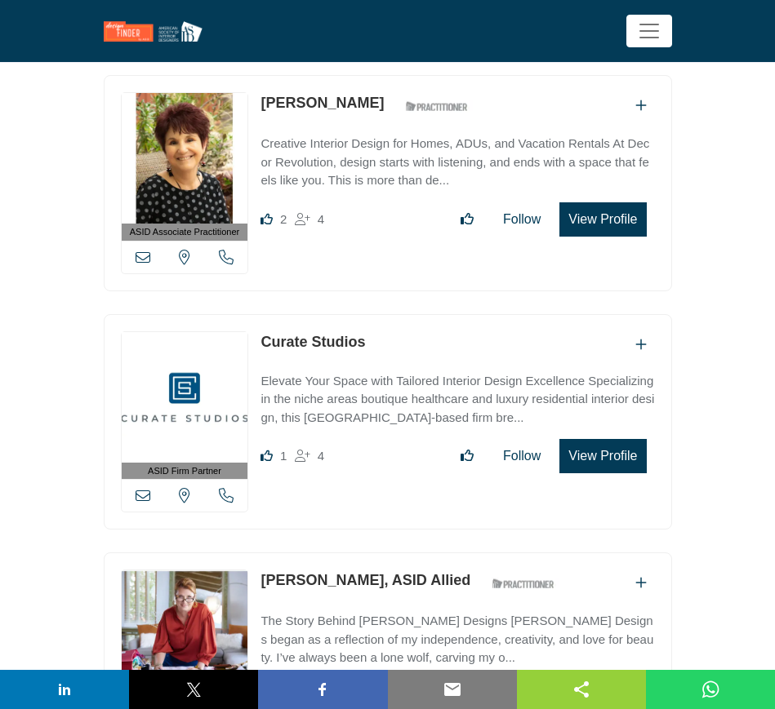
drag, startPoint x: 373, startPoint y: 340, endPoint x: 253, endPoint y: 341, distance: 120.0
click at [253, 341] on div "ASID Firm Partner ASID Firm Partners are design companies with ASID-qualified i…" at bounding box center [388, 422] width 568 height 216
click at [591, 451] on button "View Profile" at bounding box center [602, 456] width 87 height 34
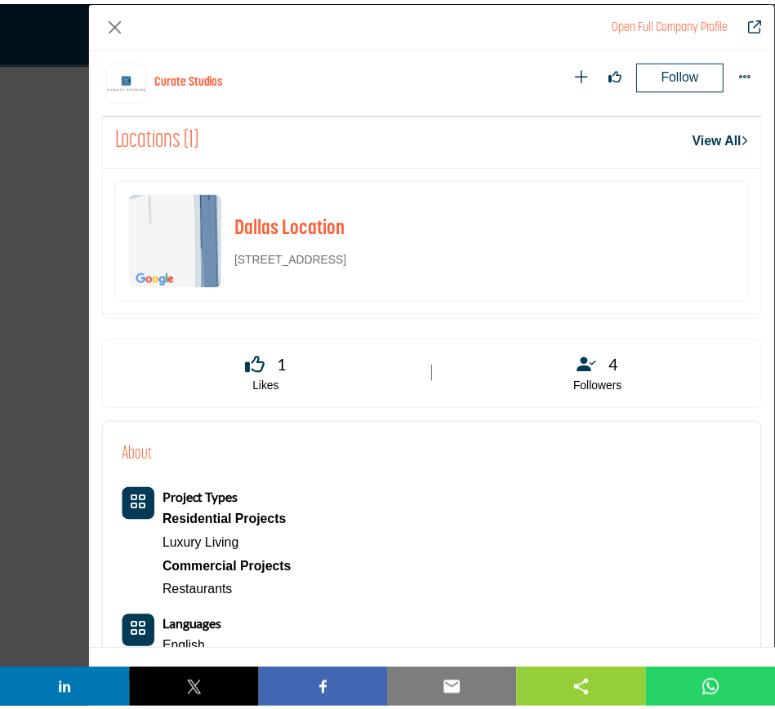
scroll to position [2209, 0]
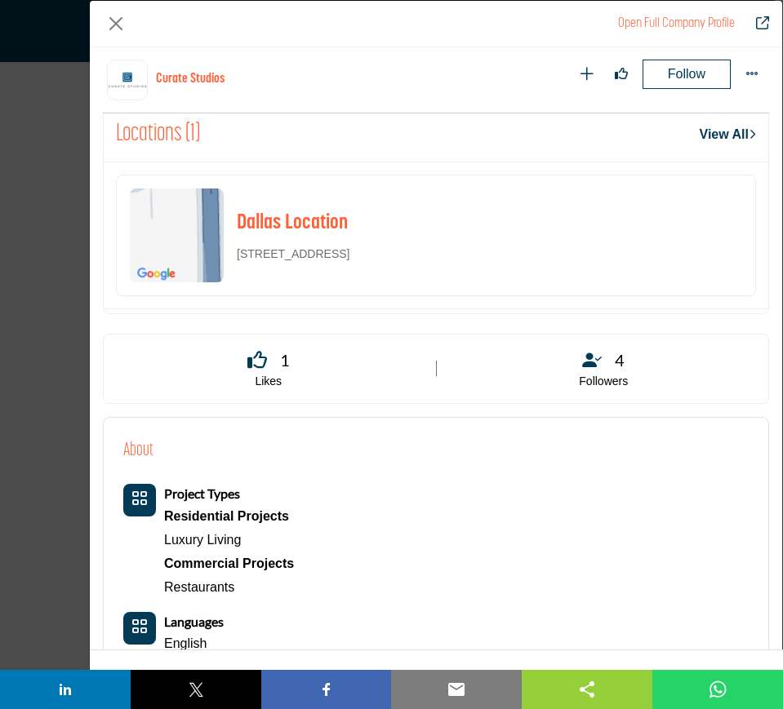
drag, startPoint x: 488, startPoint y: 238, endPoint x: 233, endPoint y: 251, distance: 255.0
click at [233, 251] on div "Dallas Location 5050 Quorum Dr, Dallas, TX 75254-7564, USA" at bounding box center [436, 236] width 640 height 122
drag, startPoint x: 115, startPoint y: 24, endPoint x: 102, endPoint y: 42, distance: 22.2
click at [113, 24] on button "Close" at bounding box center [116, 24] width 26 height 26
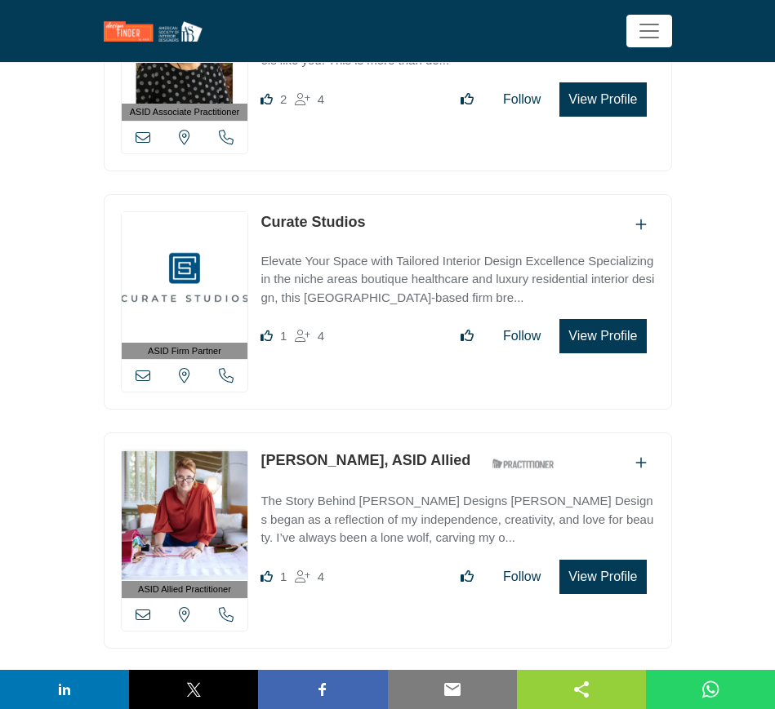
scroll to position [1327, 0]
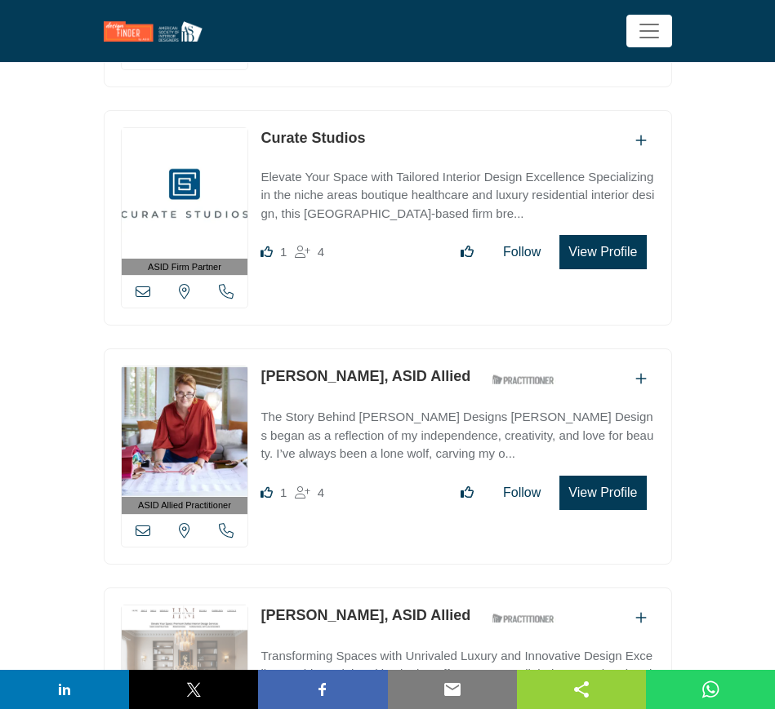
drag, startPoint x: 254, startPoint y: 372, endPoint x: 362, endPoint y: 376, distance: 108.7
click at [362, 376] on div "ASID Allied Practitioner ASID Allied Practitioners have successfully completed …" at bounding box center [388, 457] width 568 height 216
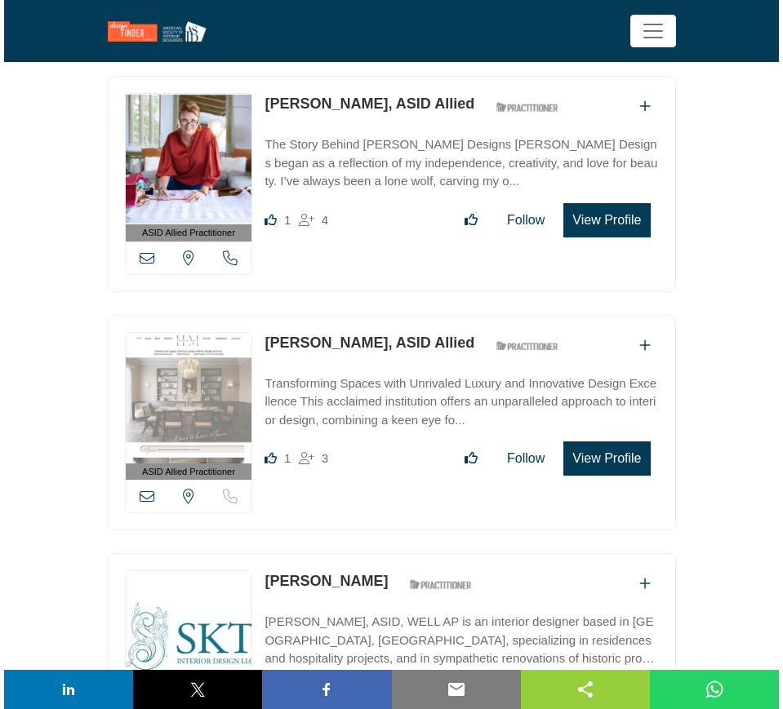
scroll to position [1633, 0]
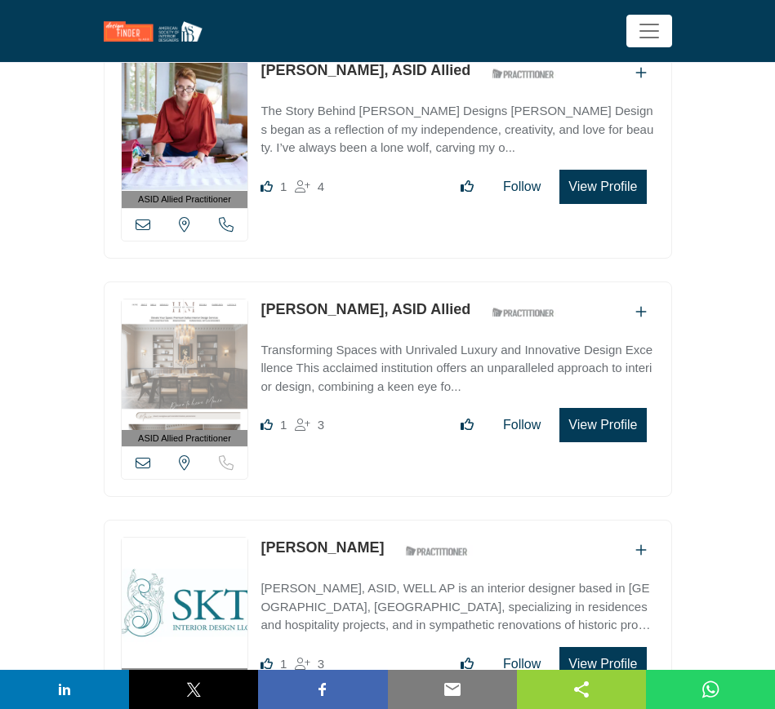
drag, startPoint x: 259, startPoint y: 307, endPoint x: 385, endPoint y: 309, distance: 125.7
click at [385, 309] on div "ASID Allied Practitioner ASID Allied Practitioners have successfully completed …" at bounding box center [388, 390] width 568 height 216
click at [593, 419] on button "View Profile" at bounding box center [602, 425] width 87 height 34
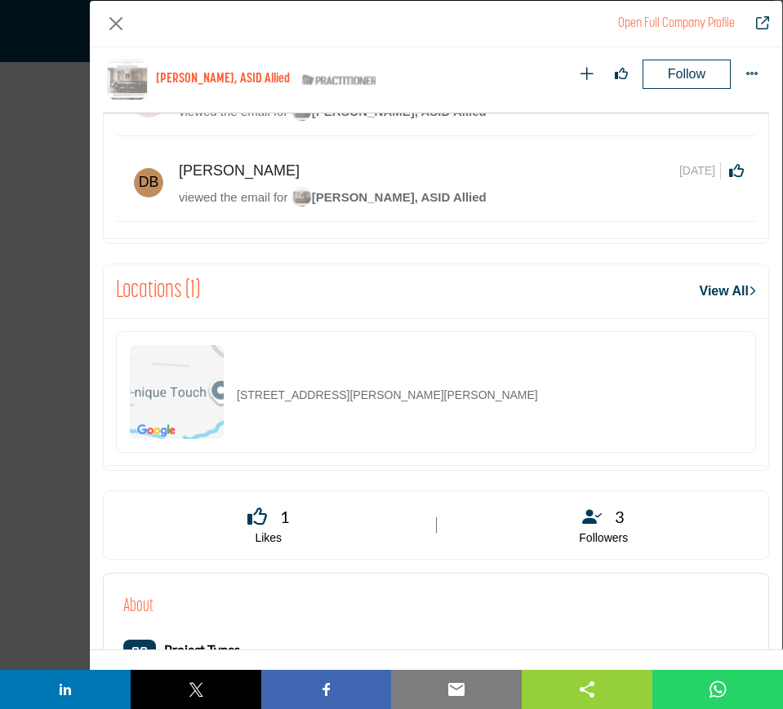
scroll to position [882, 0]
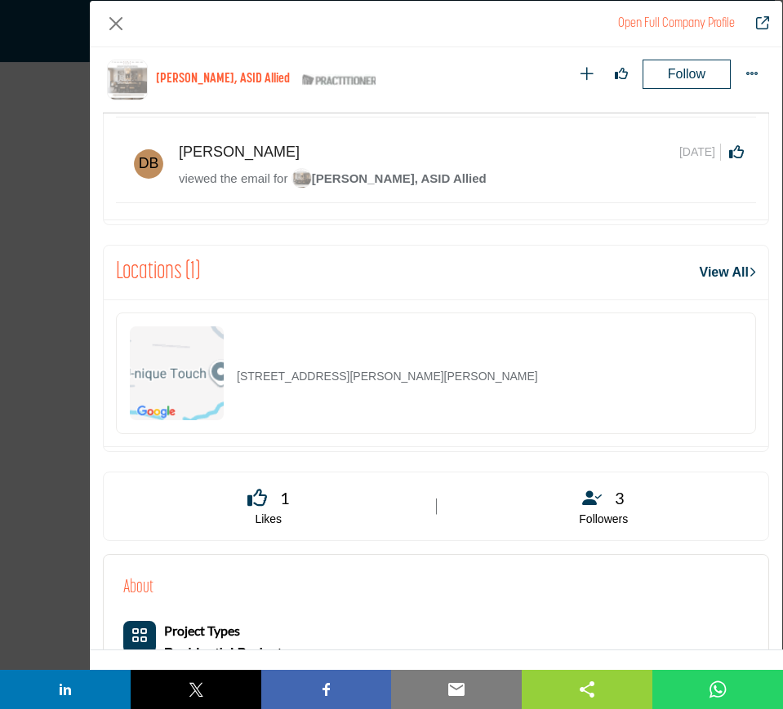
drag, startPoint x: 545, startPoint y: 376, endPoint x: 212, endPoint y: 397, distance: 332.9
click at [212, 397] on div "6600 Lyndon B Johnson Fwy Ste 183, 75240-6519, USA" at bounding box center [436, 374] width 640 height 122
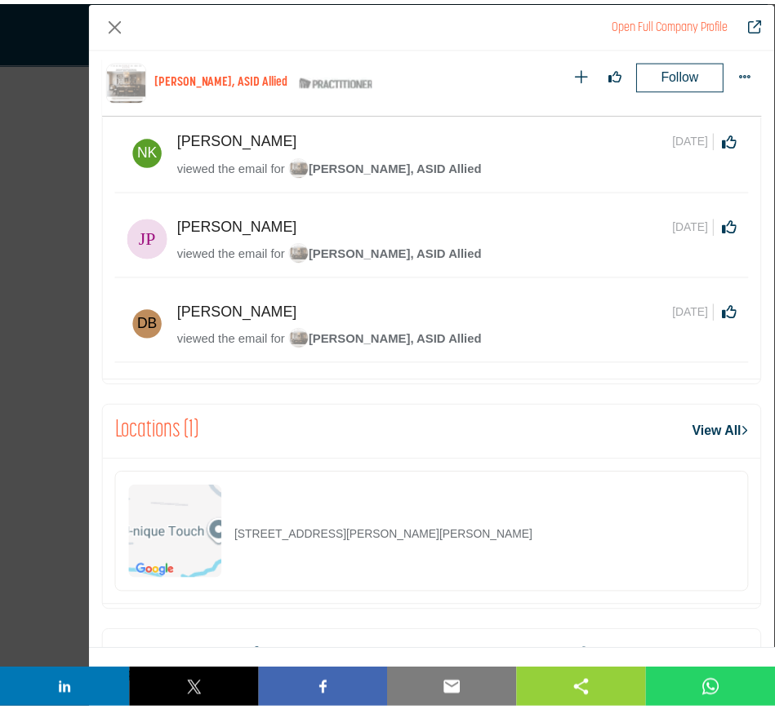
scroll to position [678, 0]
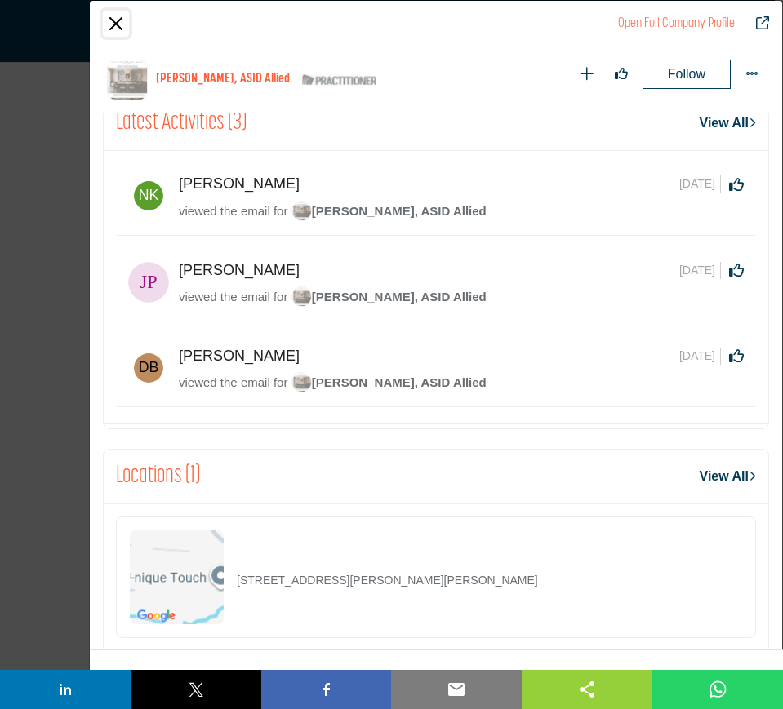
click at [113, 24] on button "Close" at bounding box center [116, 24] width 26 height 26
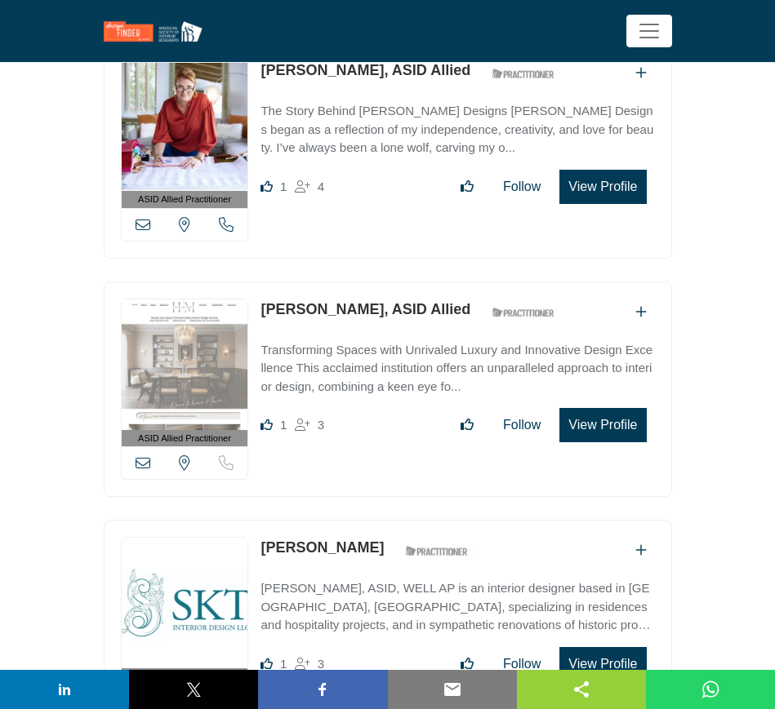
scroll to position [1735, 0]
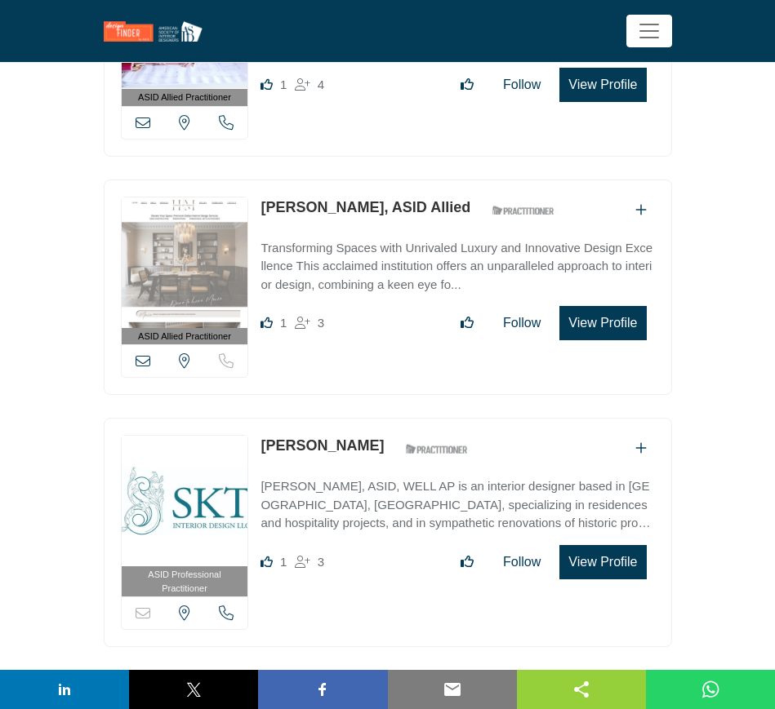
drag, startPoint x: 256, startPoint y: 442, endPoint x: 359, endPoint y: 446, distance: 102.9
click at [359, 446] on div "ASID Professional Practitioner ASID Professional Practitioners have successfull…" at bounding box center [388, 532] width 568 height 229
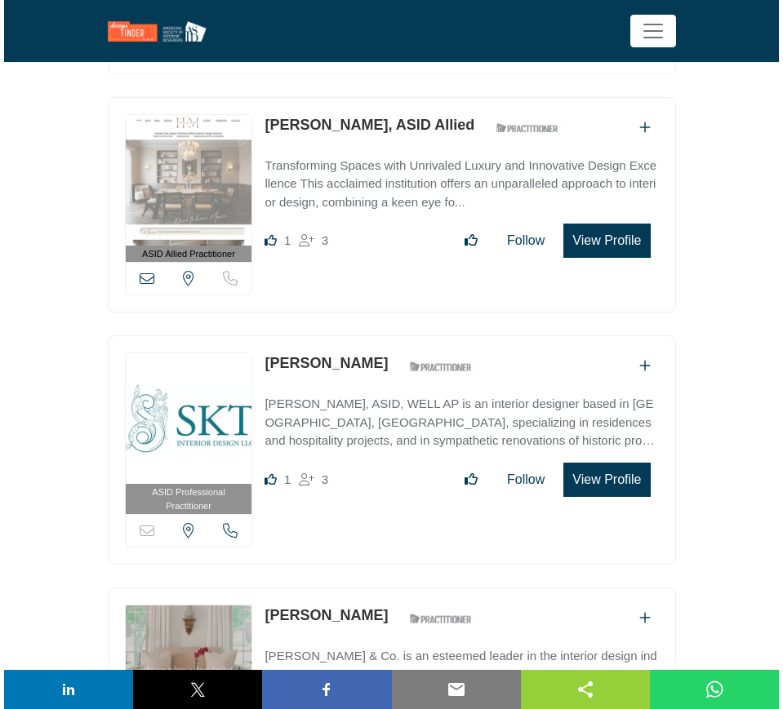
scroll to position [1939, 0]
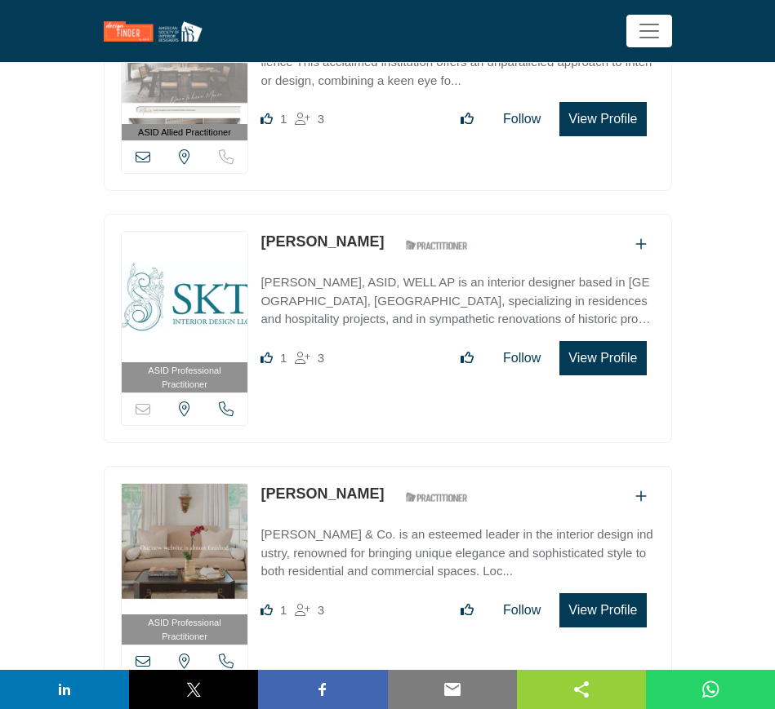
click at [607, 353] on button "View Profile" at bounding box center [602, 358] width 87 height 34
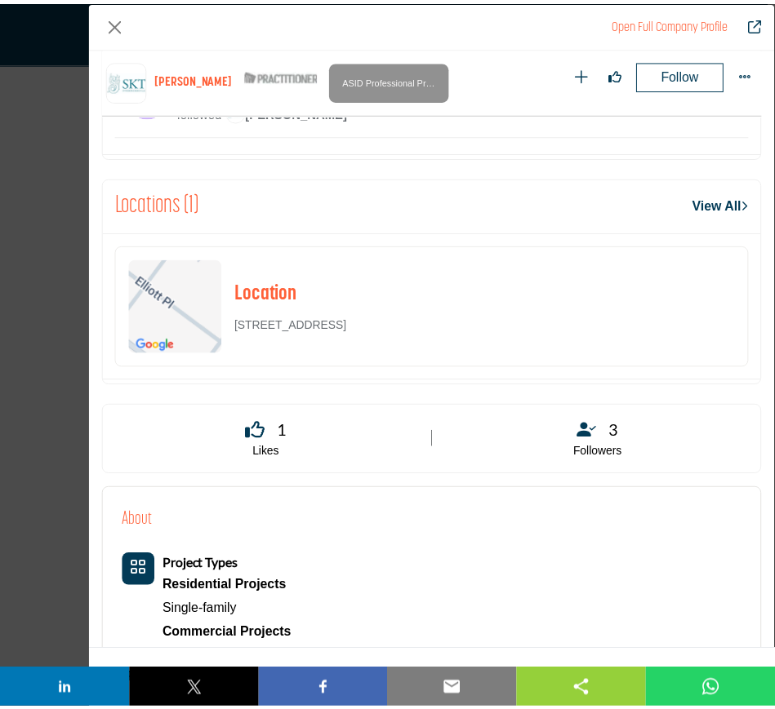
scroll to position [985, 0]
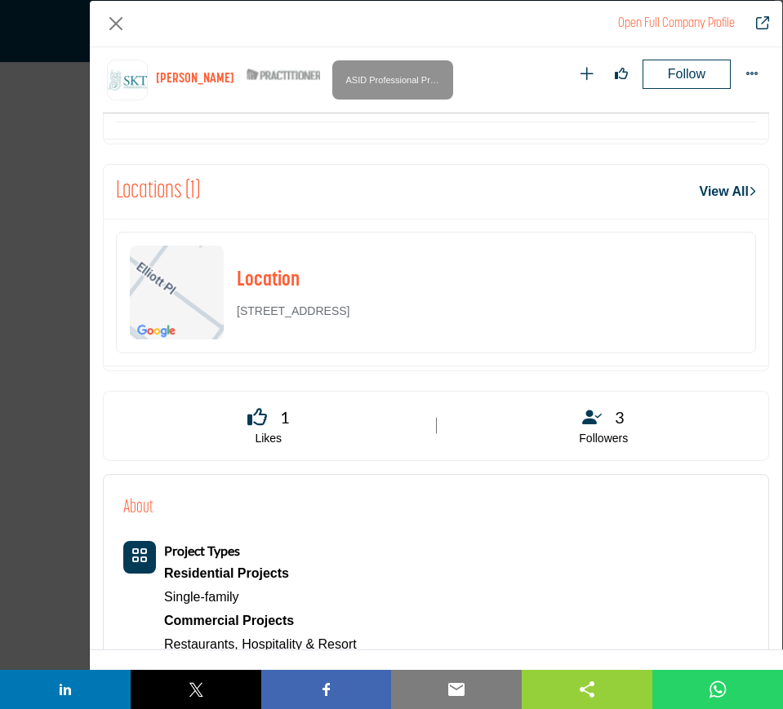
drag, startPoint x: 462, startPoint y: 317, endPoint x: 234, endPoint y: 318, distance: 227.8
click at [234, 318] on div "Location 44 Summit Cross, NJ 07070, USA" at bounding box center [436, 293] width 640 height 122
click at [113, 23] on button "Close" at bounding box center [116, 24] width 26 height 26
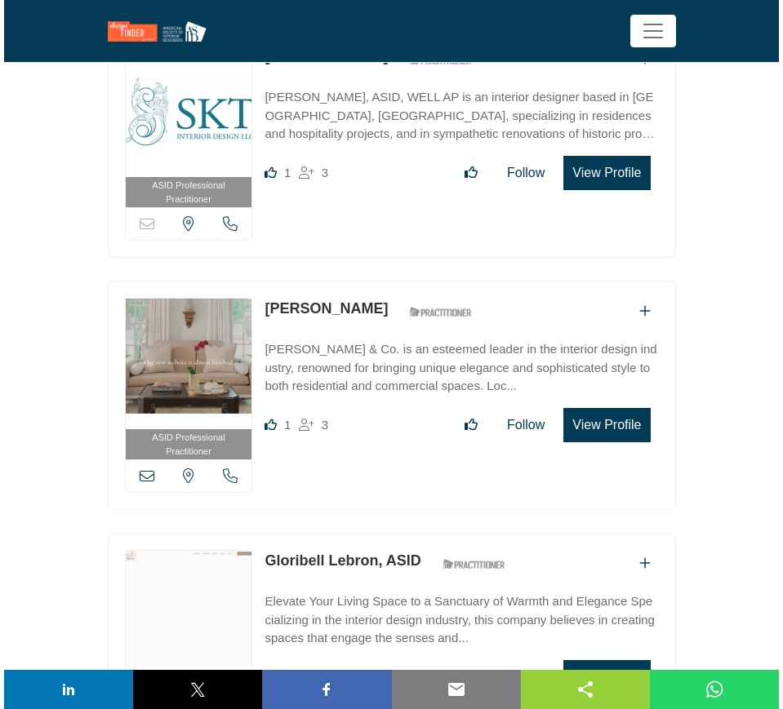
scroll to position [2143, 0]
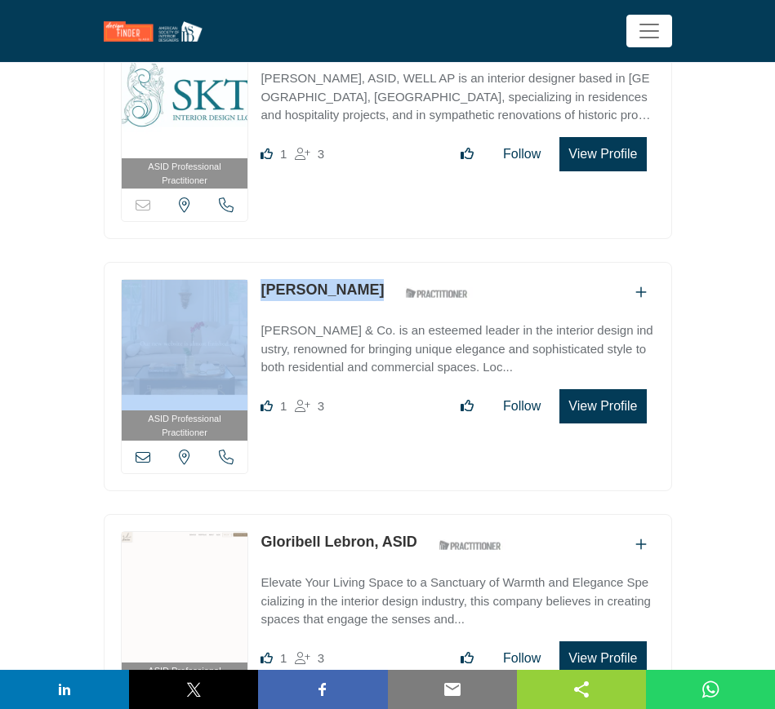
drag, startPoint x: 254, startPoint y: 287, endPoint x: 420, endPoint y: 280, distance: 166.7
click at [420, 280] on div "ASID Professional Practitioner ASID Professional Practitioners have successfull…" at bounding box center [388, 376] width 568 height 229
click at [604, 407] on button "View Profile" at bounding box center [602, 406] width 87 height 34
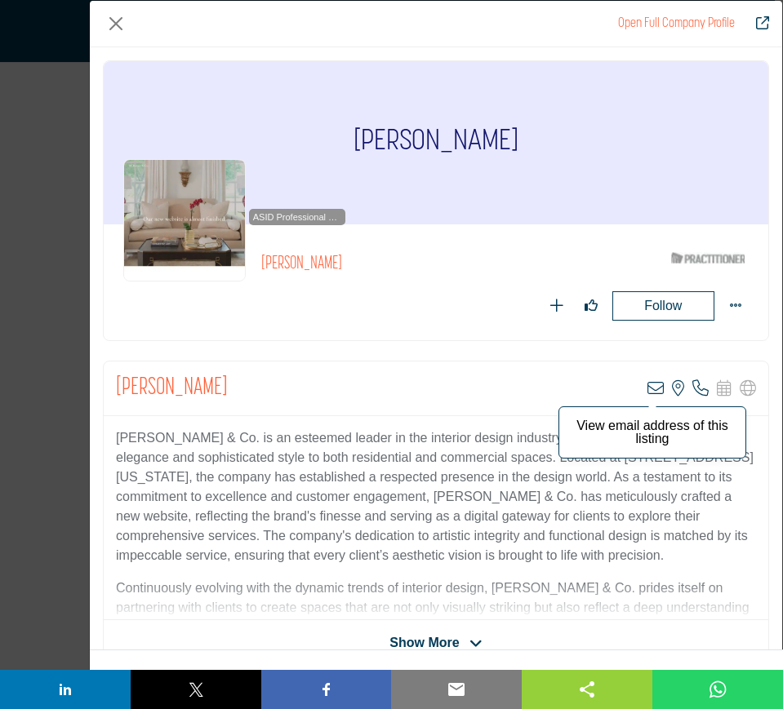
click at [647, 386] on icon "Company Data Modal" at bounding box center [655, 388] width 16 height 16
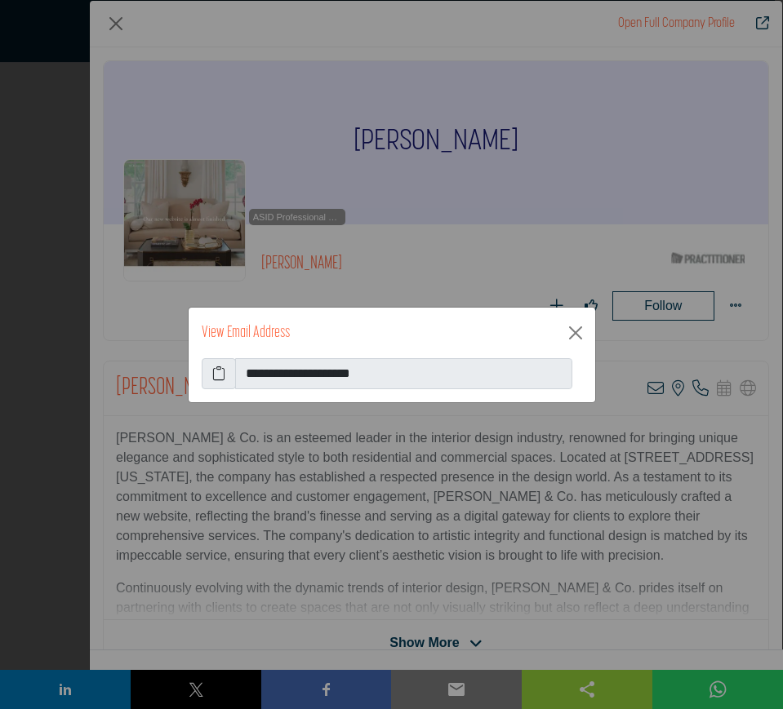
click at [214, 373] on icon at bounding box center [218, 374] width 13 height 20
click at [576, 329] on button "Close" at bounding box center [575, 333] width 26 height 26
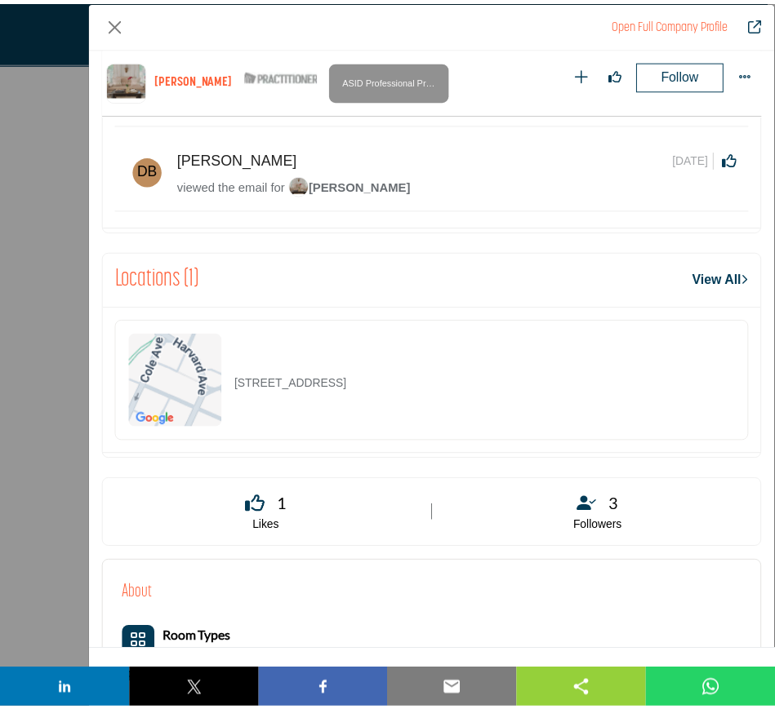
scroll to position [882, 0]
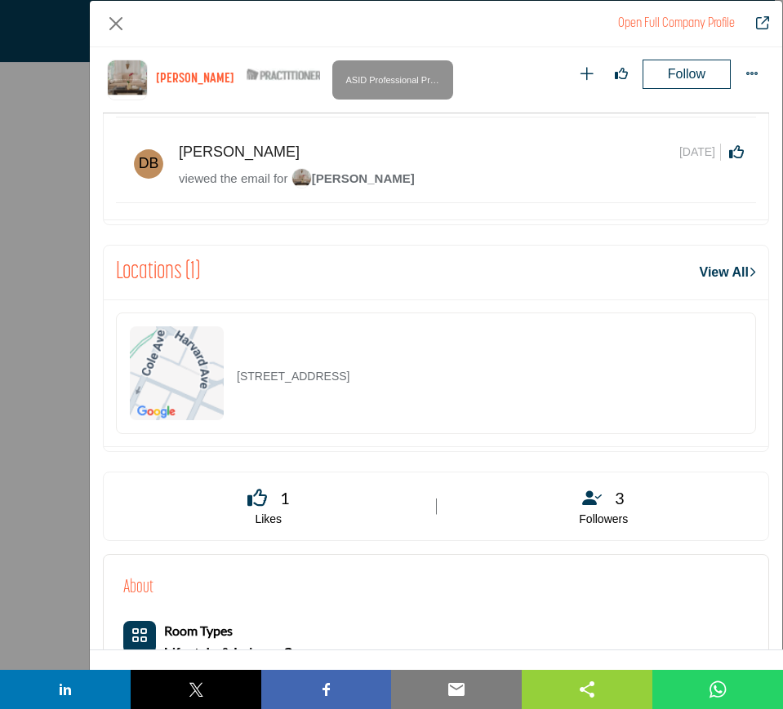
drag, startPoint x: 535, startPoint y: 387, endPoint x: 237, endPoint y: 385, distance: 298.0
click at [237, 385] on div "3100 Monticello Ave Ste 140, 75205-3467, USA" at bounding box center [436, 374] width 640 height 122
click at [114, 22] on button "Close" at bounding box center [116, 24] width 26 height 26
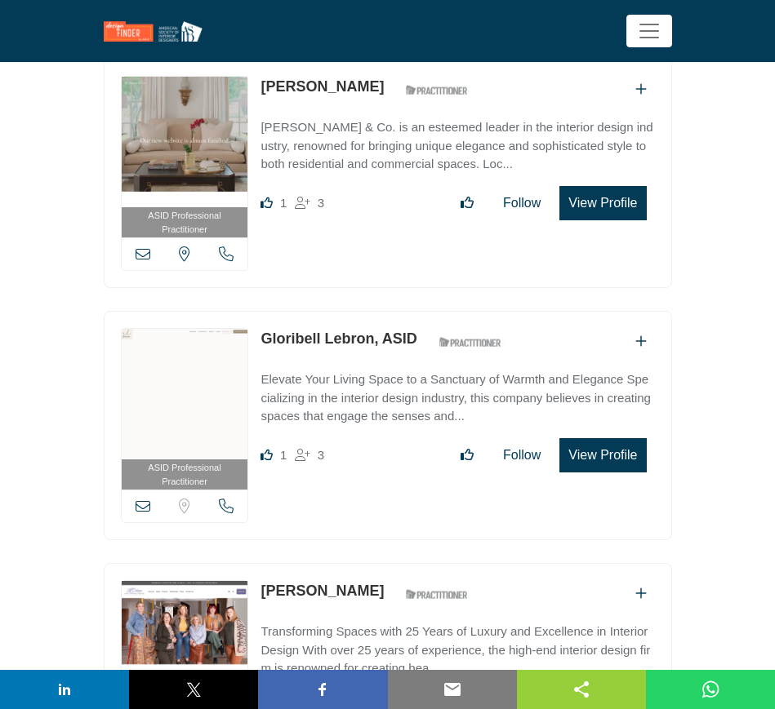
scroll to position [2347, 0]
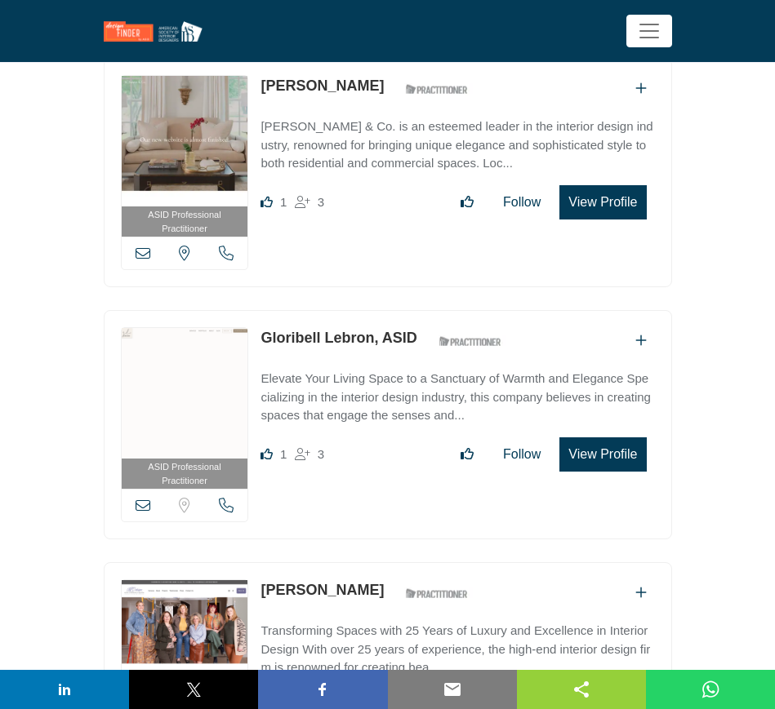
drag, startPoint x: 257, startPoint y: 330, endPoint x: 371, endPoint y: 326, distance: 114.4
click at [371, 326] on div "ASID Professional Practitioner ASID Professional Practitioners have successfull…" at bounding box center [388, 424] width 568 height 229
click at [621, 451] on button "View Profile" at bounding box center [602, 455] width 87 height 34
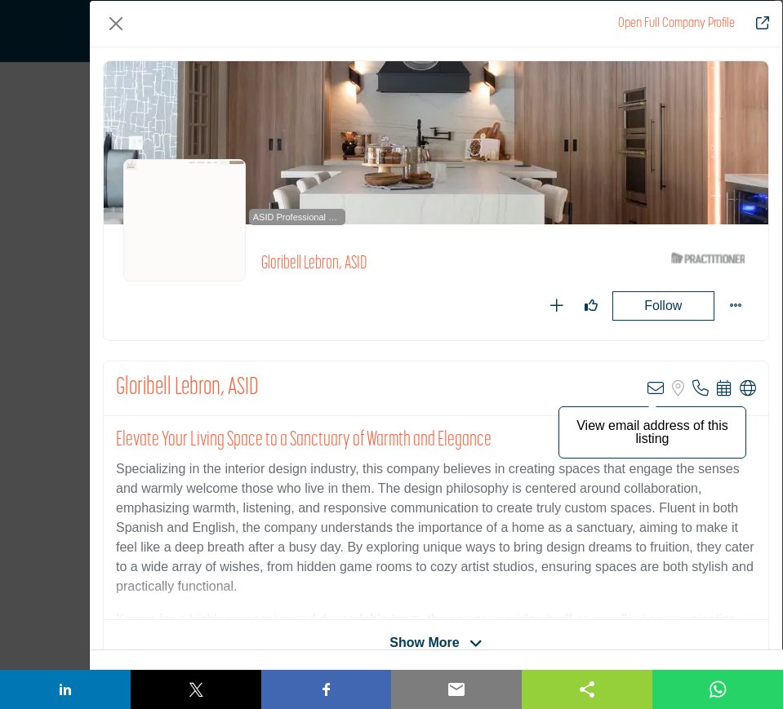
click at [647, 386] on icon "Company Data Modal" at bounding box center [655, 388] width 16 height 16
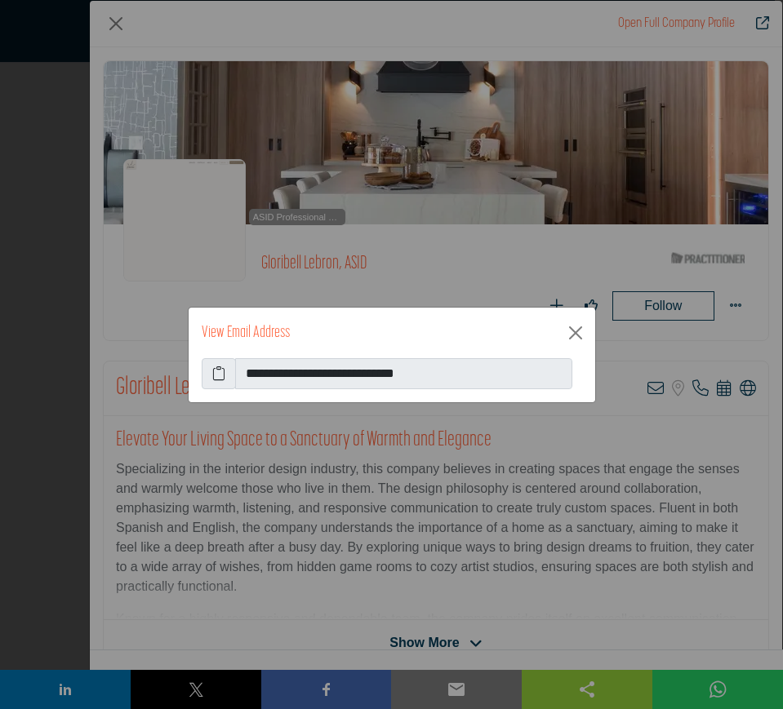
click at [216, 373] on icon at bounding box center [218, 374] width 13 height 20
click at [572, 335] on button "Close" at bounding box center [575, 333] width 26 height 26
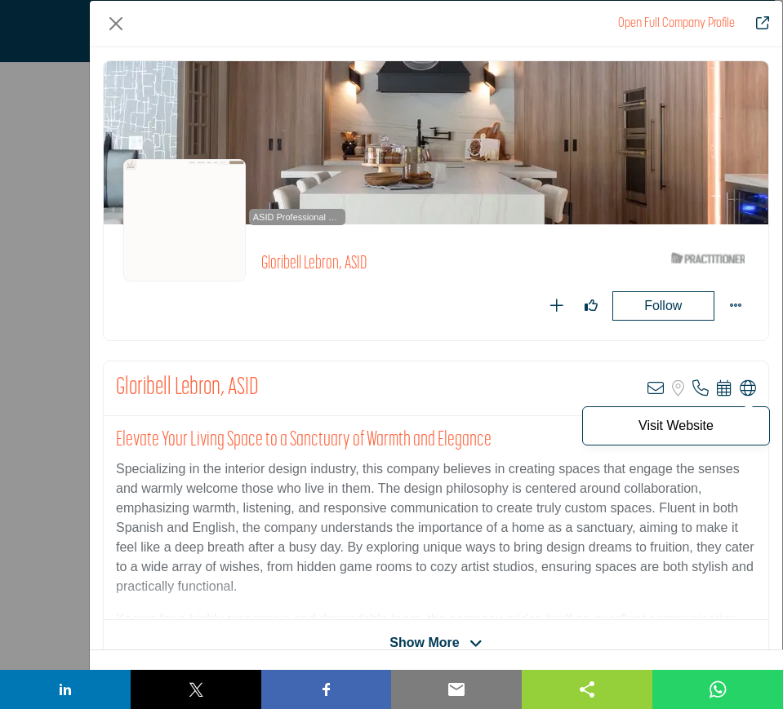
click at [741, 389] on icon "Company Data Modal" at bounding box center [748, 388] width 16 height 16
drag, startPoint x: 115, startPoint y: 19, endPoint x: 115, endPoint y: 28, distance: 9.0
click at [115, 20] on button "Close" at bounding box center [116, 24] width 26 height 26
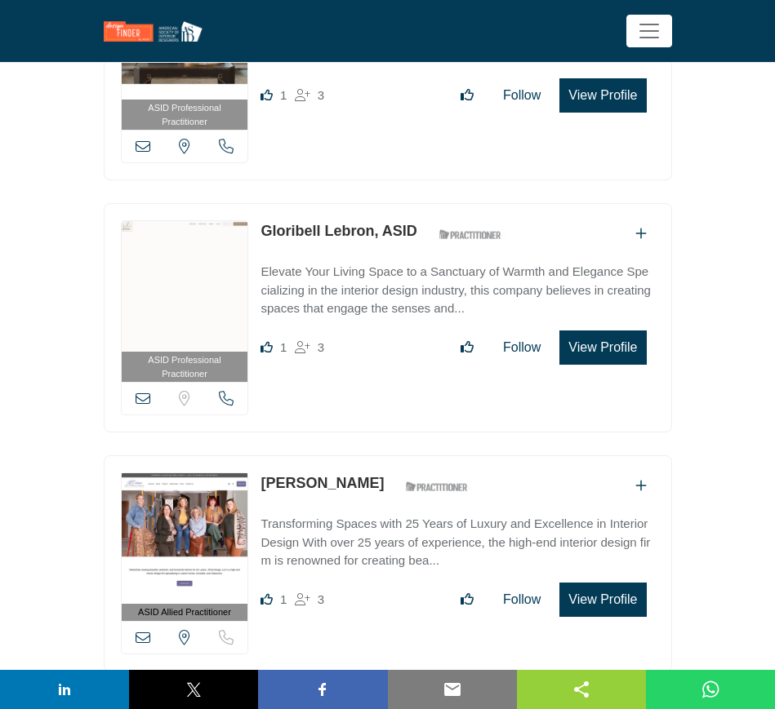
scroll to position [2551, 0]
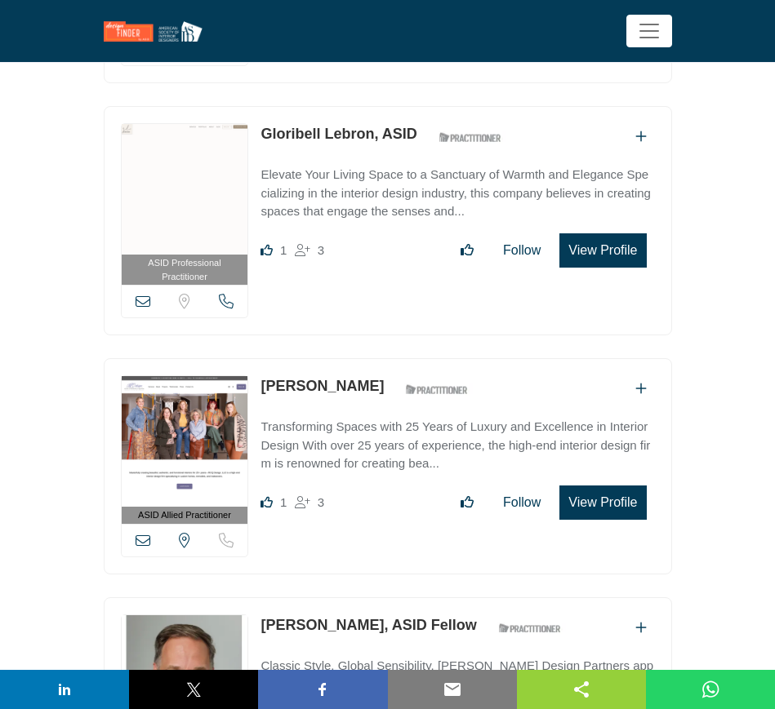
drag, startPoint x: 256, startPoint y: 377, endPoint x: 415, endPoint y: 389, distance: 159.7
click at [415, 389] on div "ASID Allied Practitioner ASID Allied Practitioners have successfully completed …" at bounding box center [388, 466] width 568 height 216
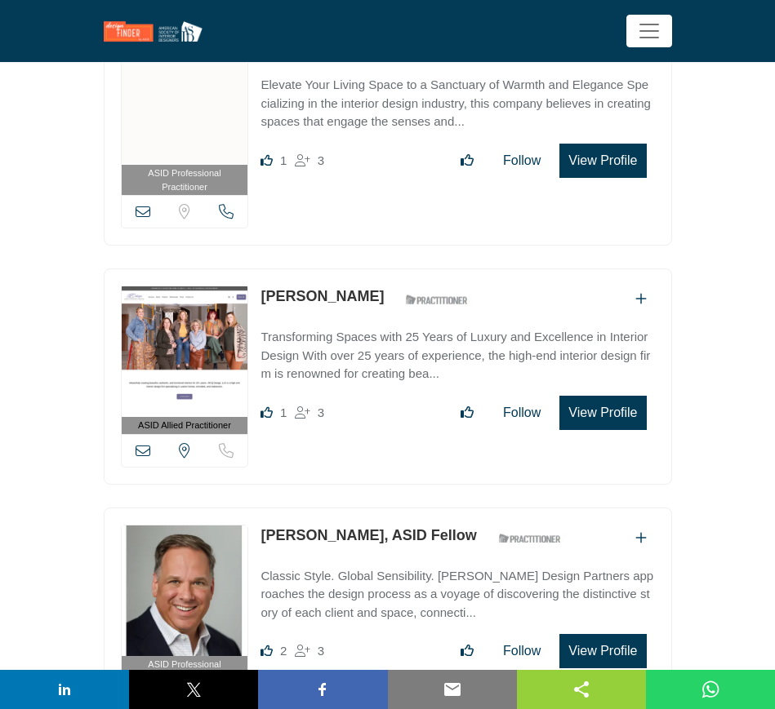
scroll to position [2857, 0]
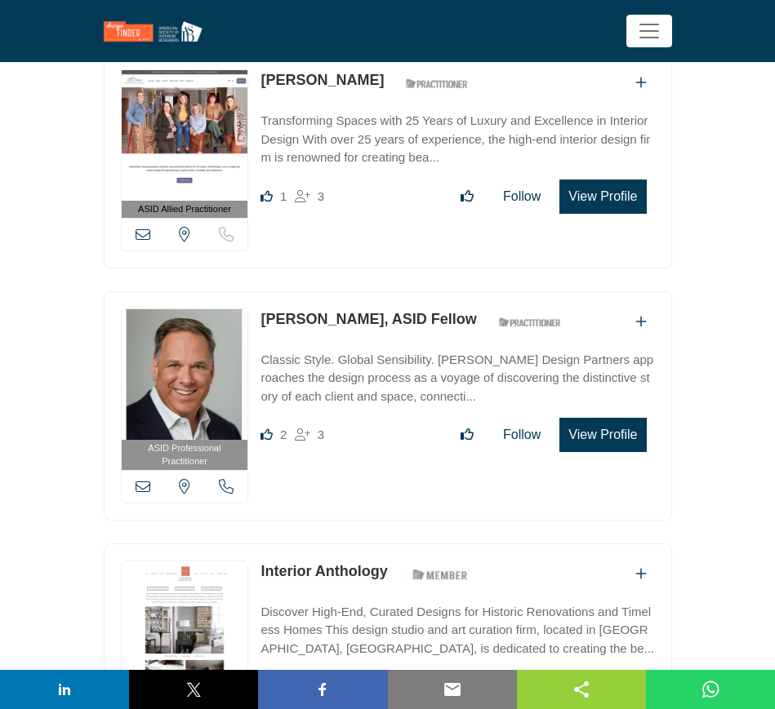
drag, startPoint x: 255, startPoint y: 309, endPoint x: 355, endPoint y: 309, distance: 100.4
click at [355, 309] on div "ASID Professional Practitioner ASID Professional Practitioners have successfull…" at bounding box center [388, 405] width 568 height 229
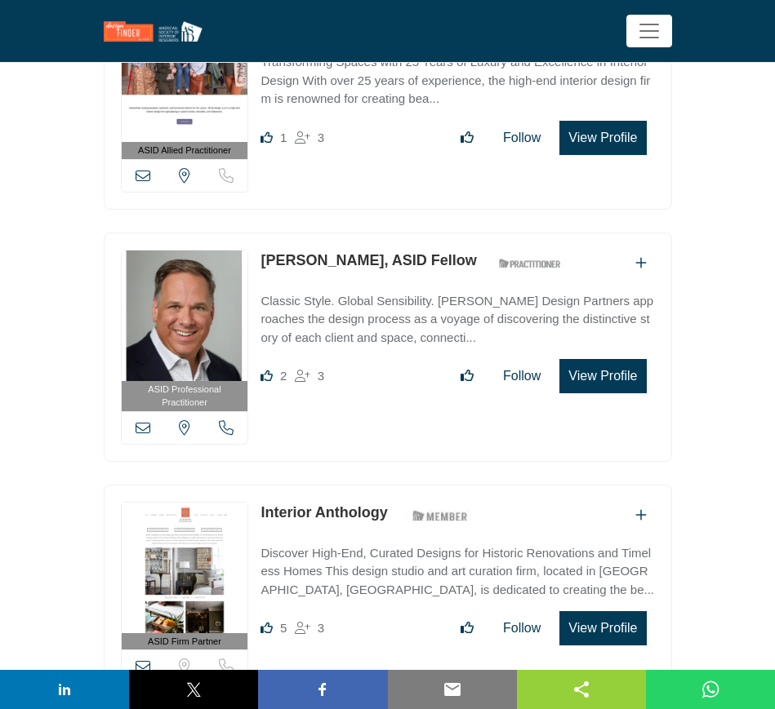
scroll to position [2959, 0]
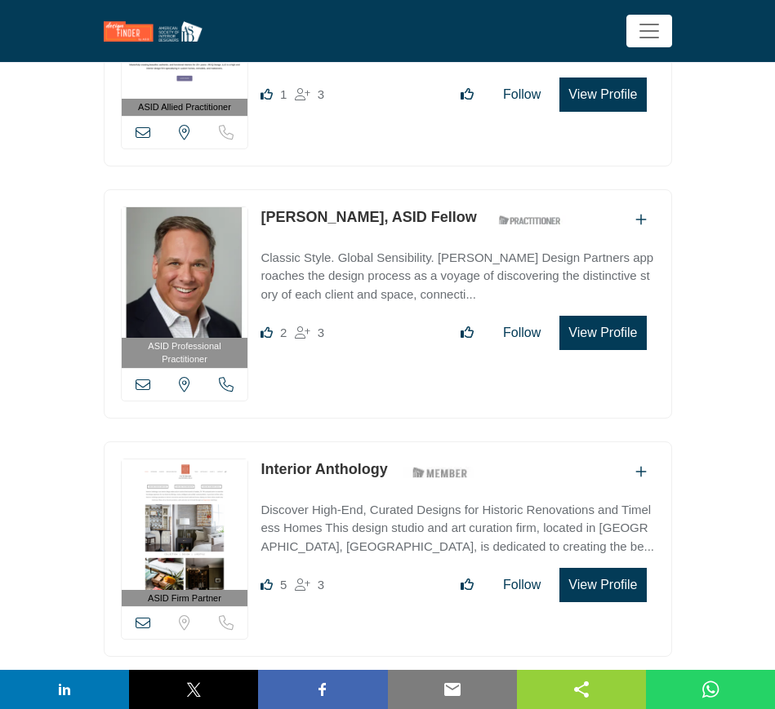
drag, startPoint x: 259, startPoint y: 461, endPoint x: 389, endPoint y: 461, distance: 130.6
click at [389, 461] on div "ASID Firm Partner ASID Firm Partners are design companies with ASID-qualified i…" at bounding box center [388, 550] width 568 height 216
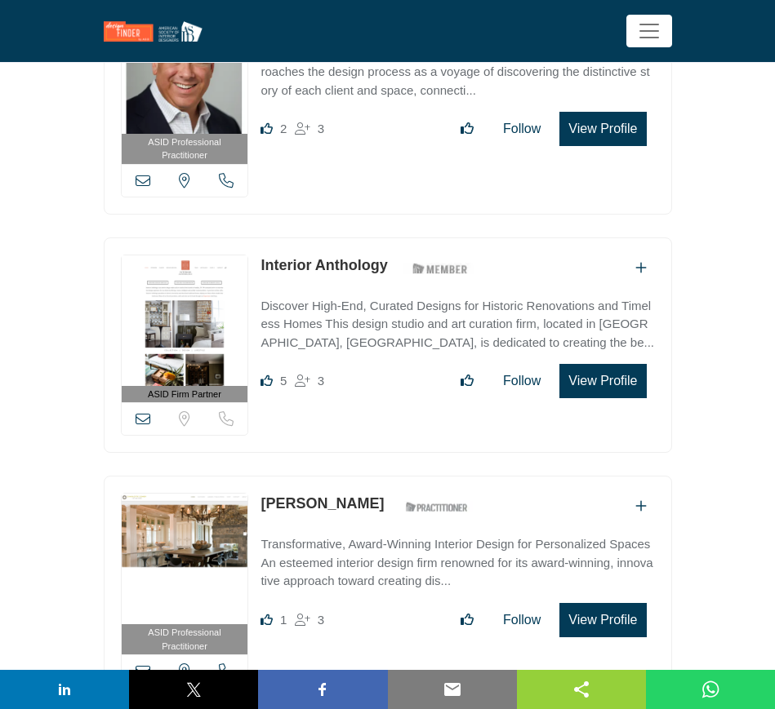
scroll to position [3265, 0]
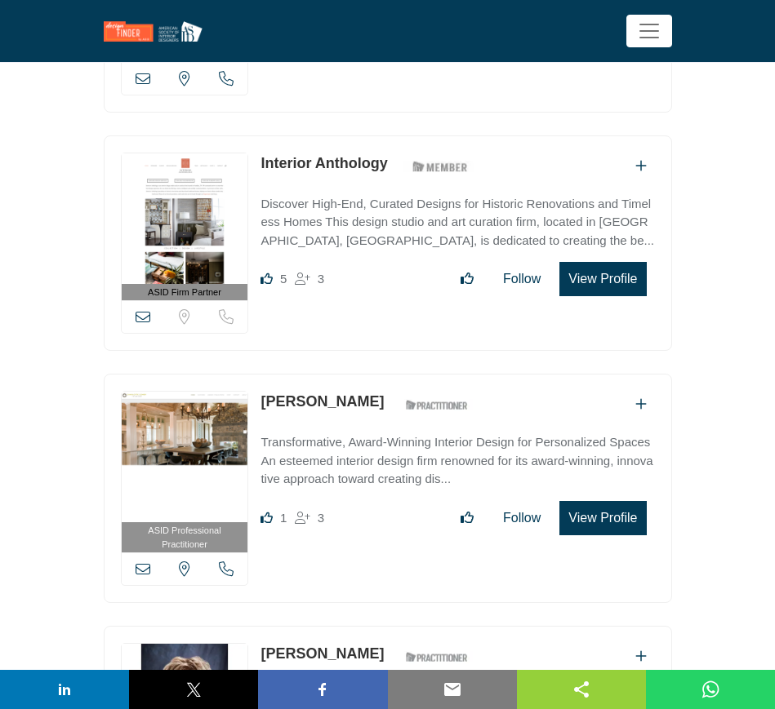
drag, startPoint x: 257, startPoint y: 389, endPoint x: 381, endPoint y: 398, distance: 124.5
click at [381, 398] on div "ASID Professional Practitioner ASID Professional Practitioners have successfull…" at bounding box center [388, 488] width 568 height 229
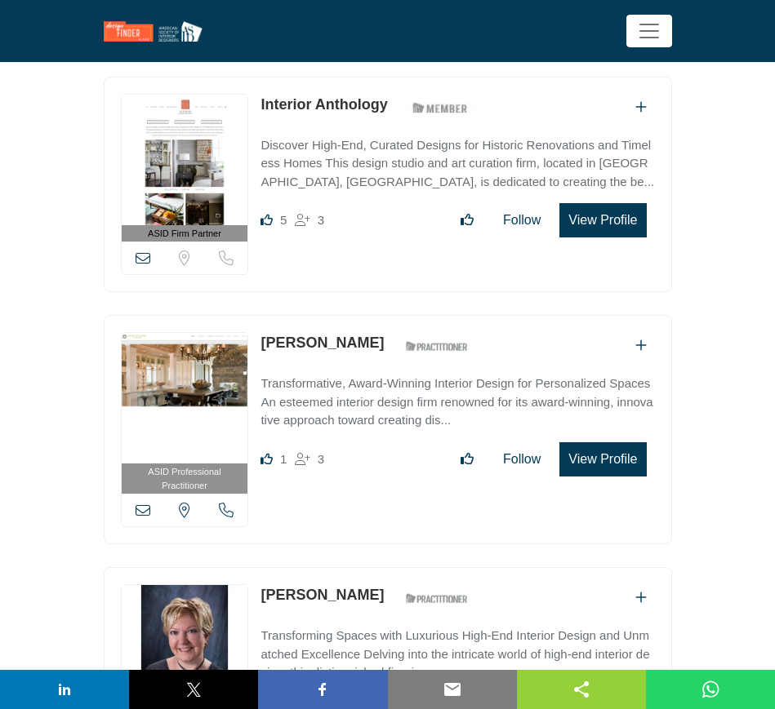
scroll to position [3470, 0]
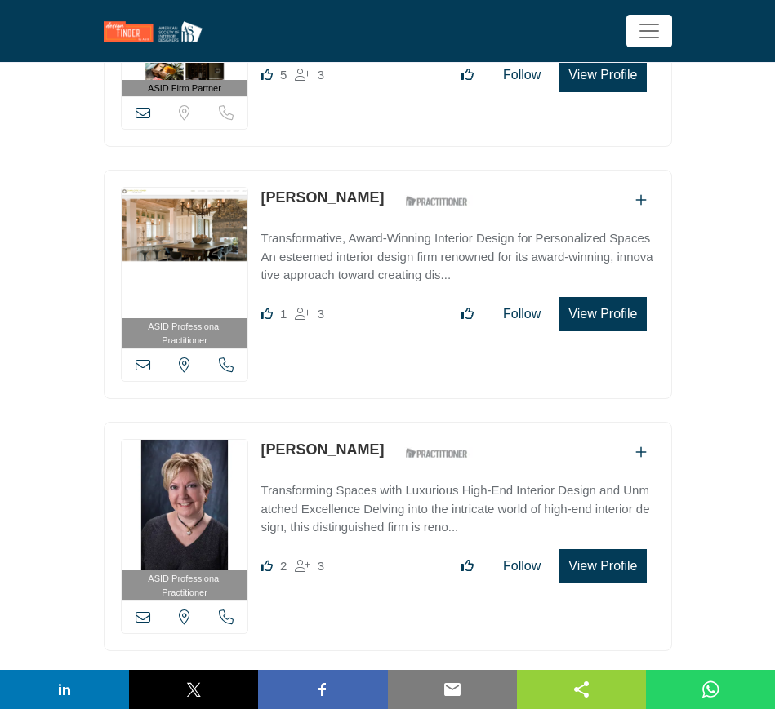
drag, startPoint x: 258, startPoint y: 438, endPoint x: 353, endPoint y: 438, distance: 94.7
click at [353, 438] on div "ASID Professional Practitioner ASID Professional Practitioners have successfull…" at bounding box center [388, 536] width 568 height 229
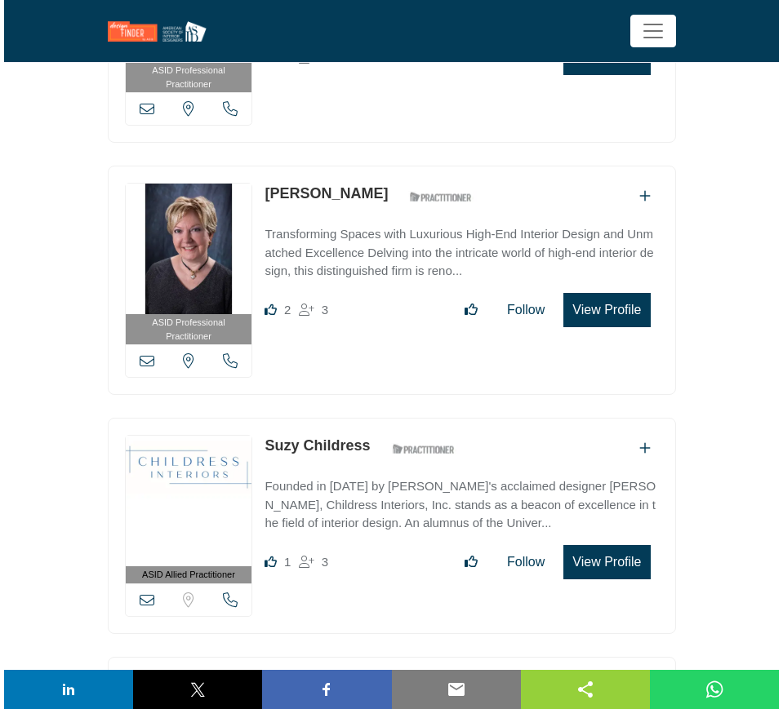
scroll to position [3878, 0]
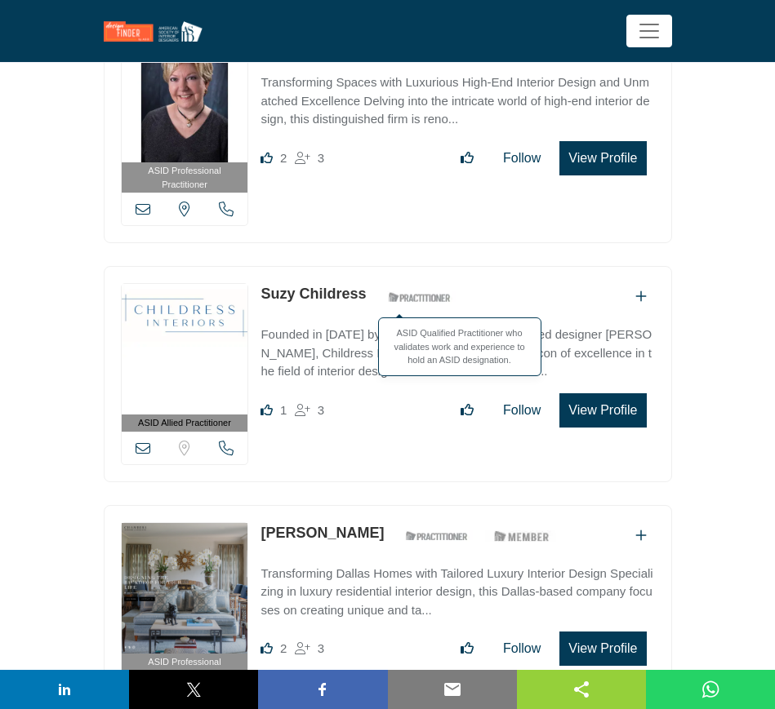
drag, startPoint x: 257, startPoint y: 283, endPoint x: 378, endPoint y: 284, distance: 120.8
click at [378, 284] on div "ASID Allied Practitioner ASID Allied Practitioners have successfully completed …" at bounding box center [388, 374] width 568 height 216
drag, startPoint x: 598, startPoint y: 397, endPoint x: 562, endPoint y: 361, distance: 50.2
click at [598, 397] on button "View Profile" at bounding box center [602, 410] width 87 height 34
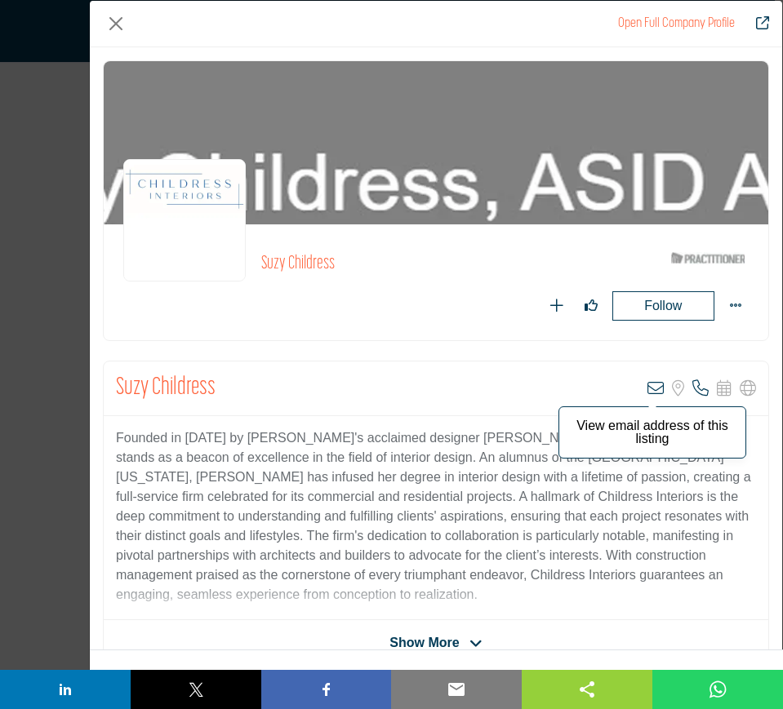
click at [648, 390] on icon "Company Data Modal" at bounding box center [655, 388] width 16 height 16
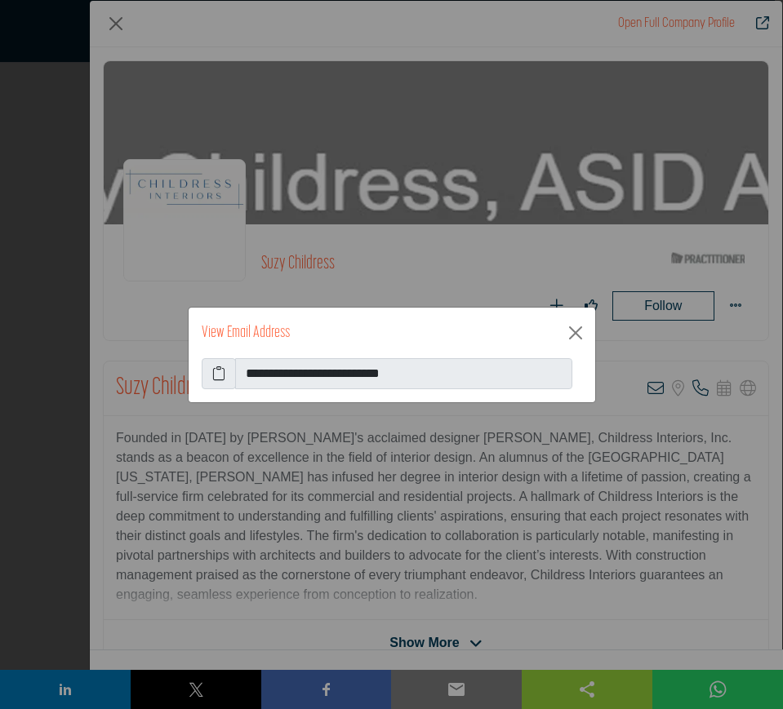
click at [213, 370] on icon at bounding box center [218, 374] width 13 height 20
click at [576, 336] on button "Close" at bounding box center [575, 333] width 26 height 26
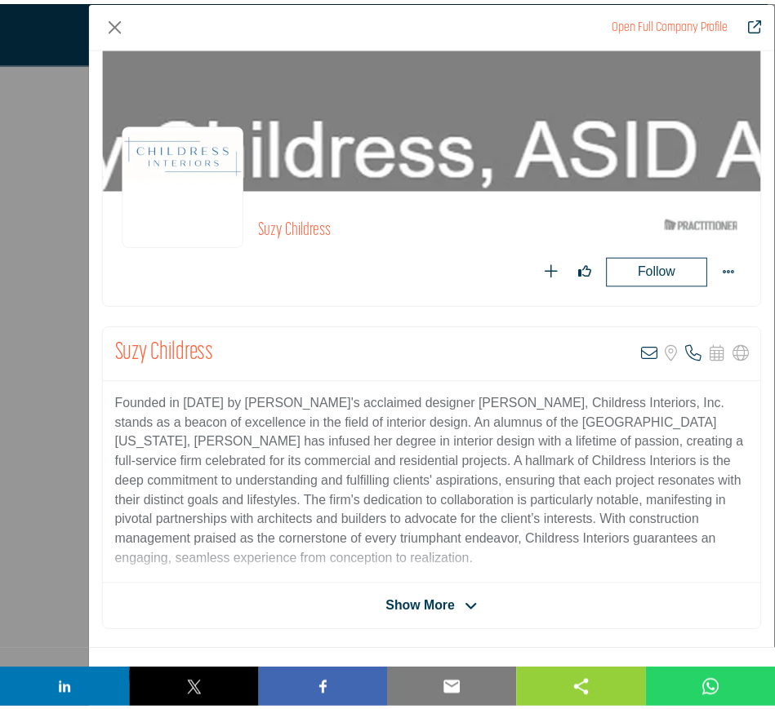
scroll to position [0, 0]
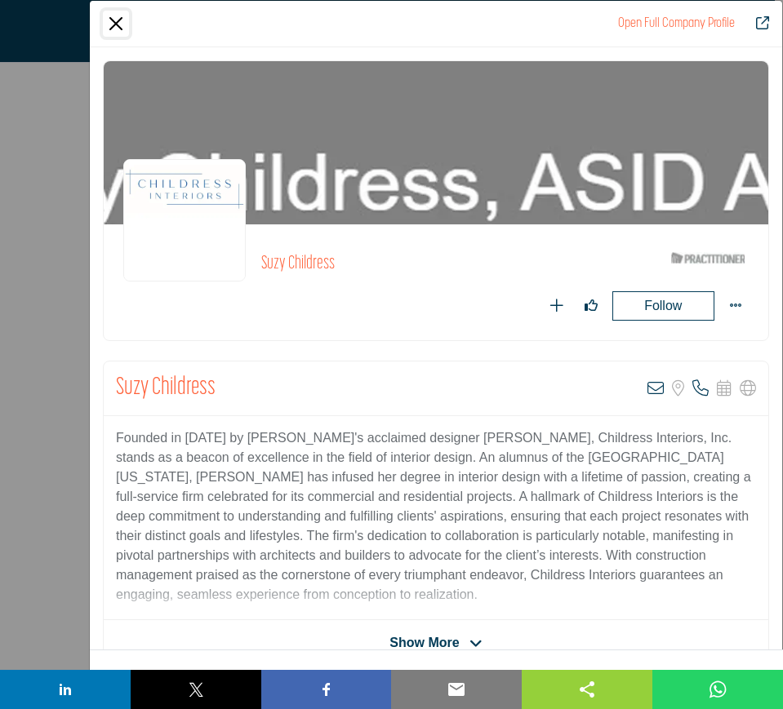
click at [115, 22] on button "Close" at bounding box center [116, 24] width 26 height 26
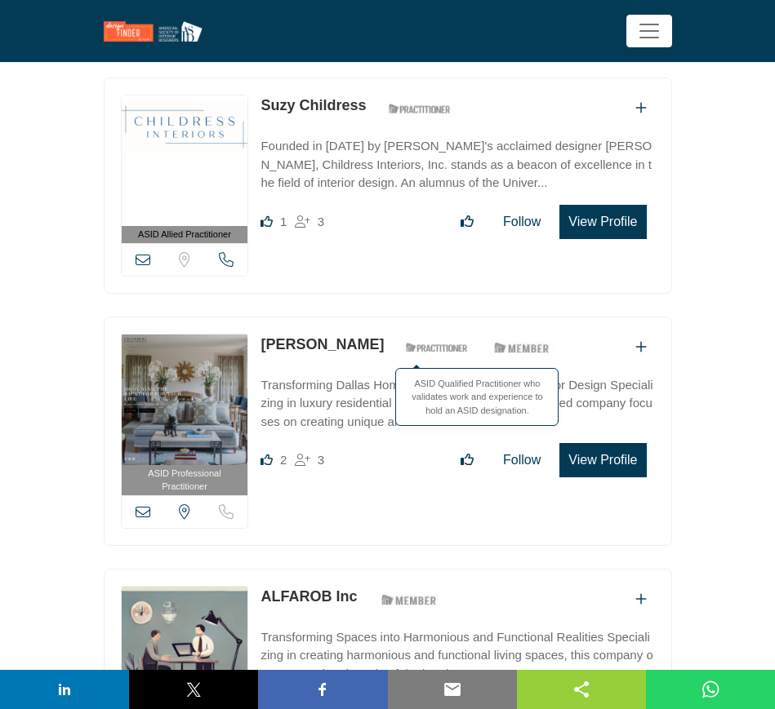
scroll to position [4082, 0]
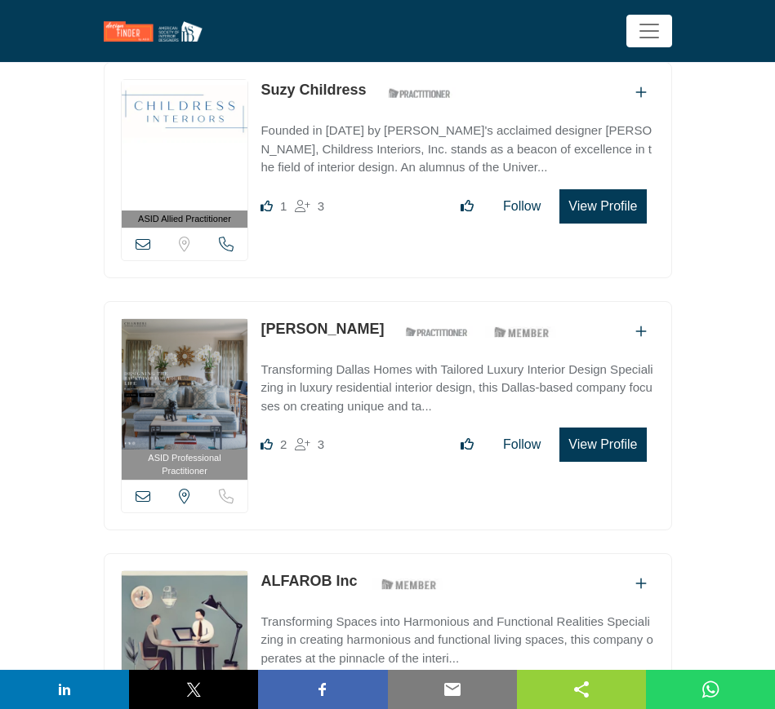
drag, startPoint x: 409, startPoint y: 319, endPoint x: 264, endPoint y: 318, distance: 145.3
click at [264, 318] on div "Margaret Chambers ASID Qualified Practitioner who validates work and experience…" at bounding box center [411, 332] width 302 height 29
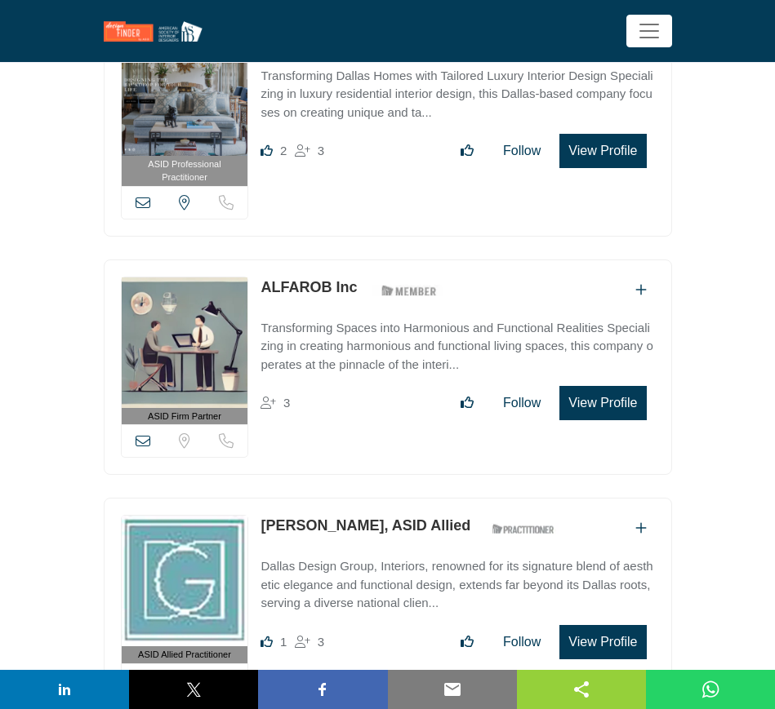
scroll to position [4388, 0]
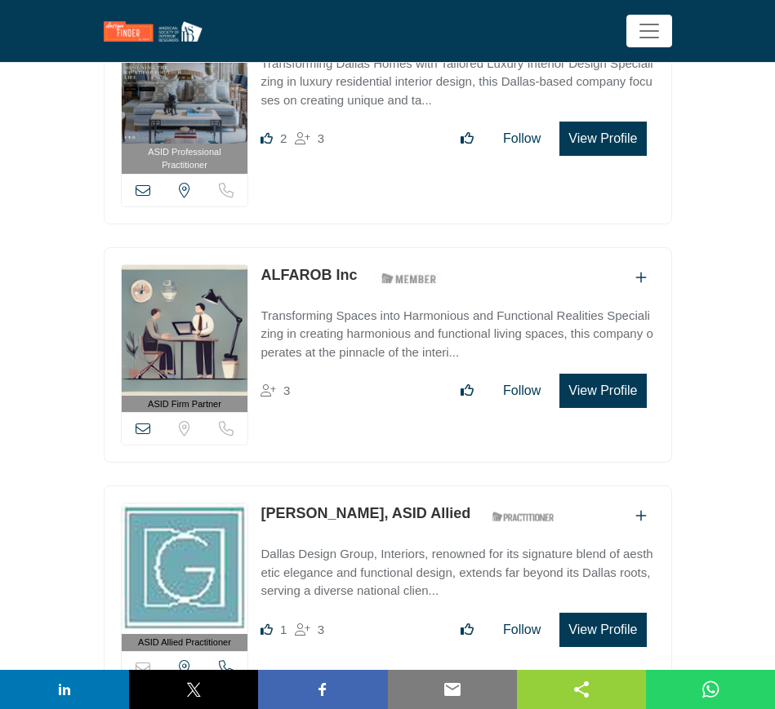
drag, startPoint x: 362, startPoint y: 264, endPoint x: 262, endPoint y: 263, distance: 99.6
click at [262, 264] on div "ALFAROB Inc ASID Member who supports and impacts the Interior Design industry." at bounding box center [354, 278] width 189 height 29
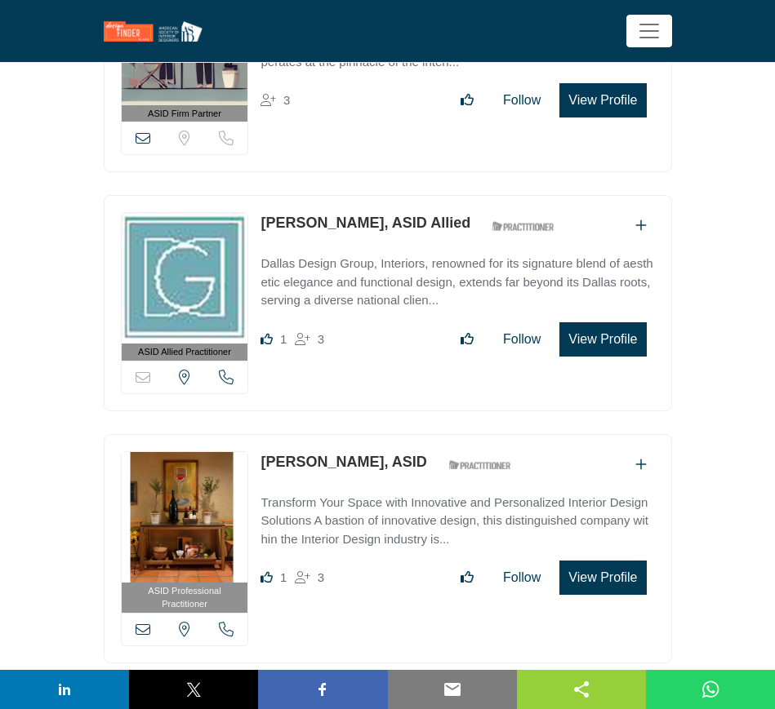
scroll to position [4694, 0]
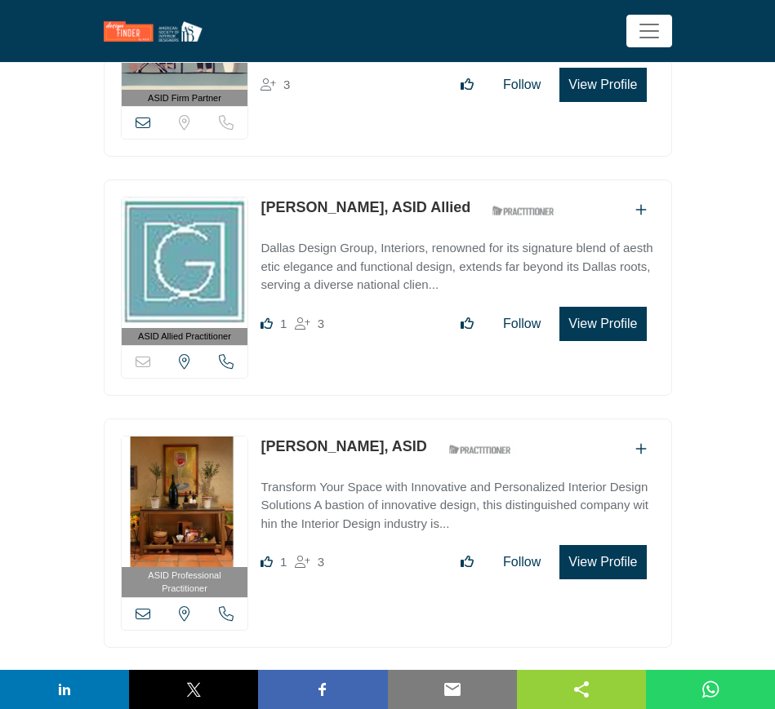
drag, startPoint x: 256, startPoint y: 193, endPoint x: 343, endPoint y: 193, distance: 86.5
click at [343, 193] on div "ASID Allied Practitioner ASID Allied Practitioners have successfully completed …" at bounding box center [388, 288] width 568 height 216
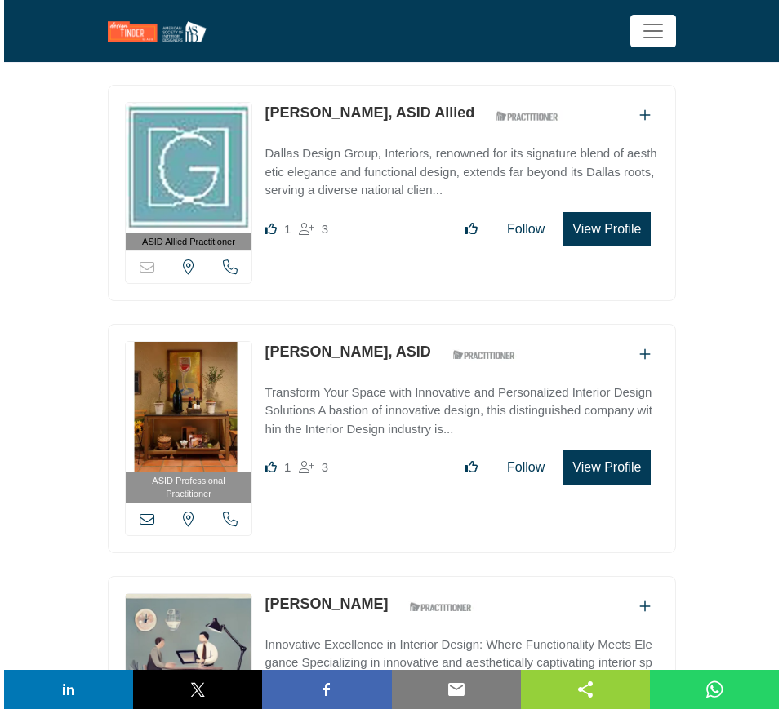
scroll to position [4796, 0]
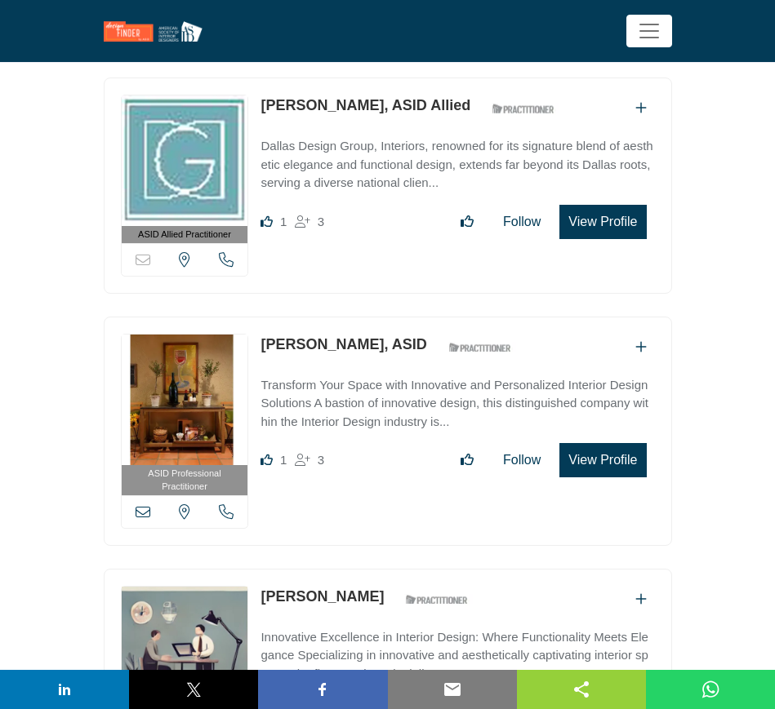
drag, startPoint x: 257, startPoint y: 328, endPoint x: 374, endPoint y: 327, distance: 116.7
click at [374, 327] on div "ASID Professional Practitioner ASID Professional Practitioners have successfull…" at bounding box center [388, 431] width 568 height 229
click at [615, 448] on button "View Profile" at bounding box center [602, 460] width 87 height 34
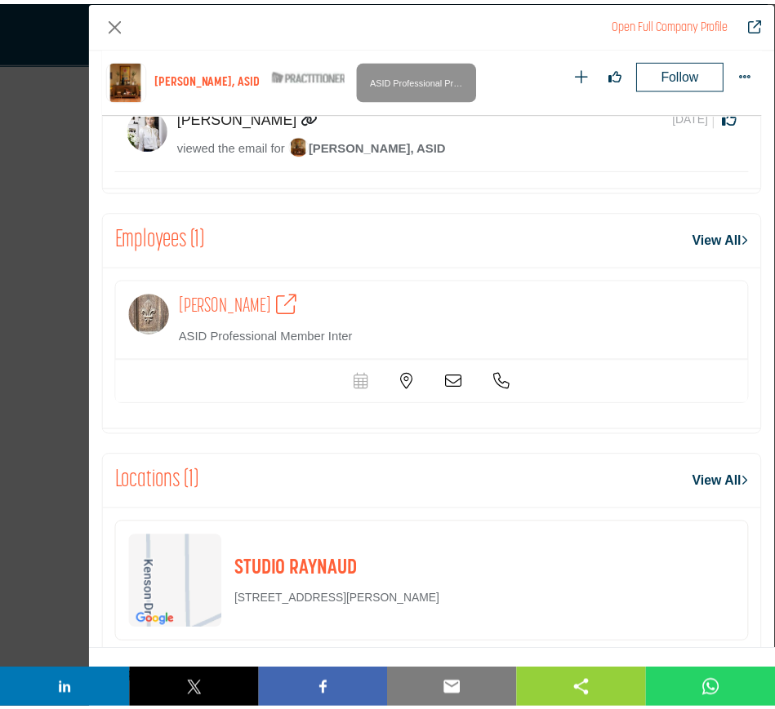
scroll to position [1189, 0]
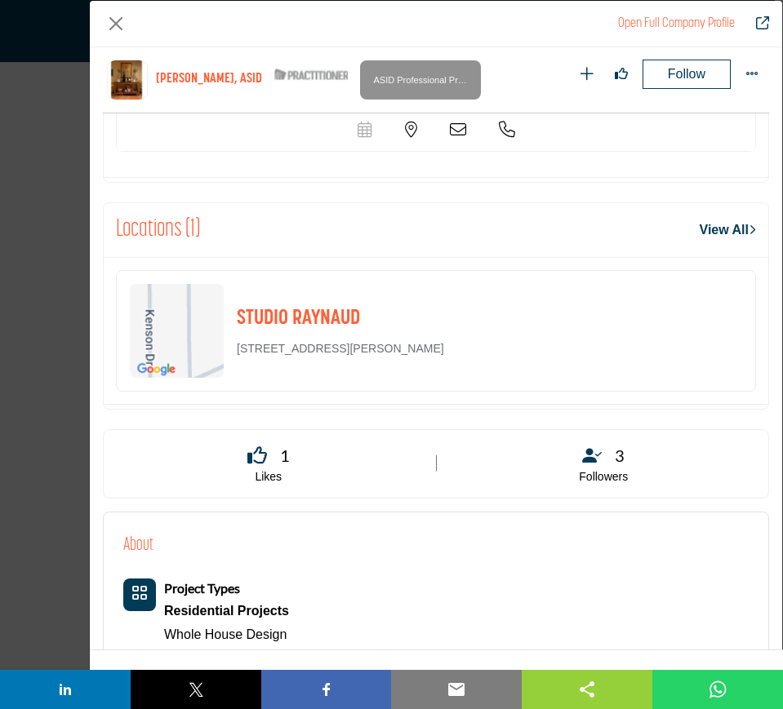
drag, startPoint x: 422, startPoint y: 342, endPoint x: 235, endPoint y: 349, distance: 187.1
click at [235, 349] on div "STUDIO RAYNAUD 4945 Sandy Ln, 95124-5119, USA" at bounding box center [436, 331] width 640 height 122
click at [113, 18] on button "Close" at bounding box center [116, 24] width 26 height 26
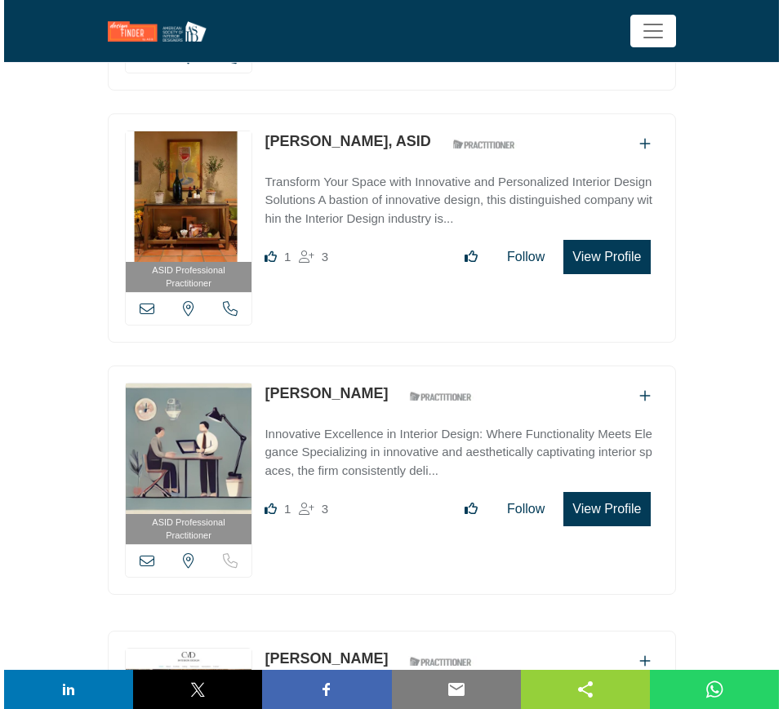
scroll to position [5000, 0]
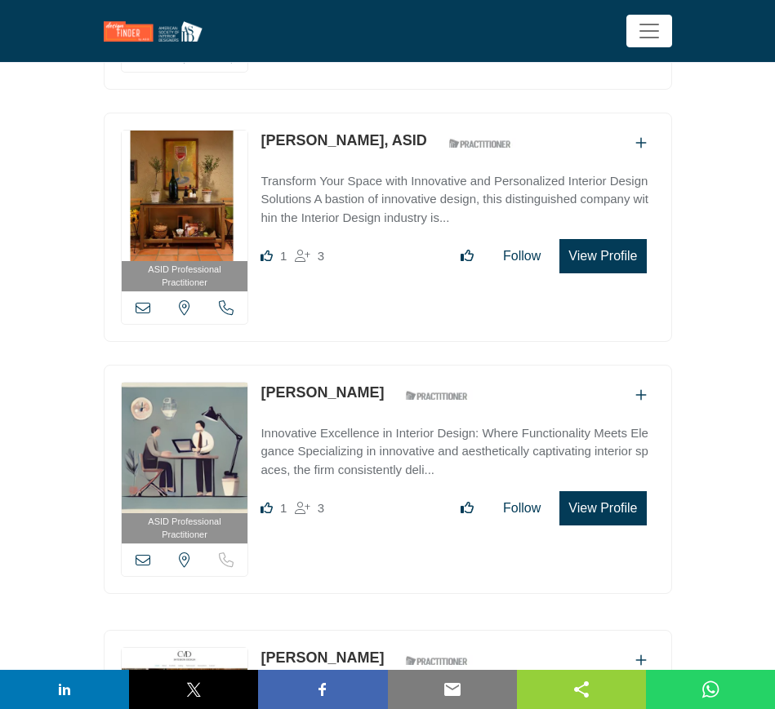
drag, startPoint x: 259, startPoint y: 379, endPoint x: 381, endPoint y: 381, distance: 122.5
click at [381, 381] on div "ASID Professional Practitioner ASID Professional Practitioners have successfull…" at bounding box center [388, 479] width 568 height 229
click at [605, 499] on button "View Profile" at bounding box center [602, 508] width 87 height 34
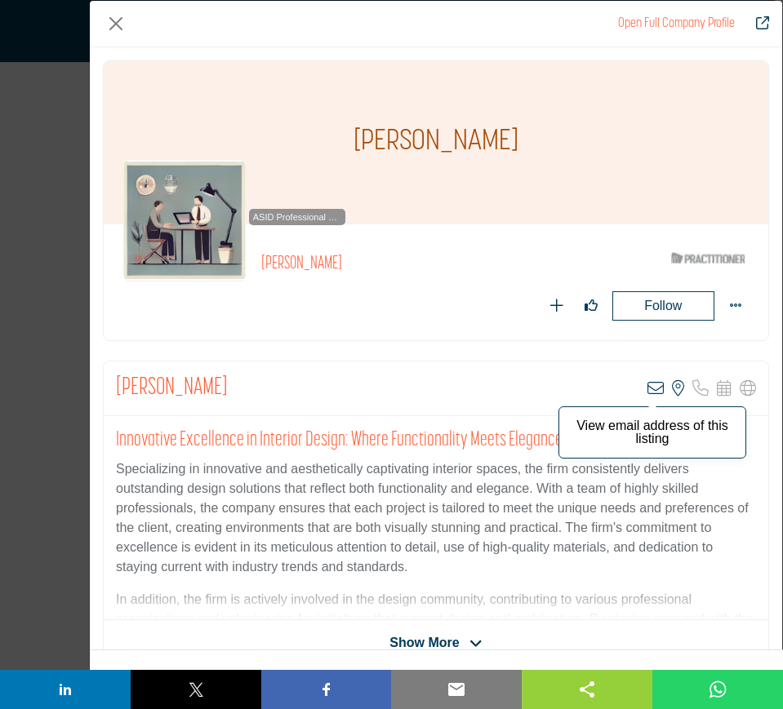
click at [647, 389] on icon "Company Data Modal" at bounding box center [655, 388] width 16 height 16
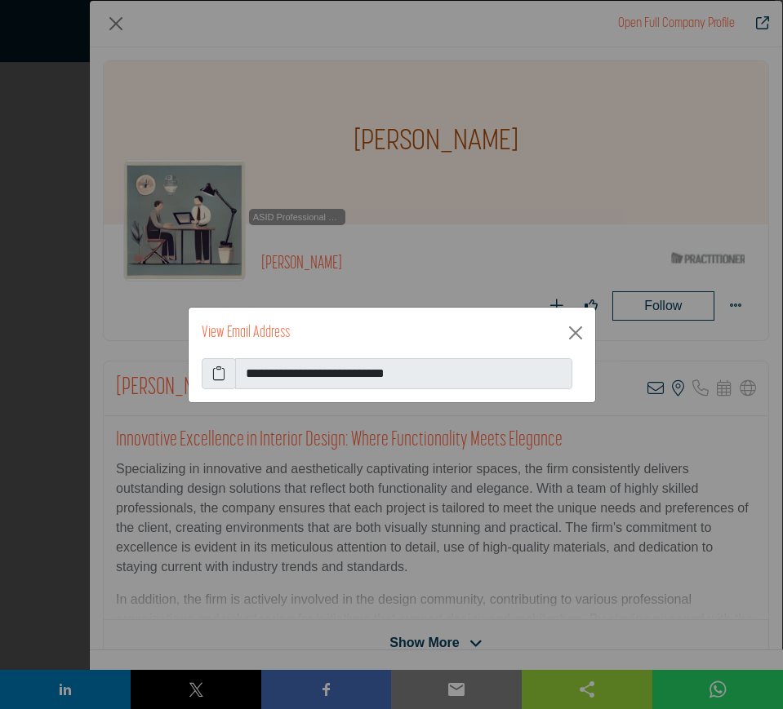
click at [223, 377] on icon at bounding box center [218, 374] width 13 height 20
click at [576, 330] on button "Close" at bounding box center [575, 333] width 26 height 26
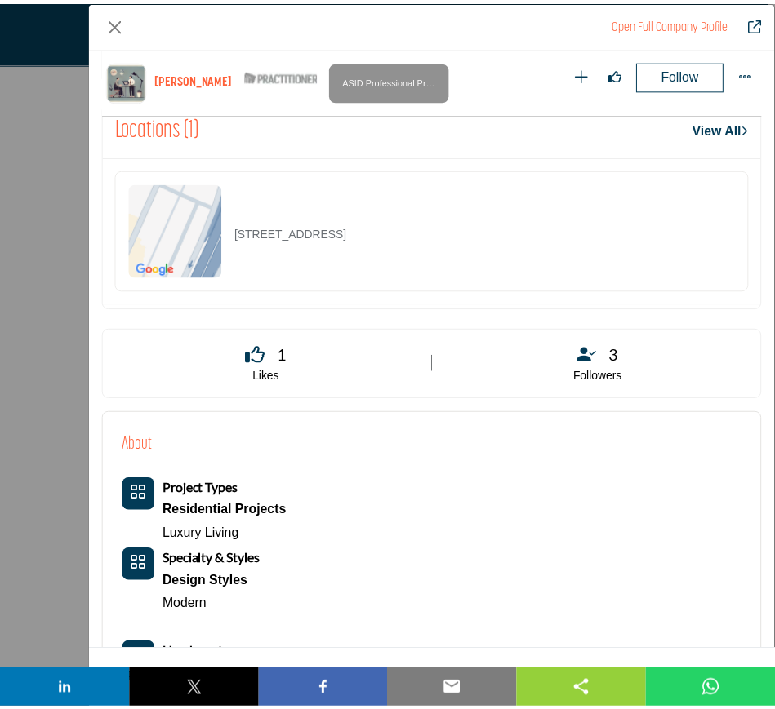
scroll to position [1087, 0]
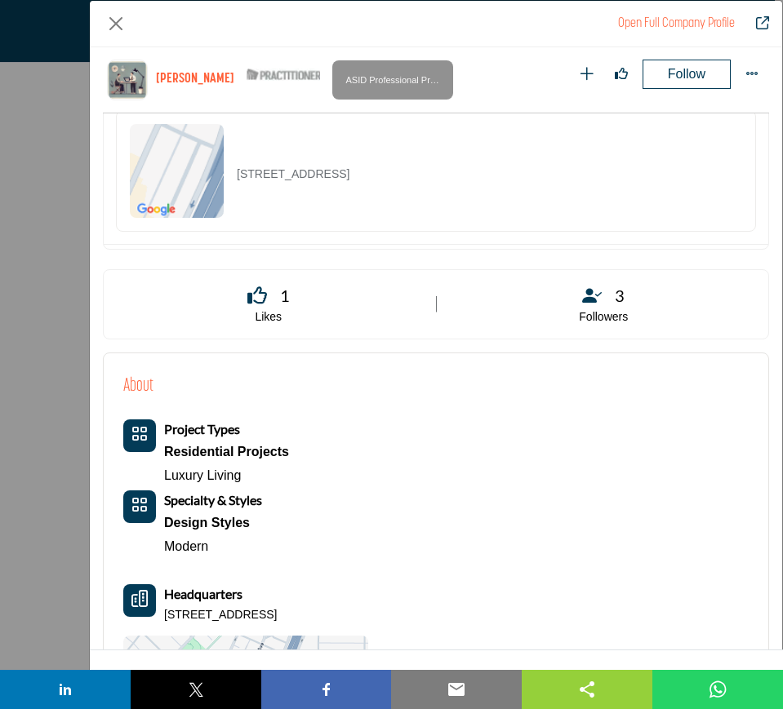
drag, startPoint x: 469, startPoint y: 179, endPoint x: 224, endPoint y: 178, distance: 244.1
click at [224, 178] on div "4639 Insurance Ln, 75205-4025, USA" at bounding box center [436, 171] width 640 height 122
click at [117, 20] on button "Close" at bounding box center [116, 24] width 26 height 26
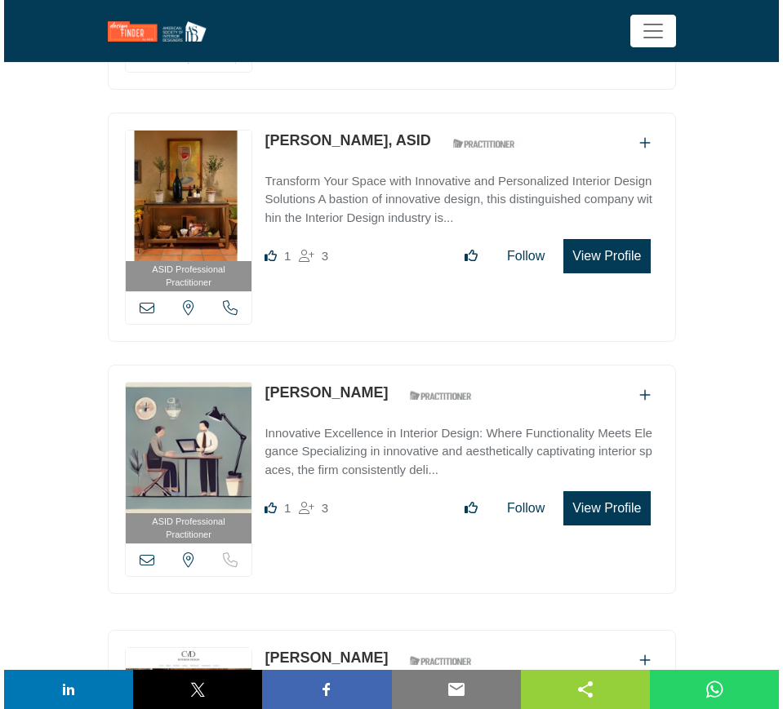
scroll to position [5204, 0]
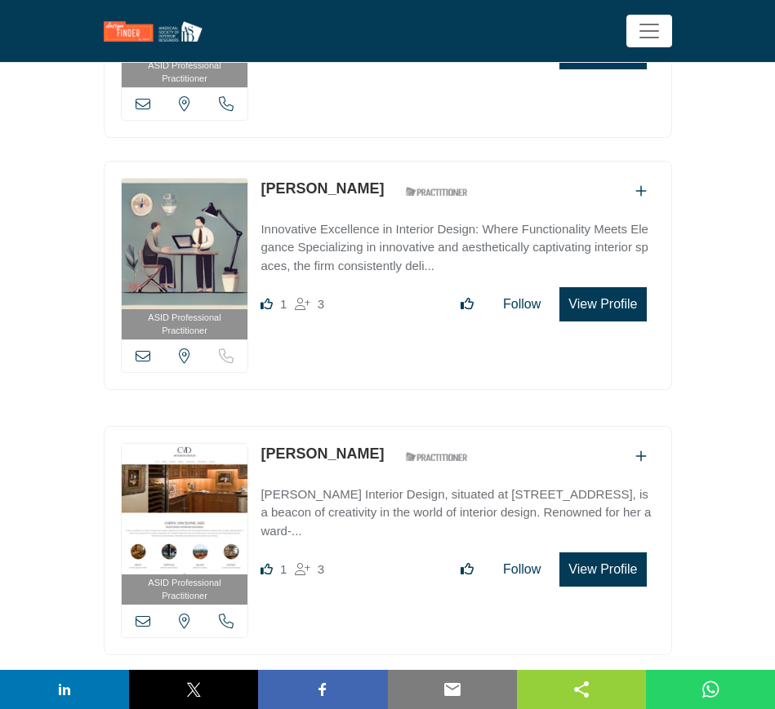
drag, startPoint x: 256, startPoint y: 433, endPoint x: 384, endPoint y: 441, distance: 128.4
click at [384, 441] on div "ASID Professional Practitioner ASID Professional Practitioners have successfull…" at bounding box center [388, 540] width 568 height 229
click at [591, 555] on button "View Profile" at bounding box center [602, 570] width 87 height 34
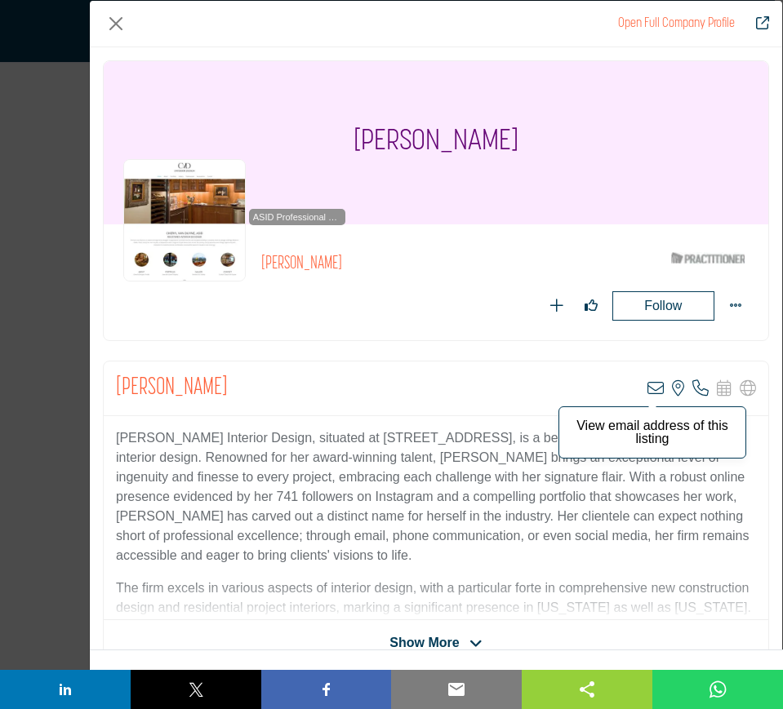
click at [651, 388] on icon "Company Data Modal" at bounding box center [655, 388] width 16 height 16
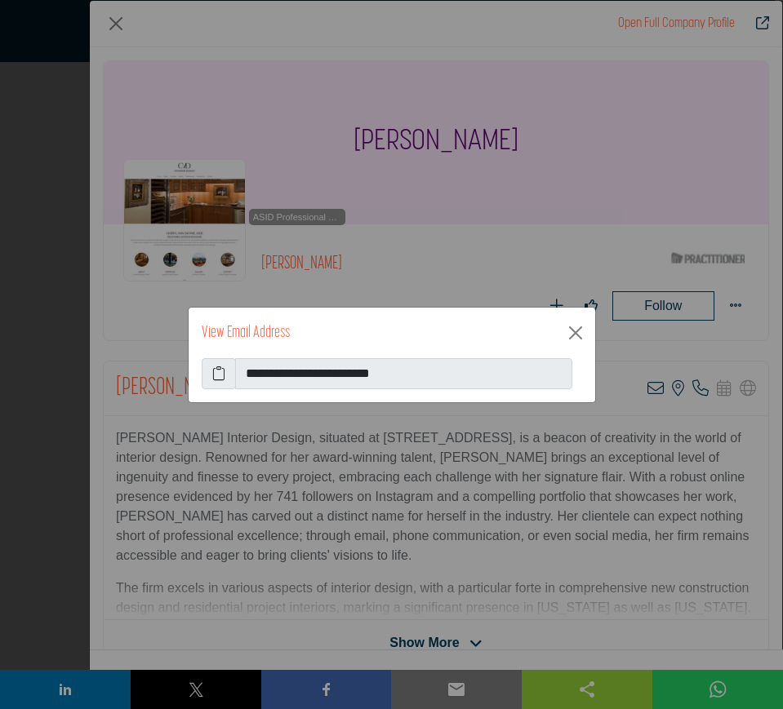
click at [218, 371] on icon at bounding box center [218, 374] width 13 height 20
click at [578, 335] on button "Close" at bounding box center [575, 333] width 26 height 26
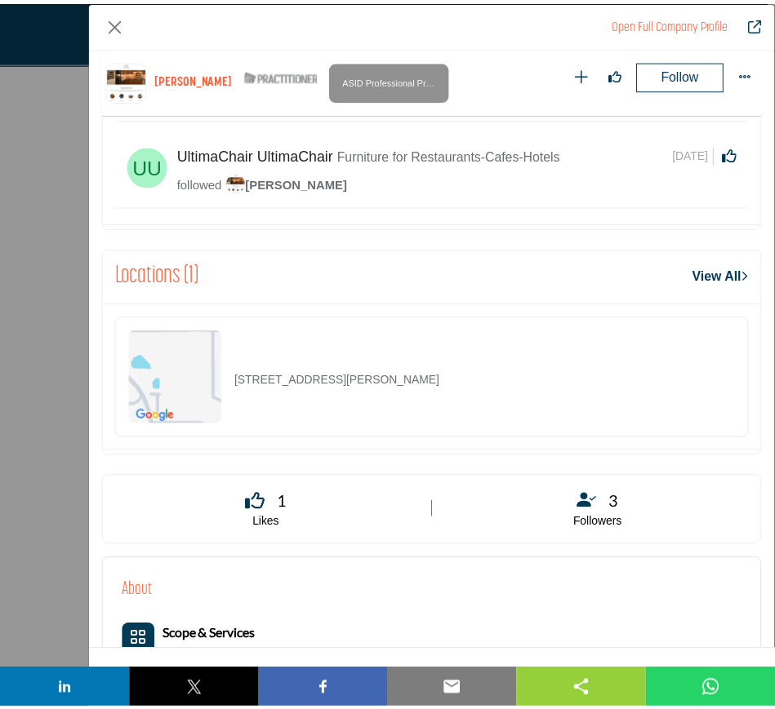
scroll to position [882, 0]
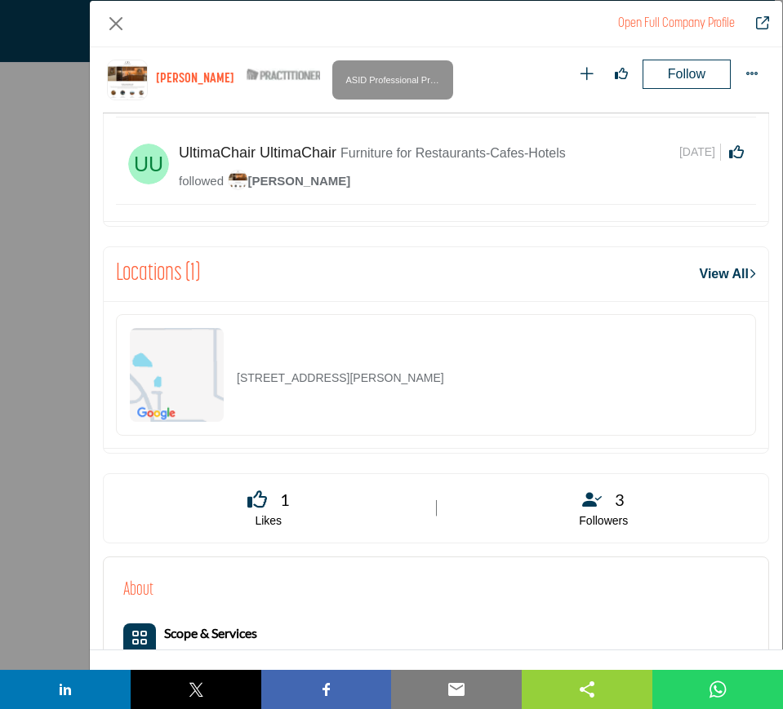
drag, startPoint x: 515, startPoint y: 371, endPoint x: 231, endPoint y: 377, distance: 284.1
click at [231, 377] on div "5200 Keller Springs Rd Apt 332, 75248-2741, USA" at bounding box center [436, 375] width 640 height 122
click at [112, 21] on button "Close" at bounding box center [116, 24] width 26 height 26
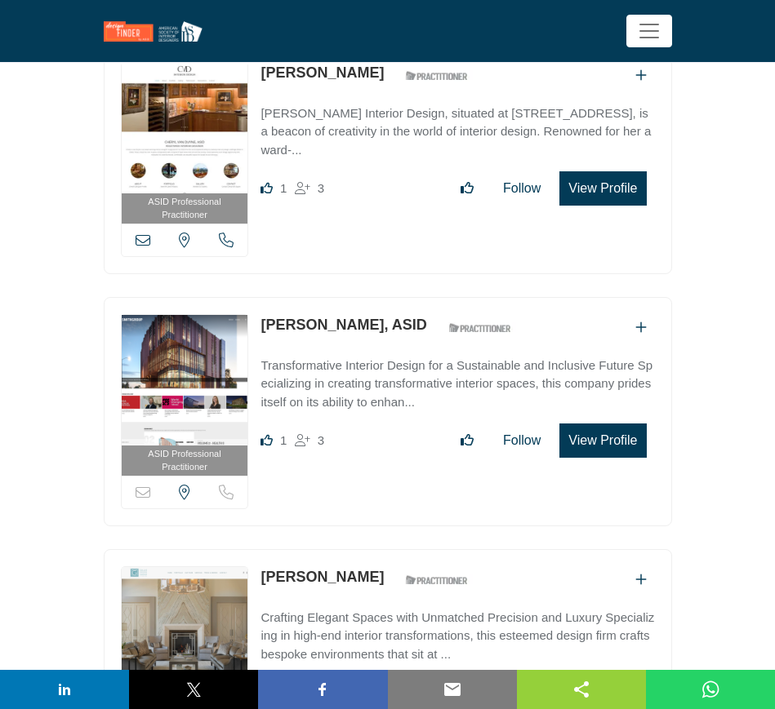
scroll to position [5612, 0]
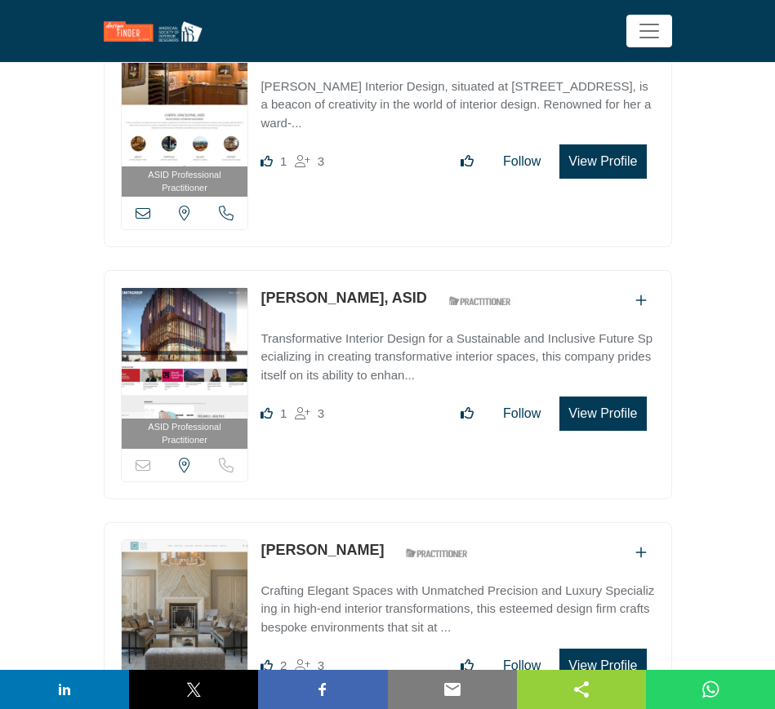
drag, startPoint x: 259, startPoint y: 278, endPoint x: 366, endPoint y: 280, distance: 107.0
click at [366, 280] on div "ASID Professional Practitioner ASID Professional Practitioners have successfull…" at bounding box center [388, 384] width 568 height 229
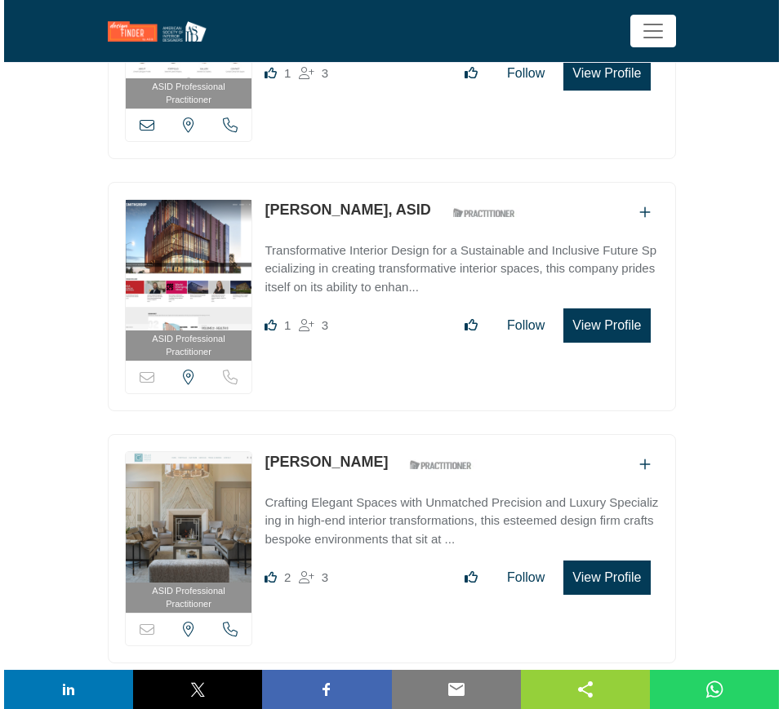
scroll to position [5714, 0]
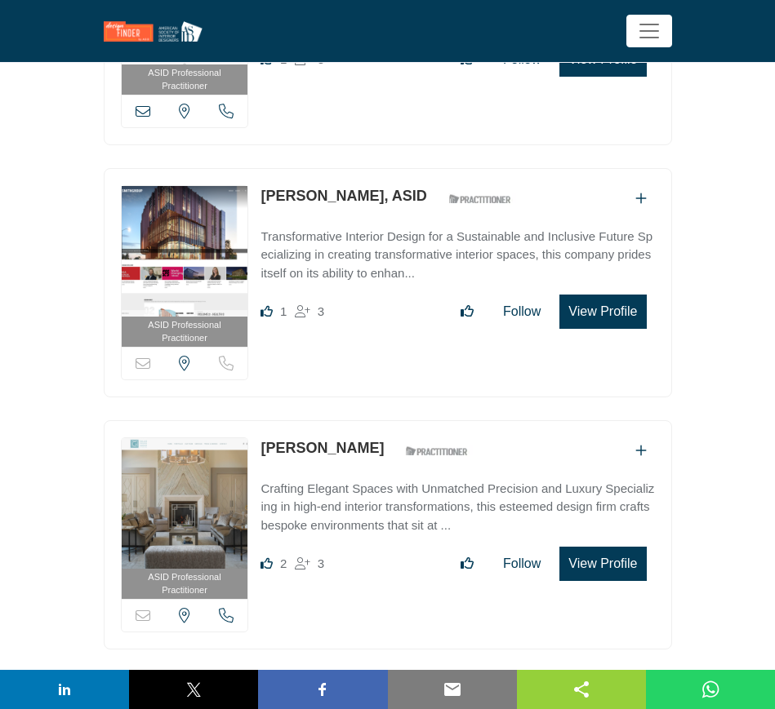
click at [598, 295] on button "View Profile" at bounding box center [602, 312] width 87 height 34
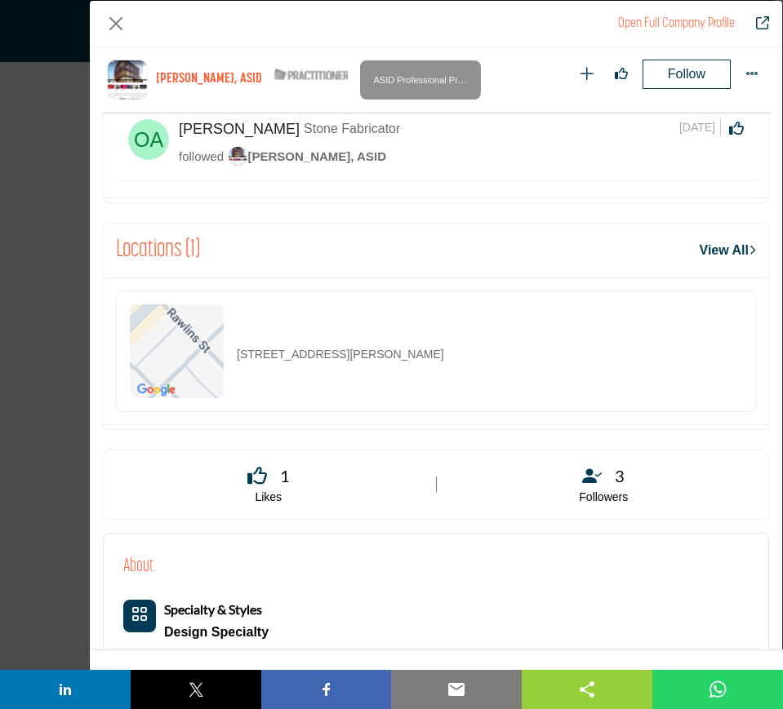
scroll to position [985, 0]
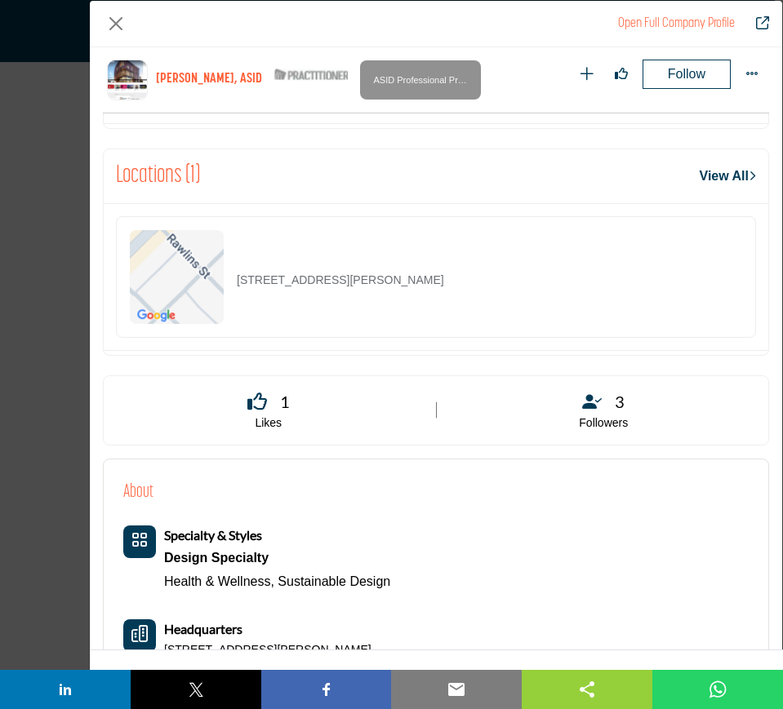
drag, startPoint x: 491, startPoint y: 287, endPoint x: 211, endPoint y: 285, distance: 279.2
click at [211, 285] on div "3333 Welborn St Ste 100, 75219-5153, USA" at bounding box center [436, 277] width 640 height 122
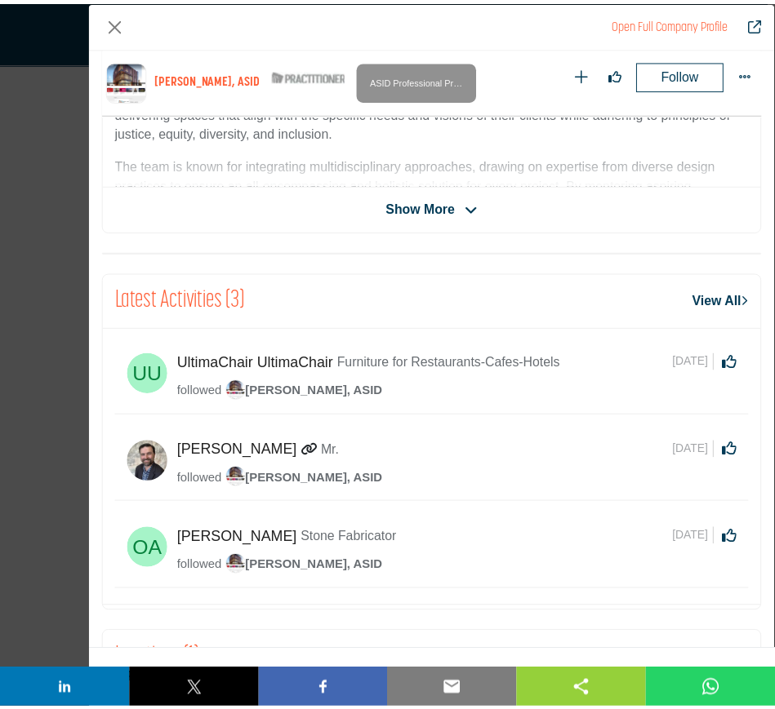
scroll to position [444, 0]
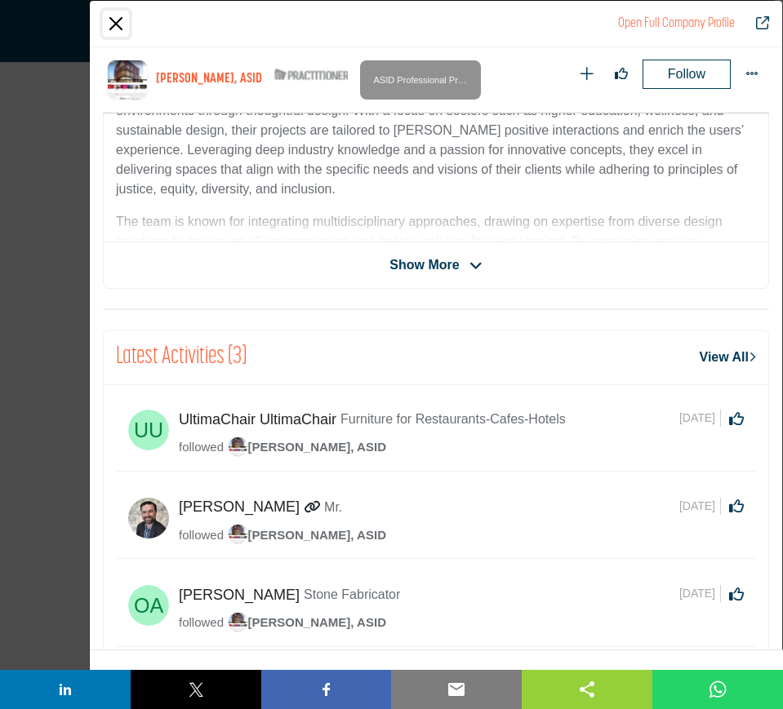
click at [118, 24] on button "Close" at bounding box center [116, 24] width 26 height 26
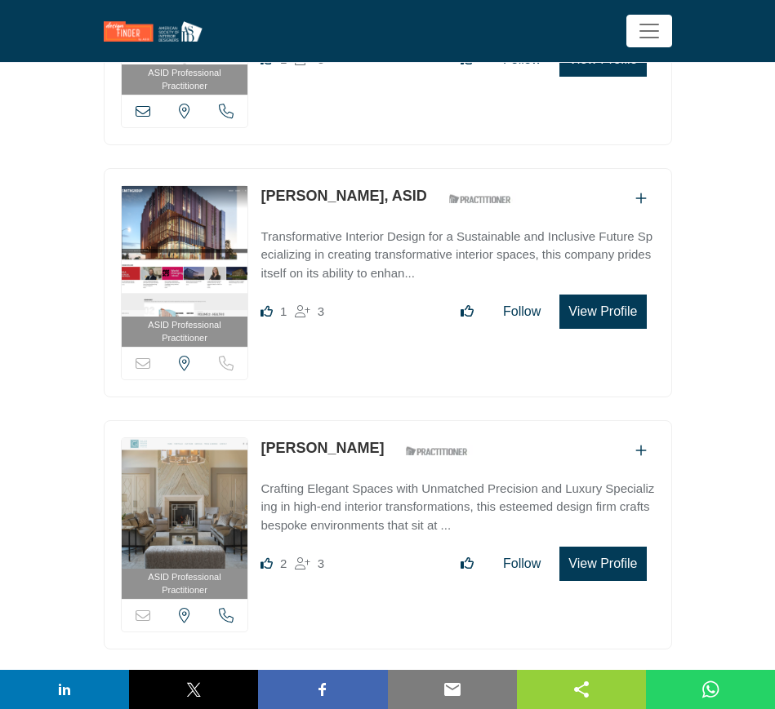
drag, startPoint x: 259, startPoint y: 429, endPoint x: 420, endPoint y: 433, distance: 161.7
click at [420, 433] on div "ASID Professional Practitioner ASID Professional Practitioners have successfull…" at bounding box center [388, 534] width 568 height 229
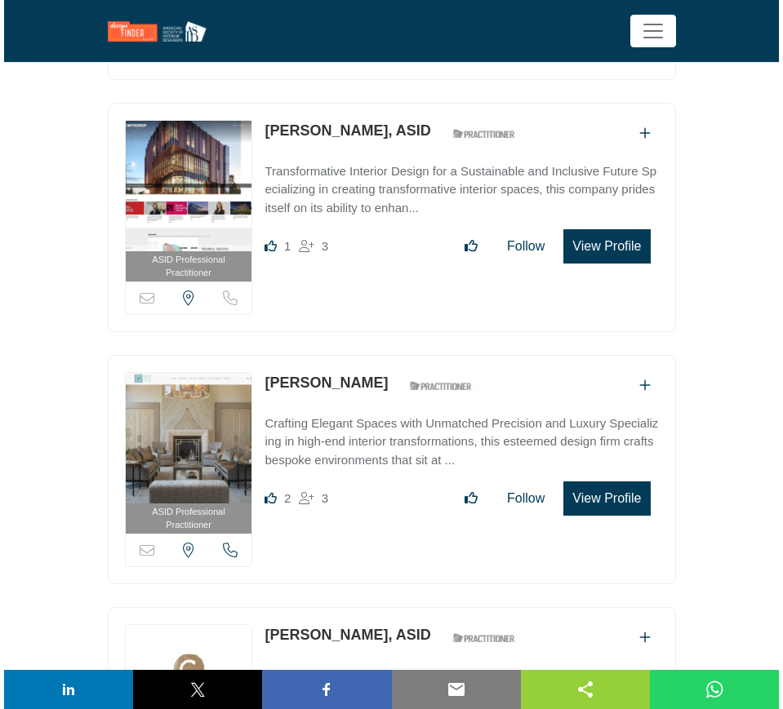
scroll to position [5919, 0]
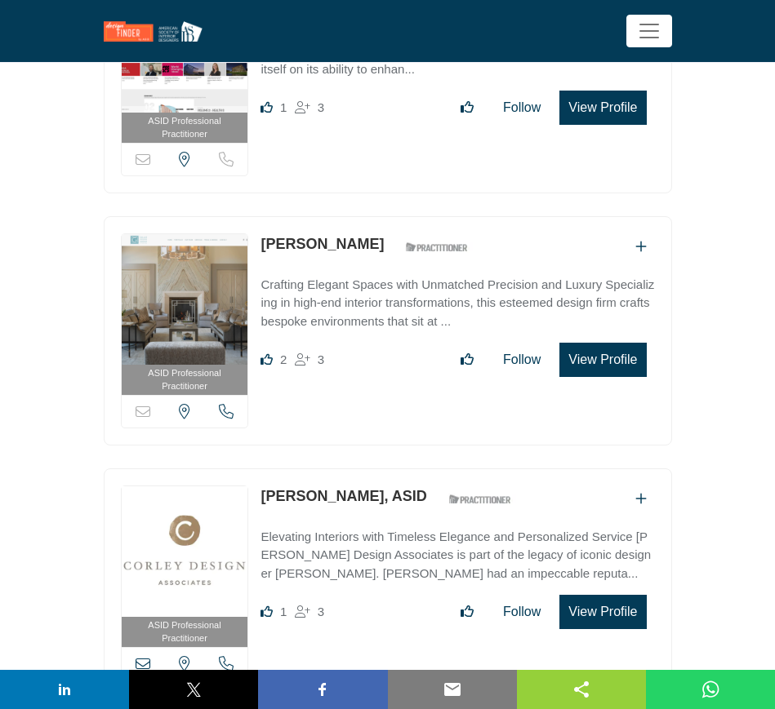
click at [598, 345] on button "View Profile" at bounding box center [602, 360] width 87 height 34
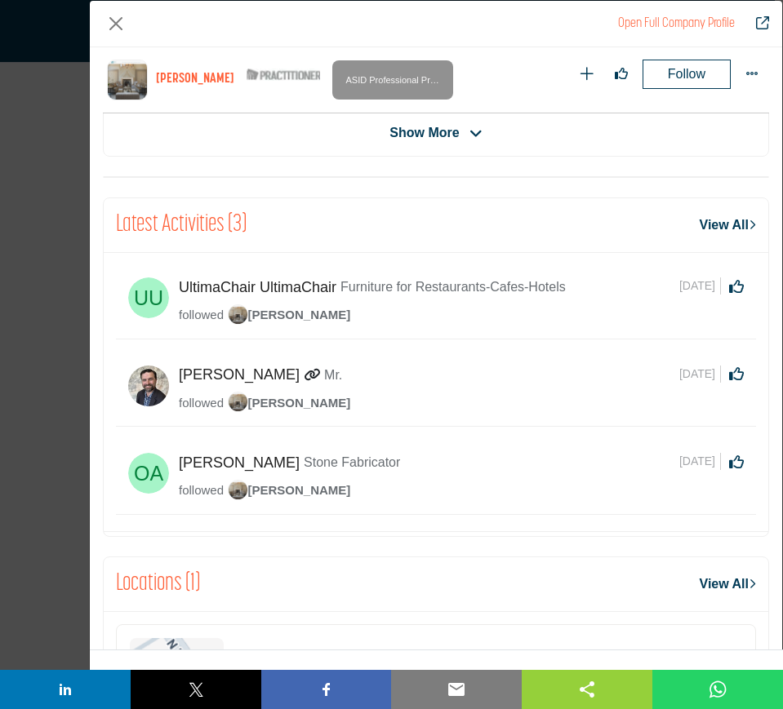
scroll to position [780, 0]
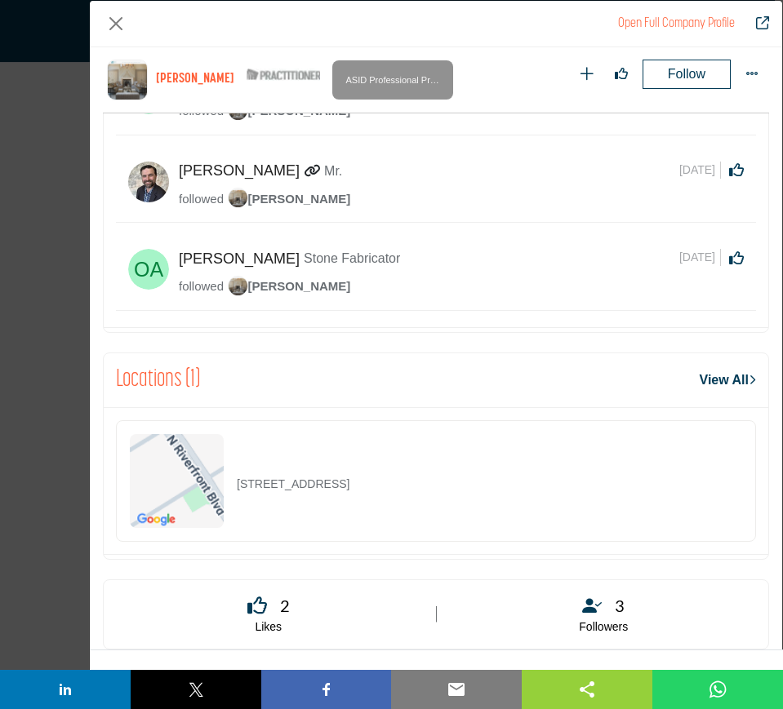
drag, startPoint x: 531, startPoint y: 487, endPoint x: 238, endPoint y: 482, distance: 292.3
click at [237, 485] on div "1407 N Riverfront Blvd # 140, 75207-3905, USA" at bounding box center [436, 481] width 640 height 122
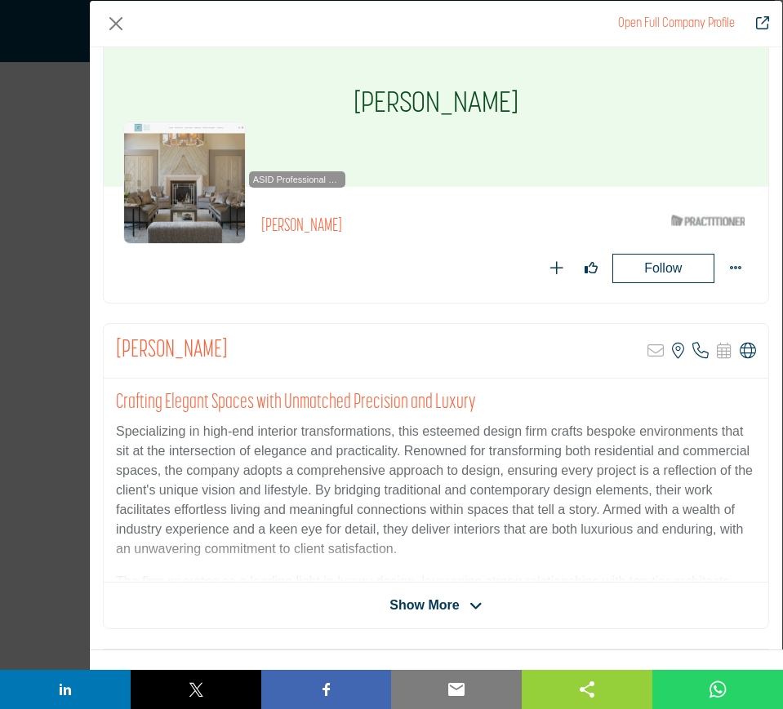
scroll to position [0, 0]
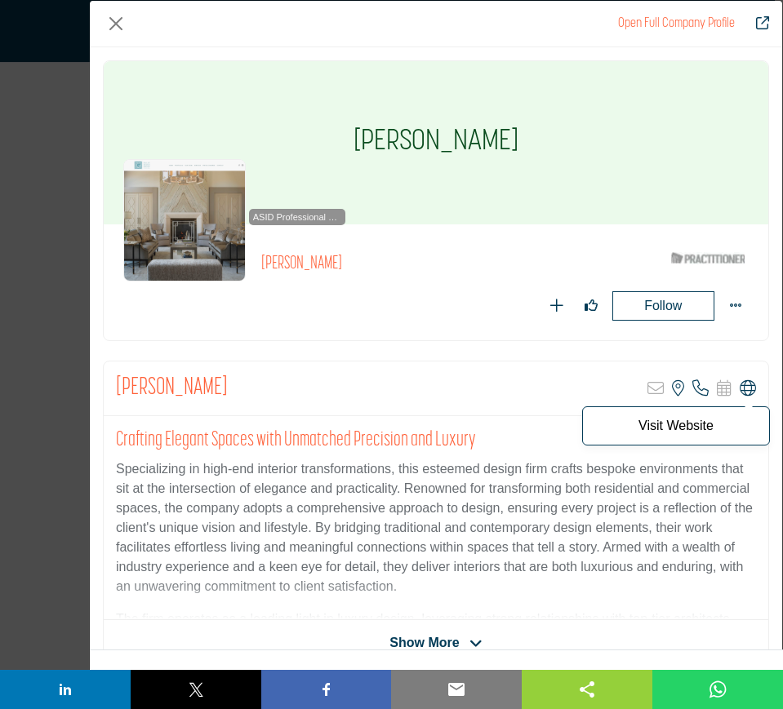
click at [743, 387] on icon "Company Data Modal" at bounding box center [748, 388] width 16 height 16
